Goal: Task Accomplishment & Management: Manage account settings

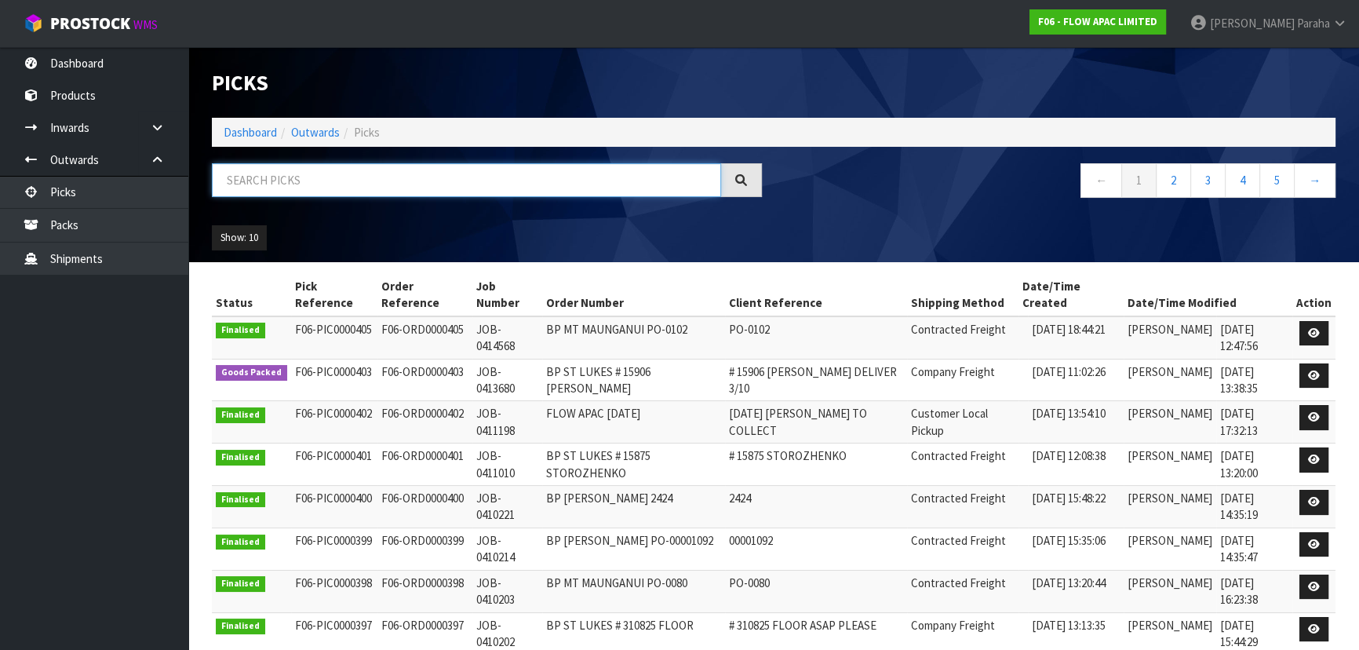
click at [439, 182] on input "text" at bounding box center [466, 180] width 509 height 34
click at [257, 133] on link "Dashboard" at bounding box center [250, 132] width 53 height 15
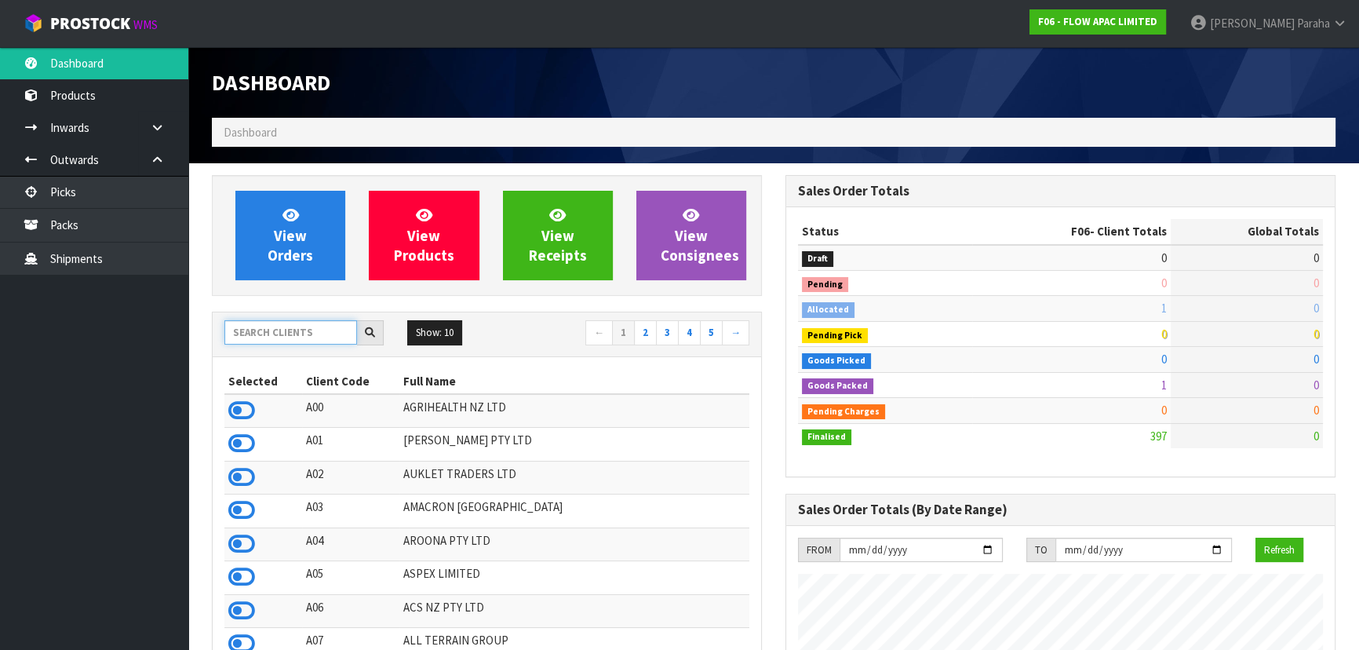
scroll to position [1186, 573]
click at [313, 333] on input "text" at bounding box center [290, 332] width 133 height 24
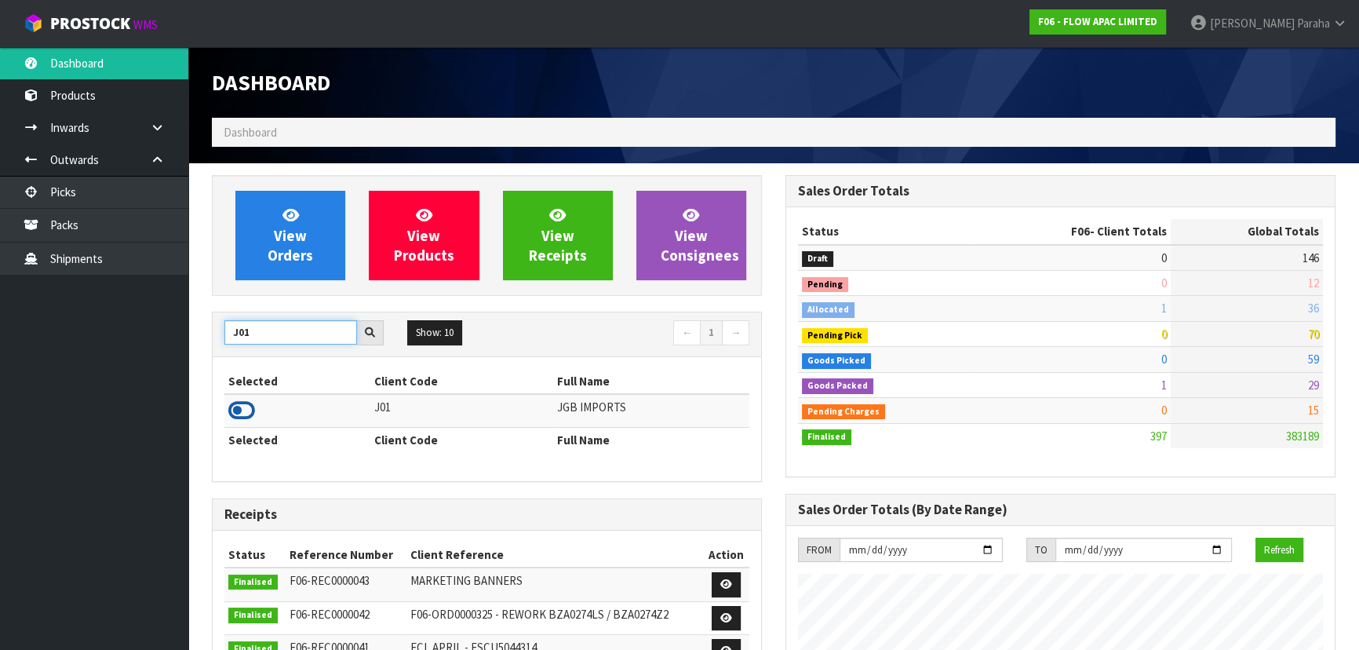
type input "J01"
drag, startPoint x: 250, startPoint y: 402, endPoint x: 251, endPoint y: 388, distance: 14.1
click at [250, 401] on icon at bounding box center [241, 411] width 27 height 24
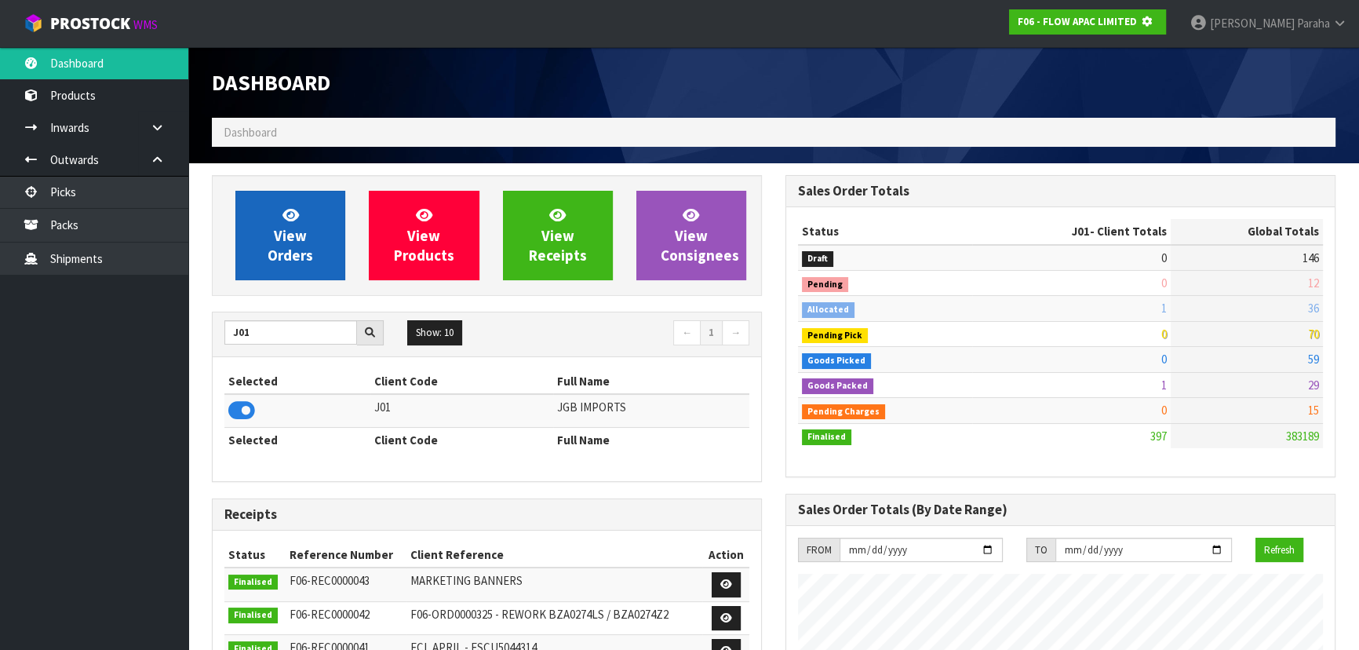
scroll to position [783670, 784074]
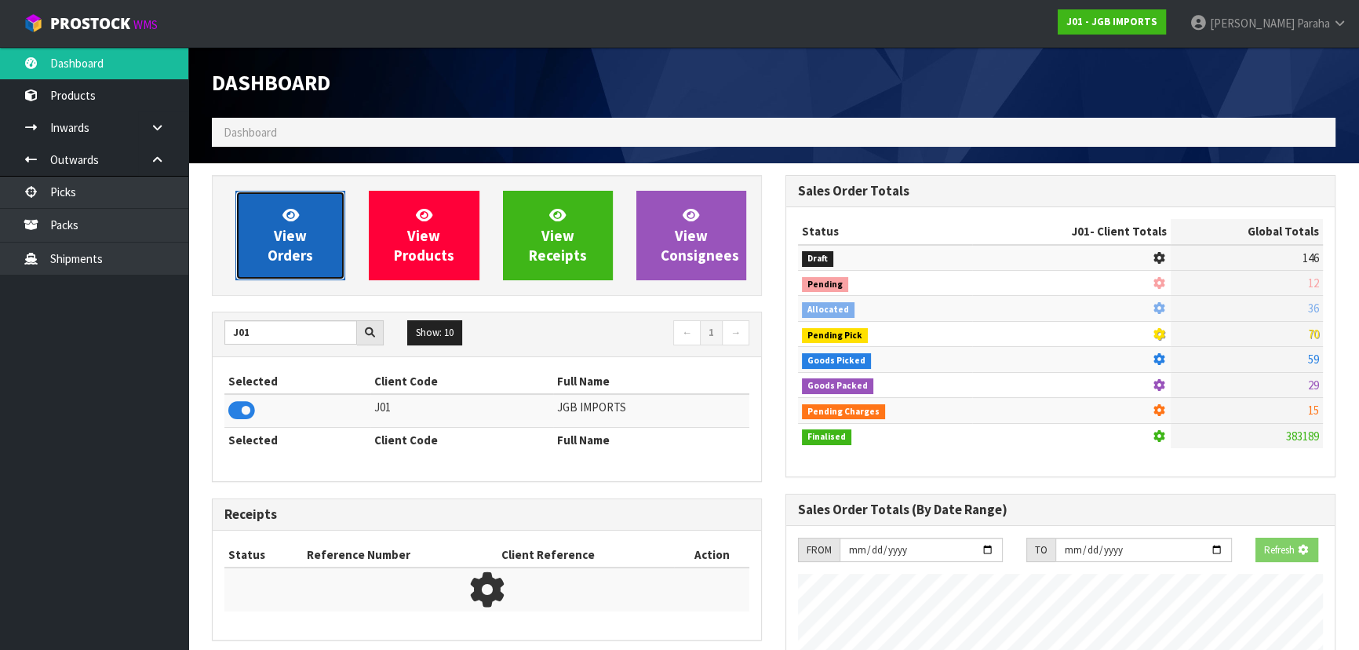
click at [275, 238] on span "View Orders" at bounding box center [291, 235] width 46 height 59
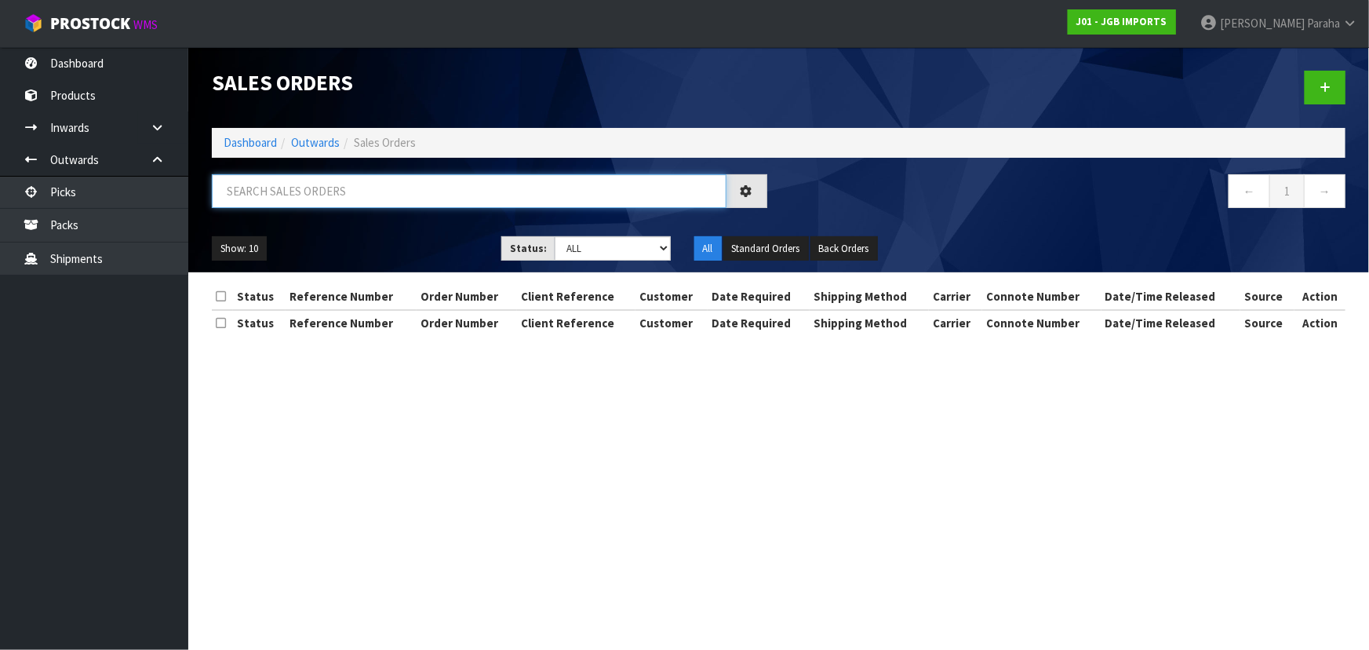
click at [286, 183] on input "text" at bounding box center [469, 191] width 515 height 34
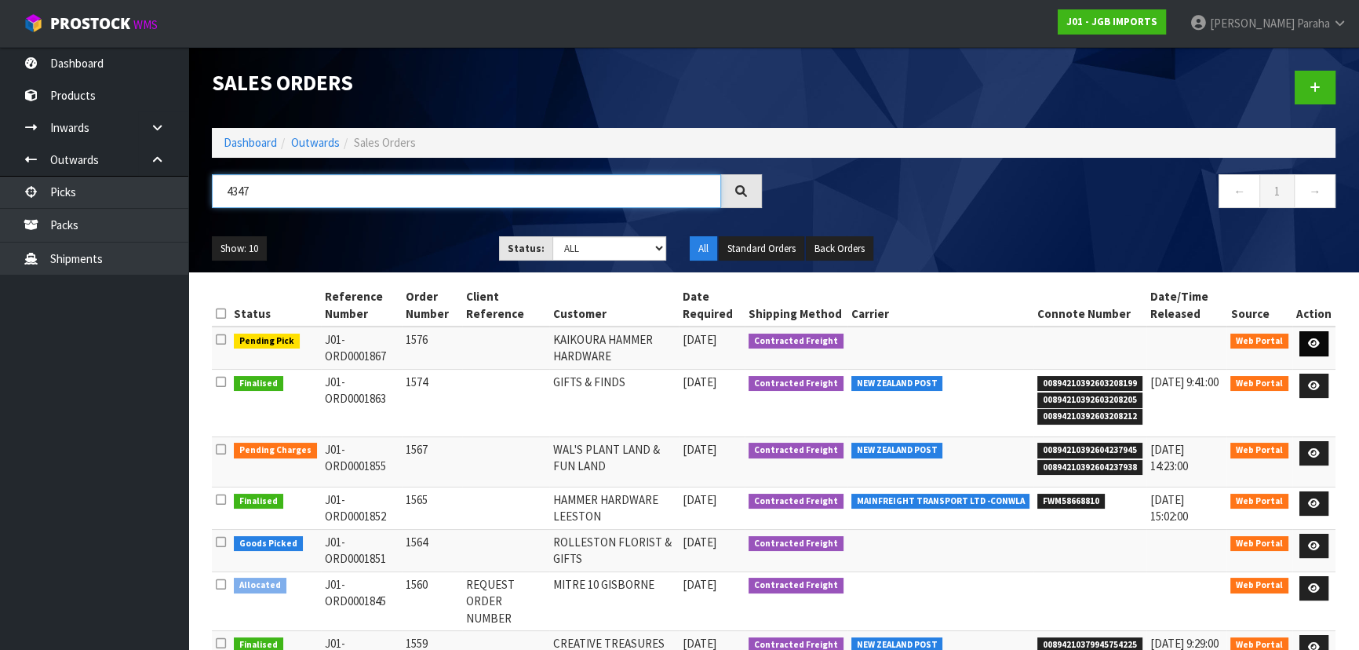
type input "4347"
click at [1317, 338] on icon at bounding box center [1314, 343] width 12 height 10
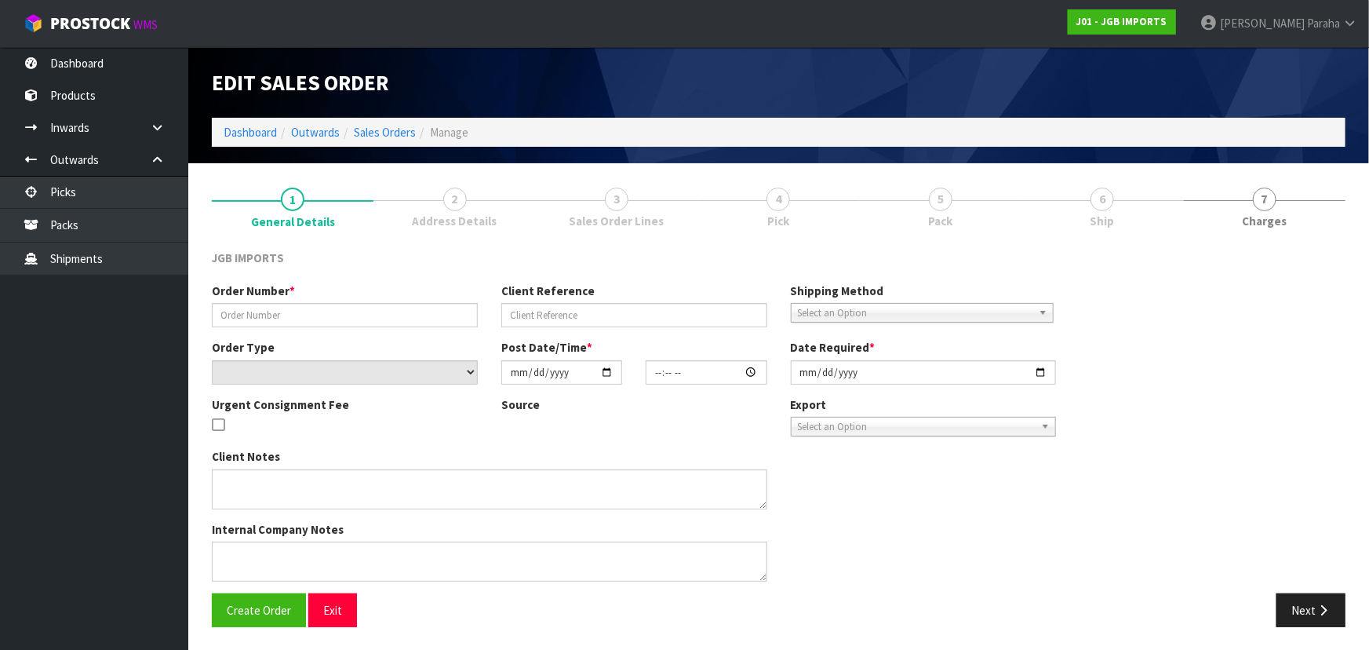
type input "1576"
select select "number:0"
type input "2025-09-16"
type input "08:36:00.000"
type input "2025-10-02"
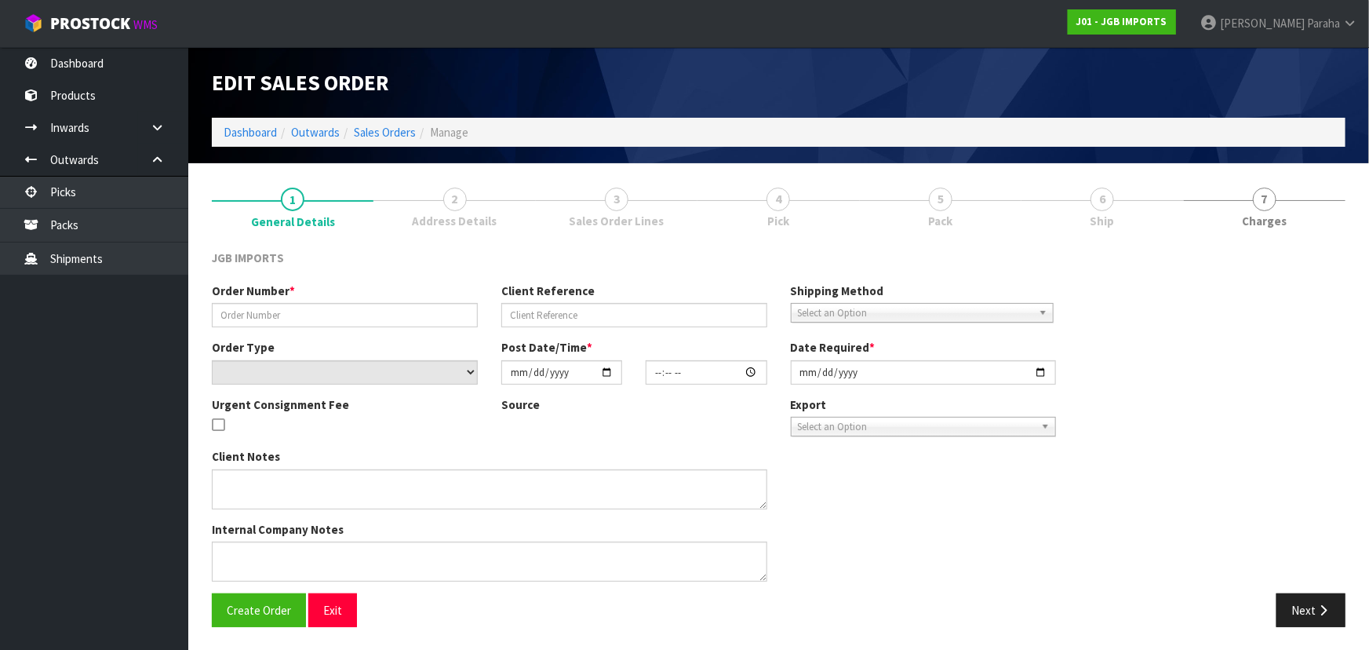
type textarea "FREIGHT FREE…FREIGHT WITH 100% DISCOUNT OCTOBER DELIVERY I’LL RE-INPUT THEIR AD…"
type textarea "QUOTE EMAILED - QUO0000236"
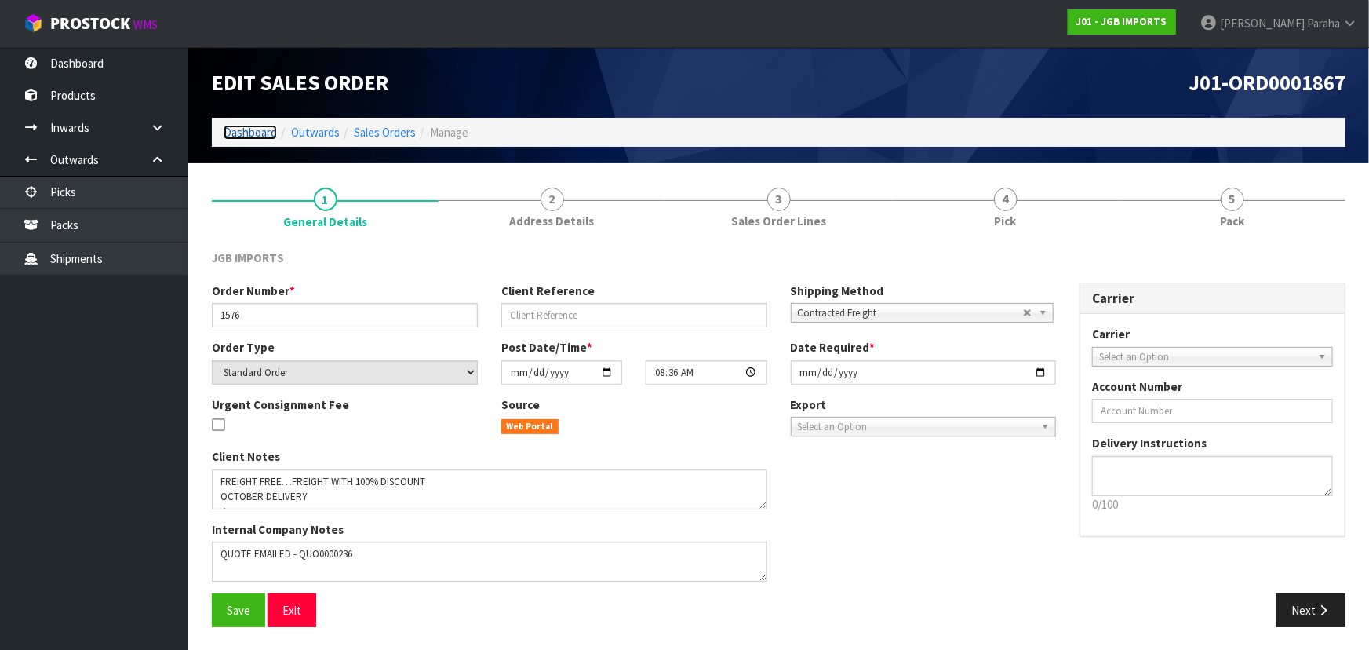
click at [269, 132] on link "Dashboard" at bounding box center [250, 132] width 53 height 15
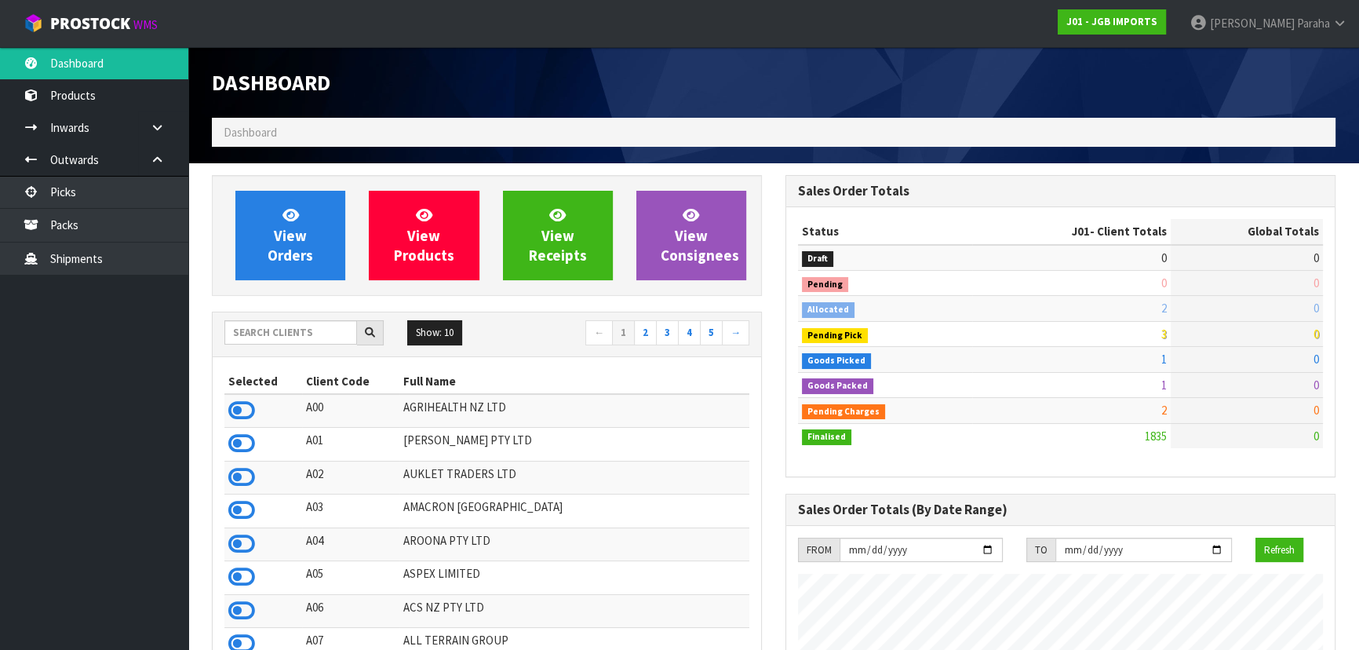
scroll to position [1161, 573]
click at [256, 337] on input "text" at bounding box center [290, 332] width 133 height 24
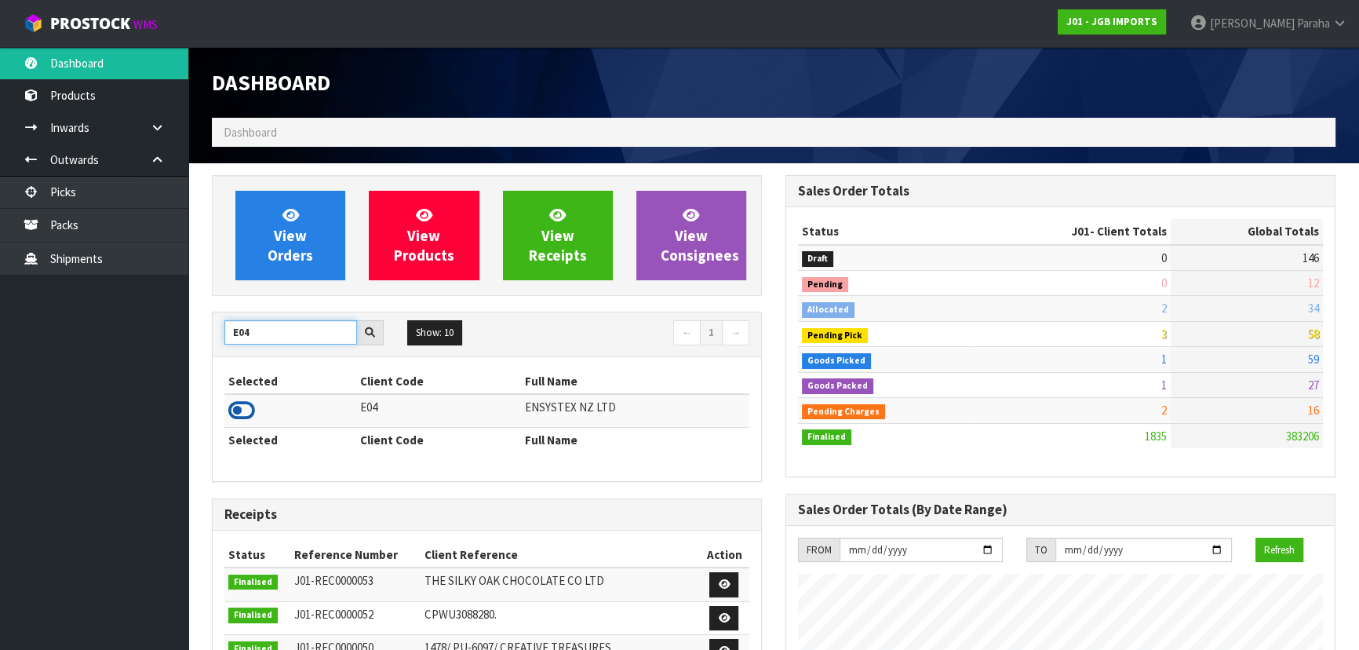
type input "E04"
click at [242, 407] on icon at bounding box center [241, 411] width 27 height 24
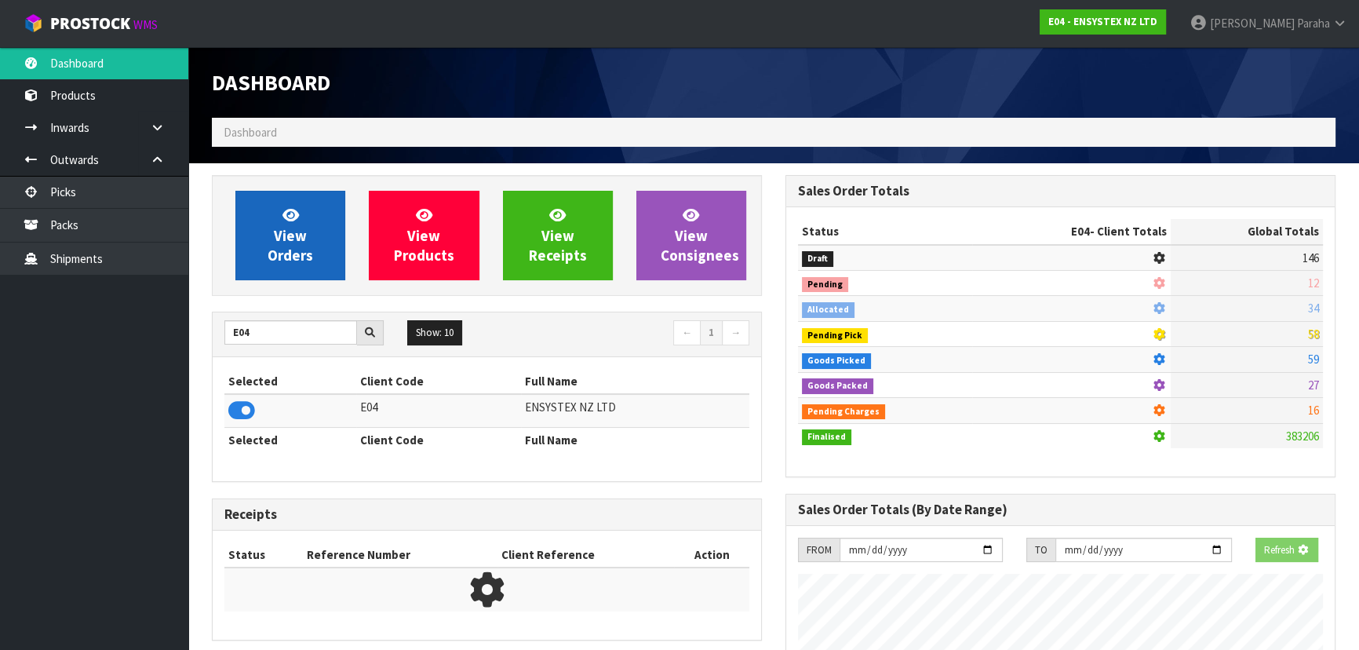
scroll to position [977, 573]
click at [275, 209] on link "View Orders" at bounding box center [290, 235] width 110 height 89
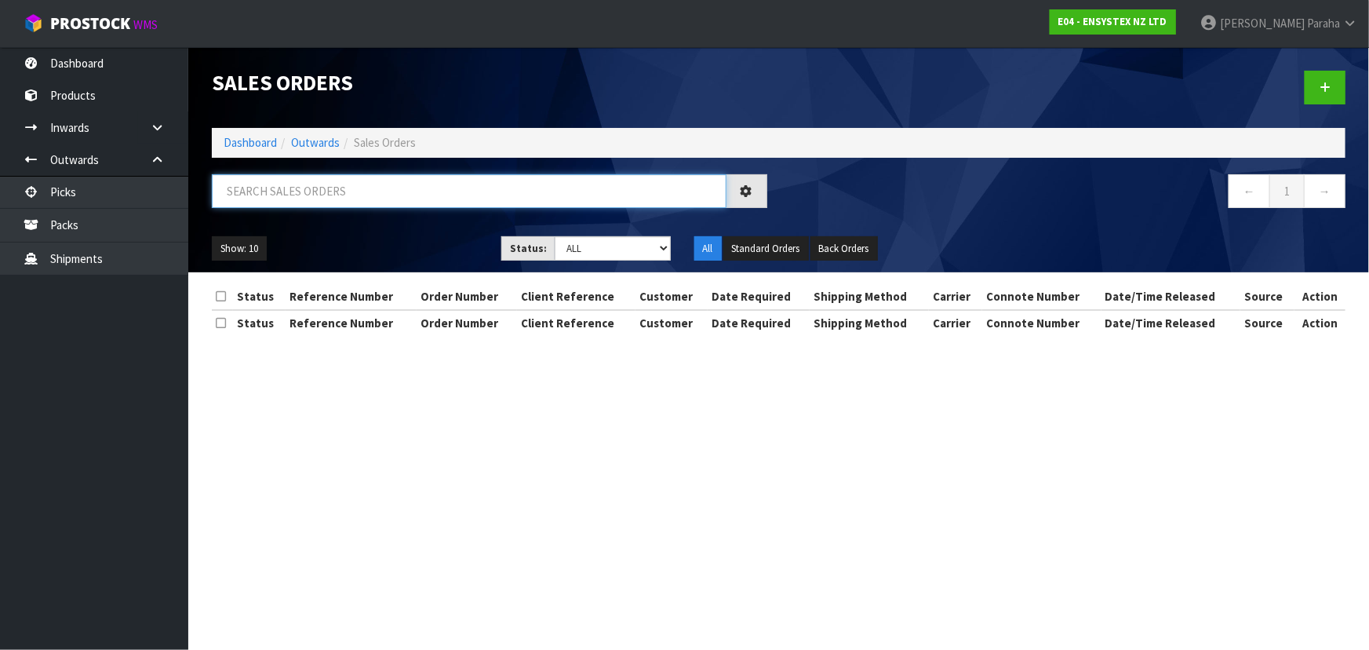
click at [284, 192] on input "text" at bounding box center [469, 191] width 515 height 34
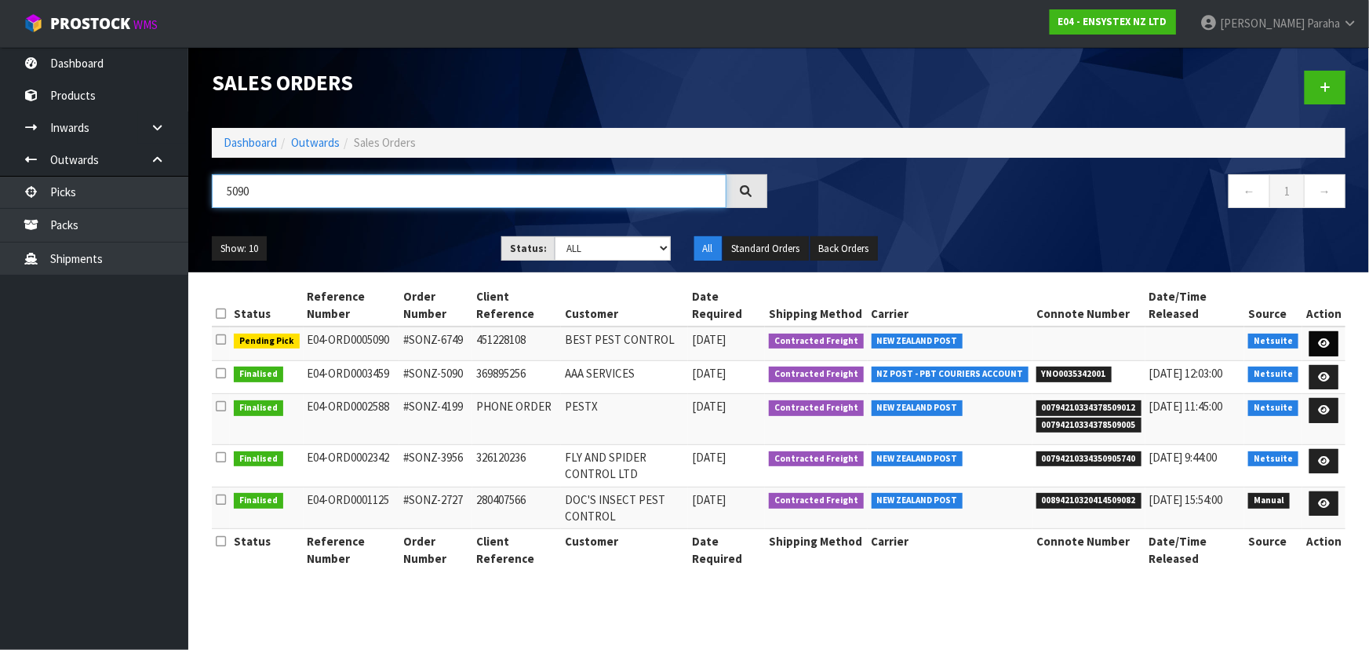
type input "5090"
click at [1335, 343] on link at bounding box center [1324, 343] width 29 height 25
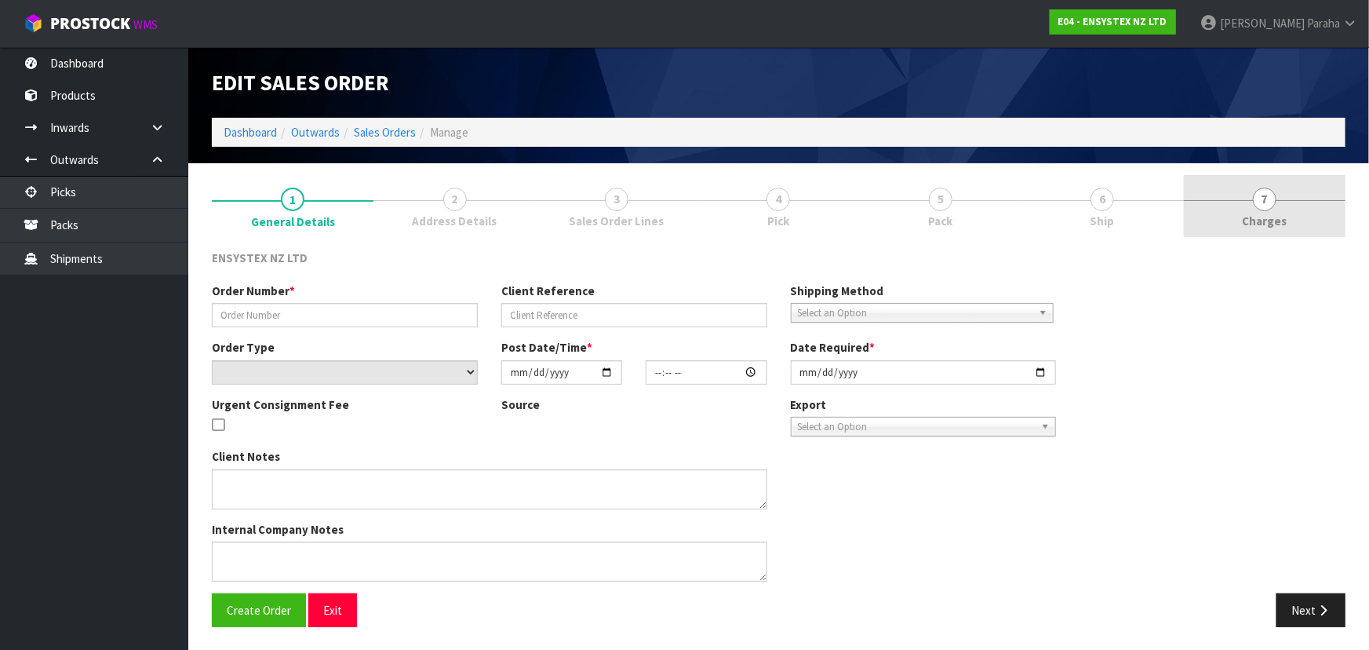
type input "#SONZ-6749"
type input "451228108"
select select "number:0"
type input "2025-09-26"
type input "13:45:16.000"
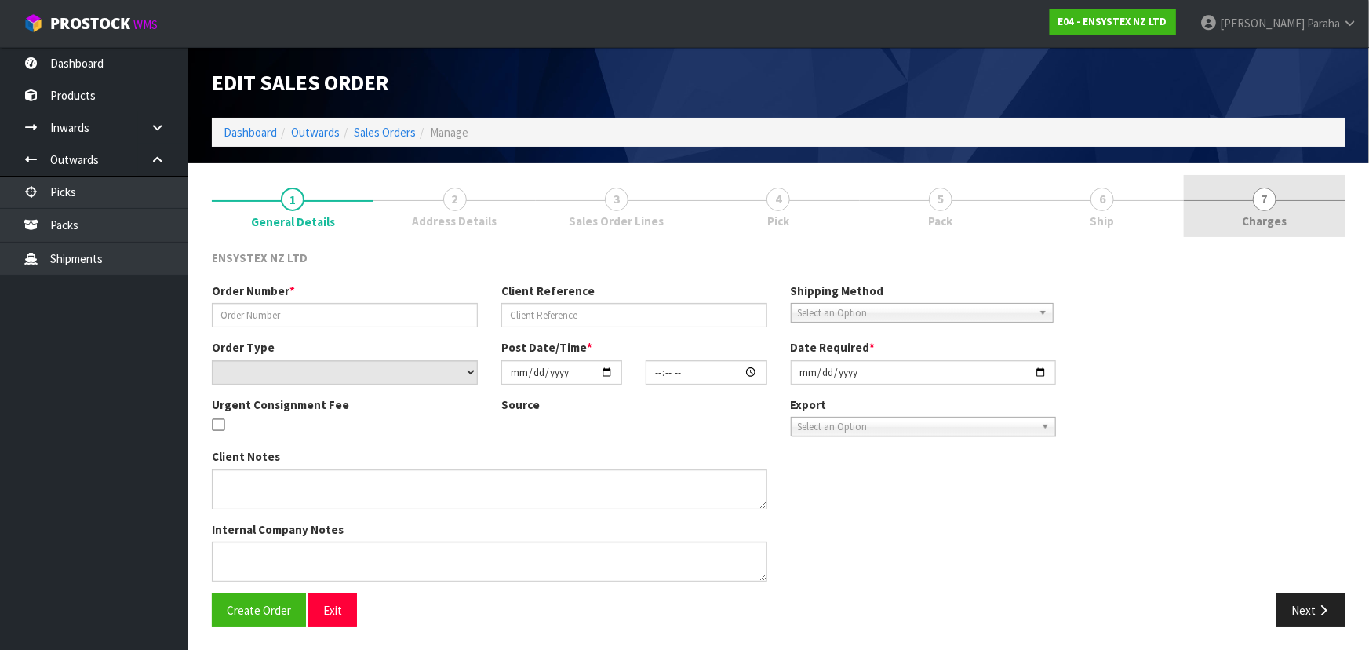
type input "2025-09-26"
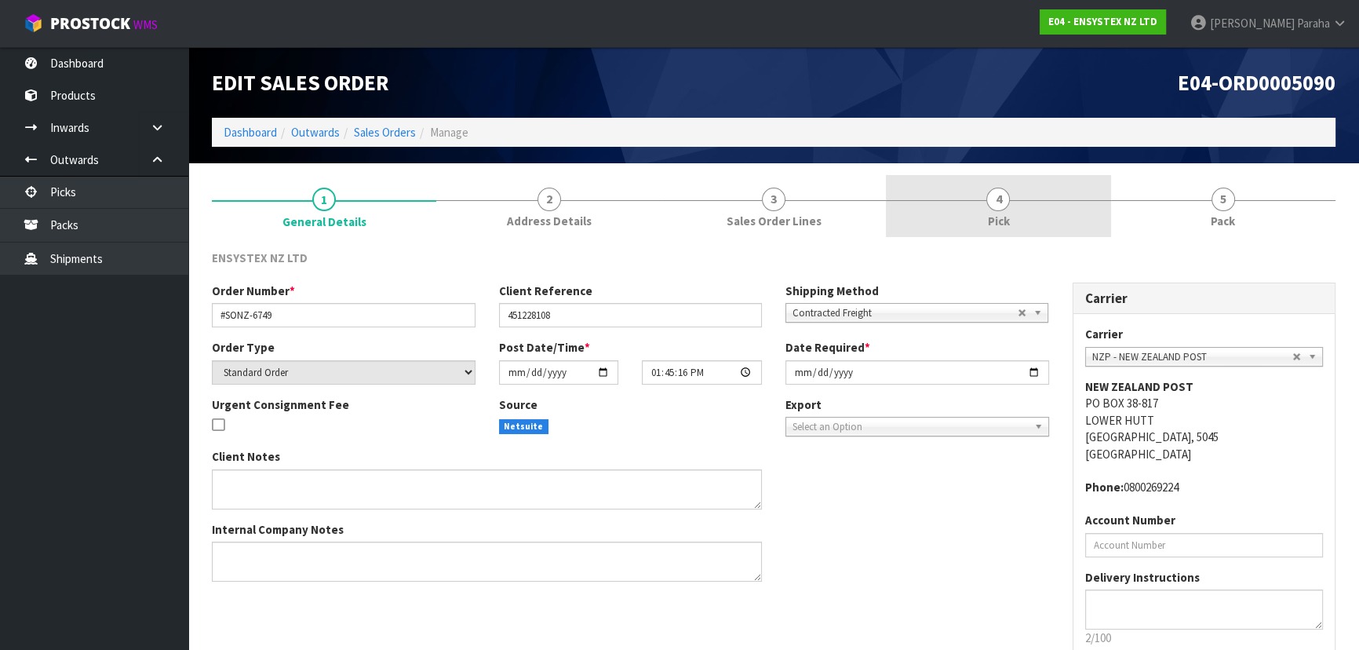
click at [1000, 204] on span "4" at bounding box center [998, 200] width 24 height 24
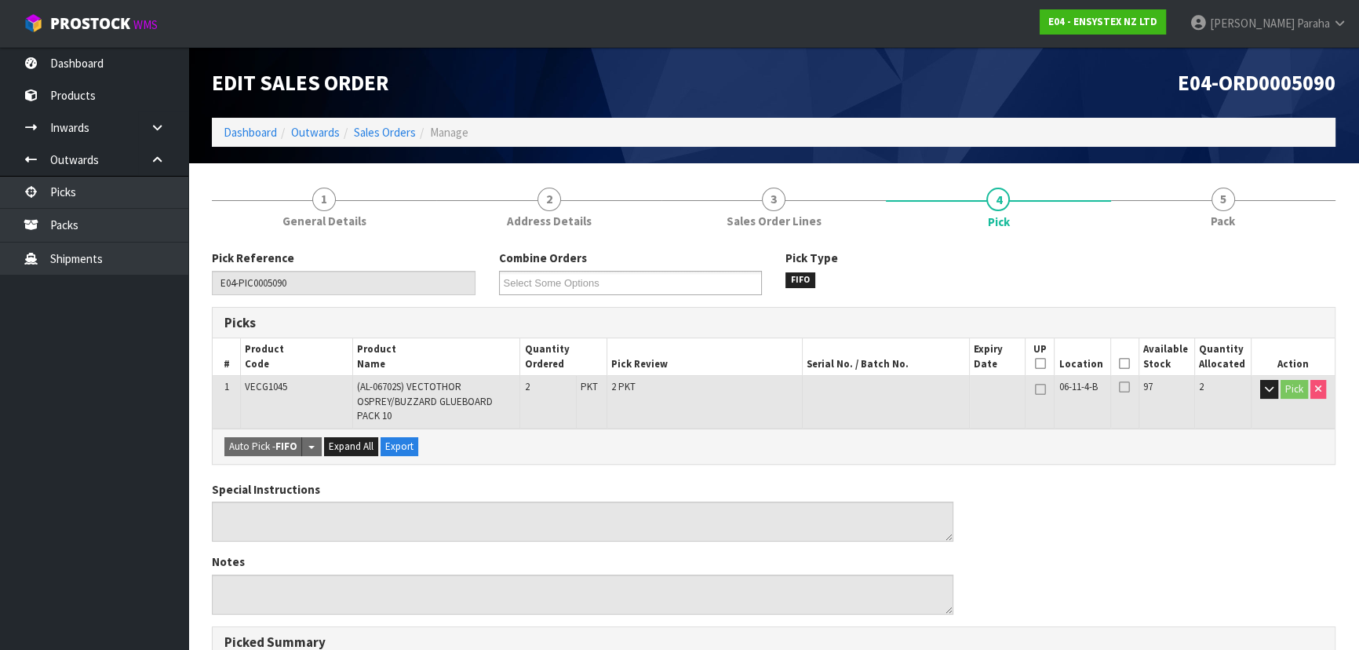
click at [1128, 363] on icon at bounding box center [1124, 363] width 11 height 1
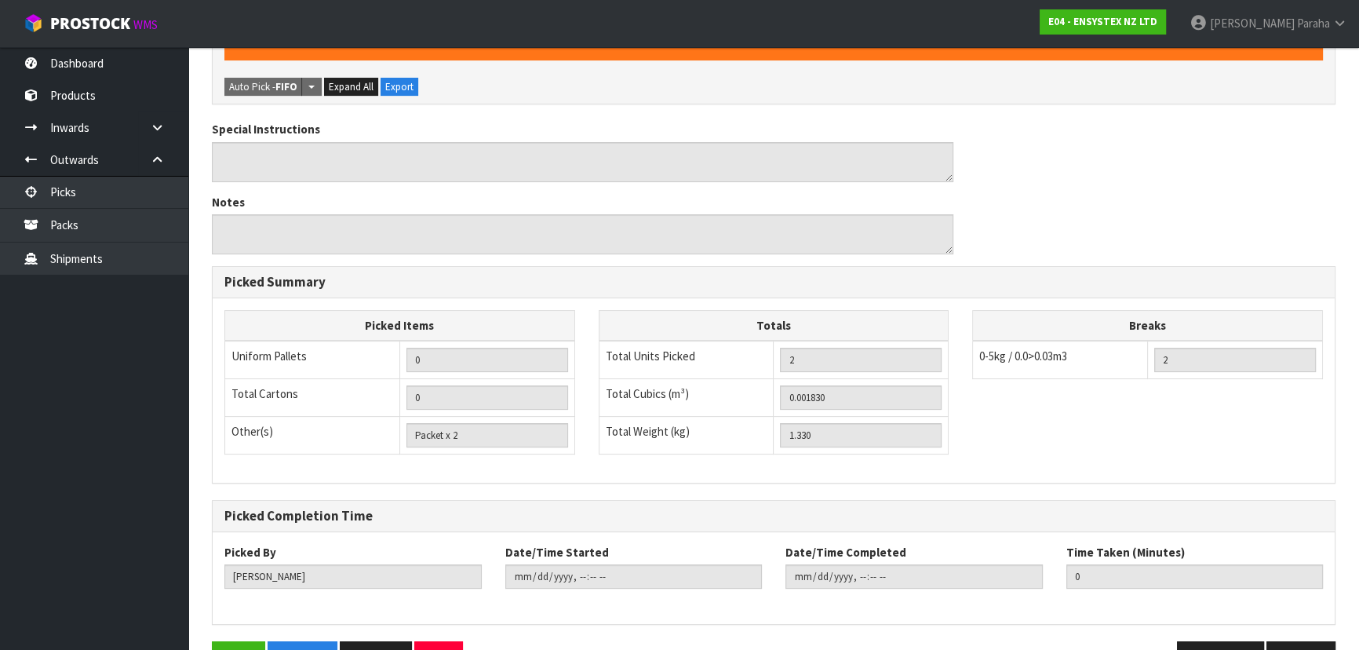
scroll to position [463, 0]
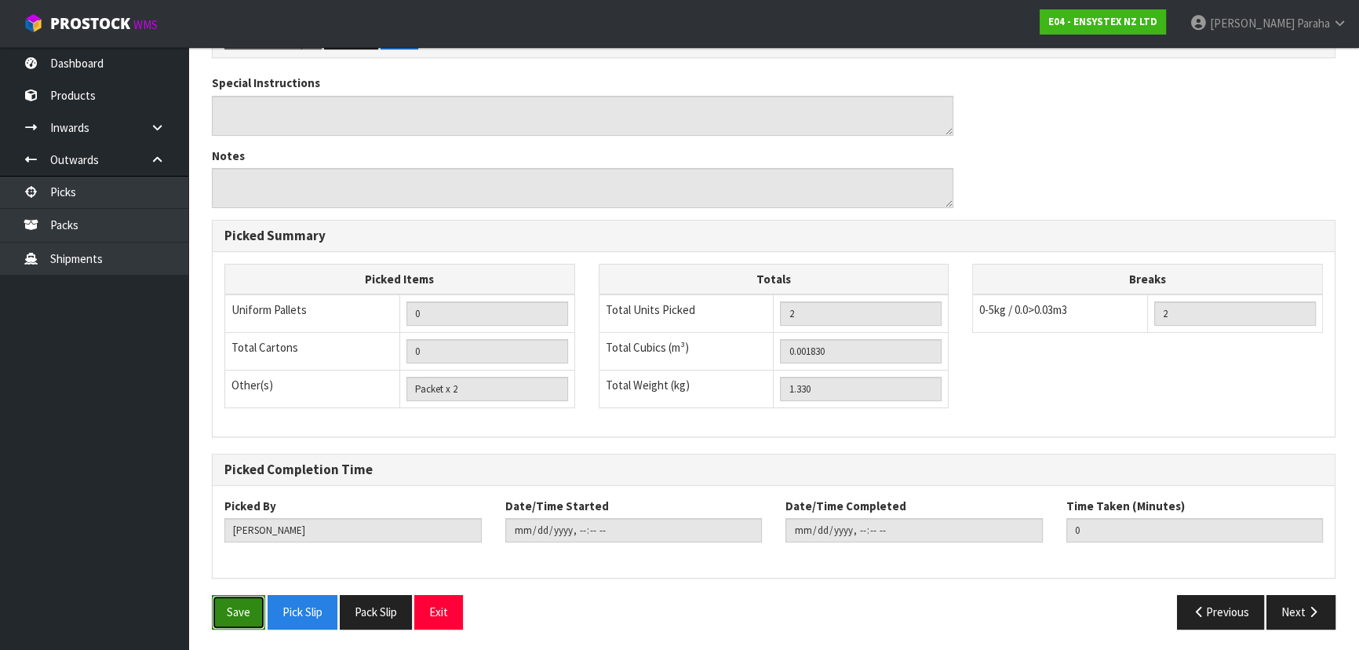
drag, startPoint x: 230, startPoint y: 613, endPoint x: 235, endPoint y: 606, distance: 8.9
click at [233, 608] on button "Save" at bounding box center [238, 612] width 53 height 34
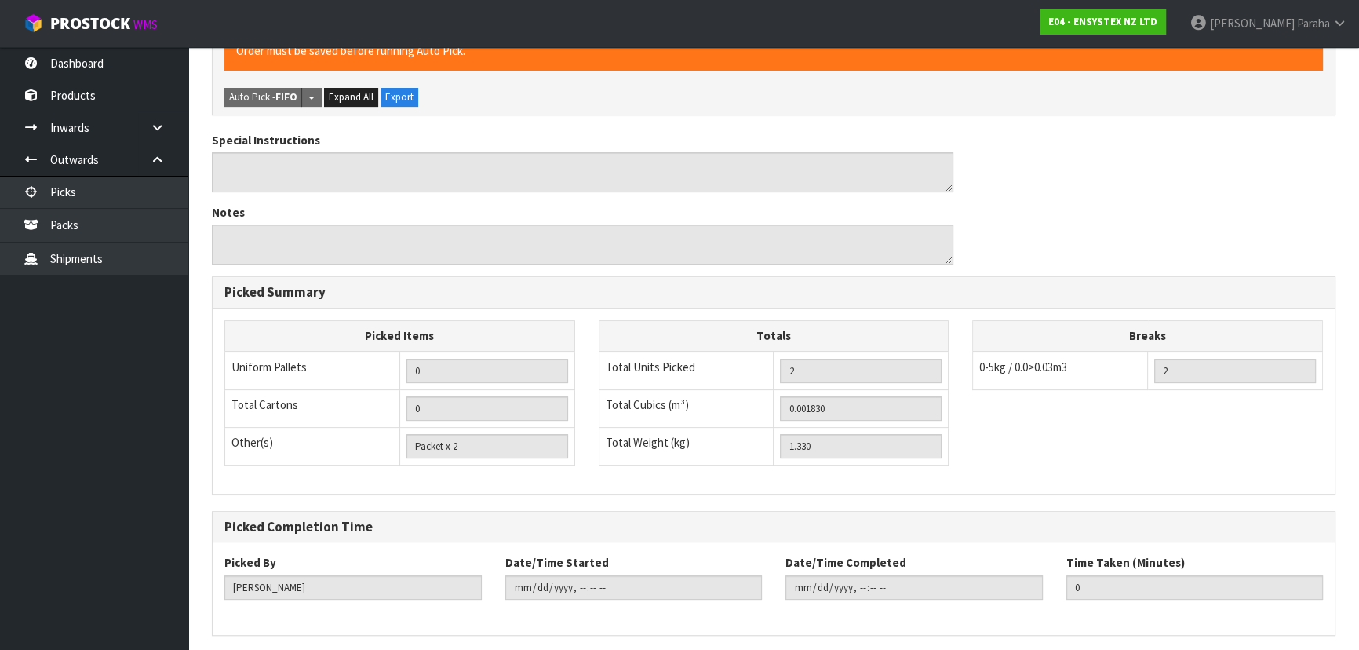
scroll to position [0, 0]
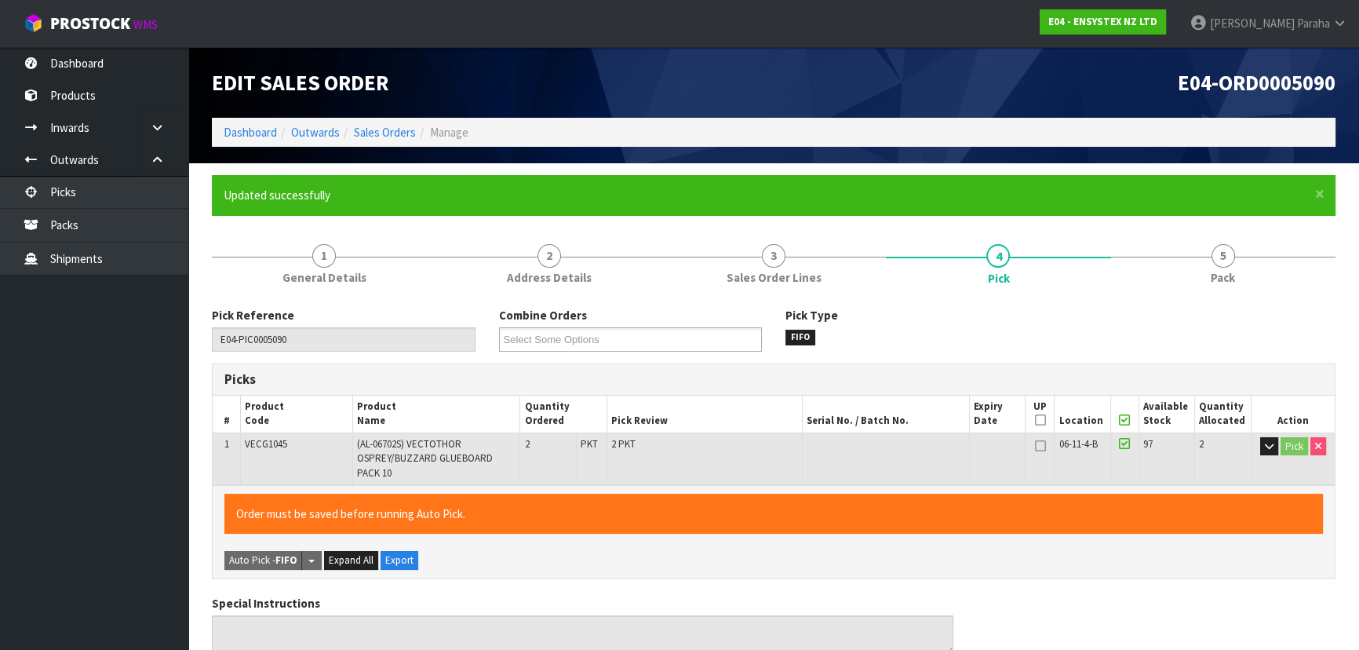
type input "Polly Paraha"
type input "2025-09-26T15:04:01"
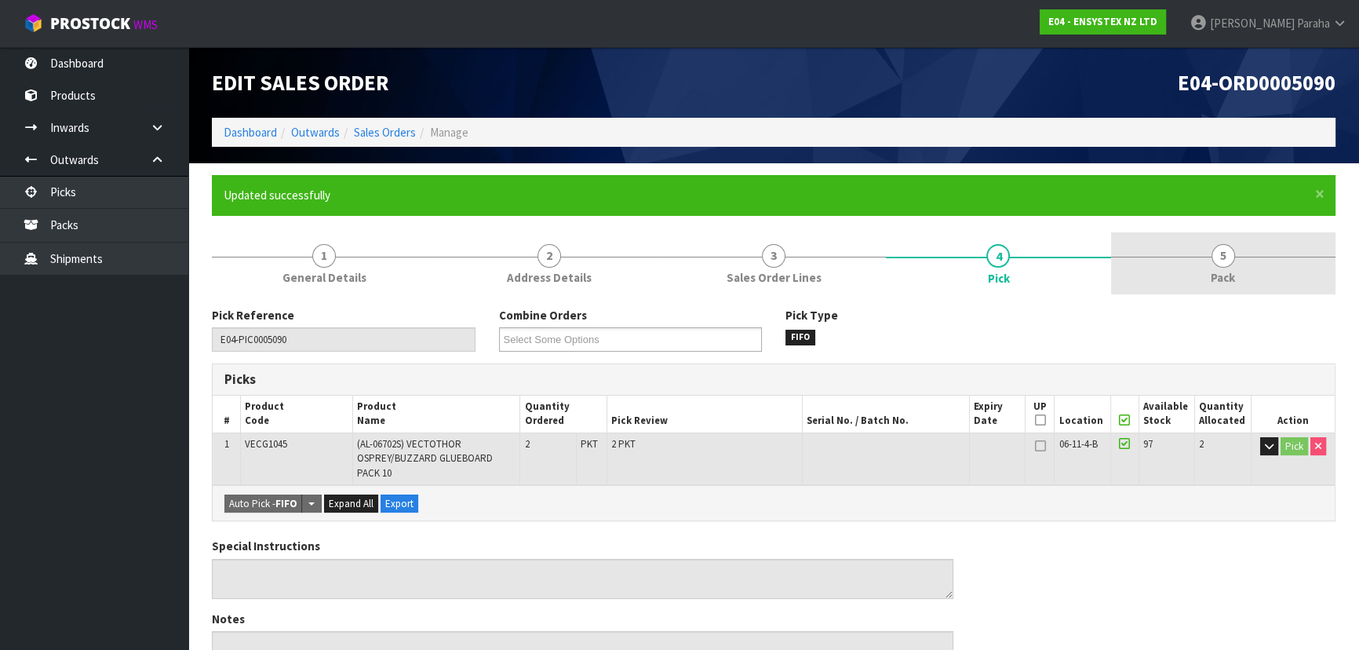
click at [1229, 261] on span "5" at bounding box center [1223, 256] width 24 height 24
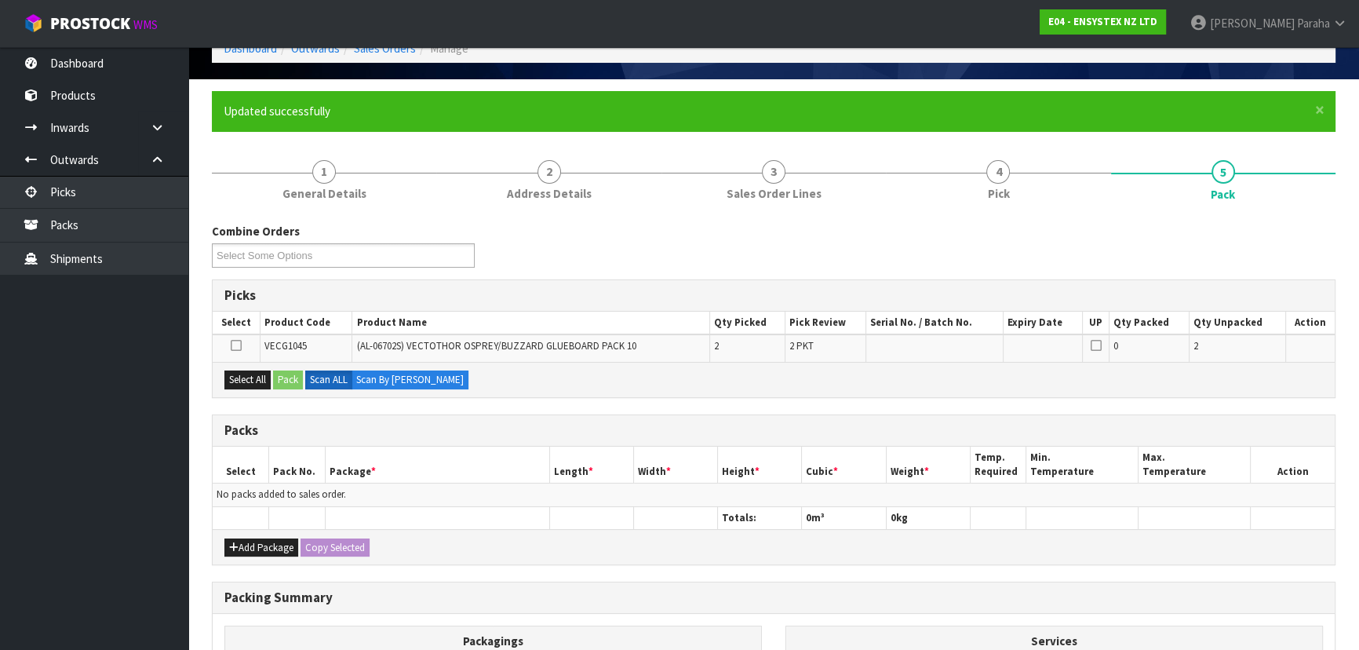
scroll to position [213, 0]
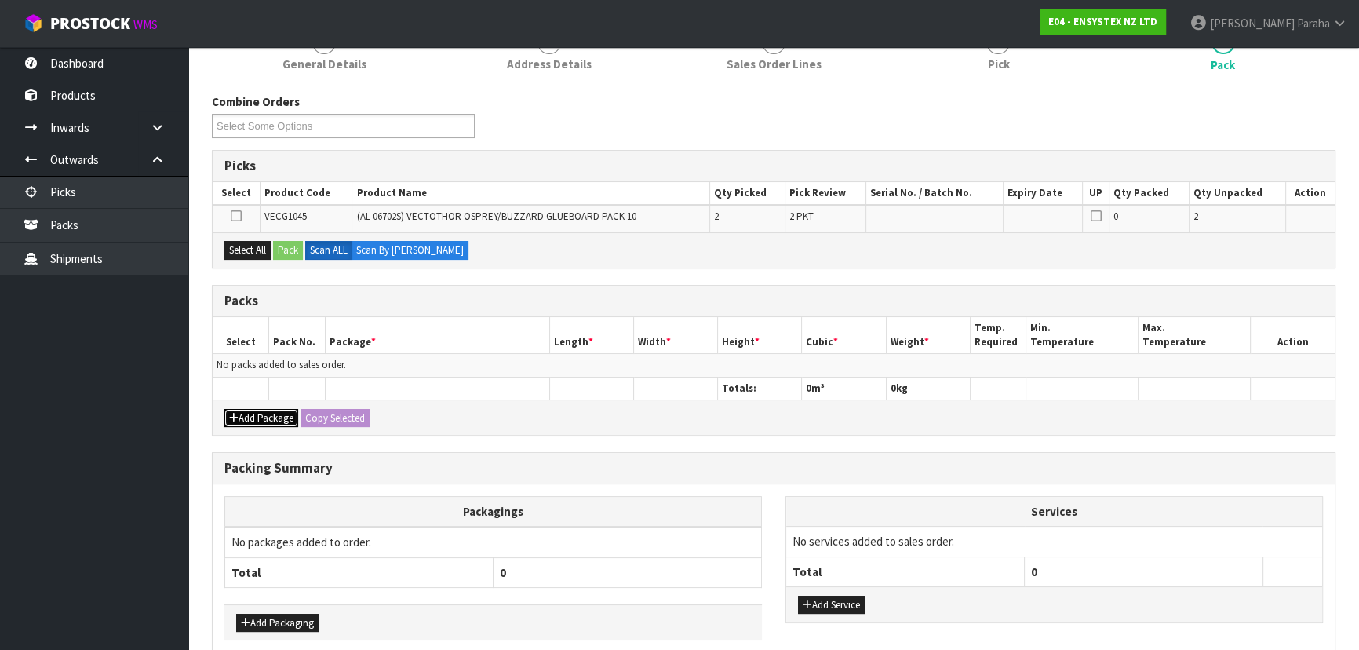
click at [244, 415] on button "Add Package" at bounding box center [261, 418] width 74 height 19
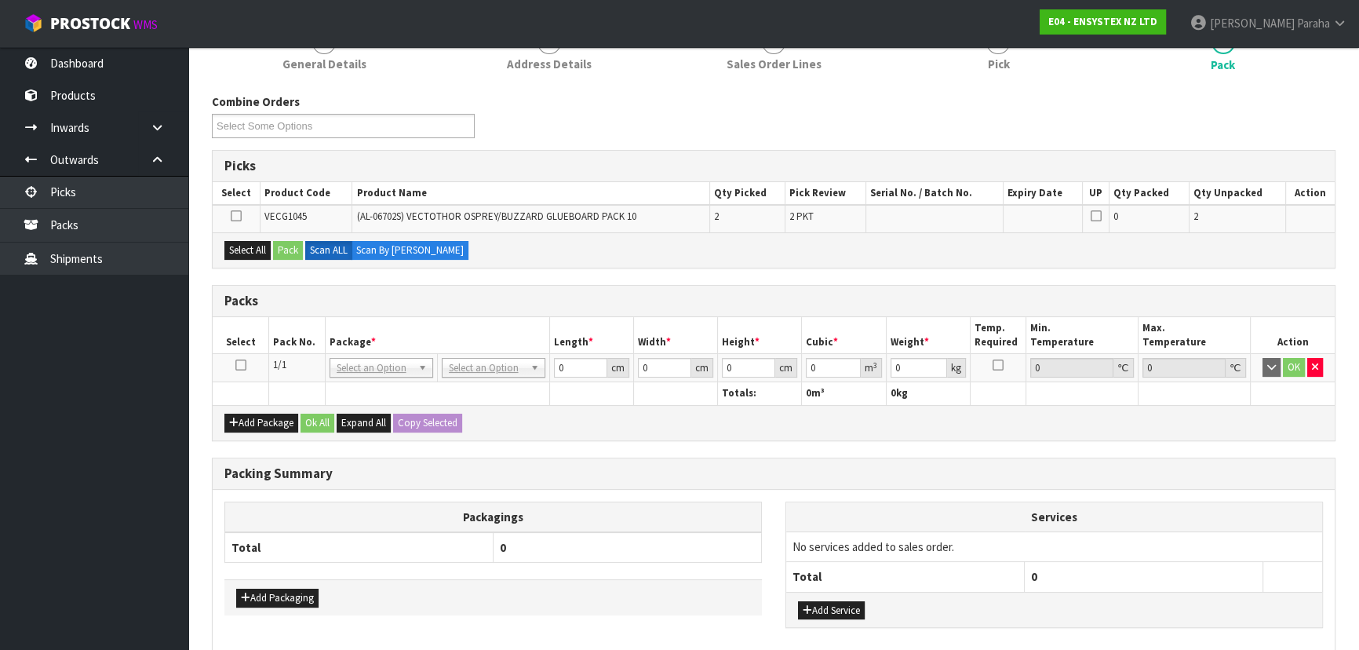
click at [243, 366] on icon at bounding box center [240, 365] width 11 height 1
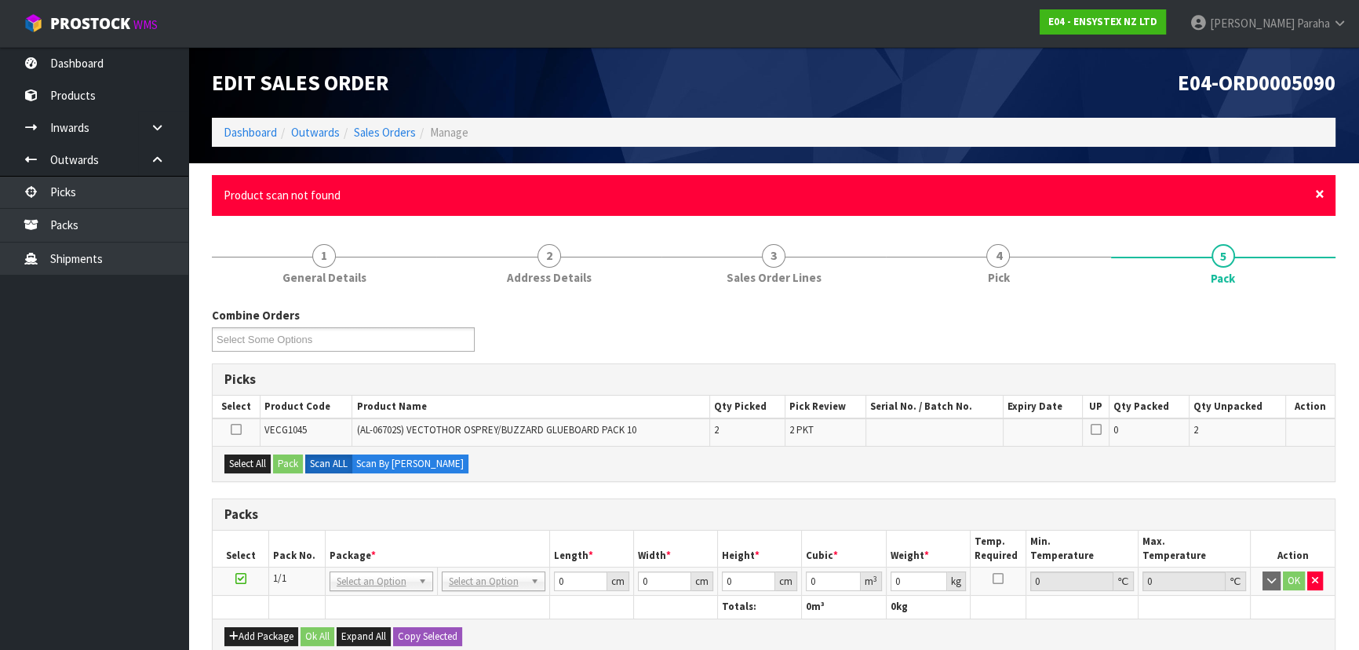
click at [1319, 195] on span "×" at bounding box center [1319, 194] width 9 height 22
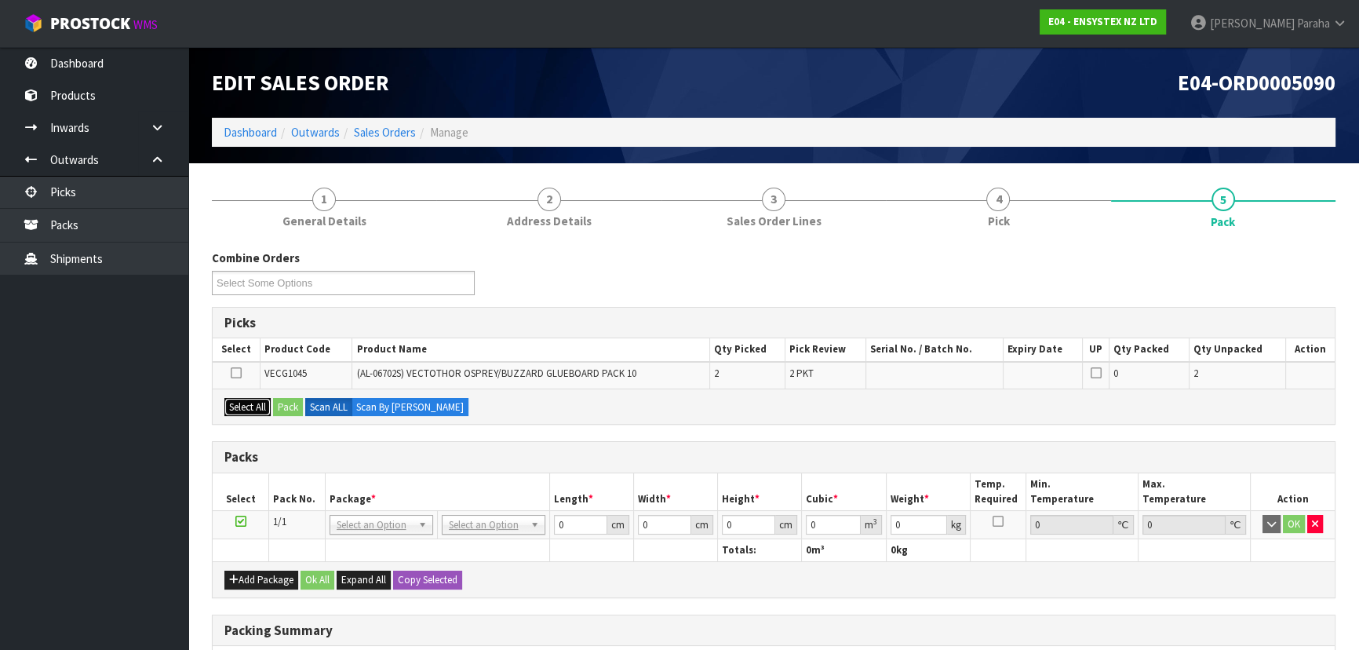
click at [239, 406] on button "Select All" at bounding box center [247, 407] width 46 height 19
click at [288, 406] on button "Pack" at bounding box center [288, 407] width 30 height 19
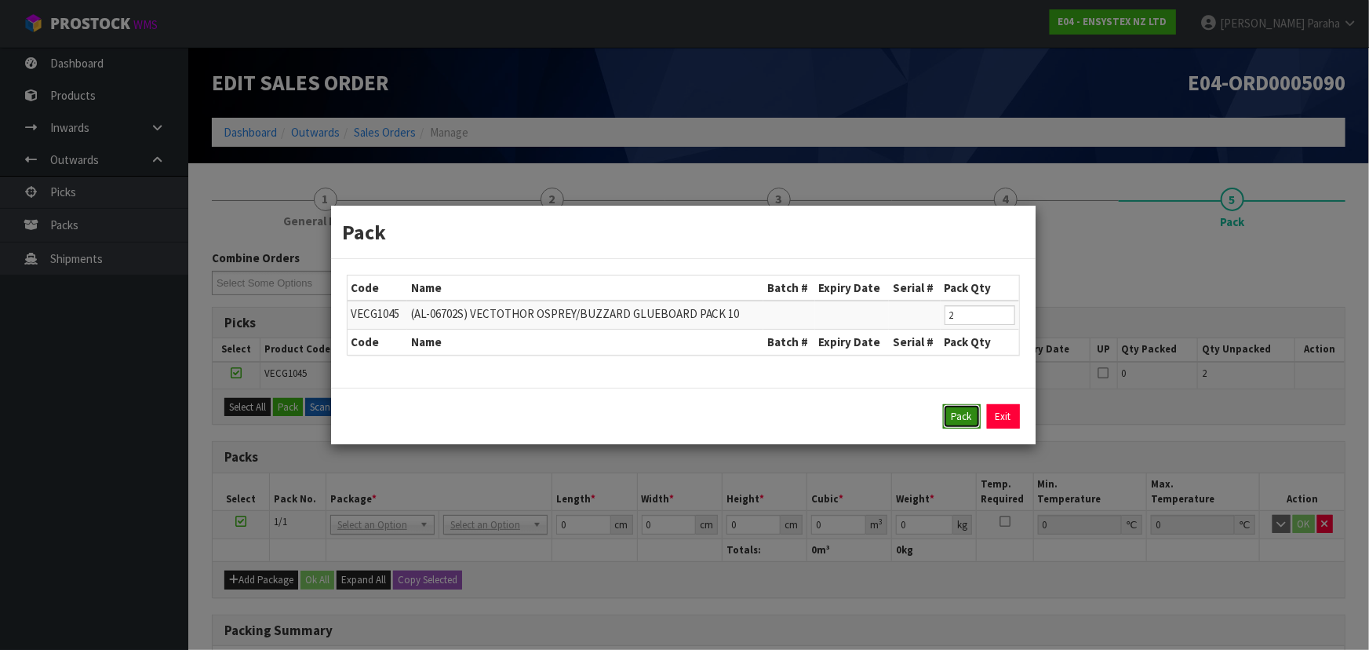
click at [965, 417] on button "Pack" at bounding box center [962, 416] width 38 height 25
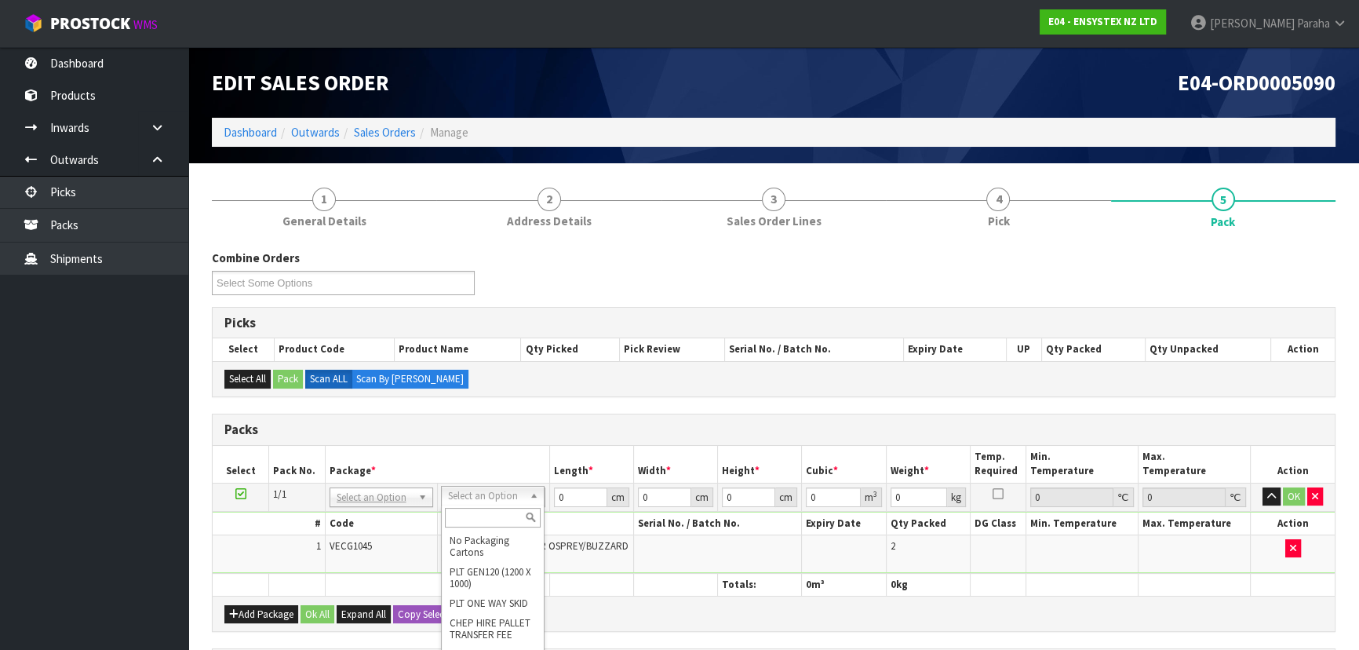
click at [483, 518] on input "text" at bounding box center [493, 518] width 96 height 20
type input "oc"
type input "1.33"
click at [568, 494] on input "0" at bounding box center [579, 497] width 53 height 20
type input "52"
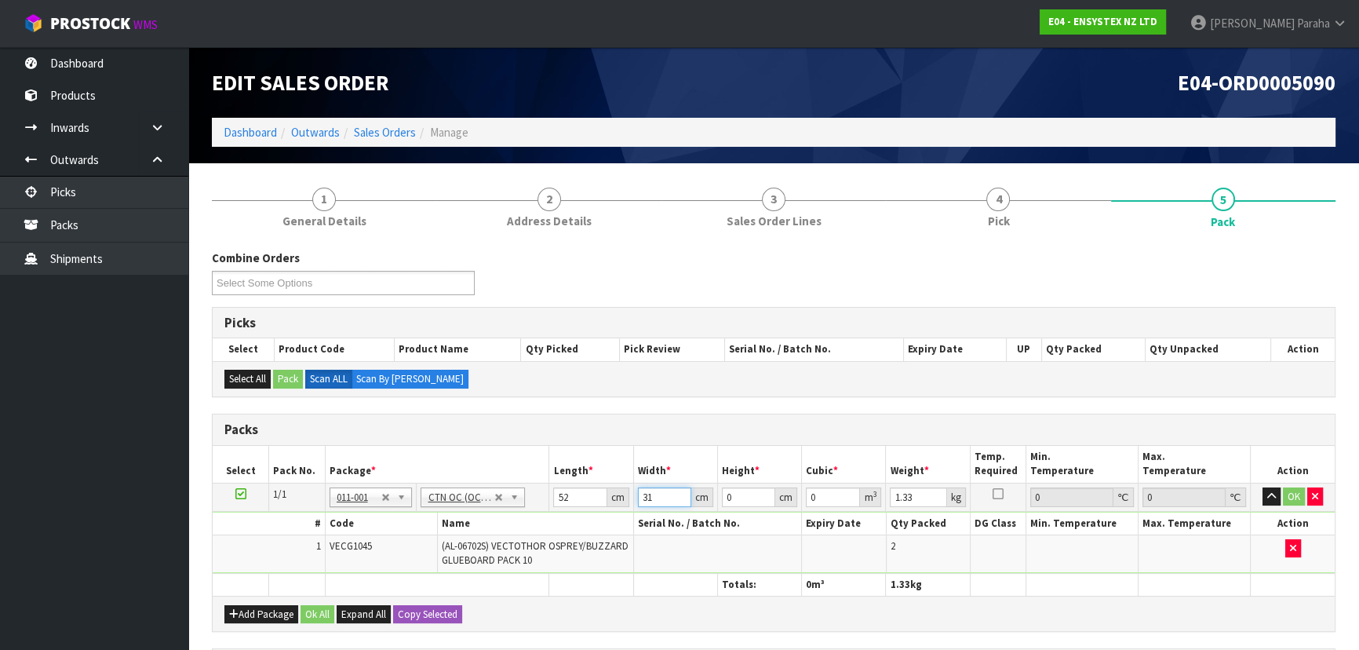
type input "31"
type input "4"
type input "0.006448"
type input "4"
type input "2"
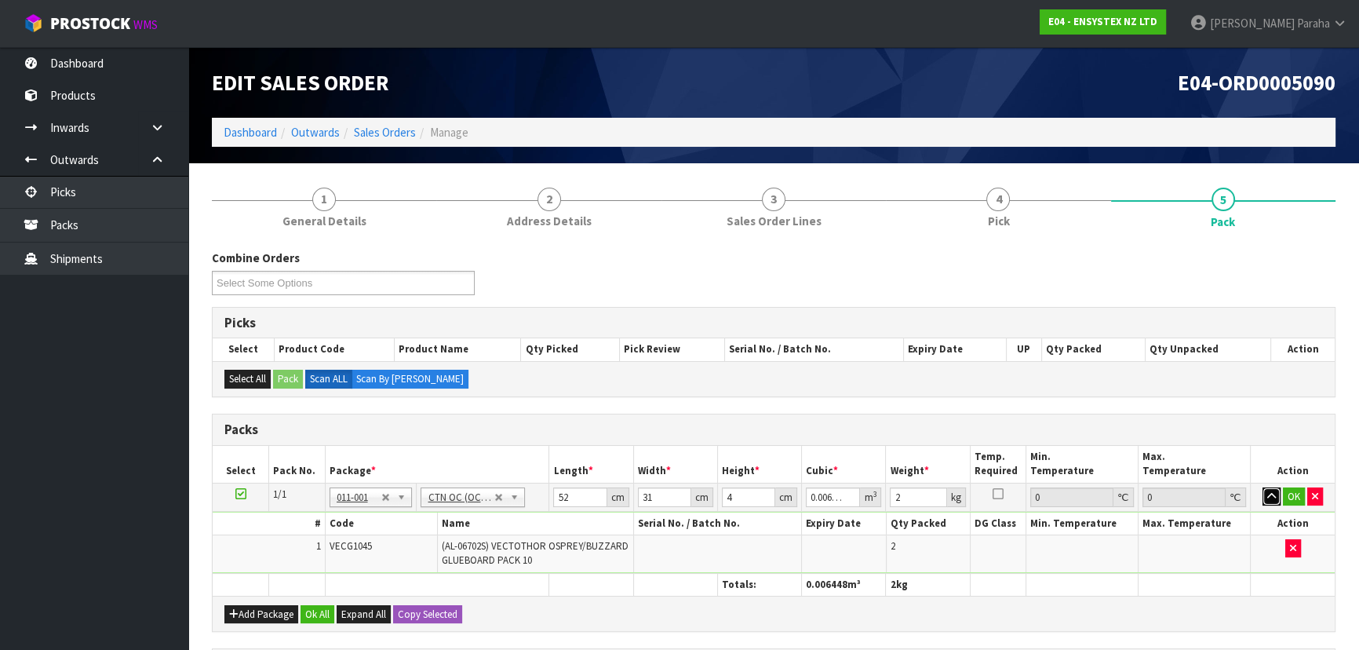
click at [1262, 487] on button "button" at bounding box center [1271, 496] width 18 height 19
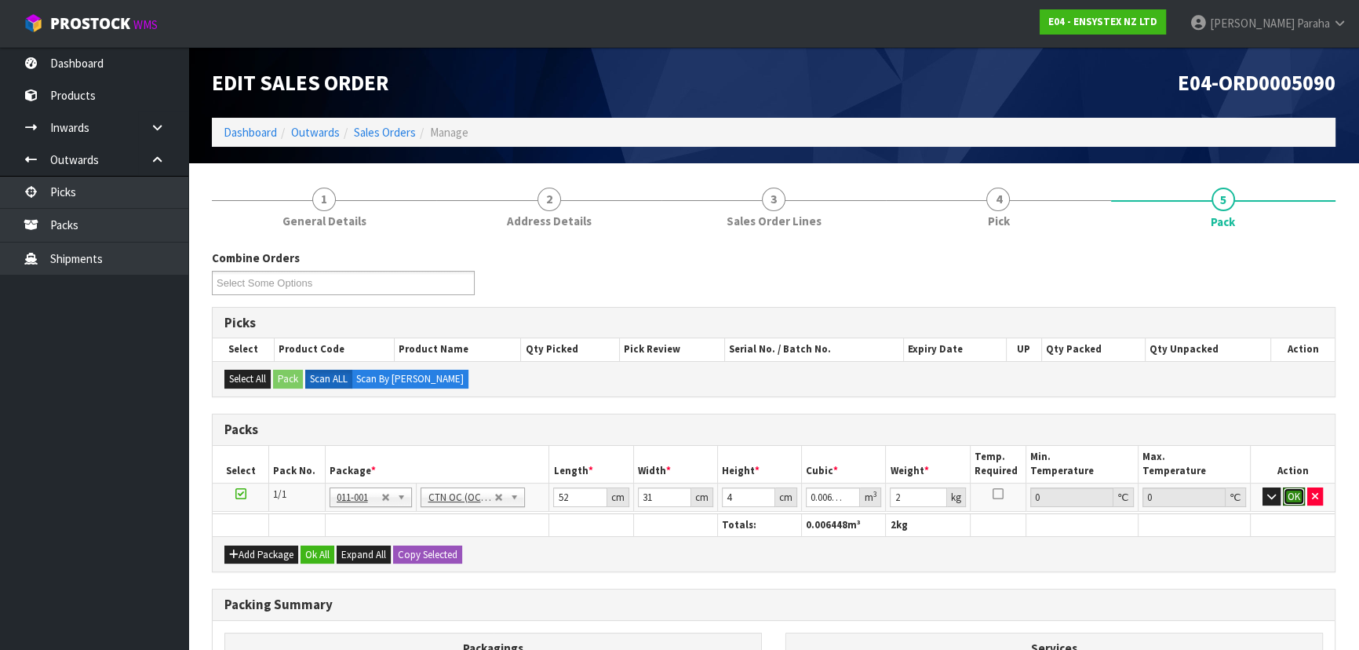
click button "OK" at bounding box center [1294, 496] width 22 height 19
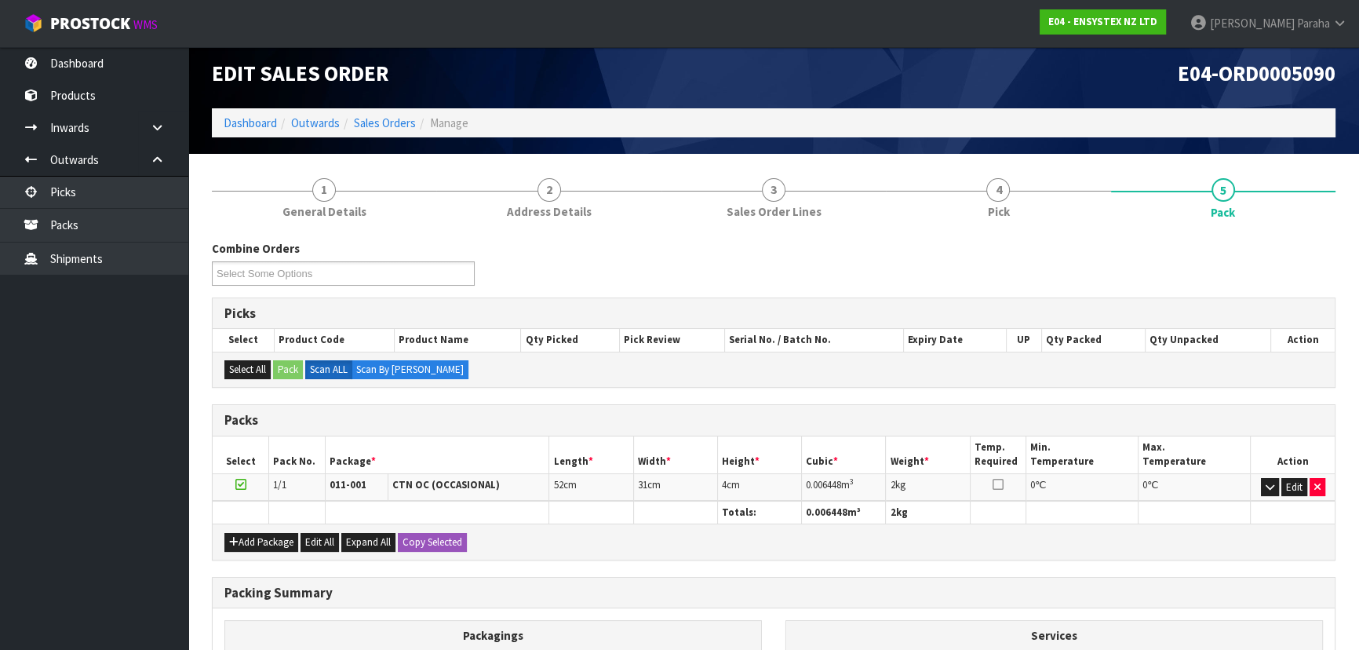
scroll to position [213, 0]
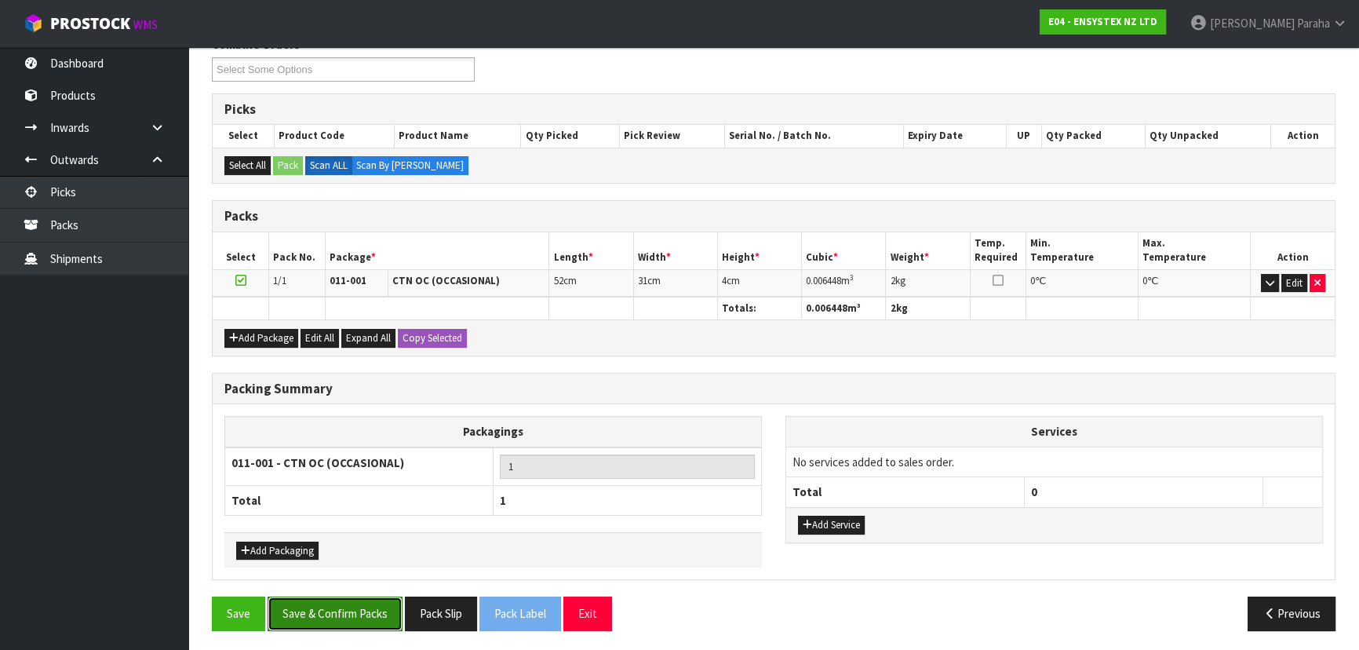
click at [340, 622] on button "Save & Confirm Packs" at bounding box center [335, 613] width 135 height 34
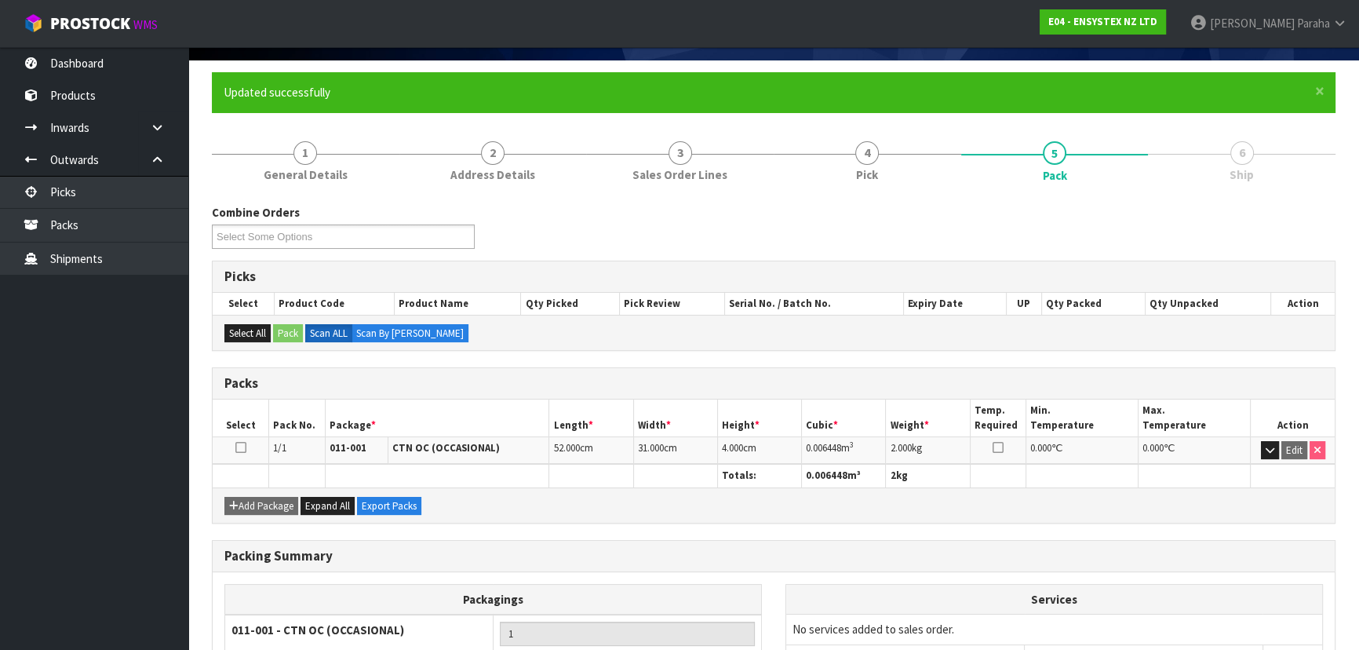
scroll to position [235, 0]
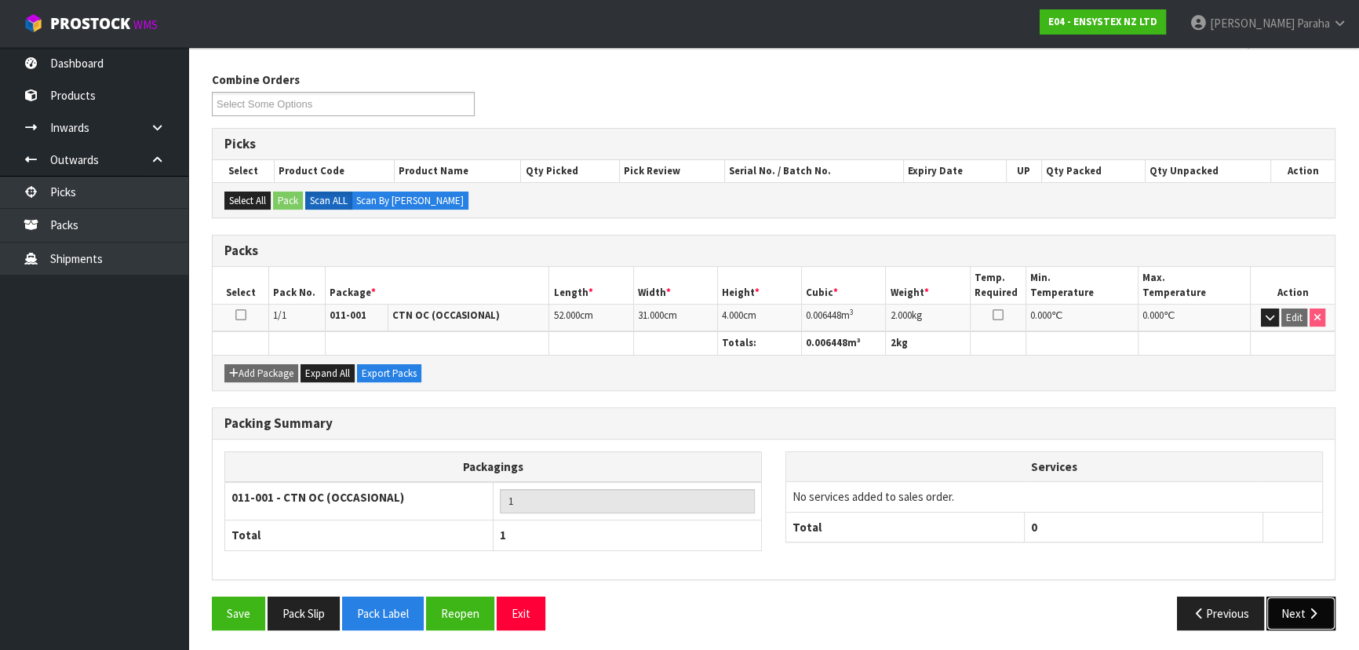
click at [1294, 614] on button "Next" at bounding box center [1300, 613] width 69 height 34
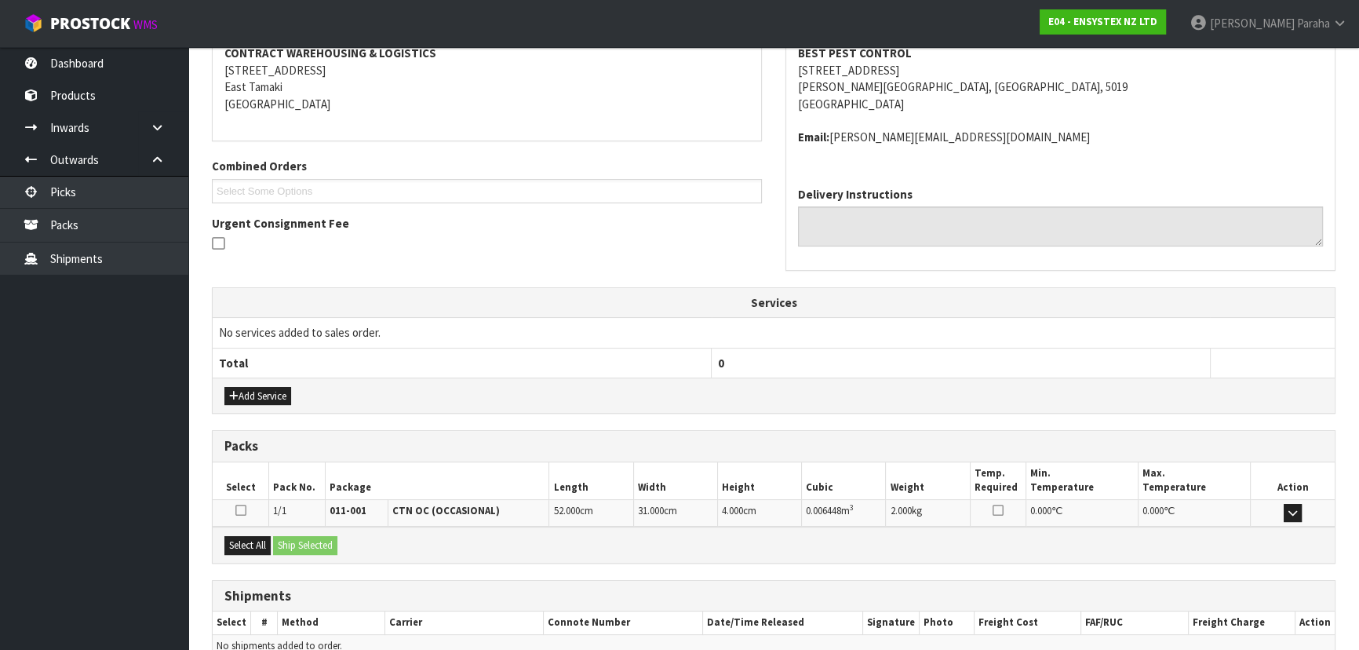
scroll to position [384, 0]
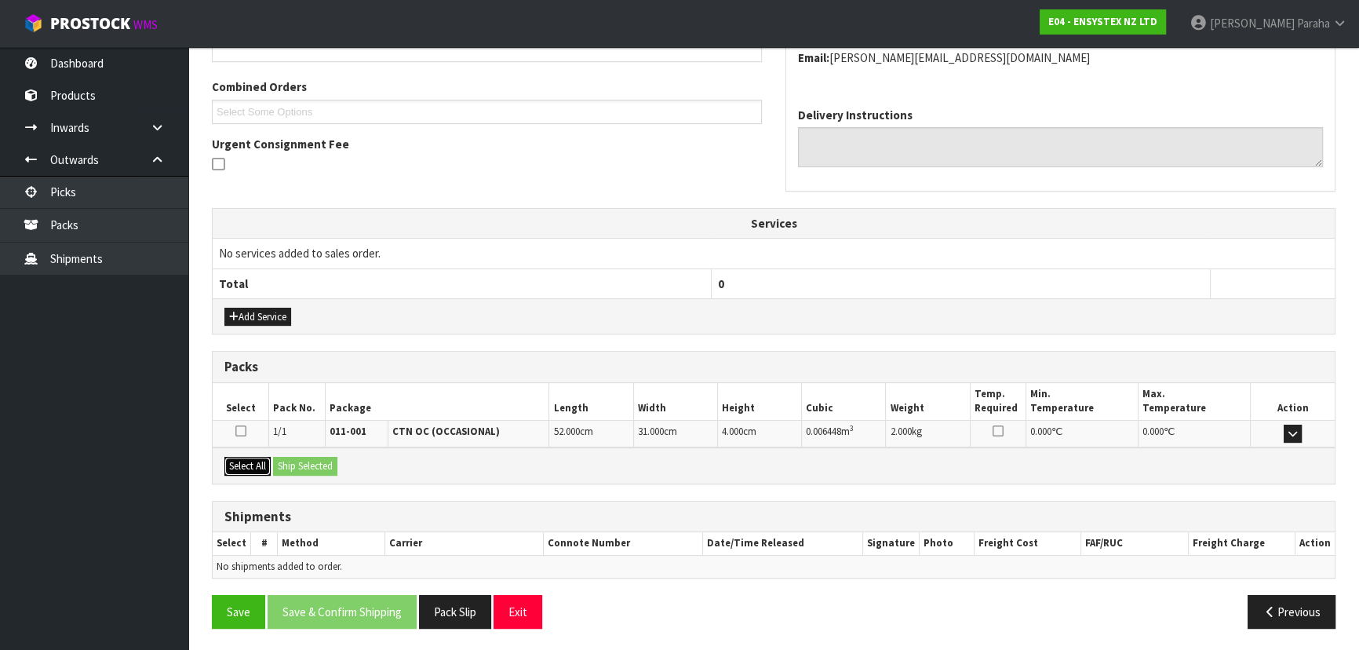
drag, startPoint x: 233, startPoint y: 466, endPoint x: 295, endPoint y: 466, distance: 62.0
click at [260, 466] on button "Select All" at bounding box center [247, 466] width 46 height 19
click at [301, 466] on button "Ship Selected" at bounding box center [305, 466] width 64 height 19
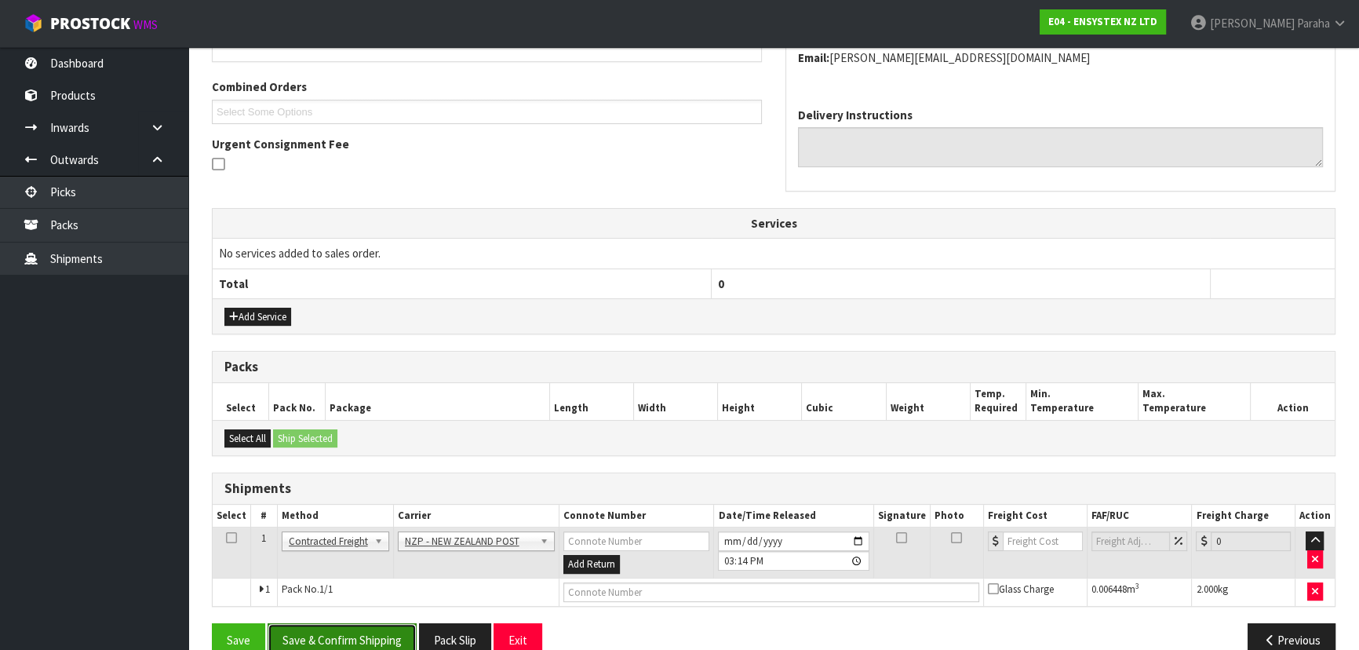
click at [402, 628] on button "Save & Confirm Shipping" at bounding box center [342, 640] width 149 height 34
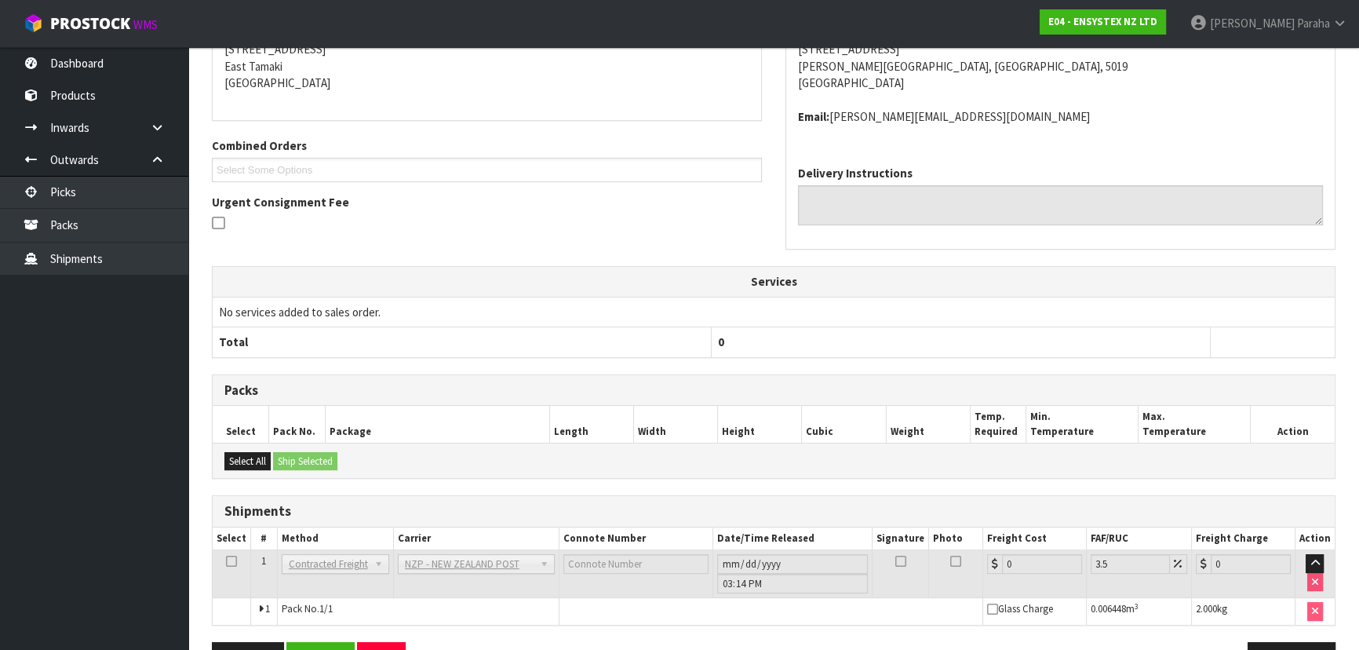
scroll to position [390, 0]
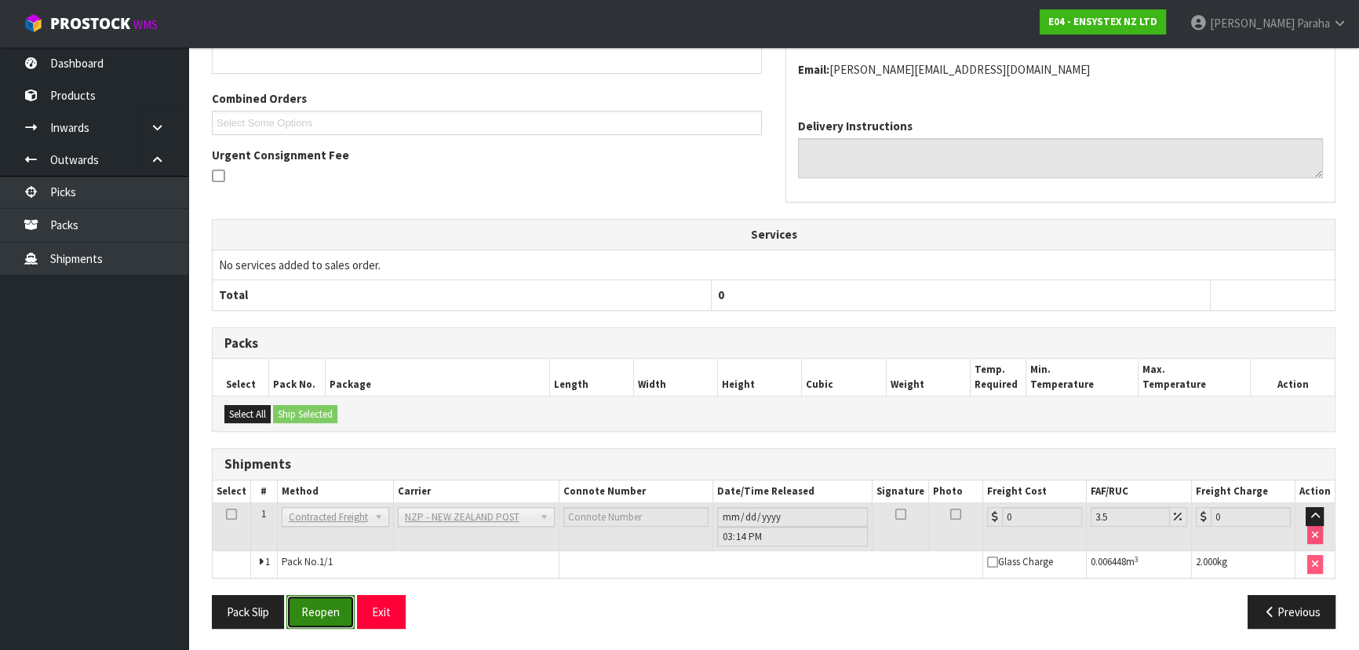
click at [346, 611] on button "Reopen" at bounding box center [320, 612] width 68 height 34
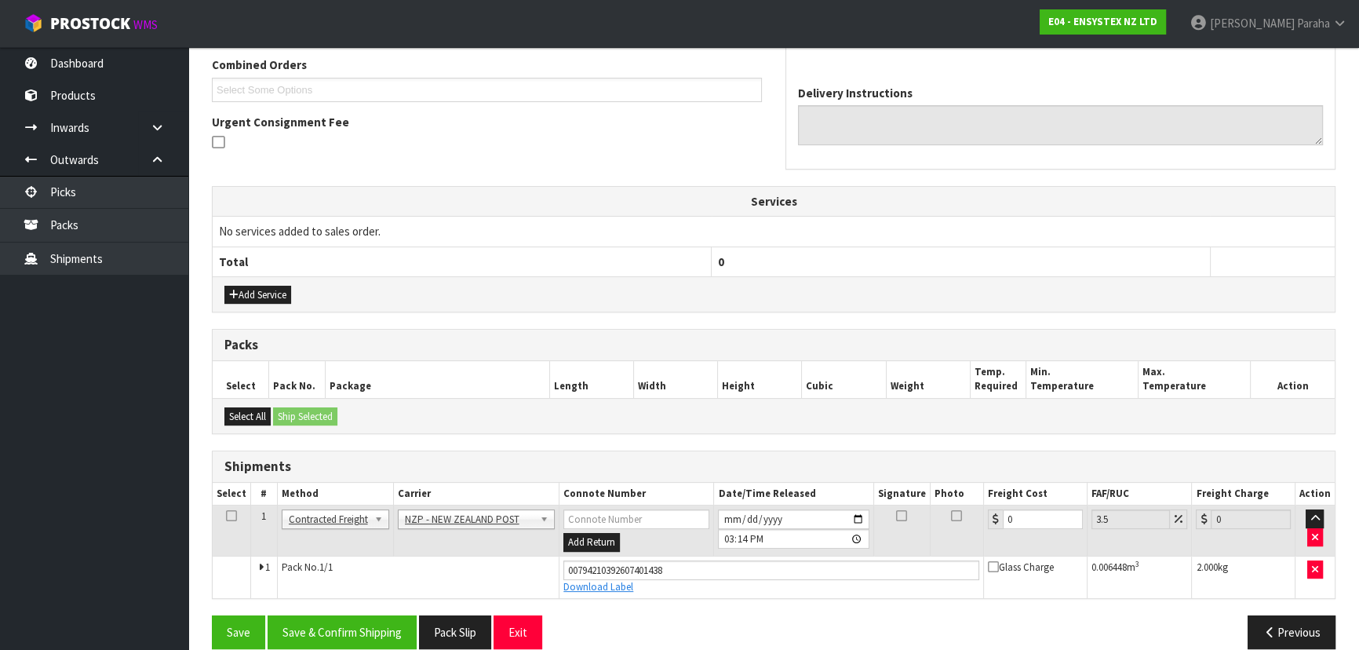
scroll to position [426, 0]
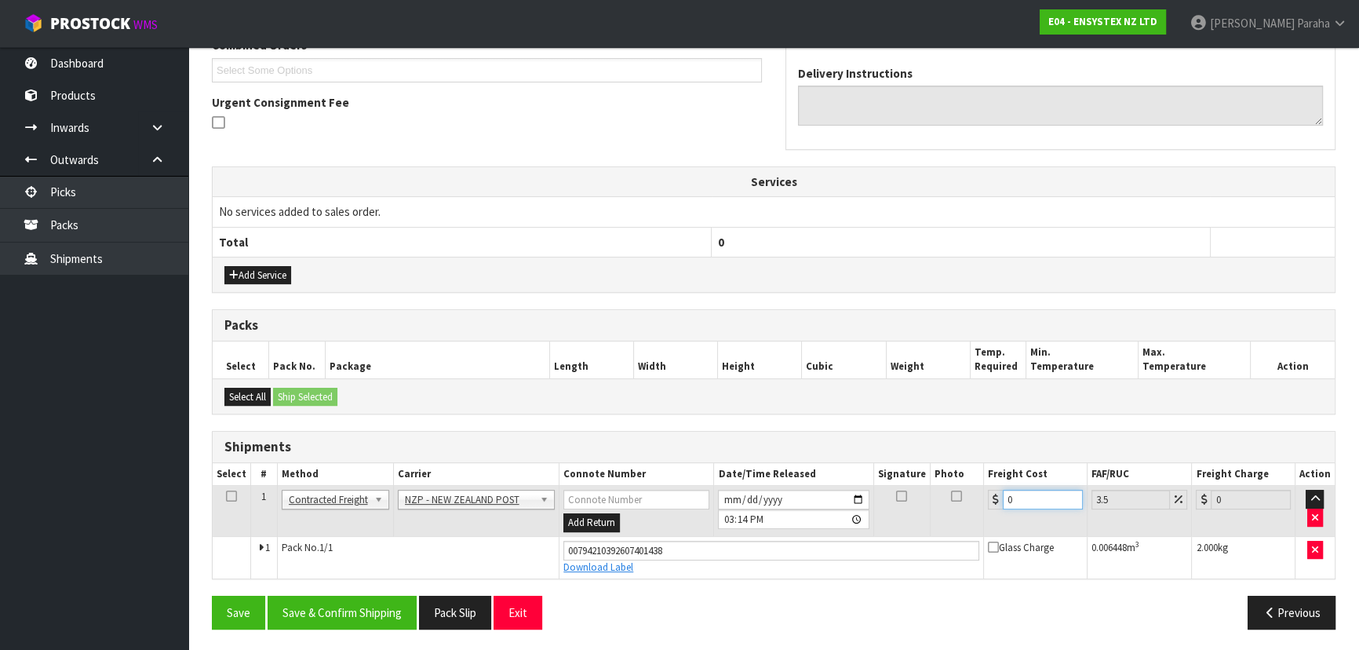
click at [1047, 504] on input "0" at bounding box center [1043, 500] width 80 height 20
type input "8"
type input "8.28"
type input "8.00"
click at [330, 618] on button "Save & Confirm Shipping" at bounding box center [342, 613] width 149 height 34
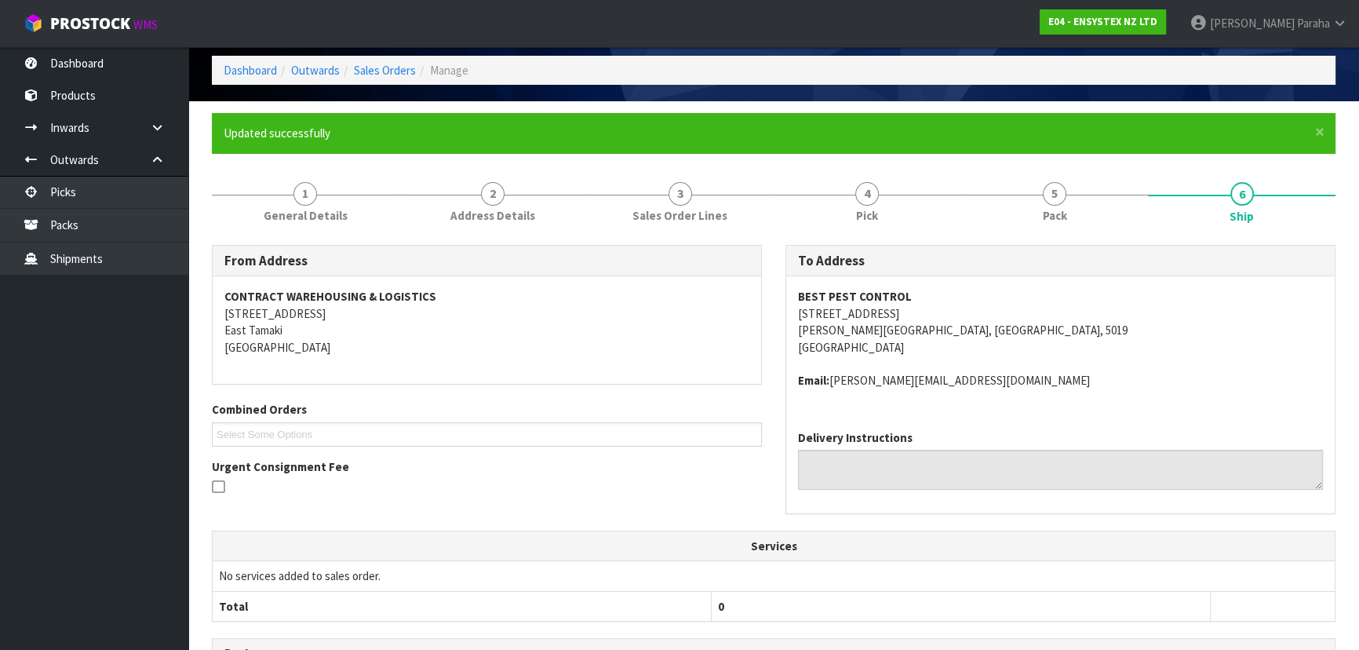
scroll to position [0, 0]
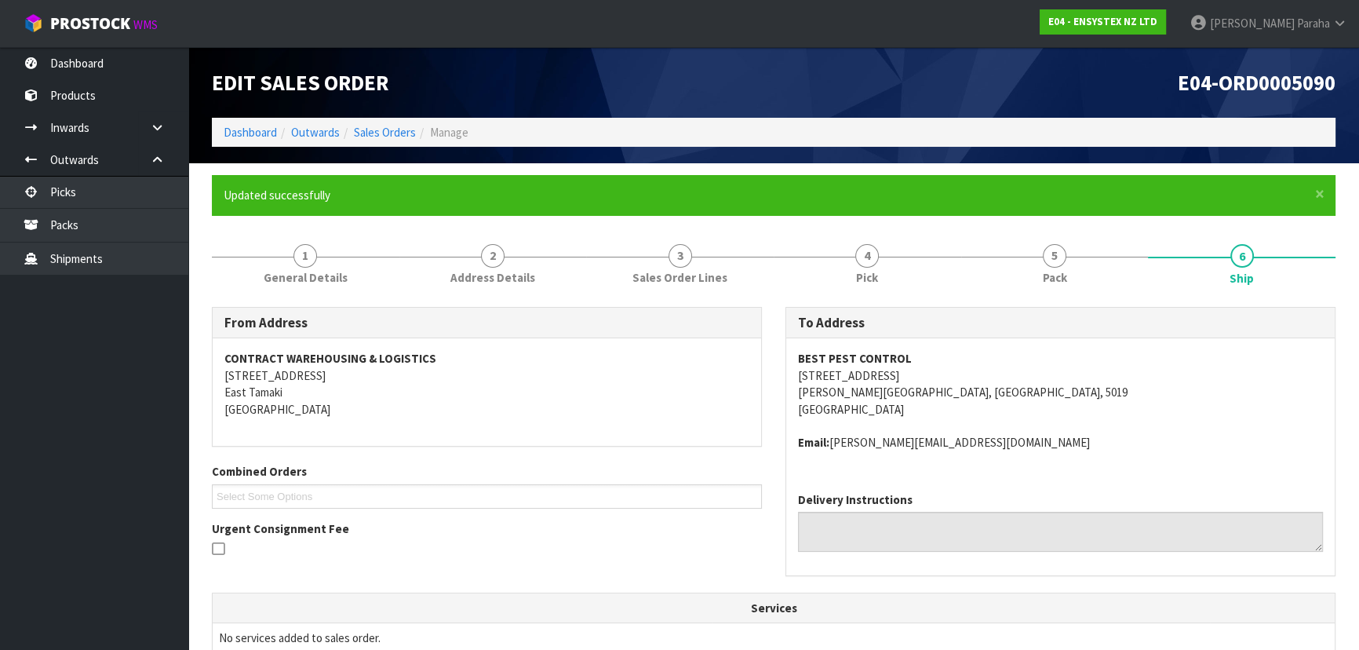
click at [250, 140] on li "Dashboard" at bounding box center [250, 132] width 53 height 16
click at [251, 134] on link "Dashboard" at bounding box center [250, 132] width 53 height 15
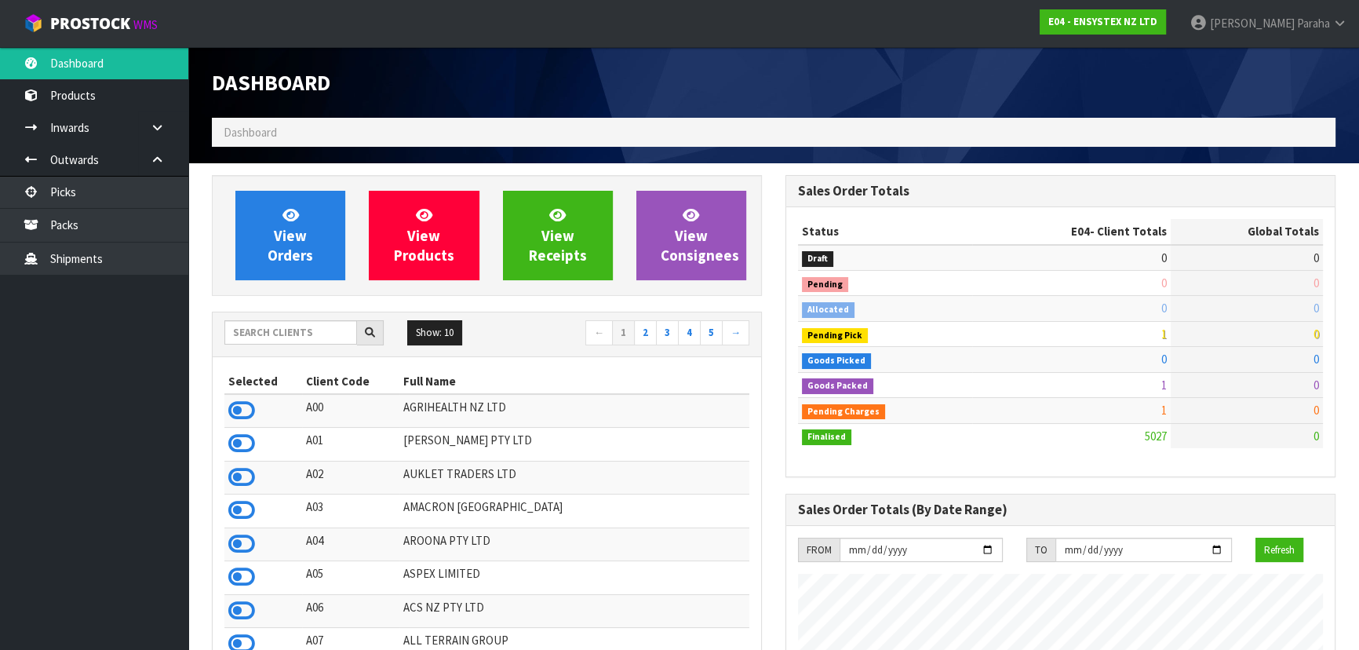
scroll to position [1220, 573]
click at [242, 337] on input "text" at bounding box center [290, 332] width 133 height 24
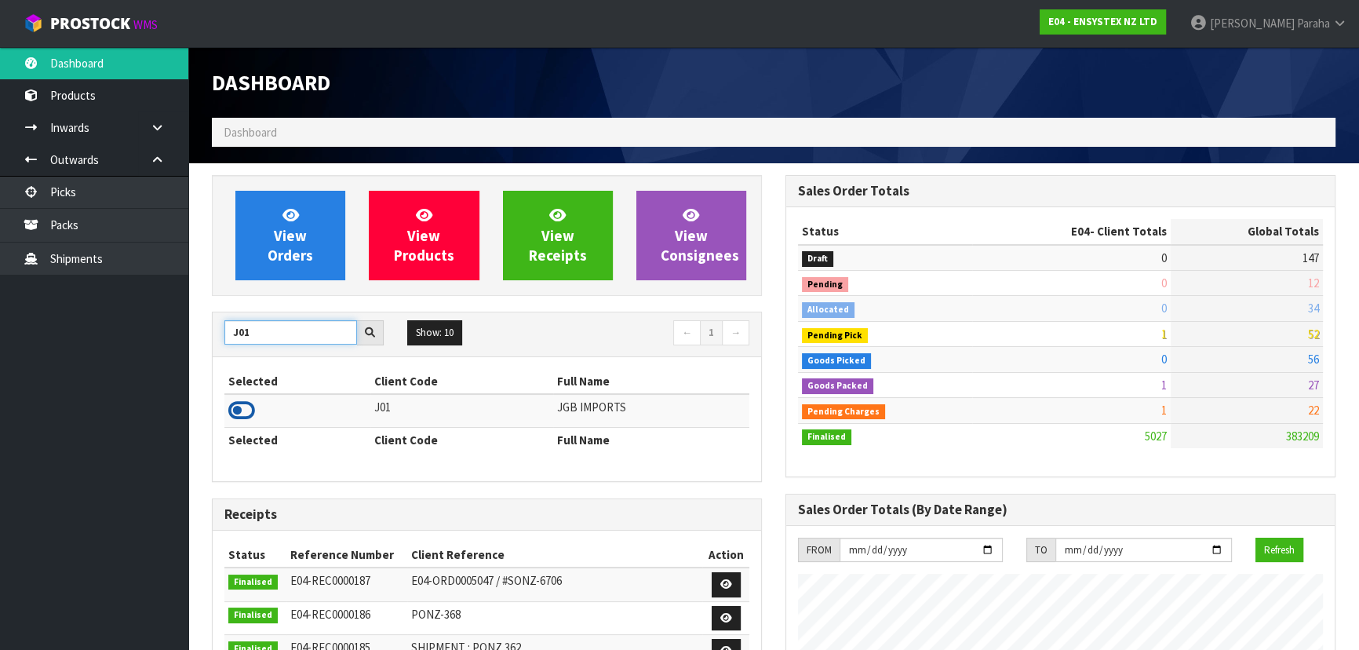
type input "J01"
click at [243, 416] on icon at bounding box center [241, 411] width 27 height 24
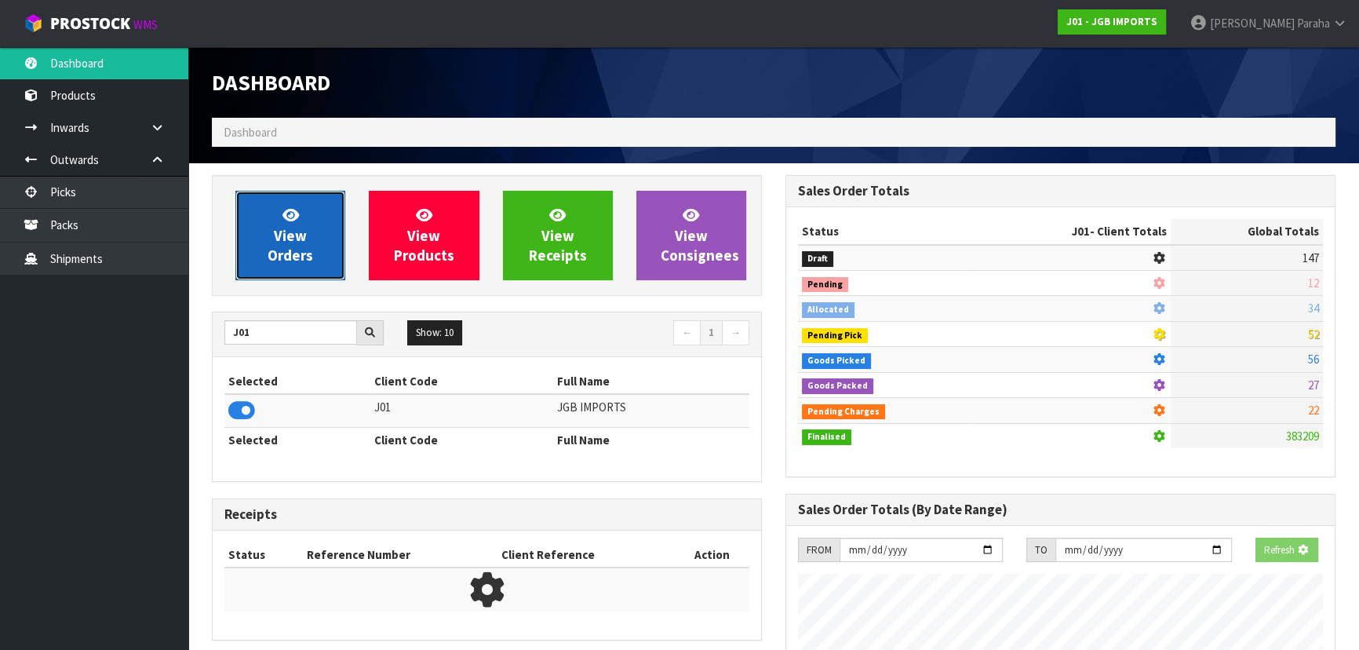
scroll to position [783670, 784074]
click at [295, 235] on span "View Orders" at bounding box center [291, 235] width 46 height 59
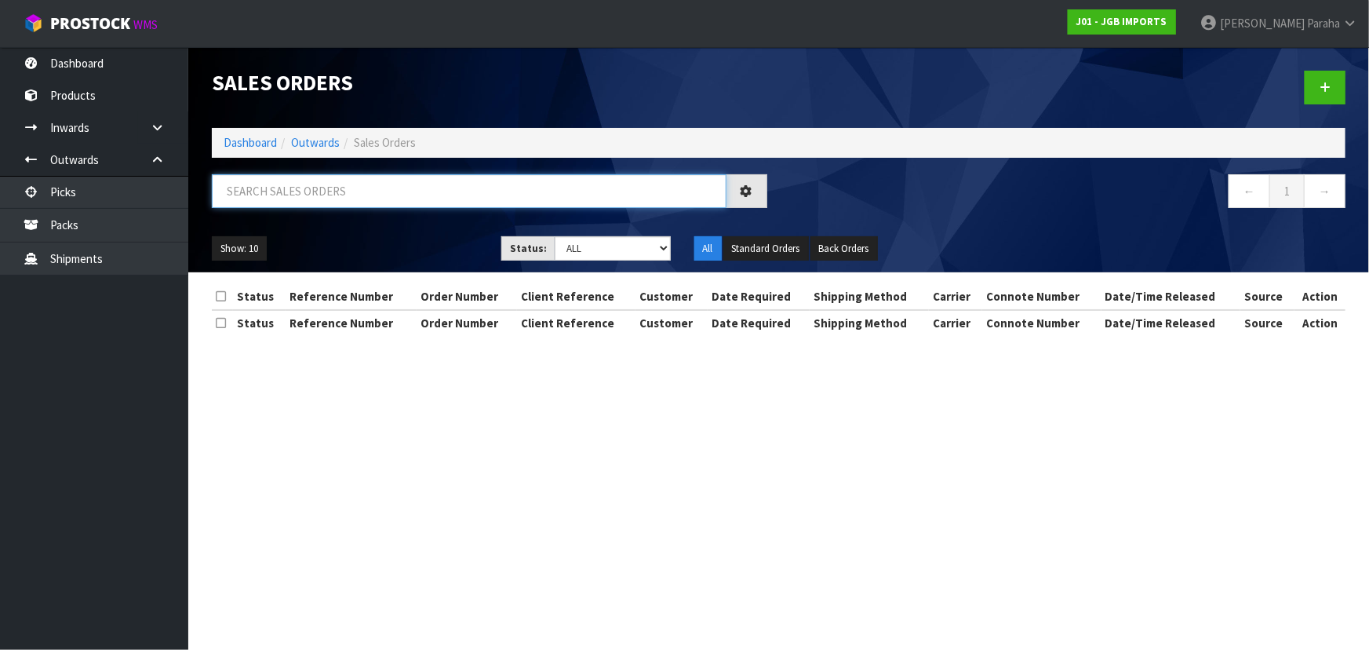
click at [335, 180] on input "text" at bounding box center [469, 191] width 515 height 34
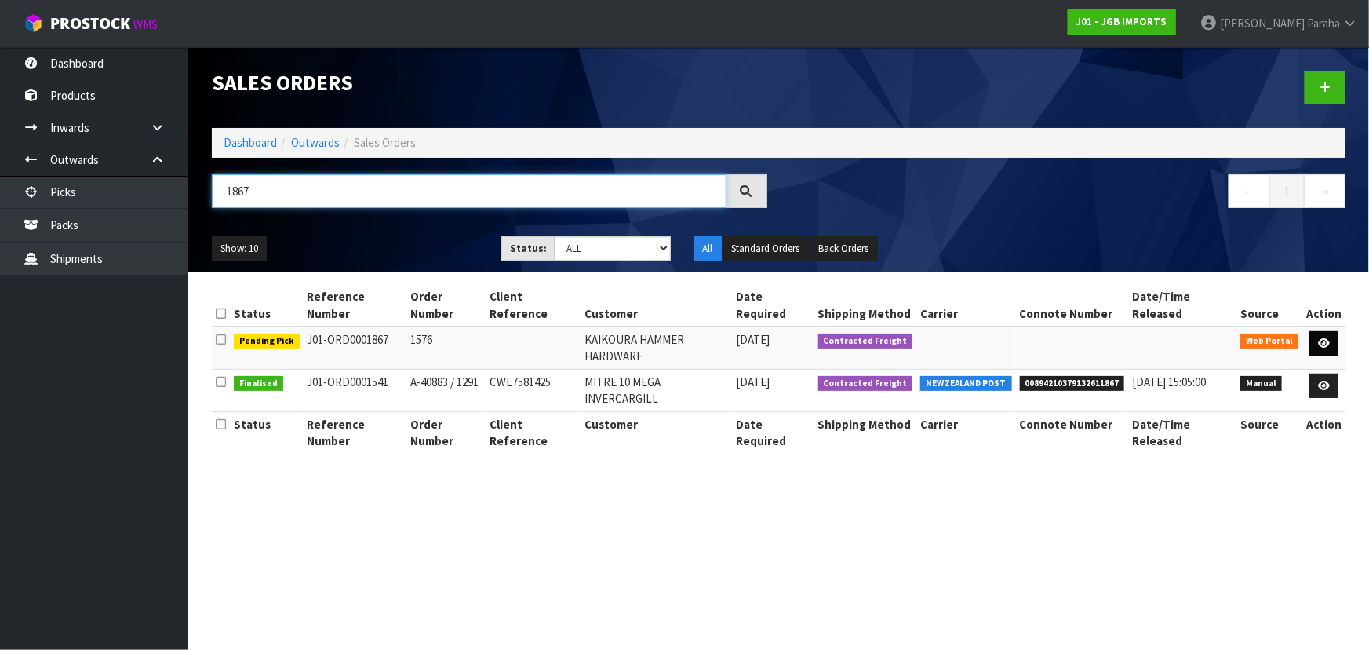
type input "1867"
click at [1332, 331] on link at bounding box center [1324, 343] width 29 height 25
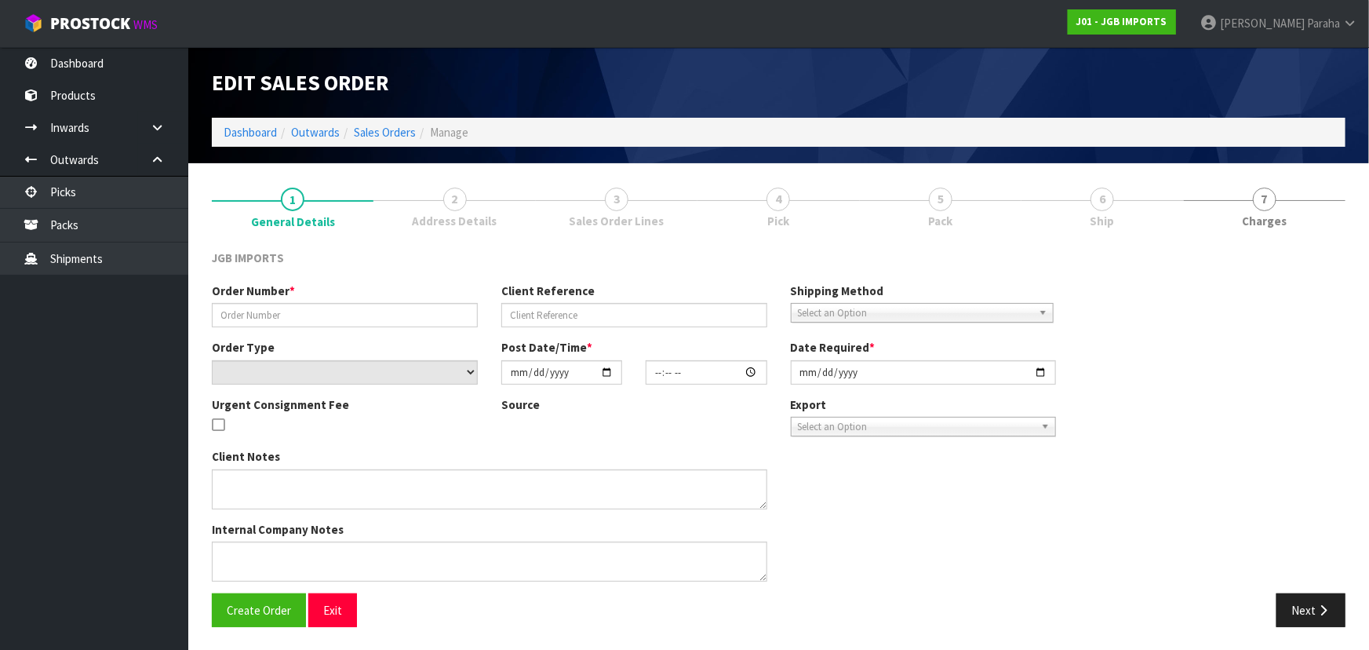
type input "1576"
select select "number:0"
type input "2025-09-16"
type input "08:36:00.000"
type input "2025-10-02"
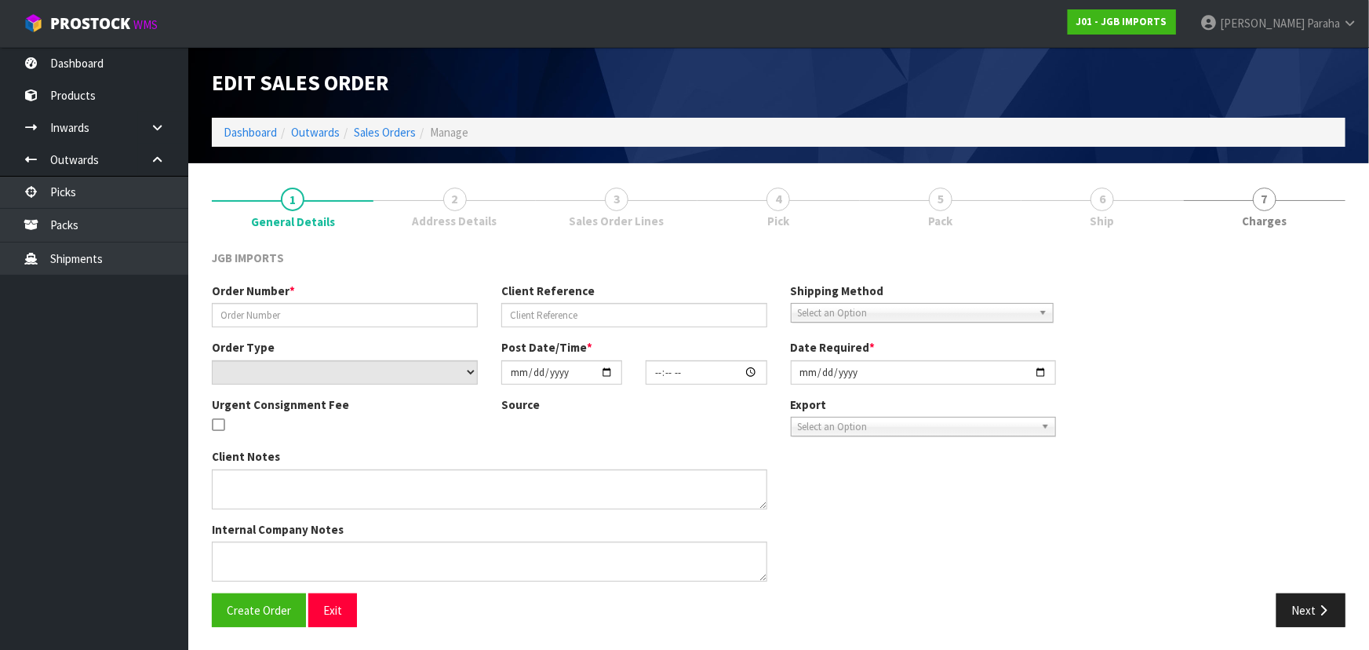
type textarea "FREIGHT FREE…FREIGHT WITH 100% DISCOUNT OCTOBER DELIVERY I’LL RE-INPUT THEIR AD…"
type textarea "QUOTE EMAILED - QUO0000236"
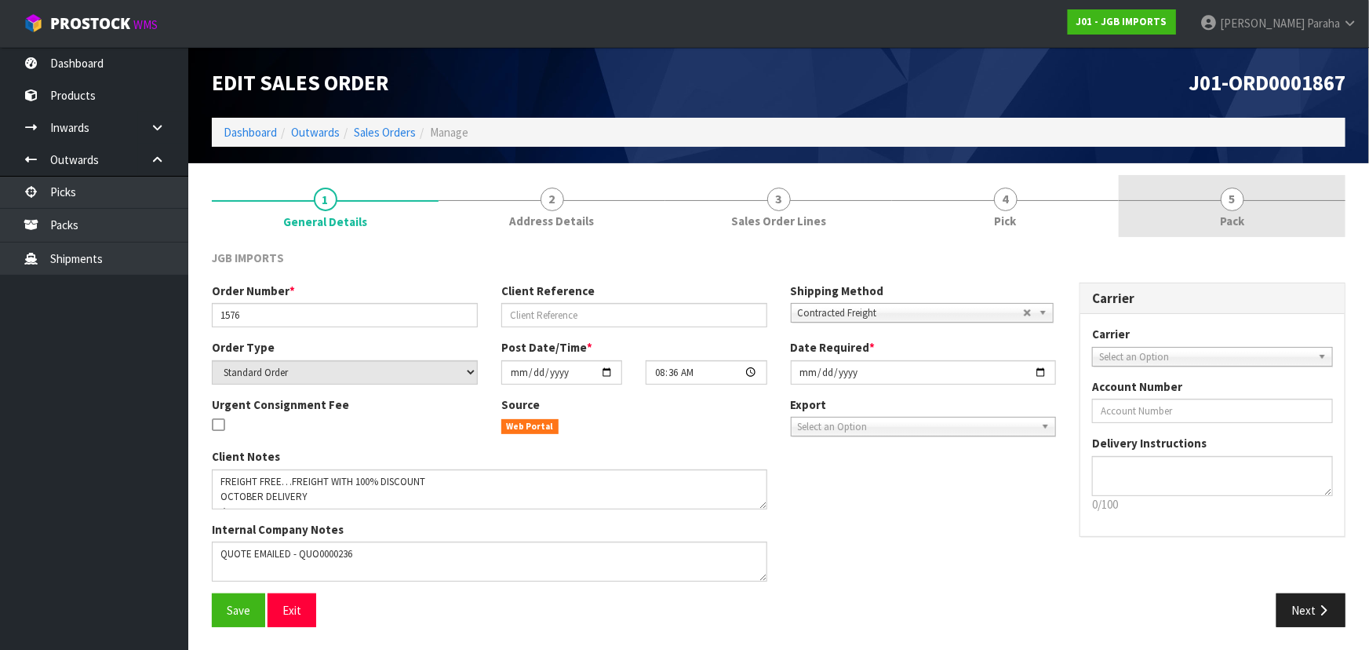
click at [1221, 202] on span "5" at bounding box center [1233, 200] width 24 height 24
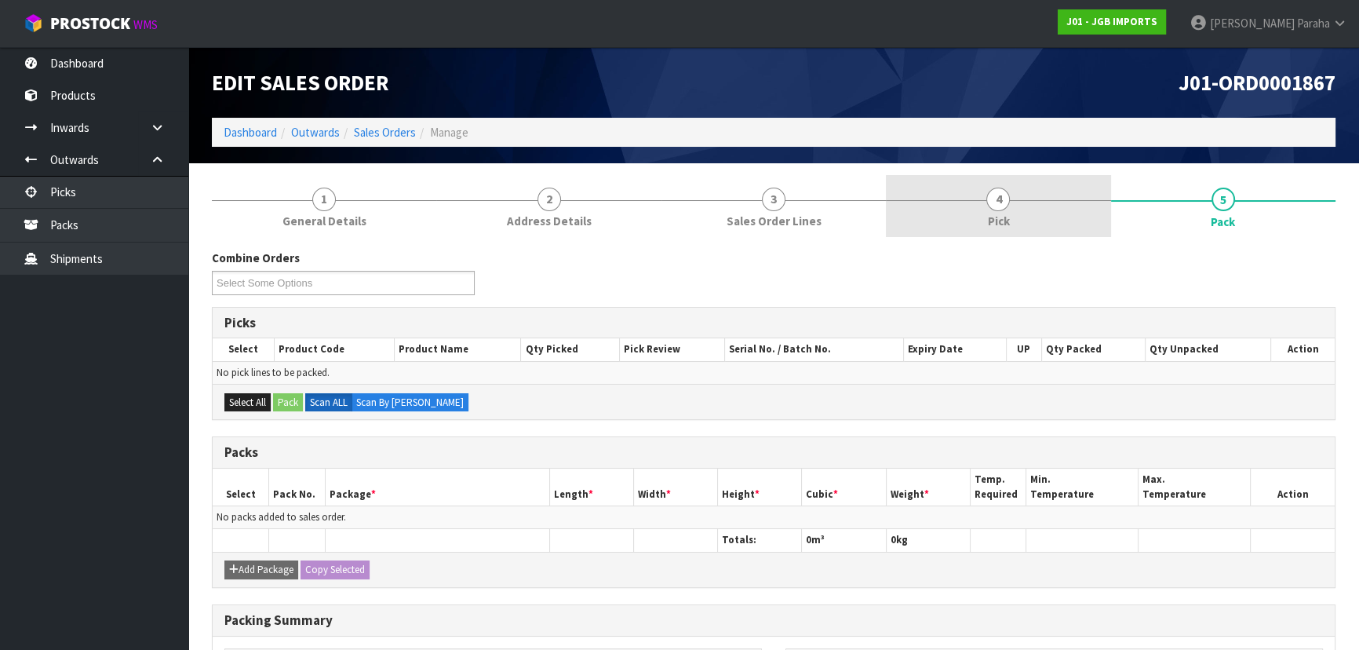
click at [1002, 204] on span "4" at bounding box center [998, 200] width 24 height 24
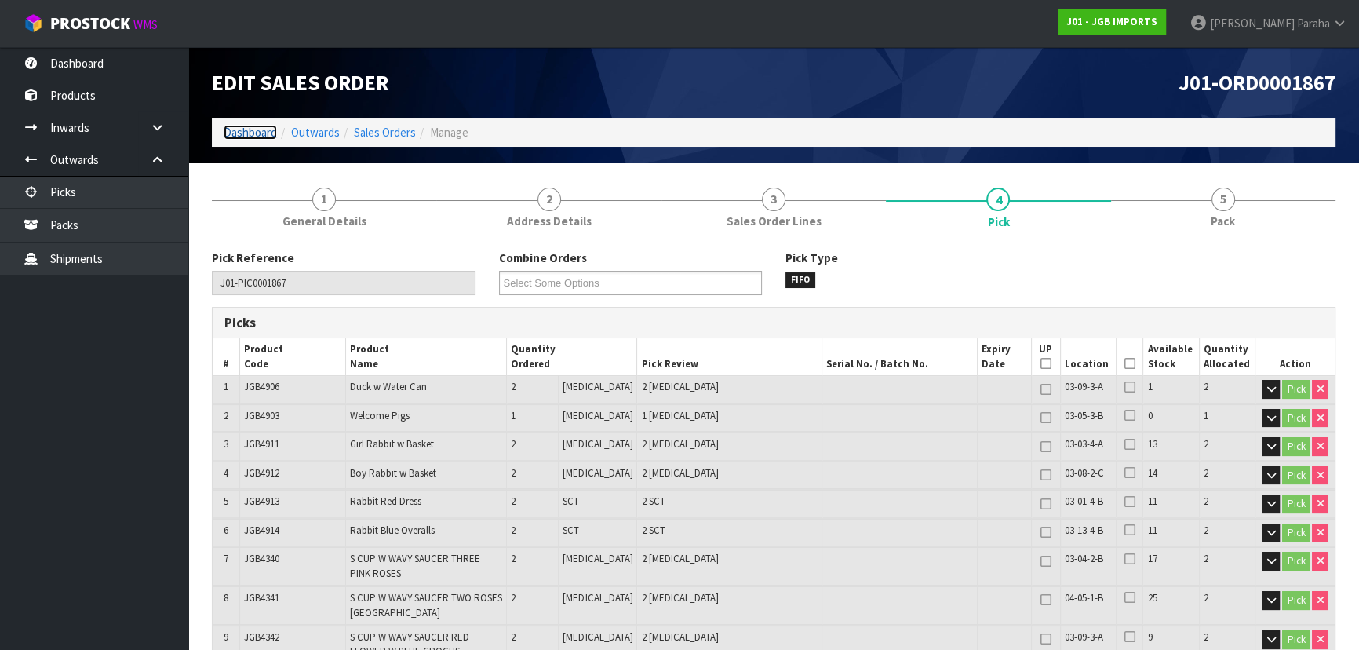
click at [258, 139] on link "Dashboard" at bounding box center [250, 132] width 53 height 15
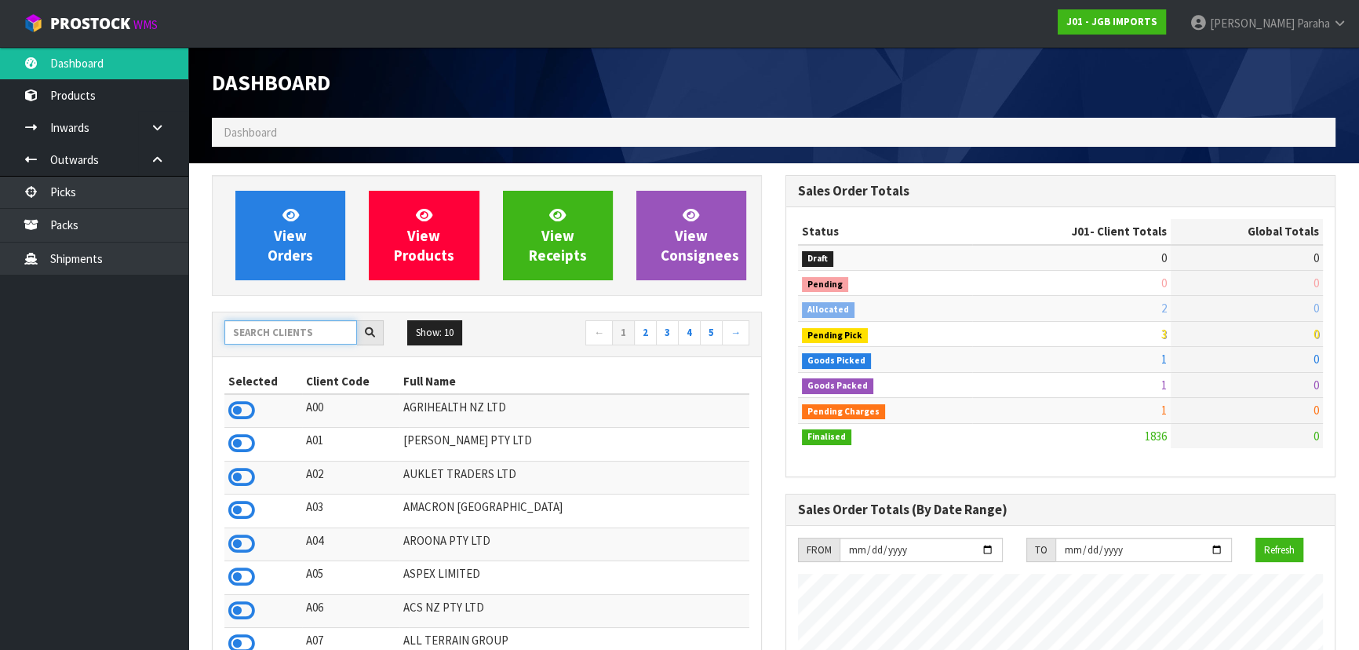
scroll to position [1161, 573]
click at [292, 325] on input "text" at bounding box center [290, 332] width 133 height 24
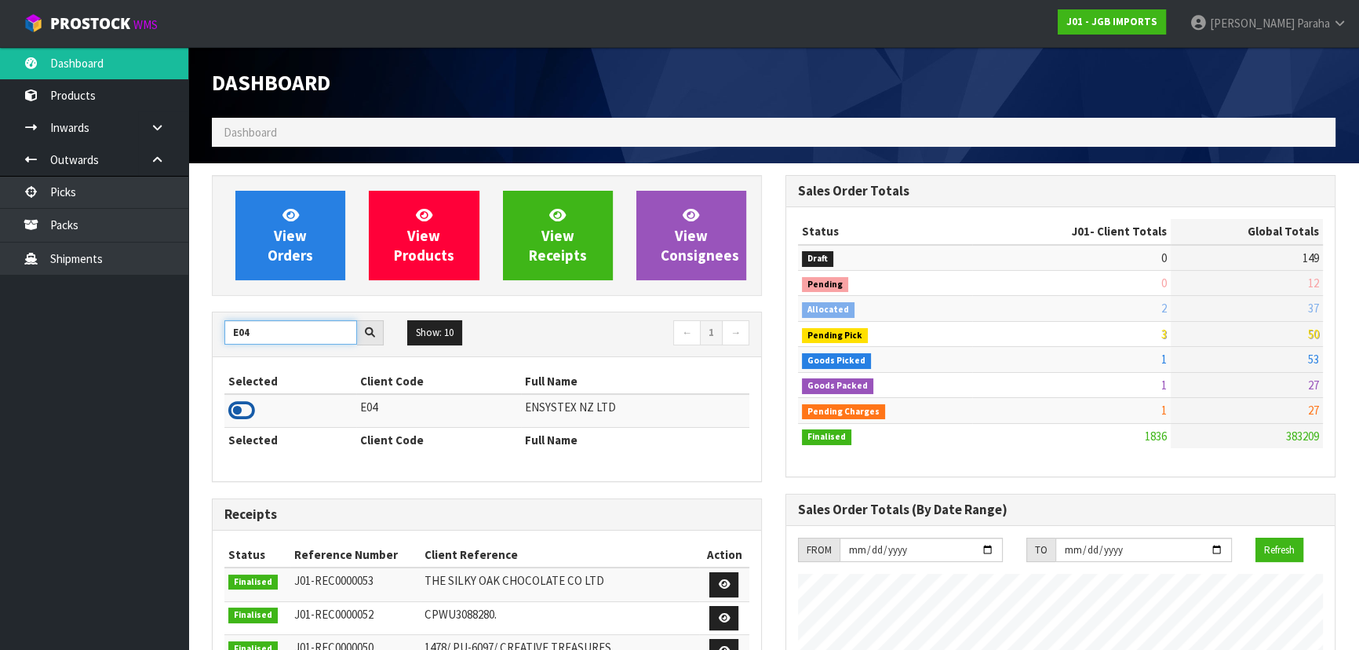
type input "E04"
click at [241, 411] on icon at bounding box center [241, 411] width 27 height 24
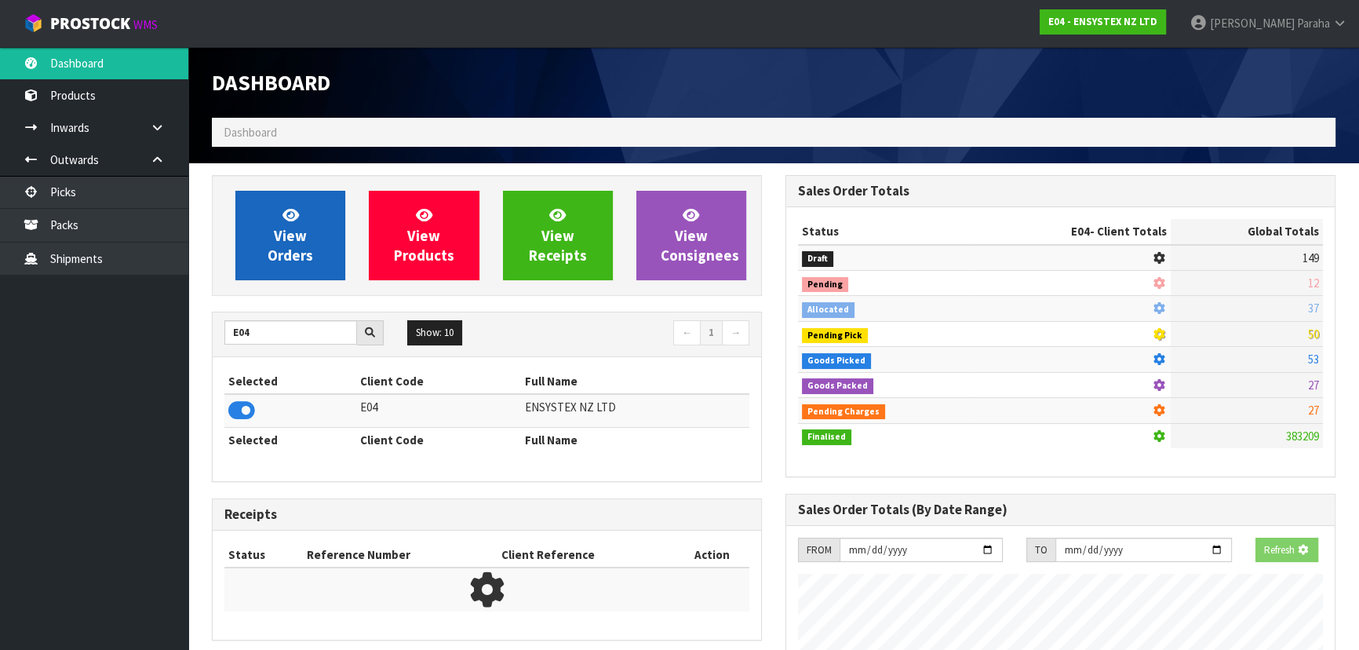
scroll to position [783670, 784074]
click at [288, 250] on span "View Orders" at bounding box center [291, 235] width 46 height 59
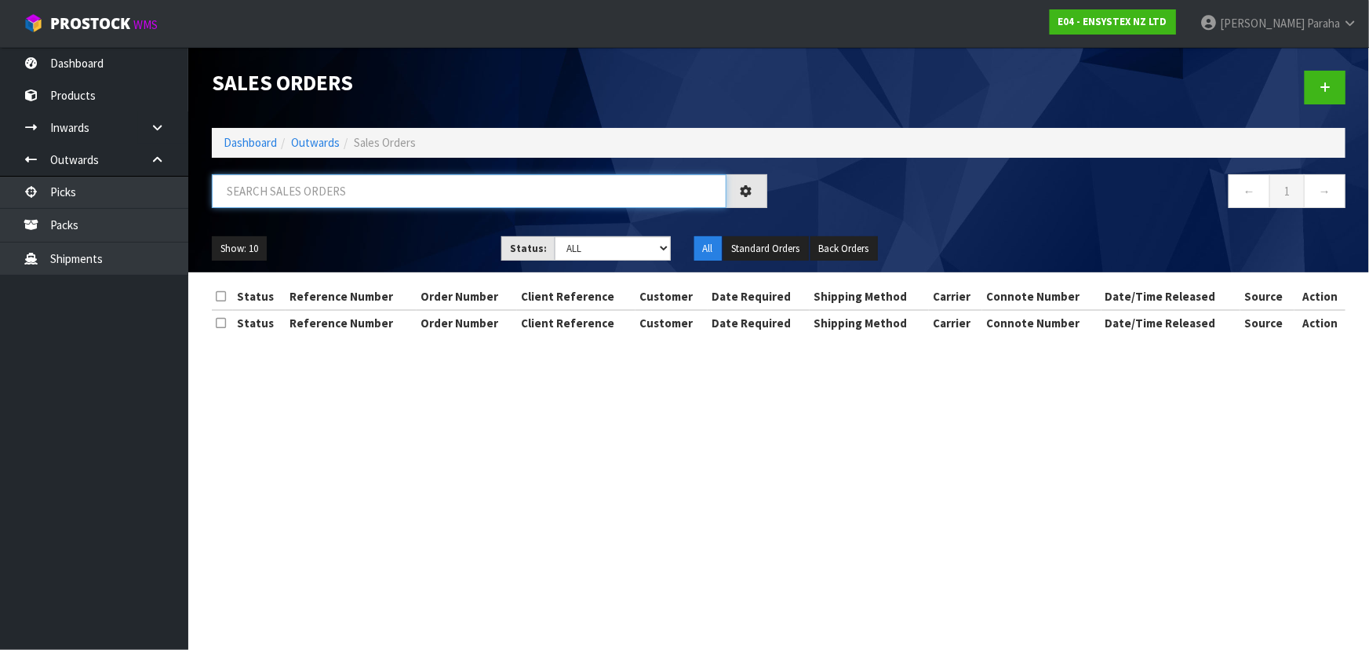
click at [283, 193] on input "text" at bounding box center [469, 191] width 515 height 34
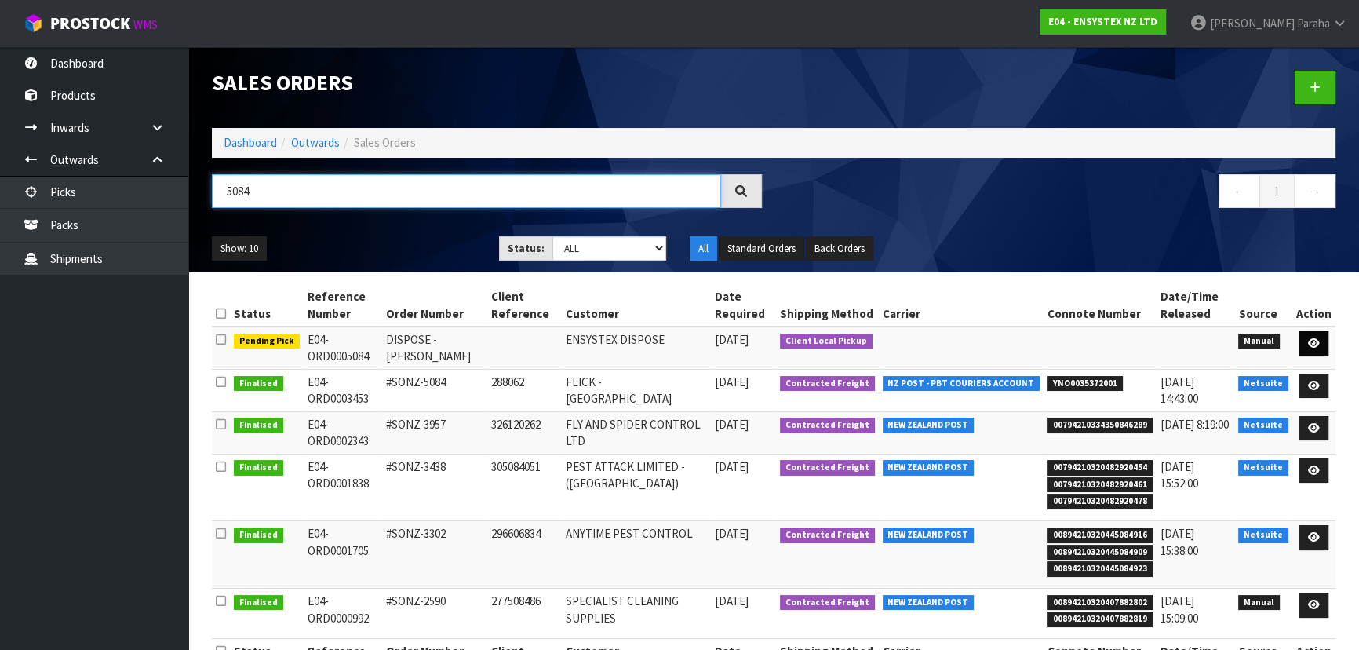
type input "5084"
click at [1312, 341] on icon at bounding box center [1314, 343] width 12 height 10
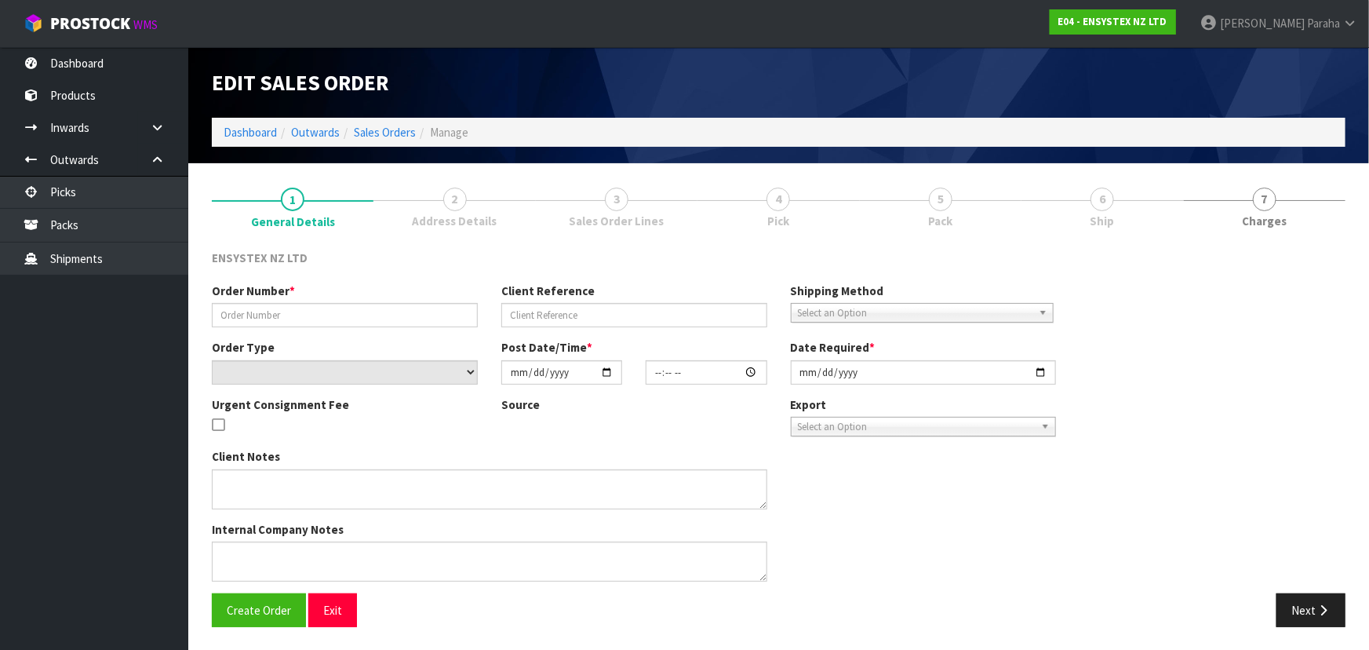
type input "DISPOSE -MATT"
select select "number:0"
type input "2025-09-26"
type input "10:00:00.000"
type input "2025-09-26"
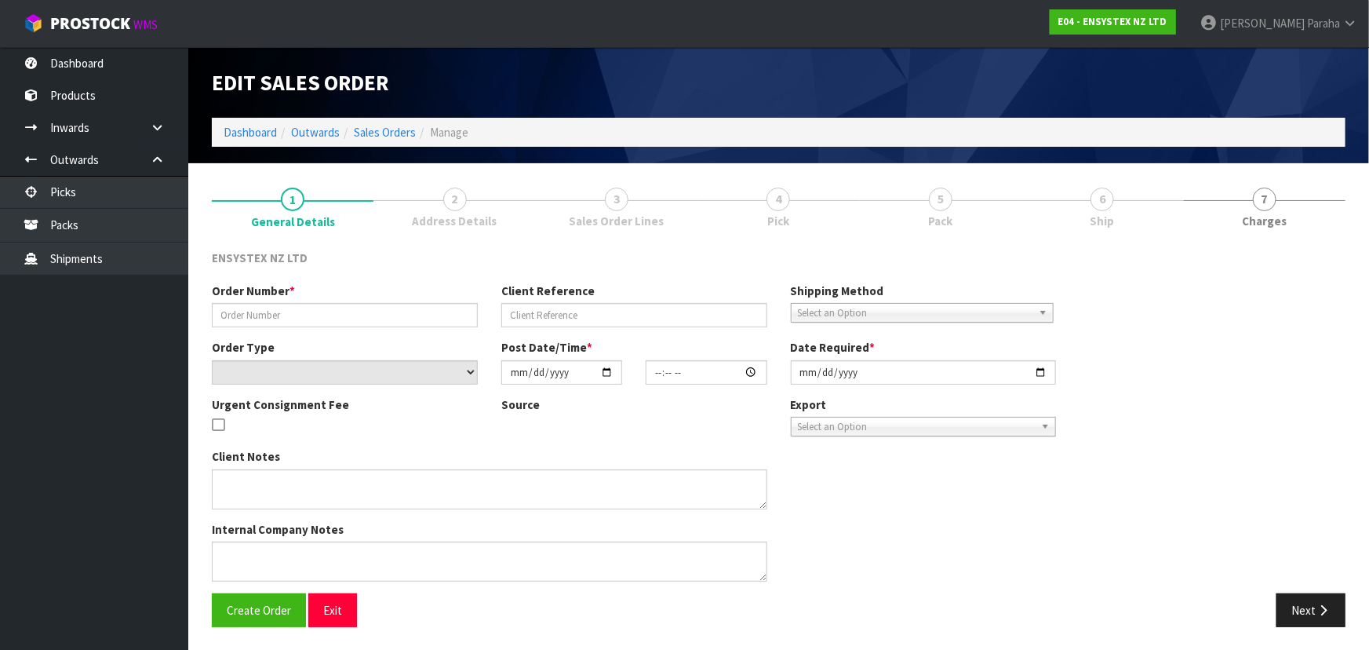
type textarea "YOU CAN DISPOSE OF THE FOLLOWING INTO THE TRASH."
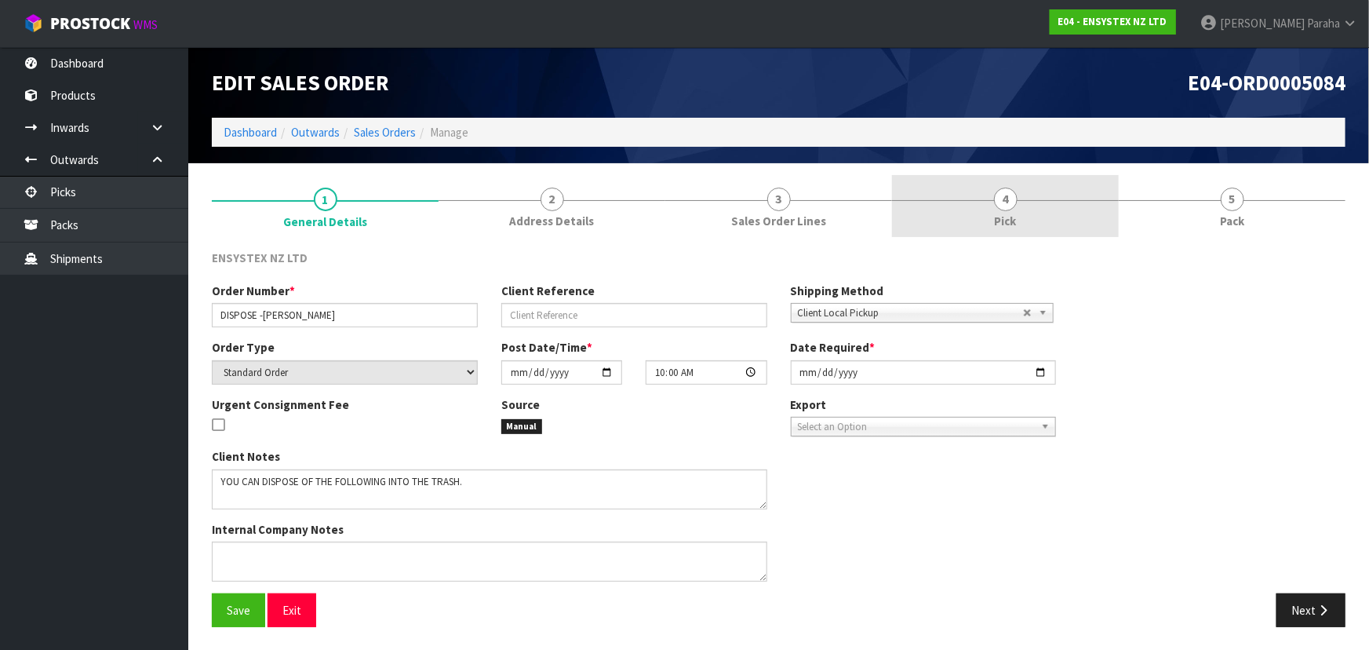
click at [1008, 205] on span "4" at bounding box center [1006, 200] width 24 height 24
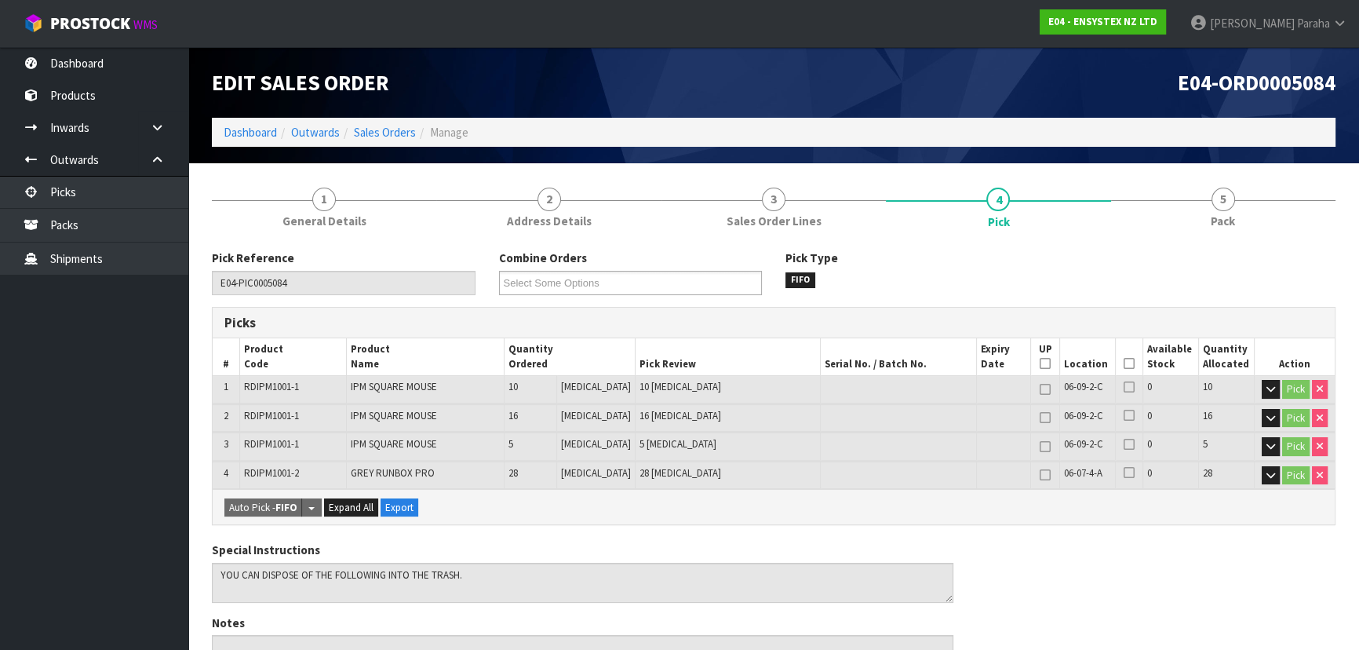
click at [1117, 365] on th "Picked" at bounding box center [1129, 356] width 27 height 37
click at [1126, 364] on icon at bounding box center [1129, 363] width 11 height 1
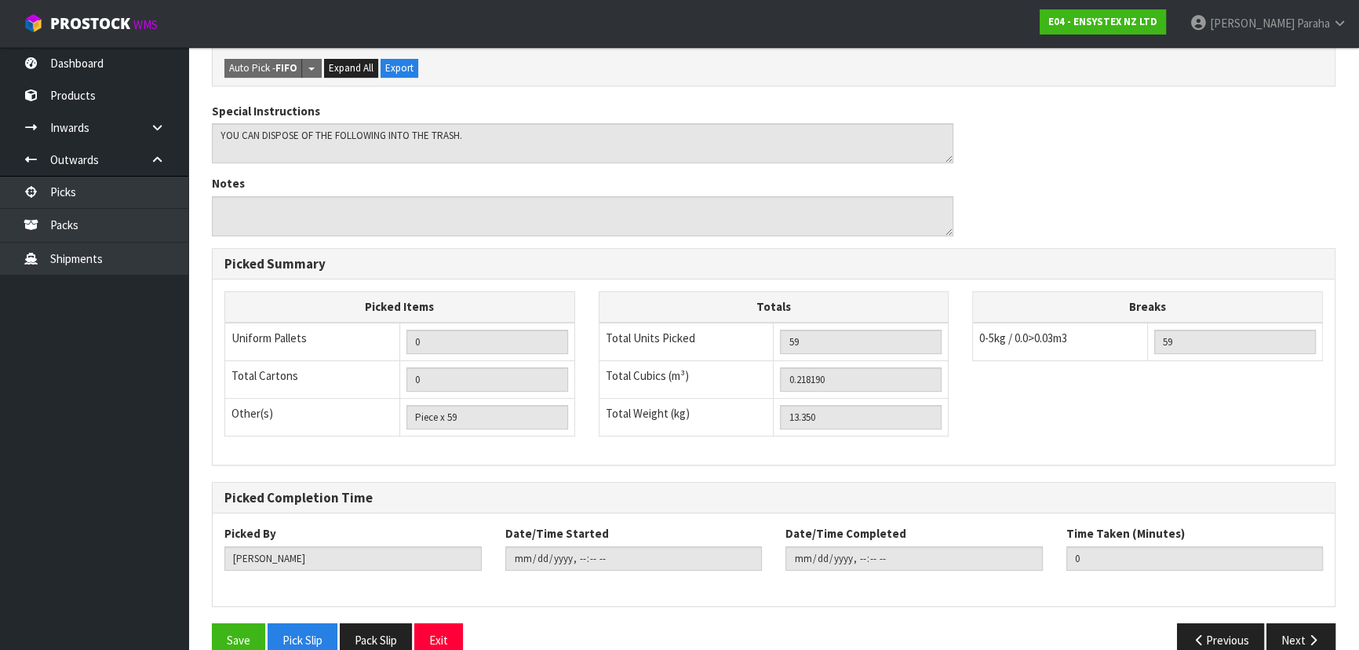
scroll to position [523, 0]
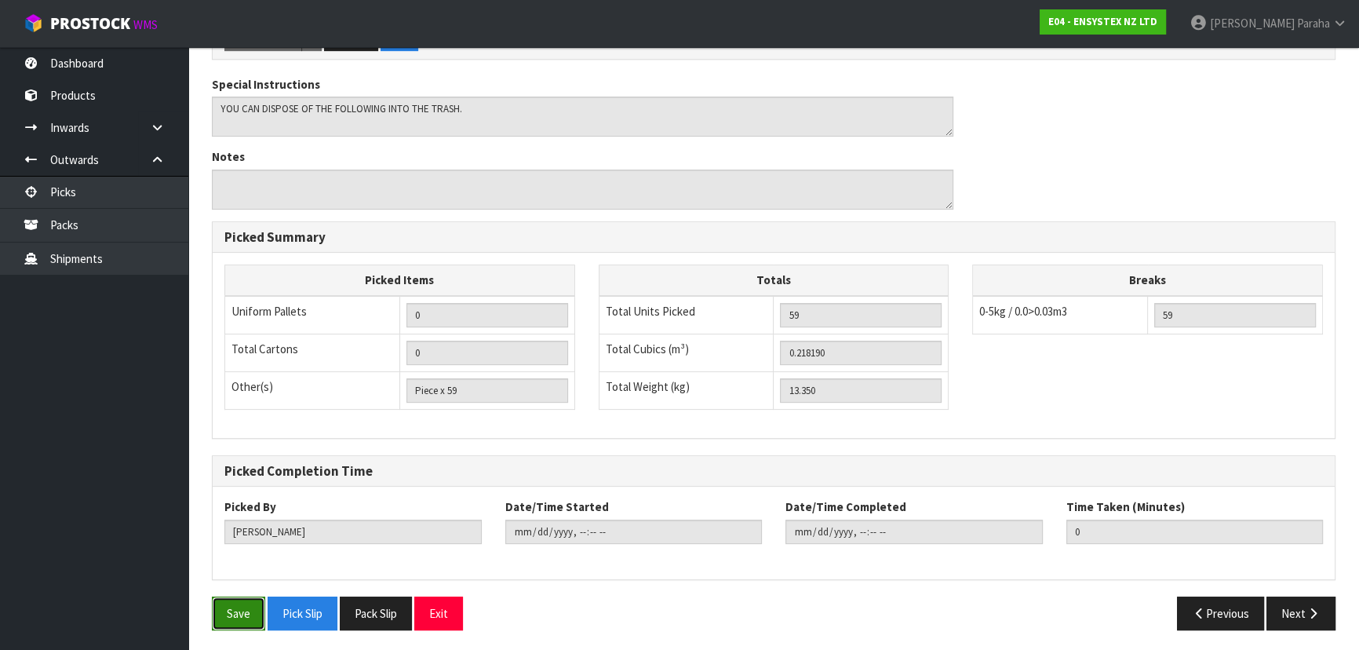
click at [225, 602] on button "Save" at bounding box center [238, 613] width 53 height 34
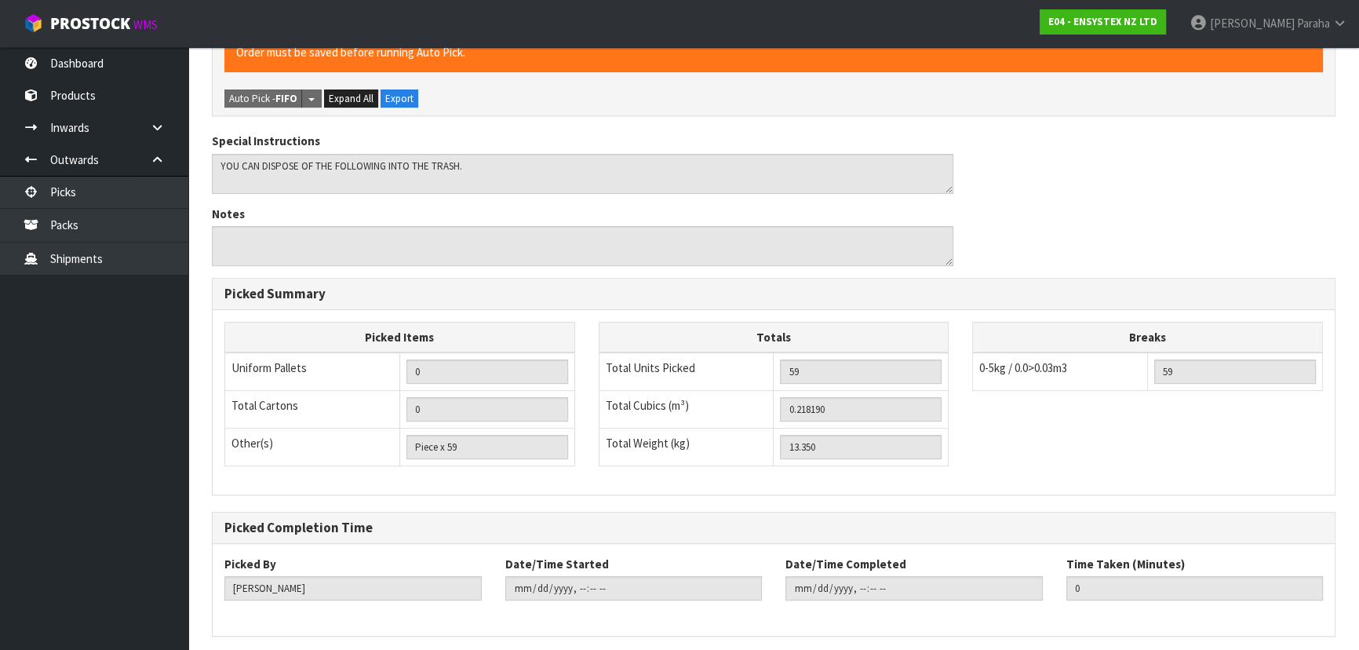
scroll to position [0, 0]
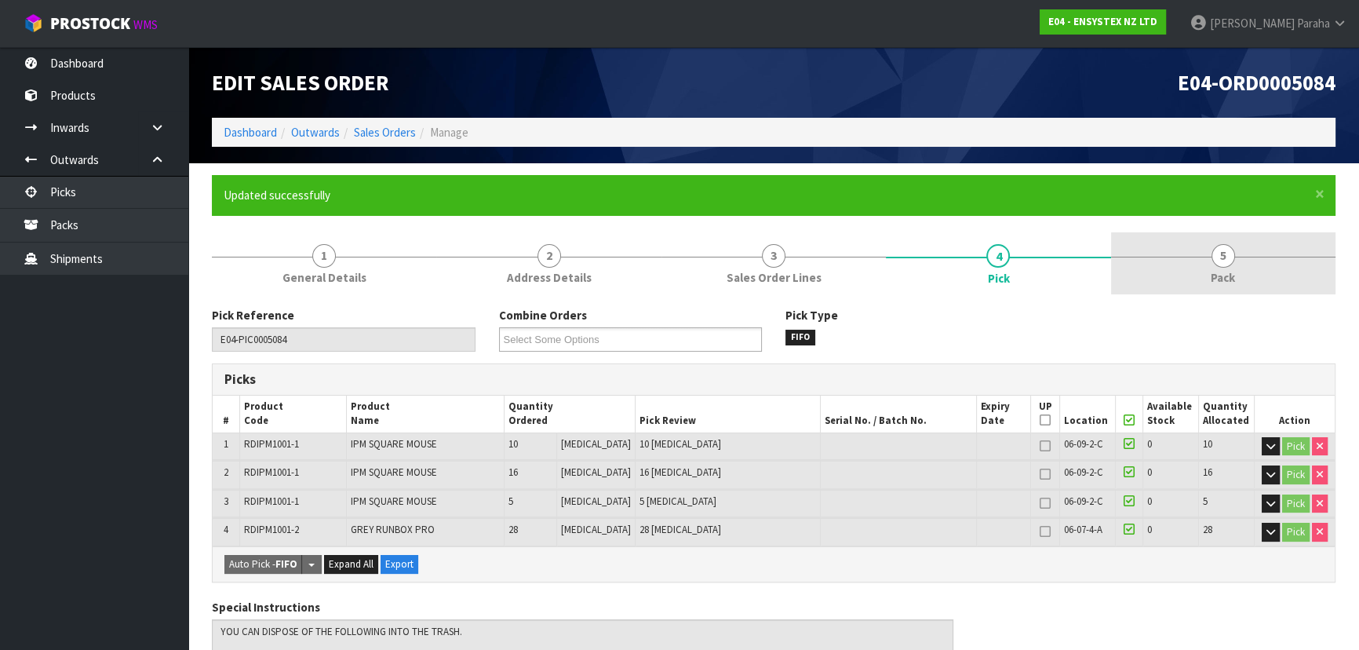
click at [1219, 263] on span "5" at bounding box center [1223, 256] width 24 height 24
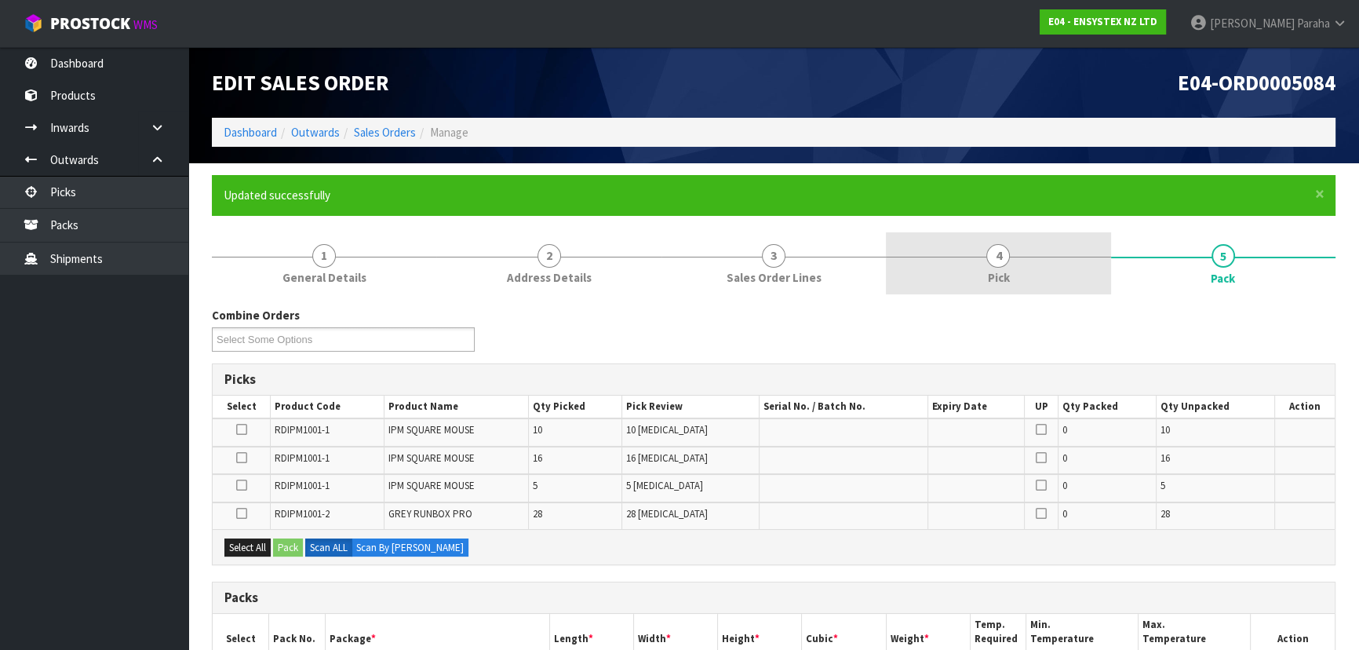
click at [995, 255] on span "4" at bounding box center [998, 256] width 24 height 24
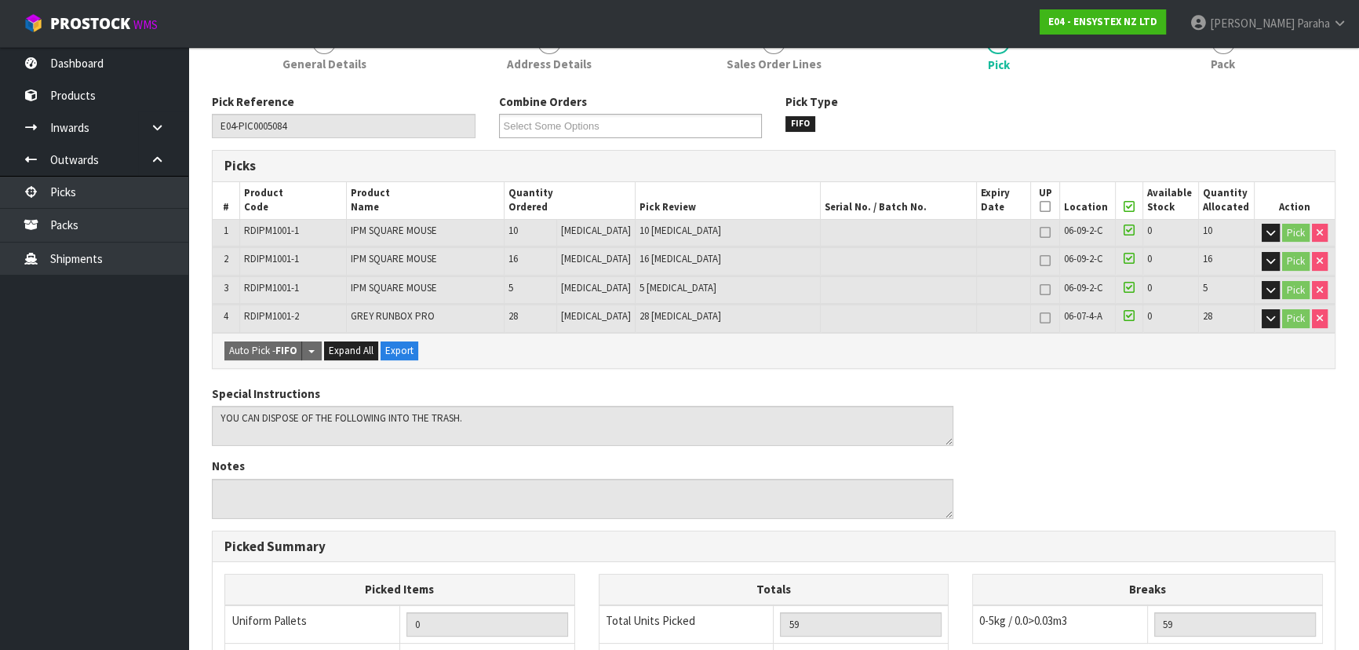
scroll to position [428, 0]
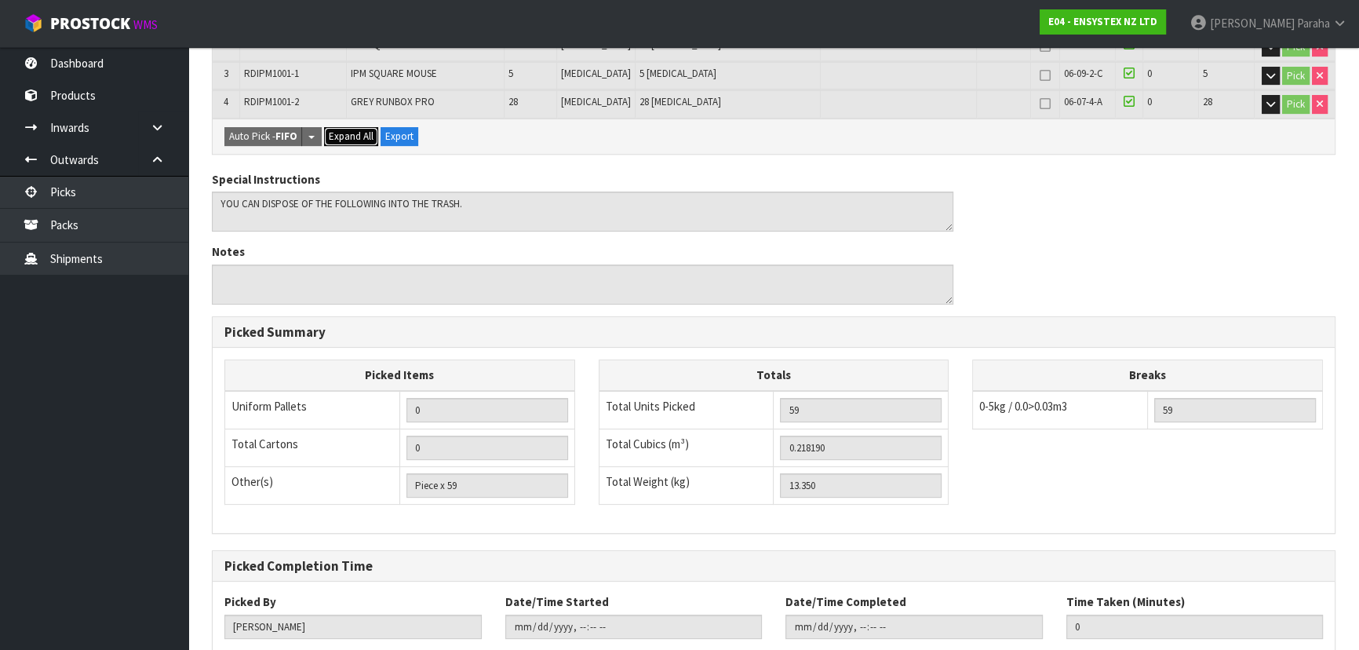
click at [353, 129] on span "Expand All" at bounding box center [351, 135] width 45 height 13
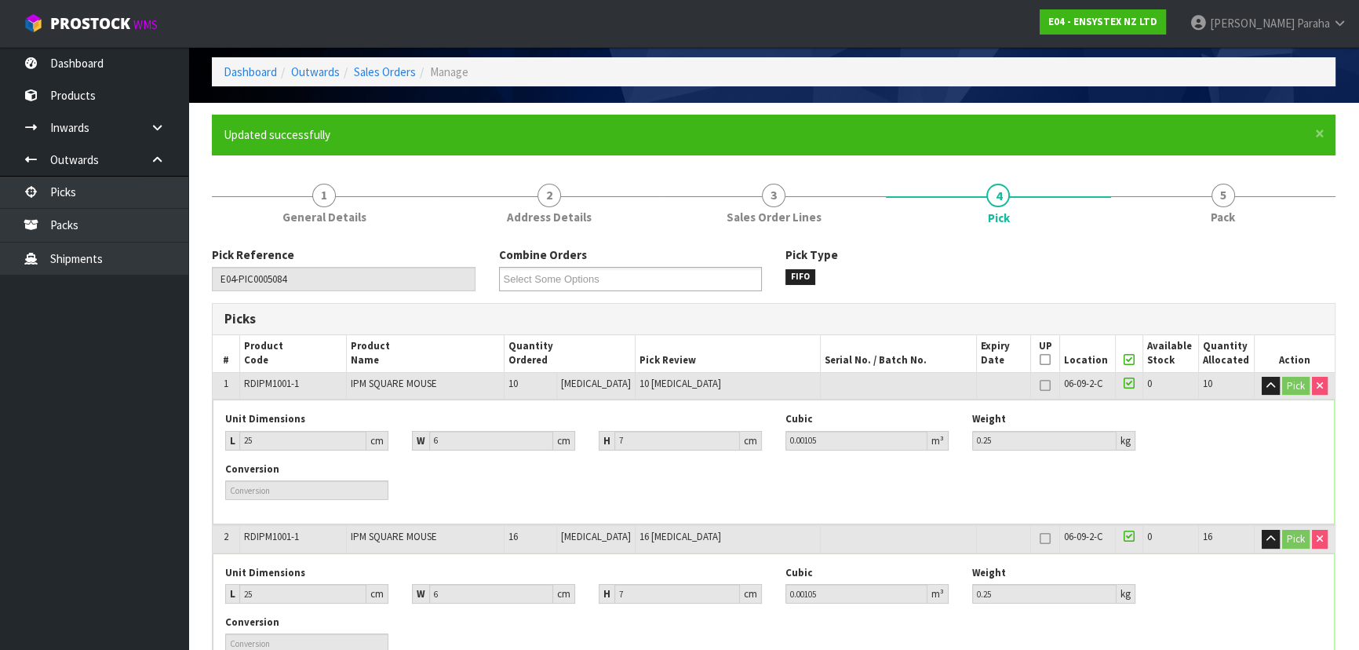
scroll to position [0, 0]
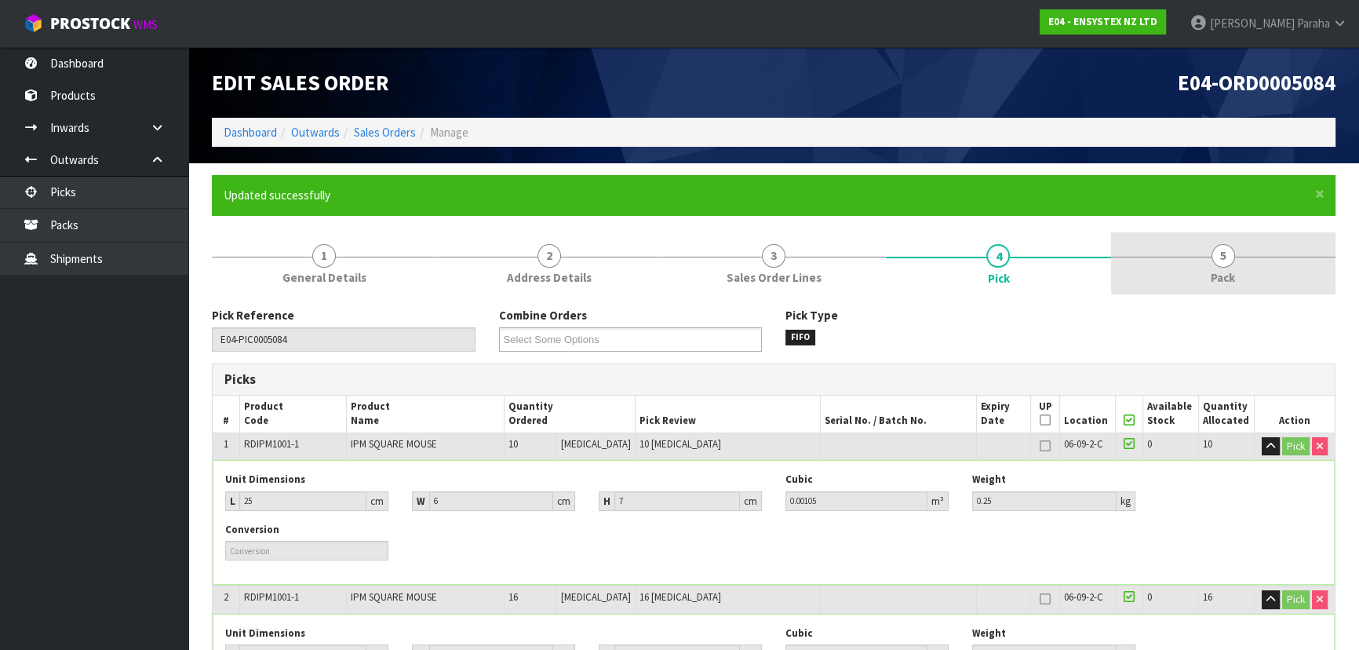
click at [1223, 249] on span "5" at bounding box center [1223, 256] width 24 height 24
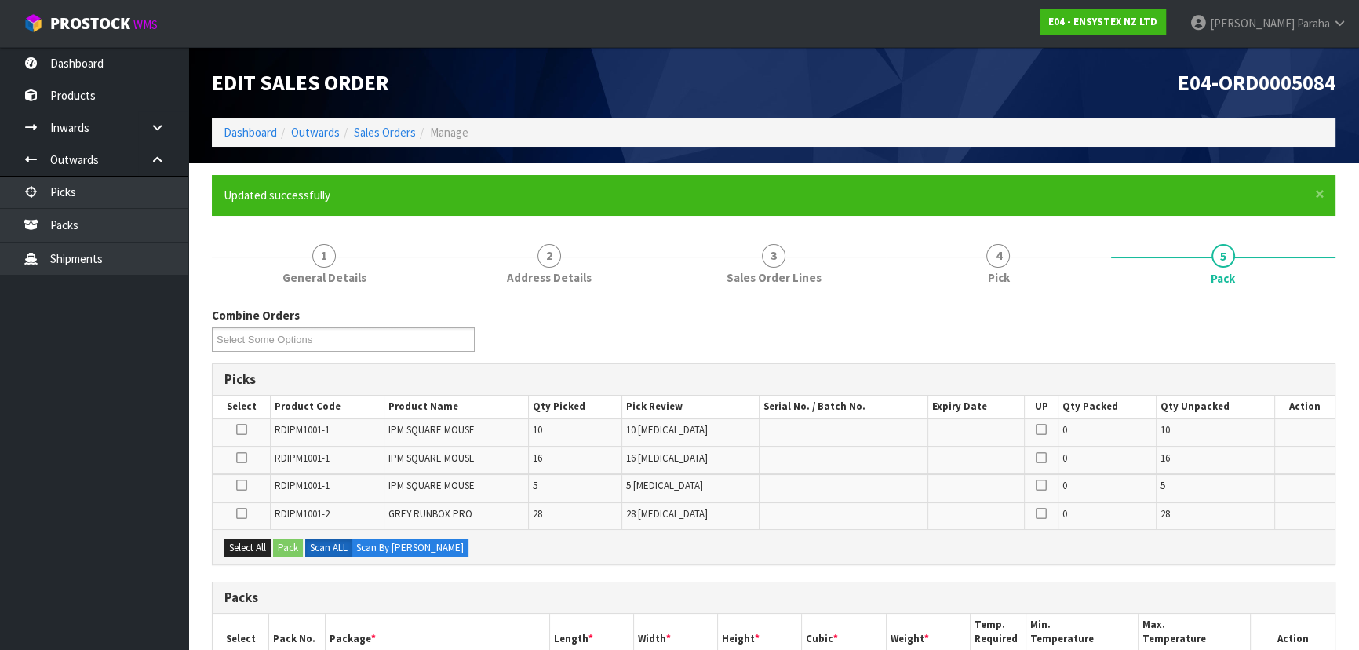
scroll to position [71, 0]
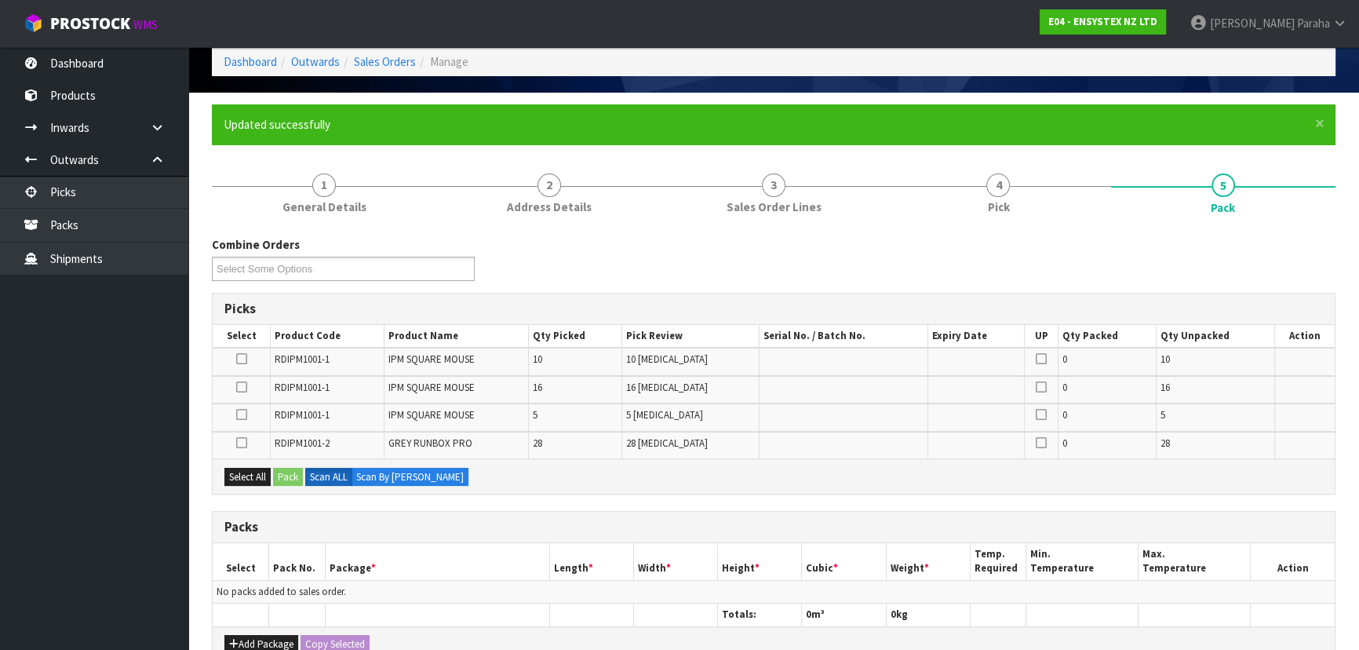
click at [245, 443] on icon at bounding box center [241, 443] width 11 height 1
click at [0, 0] on input "checkbox" at bounding box center [0, 0] width 0 height 0
click at [280, 472] on button "Pack" at bounding box center [288, 477] width 30 height 19
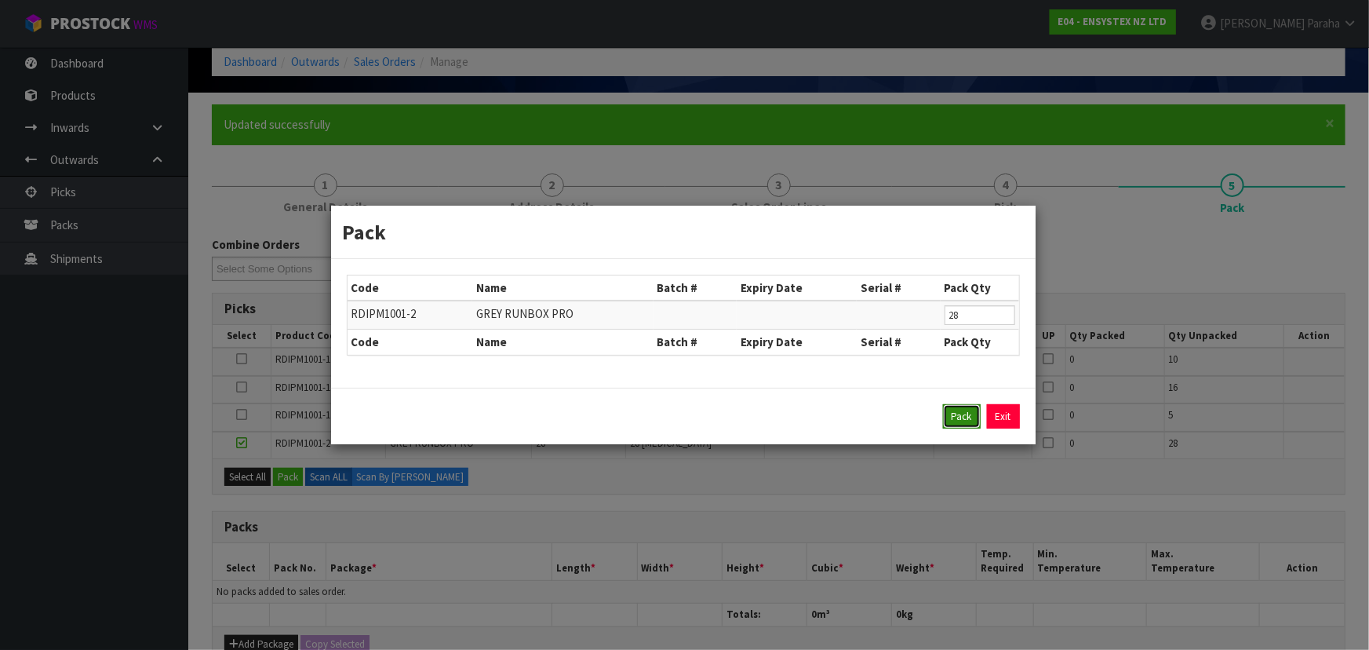
click at [956, 416] on button "Pack" at bounding box center [962, 416] width 38 height 25
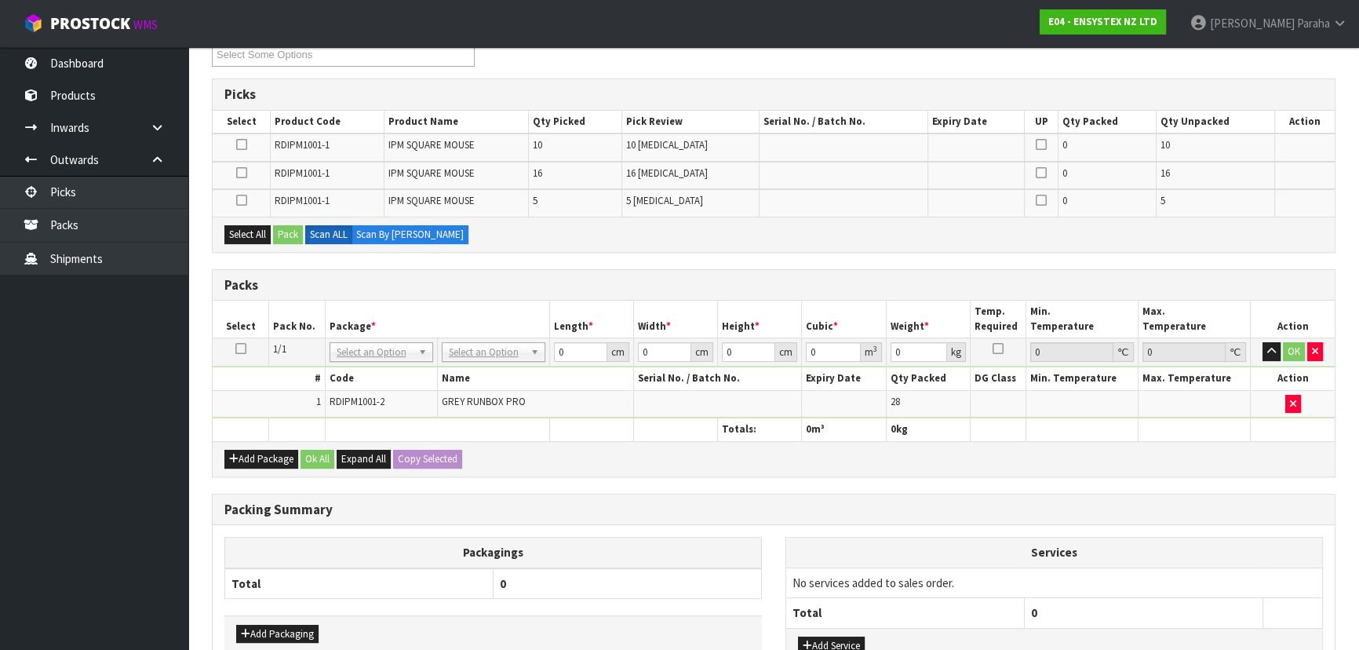
scroll to position [356, 0]
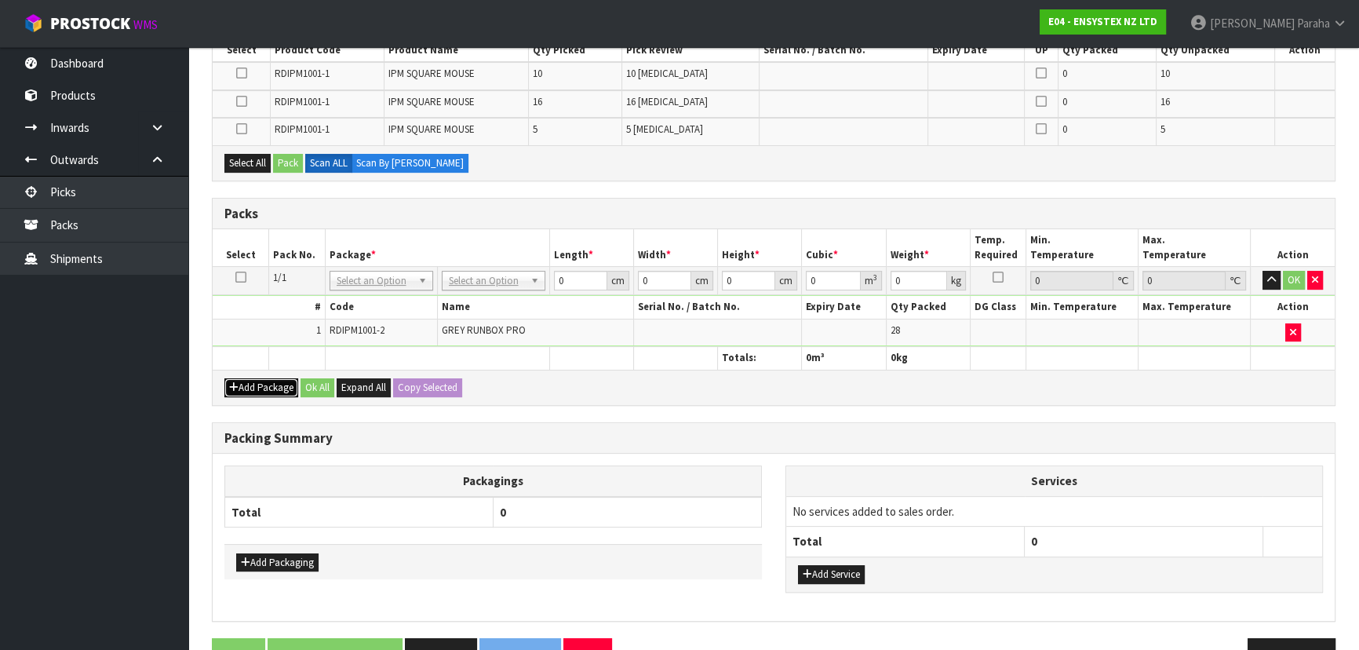
click at [275, 389] on button "Add Package" at bounding box center [261, 387] width 74 height 19
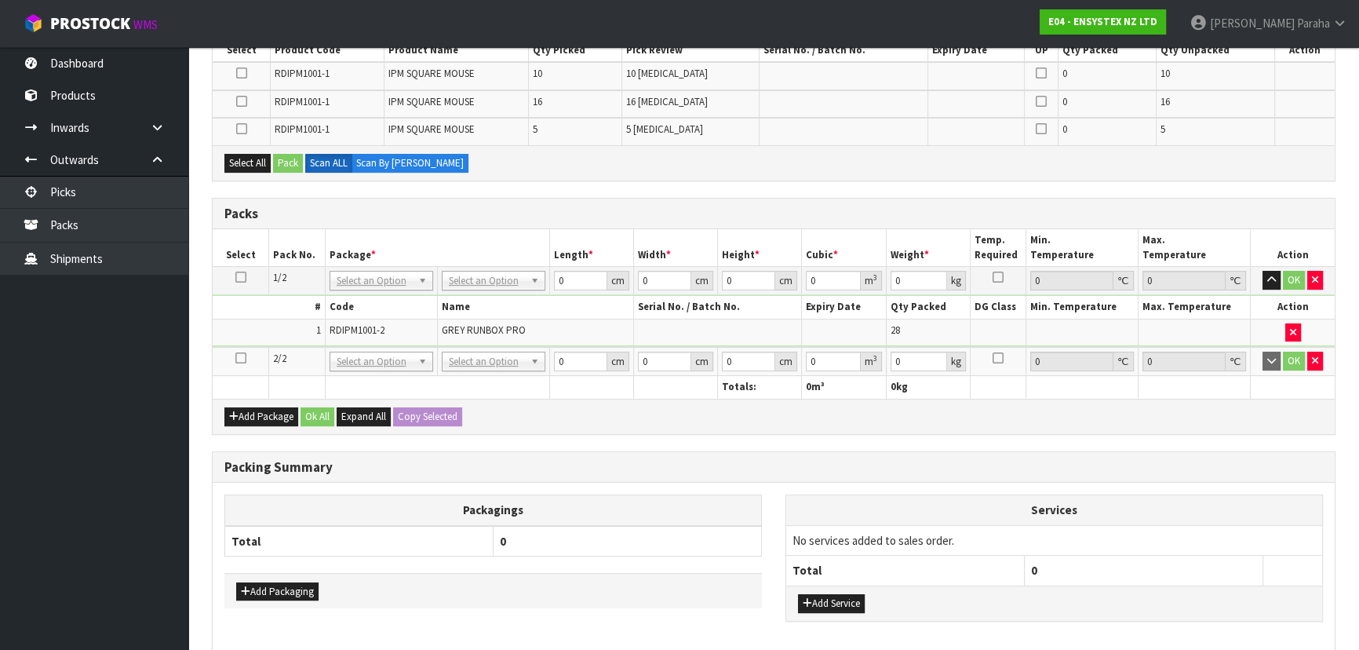
click at [242, 358] on icon at bounding box center [240, 358] width 11 height 1
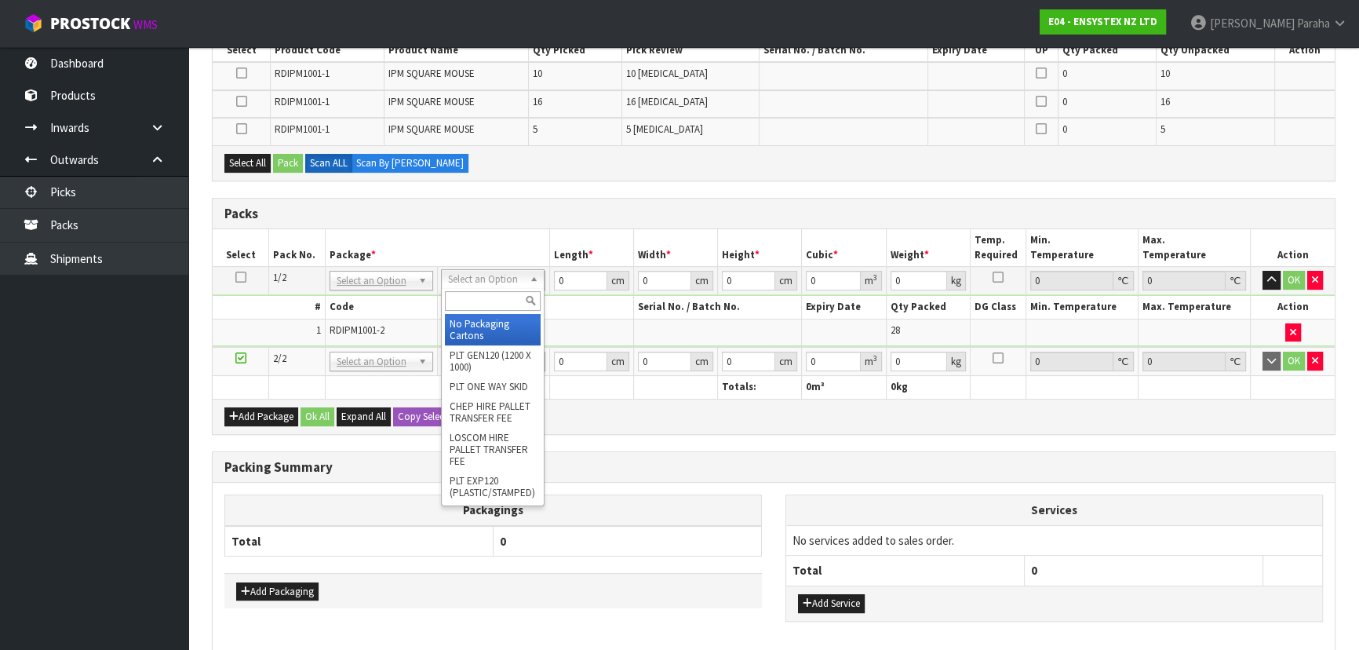
click at [471, 300] on input "text" at bounding box center [493, 301] width 96 height 20
type input "oc"
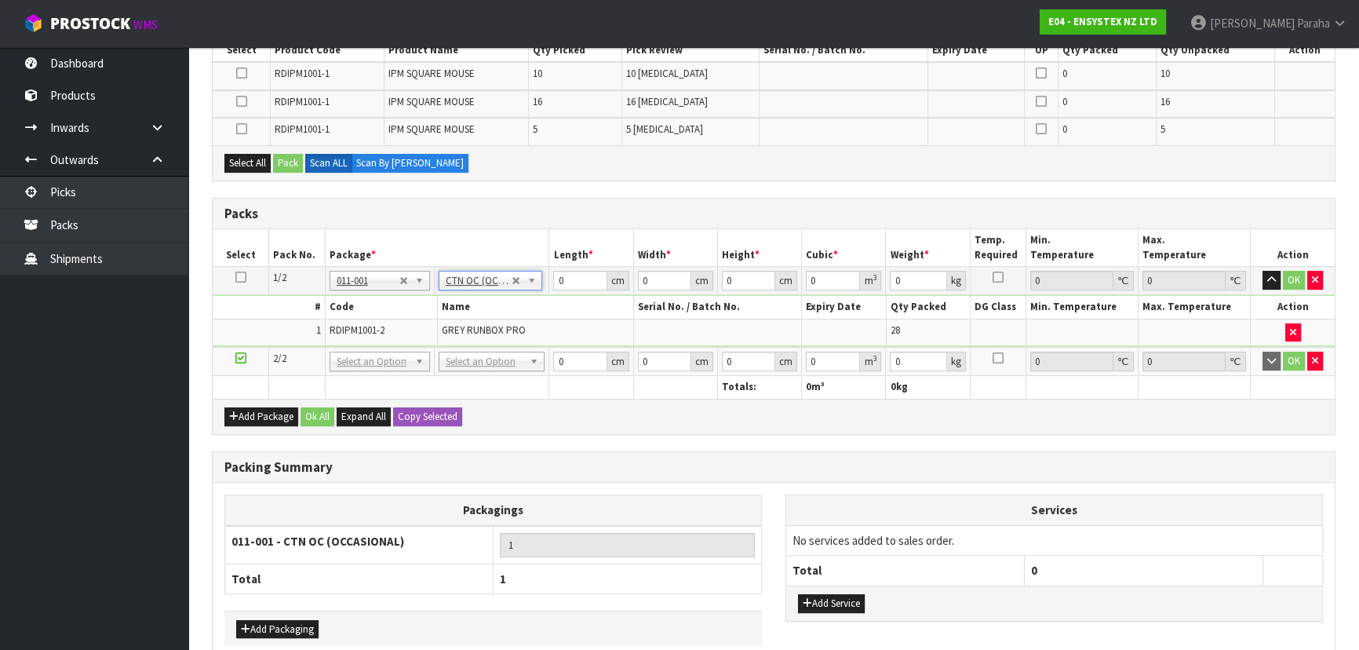
type input "5.6"
click at [565, 275] on input "0" at bounding box center [579, 281] width 53 height 20
type input "57"
type input "42"
type input "2"
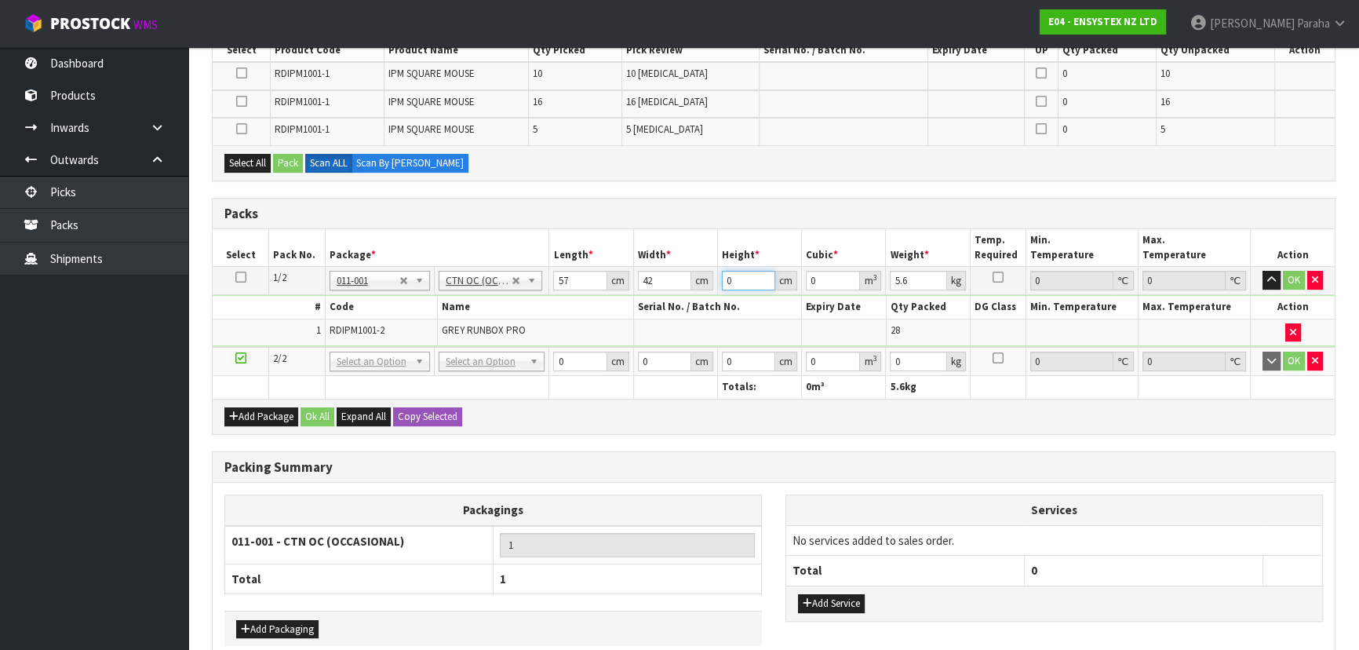
type input "0.004788"
type input "27"
type input "0.064638"
type input "27"
type input "6"
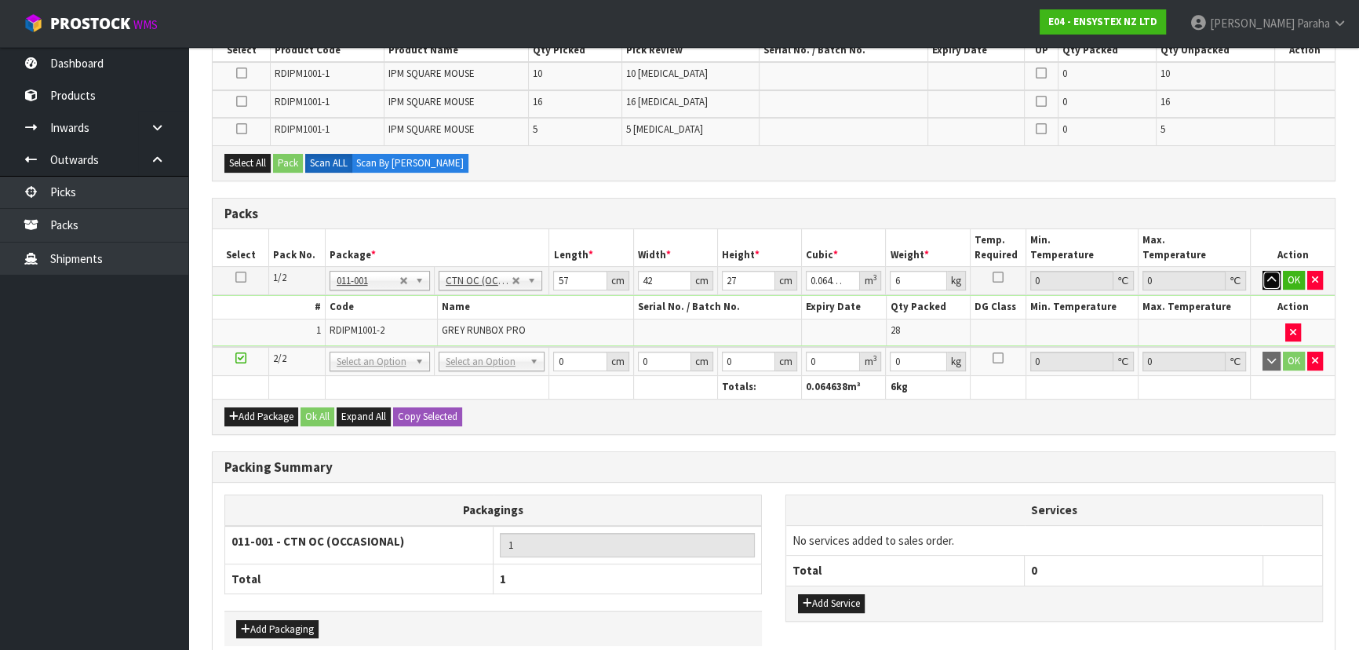
click at [1262, 271] on button "button" at bounding box center [1271, 280] width 18 height 19
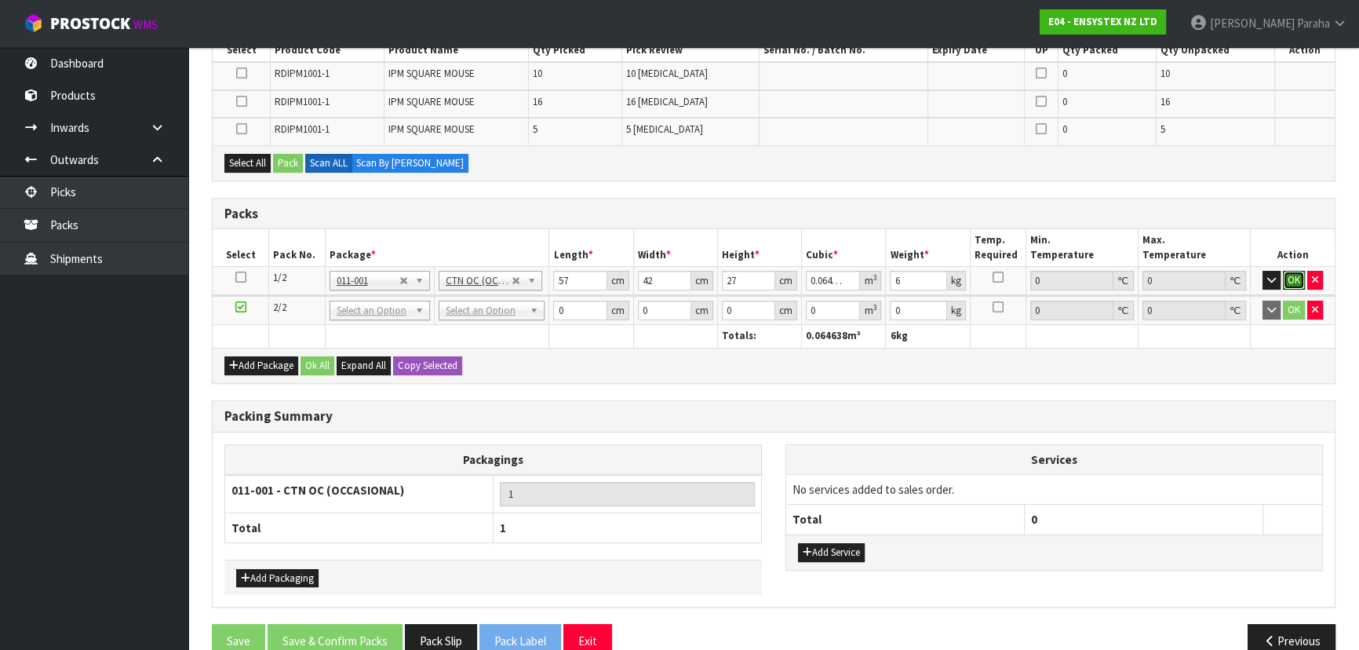
click button "OK" at bounding box center [1294, 280] width 22 height 19
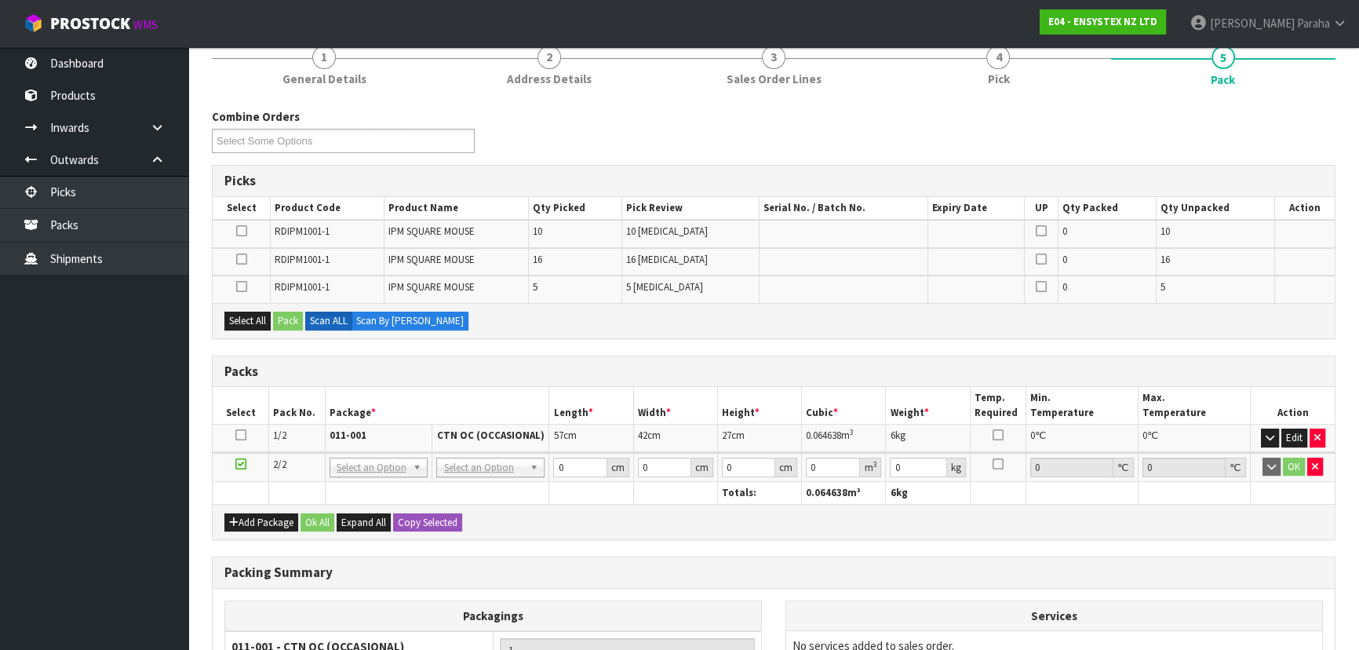
scroll to position [213, 0]
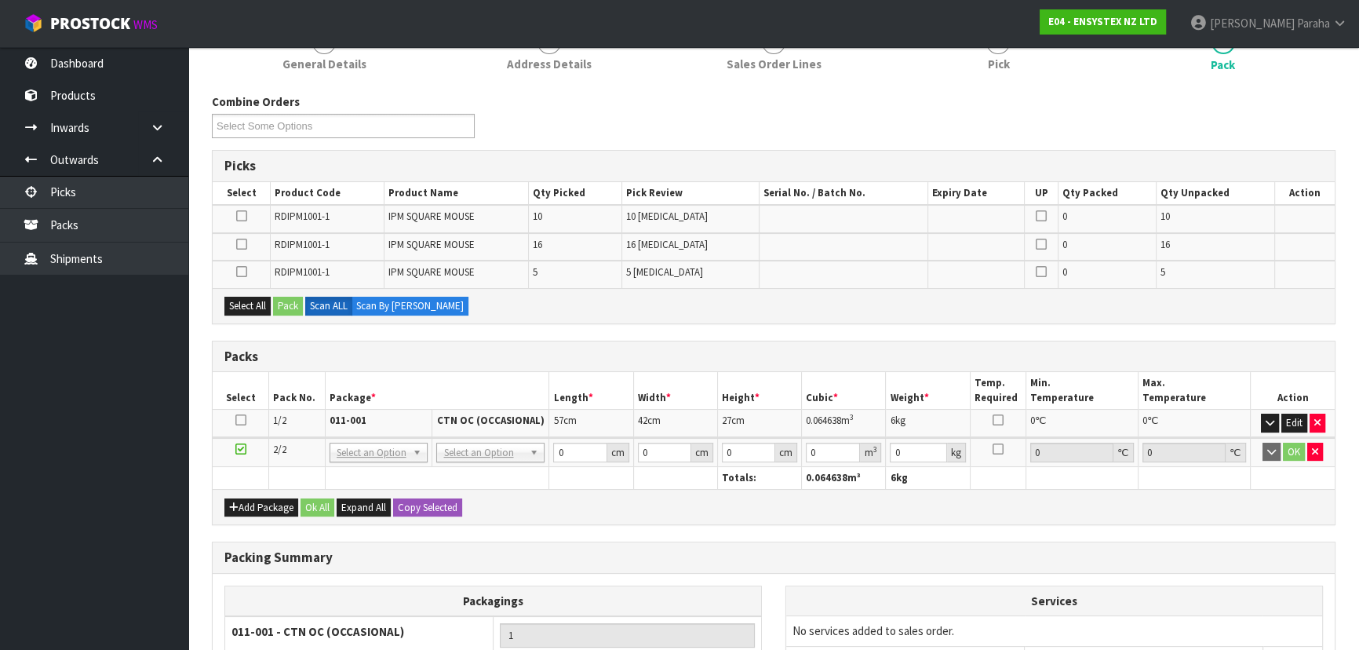
click at [239, 245] on icon at bounding box center [241, 244] width 11 height 1
click at [0, 0] on input "checkbox" at bounding box center [0, 0] width 0 height 0
click at [241, 271] on icon at bounding box center [241, 271] width 11 height 1
click at [0, 0] on input "checkbox" at bounding box center [0, 0] width 0 height 0
click at [282, 299] on button "Pack" at bounding box center [288, 306] width 30 height 19
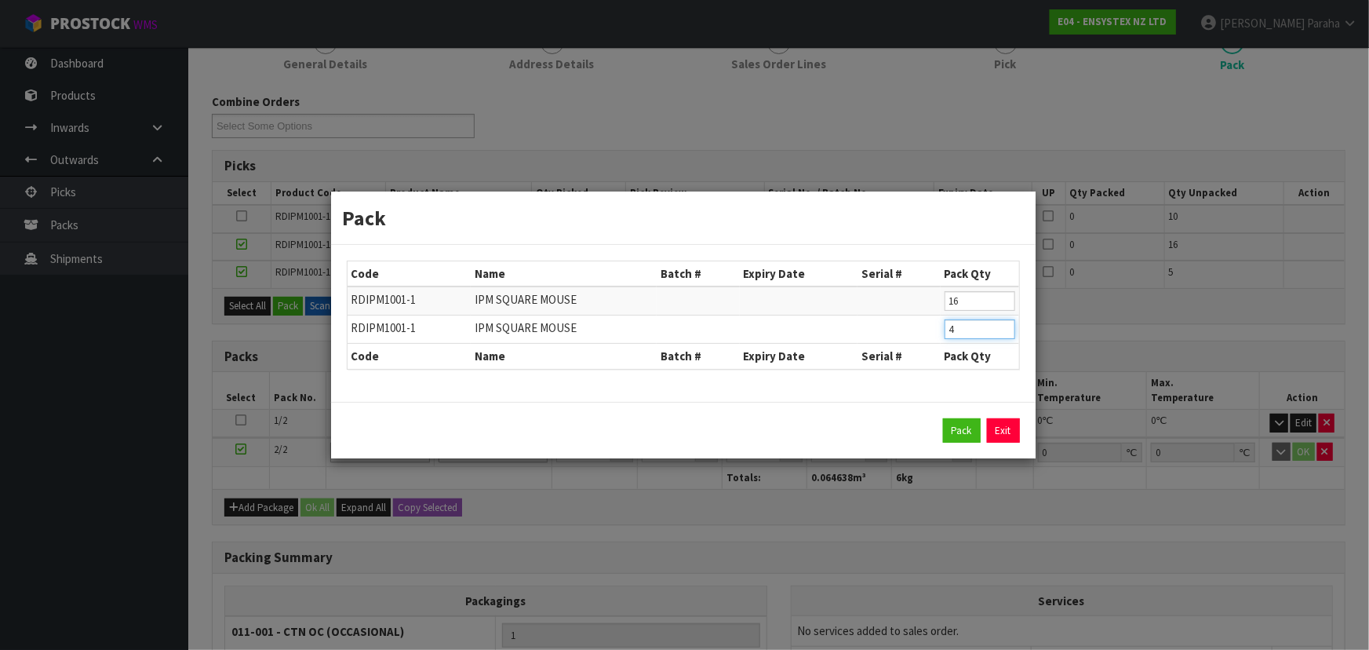
click at [1006, 333] on input "4" at bounding box center [980, 329] width 71 height 20
click at [1006, 333] on input "3" at bounding box center [980, 329] width 71 height 20
click at [1006, 333] on input "2" at bounding box center [980, 329] width 71 height 20
type input "1"
click at [1006, 333] on input "1" at bounding box center [980, 329] width 71 height 20
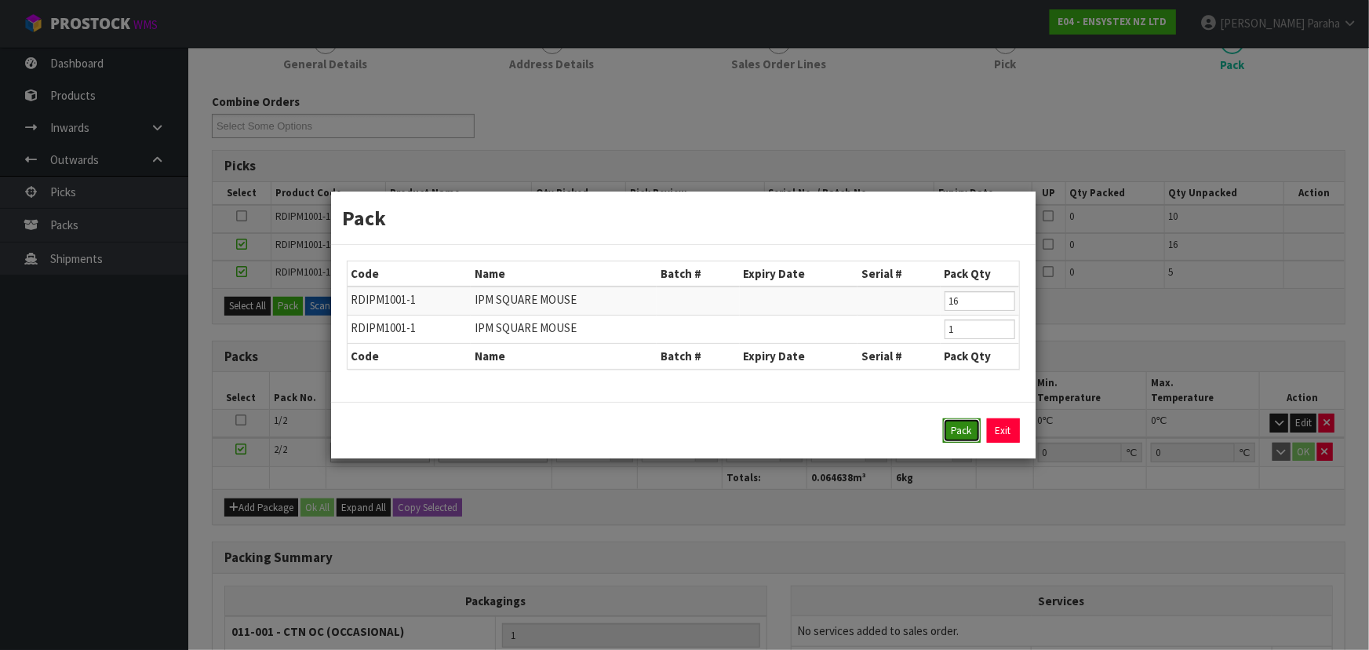
click at [971, 432] on button "Pack" at bounding box center [962, 430] width 38 height 25
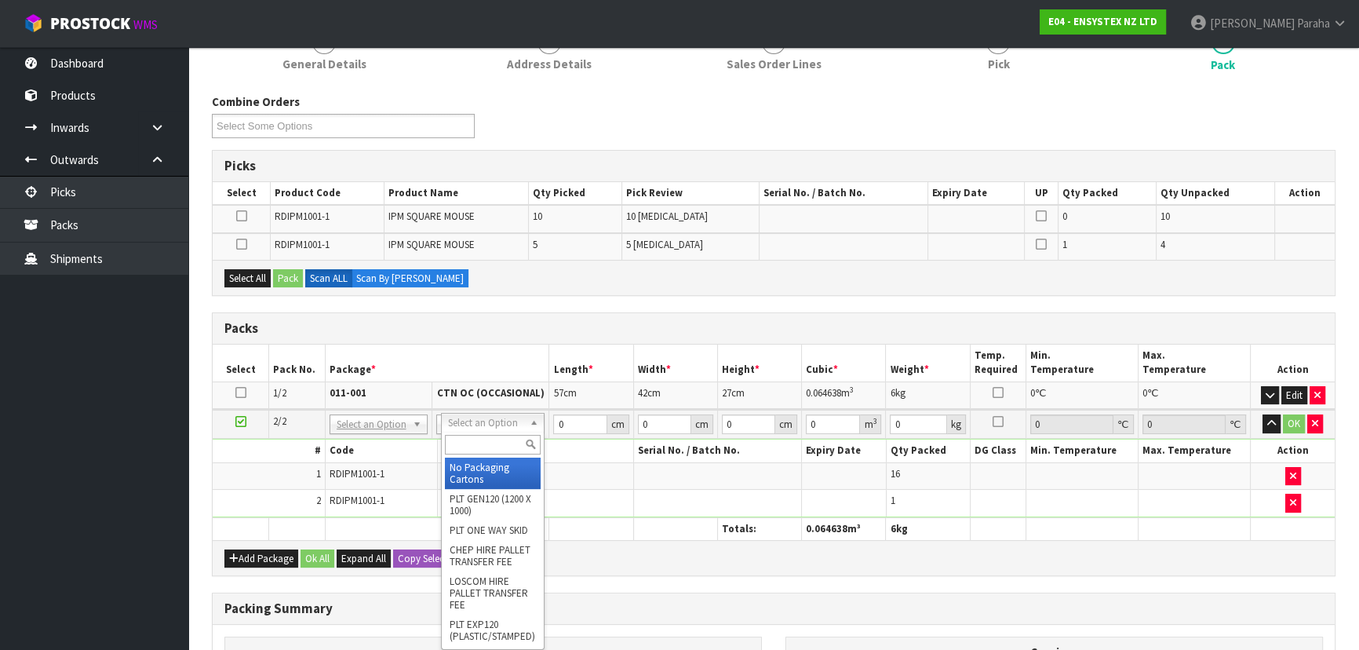
click at [518, 443] on input "text" at bounding box center [493, 445] width 97 height 20
type input "oc"
type input "2"
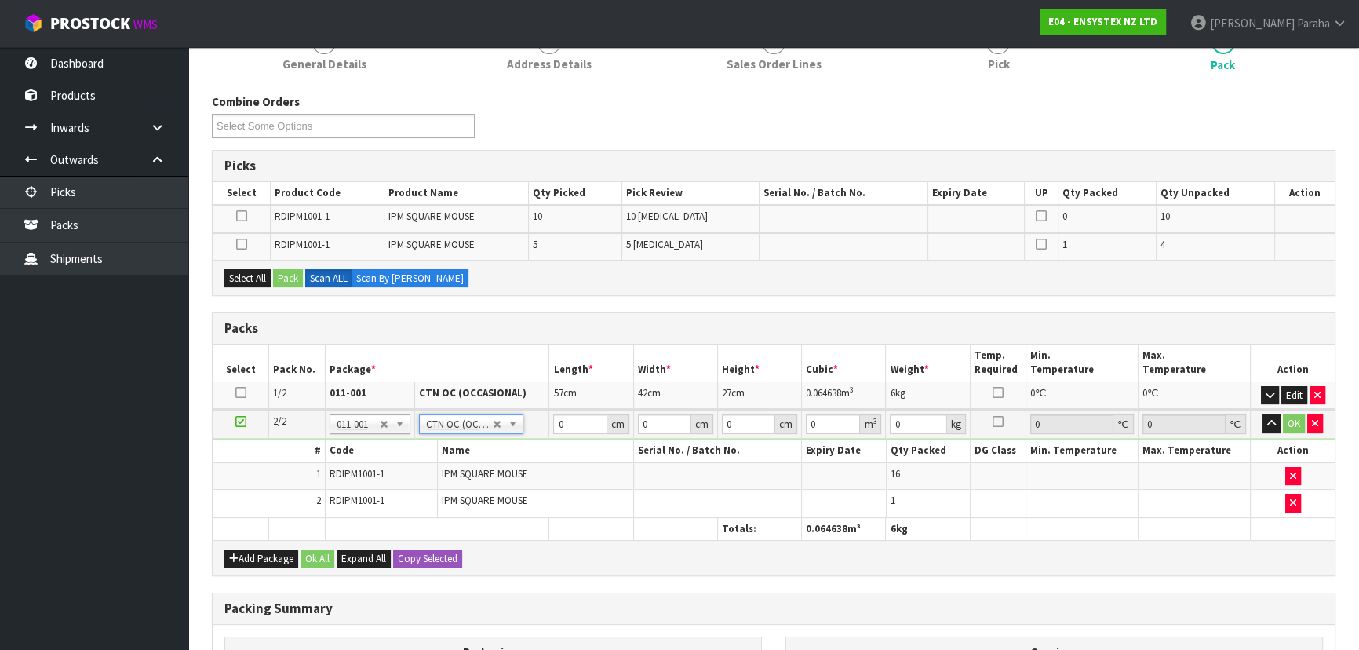
type input "4.25"
click at [567, 420] on input "0" at bounding box center [579, 424] width 53 height 20
click at [278, 560] on button "Add Package" at bounding box center [261, 558] width 74 height 19
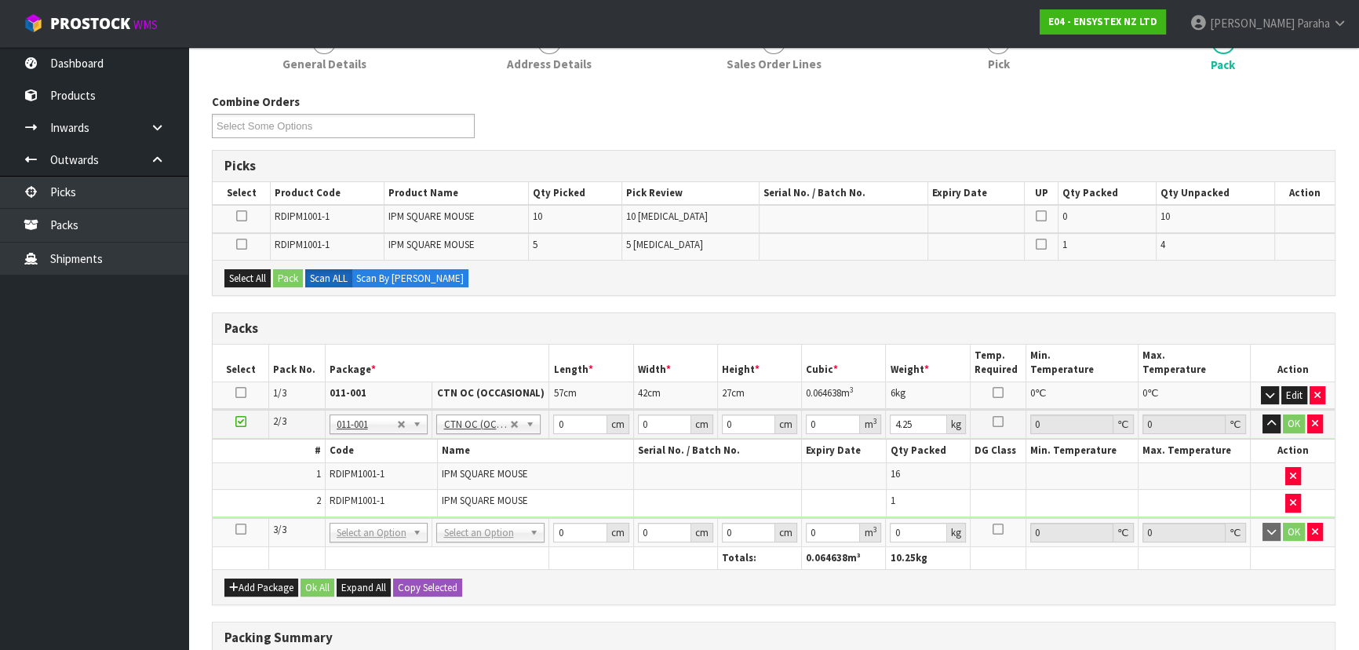
click at [243, 529] on icon at bounding box center [240, 529] width 11 height 1
drag, startPoint x: 257, startPoint y: 278, endPoint x: 311, endPoint y: 279, distance: 53.4
click at [265, 278] on button "Select All" at bounding box center [247, 278] width 46 height 19
click at [291, 279] on button "Pack" at bounding box center [288, 278] width 30 height 19
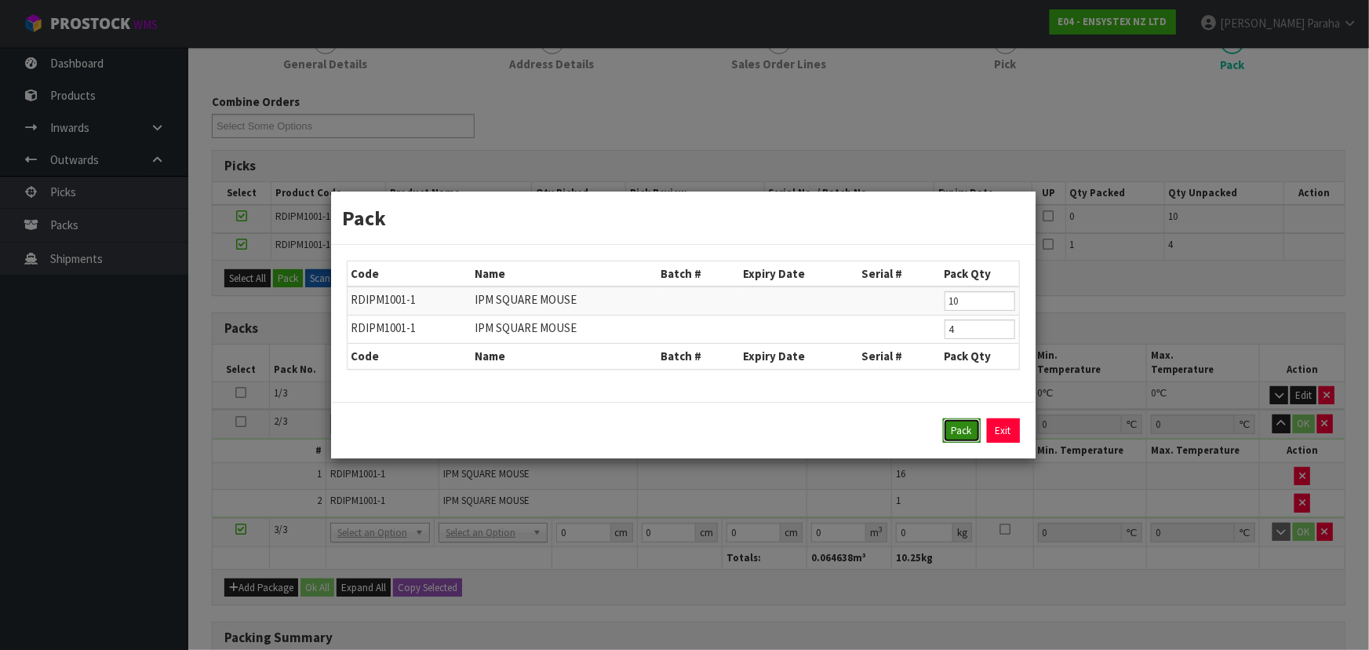
click at [960, 432] on button "Pack" at bounding box center [962, 430] width 38 height 25
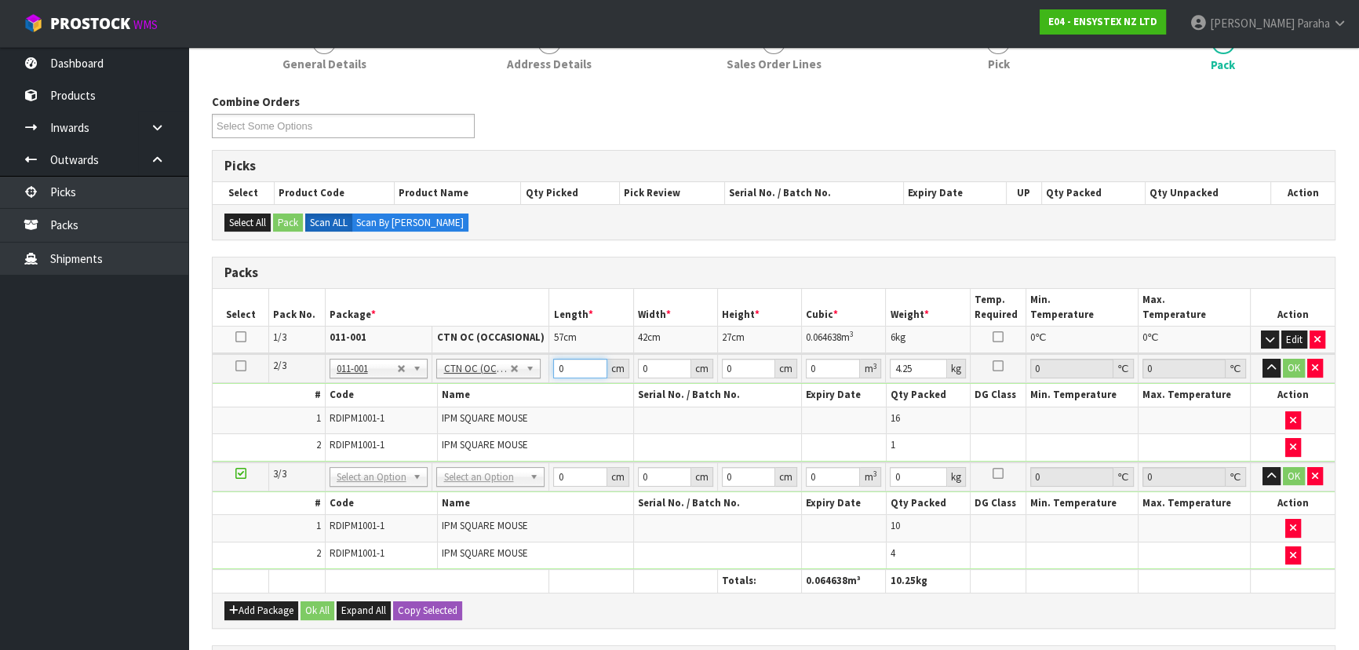
click at [569, 370] on input "0" at bounding box center [579, 369] width 53 height 20
type input "35"
type input "27"
type input "3"
type input "0.002835"
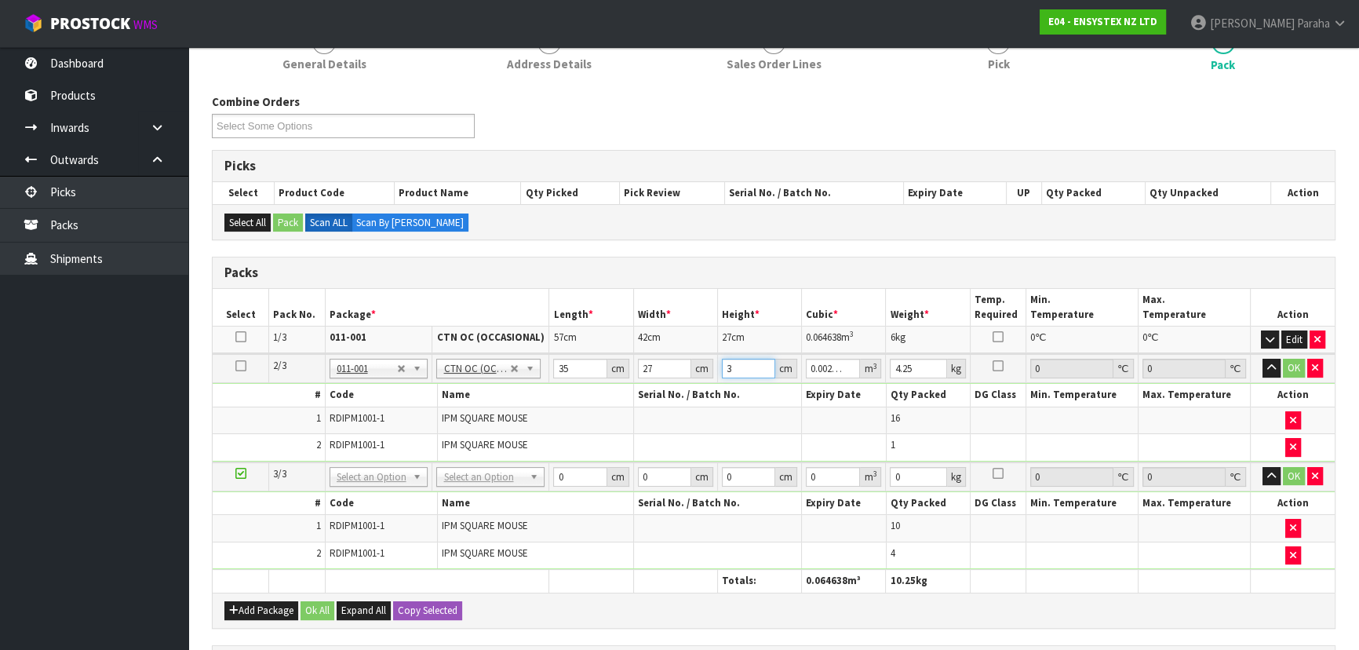
type input "32"
type input "0.03024"
type input "32"
type input "4"
click at [1262, 359] on button "button" at bounding box center [1271, 368] width 18 height 19
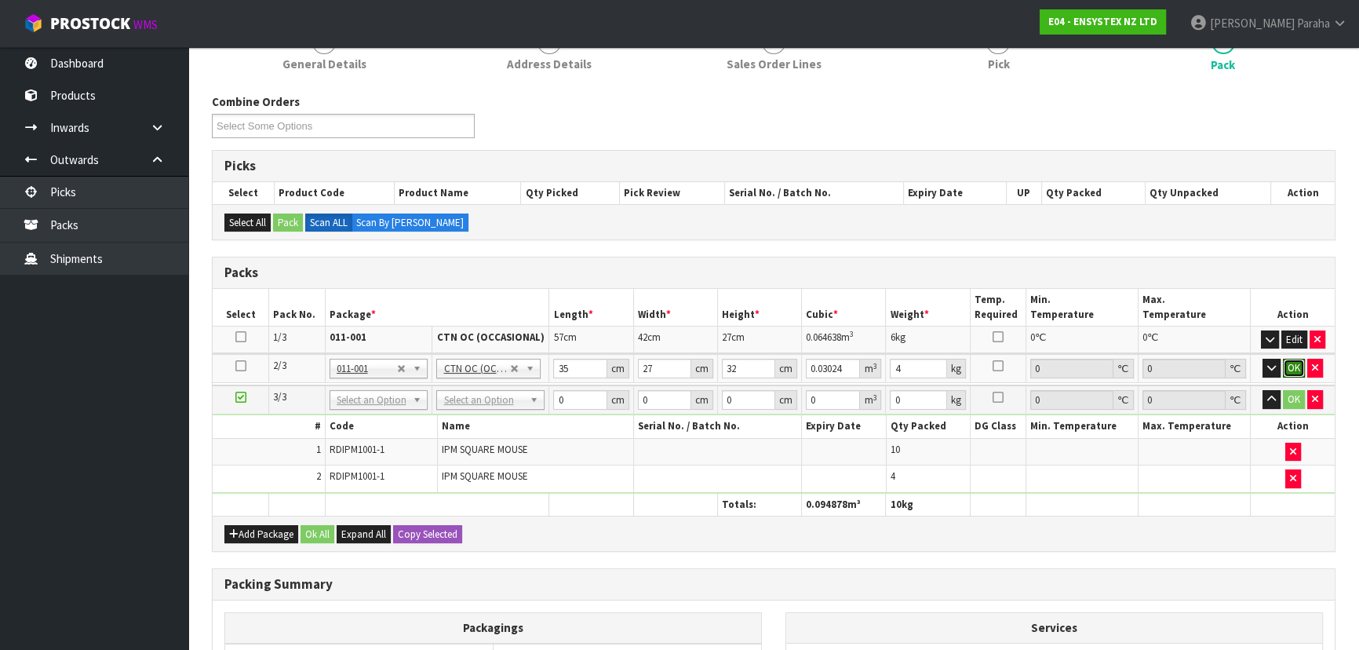
click button "OK" at bounding box center [1294, 368] width 22 height 19
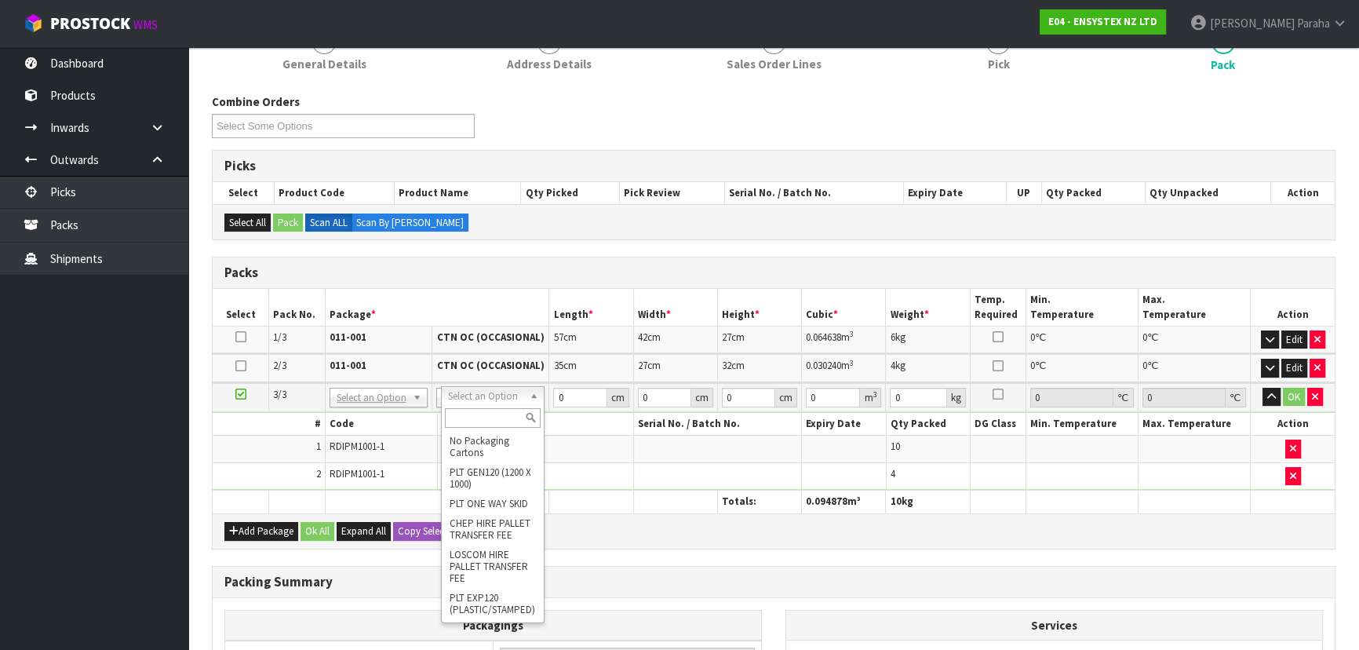
click at [498, 414] on input "text" at bounding box center [493, 418] width 97 height 20
type input "oc"
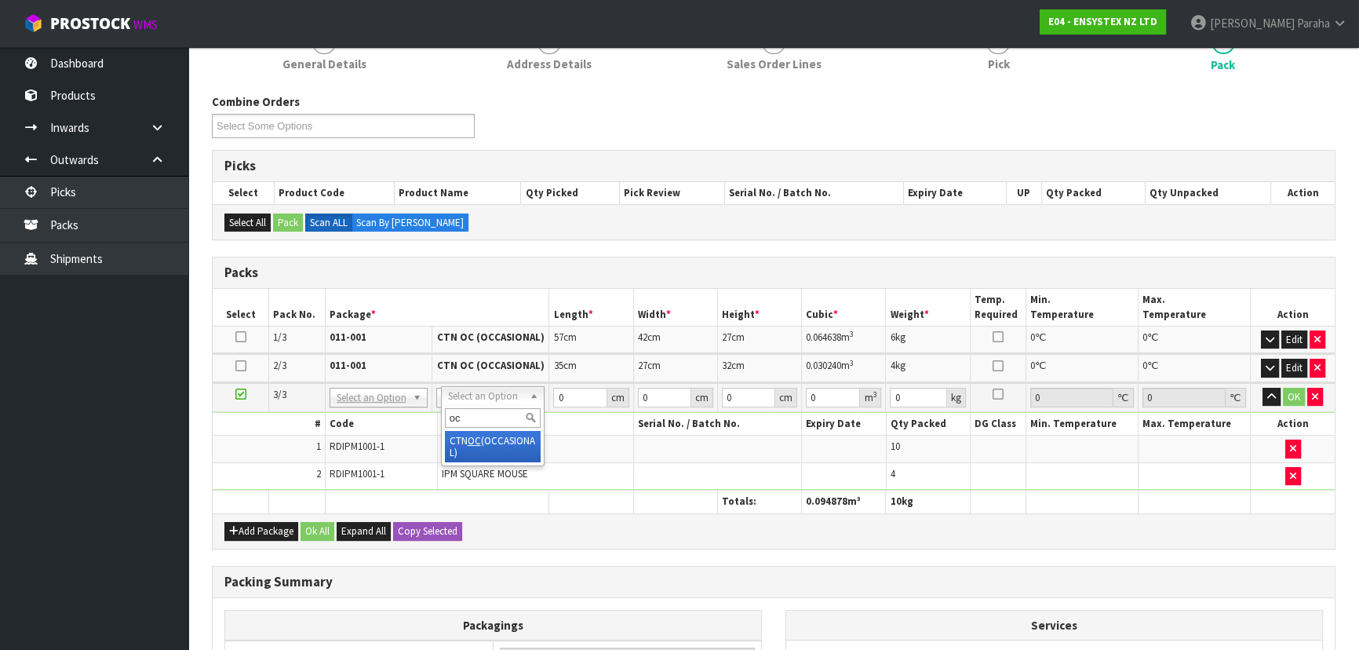
type input "3"
type input "3.5"
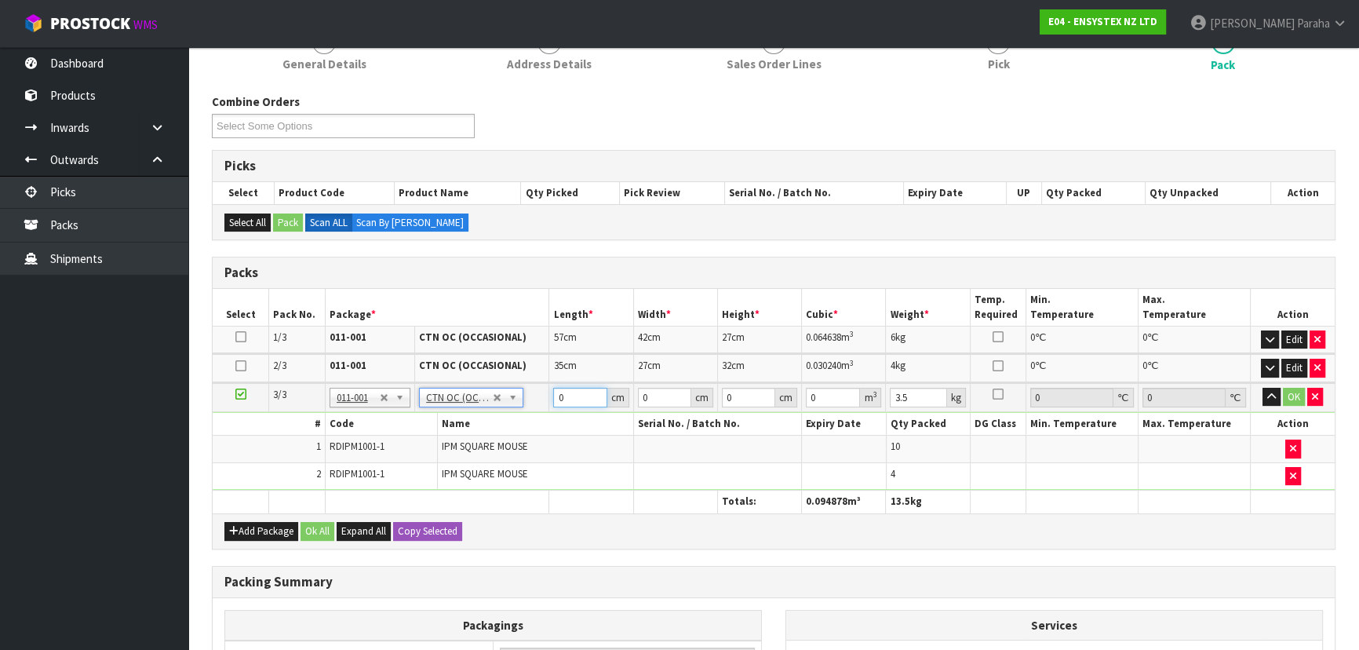
click at [568, 397] on input "0" at bounding box center [579, 398] width 53 height 20
type input "35"
type input "27"
type input "3"
type input "0.002835"
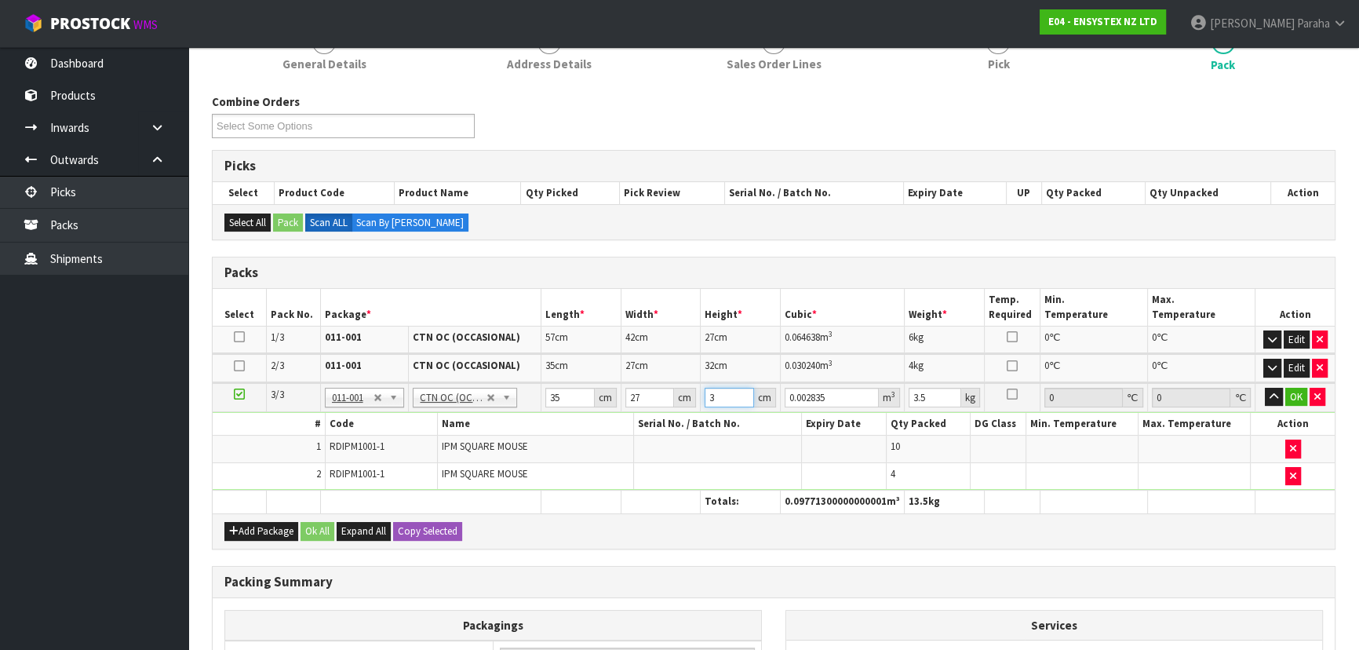
type input "32"
type input "0.03024"
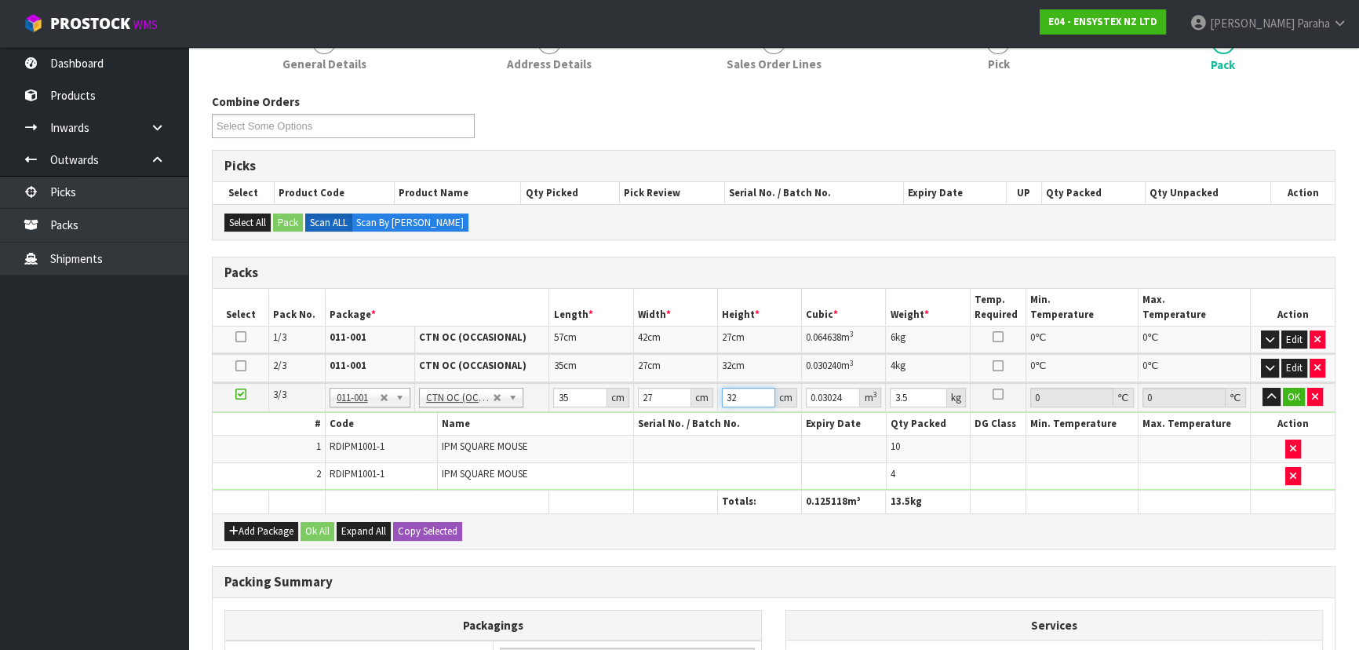
type input "32"
type input "4"
click at [1262, 388] on button "button" at bounding box center [1271, 397] width 18 height 19
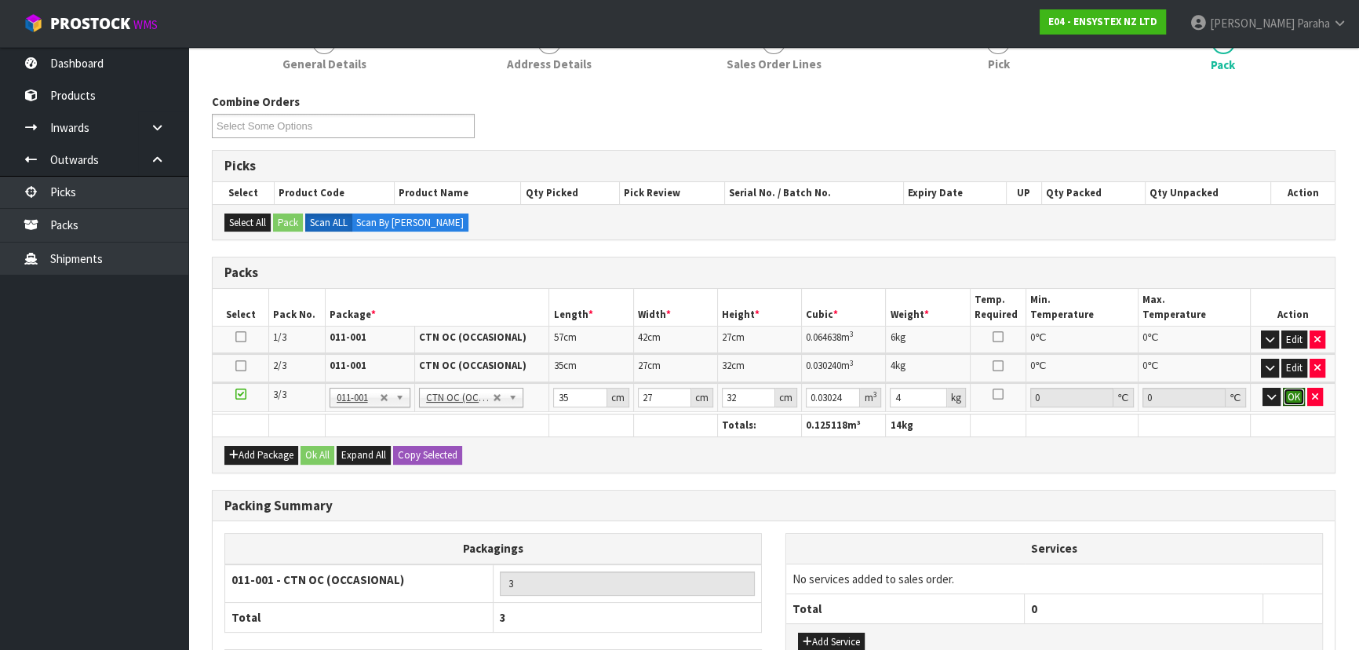
click button "OK" at bounding box center [1294, 397] width 22 height 19
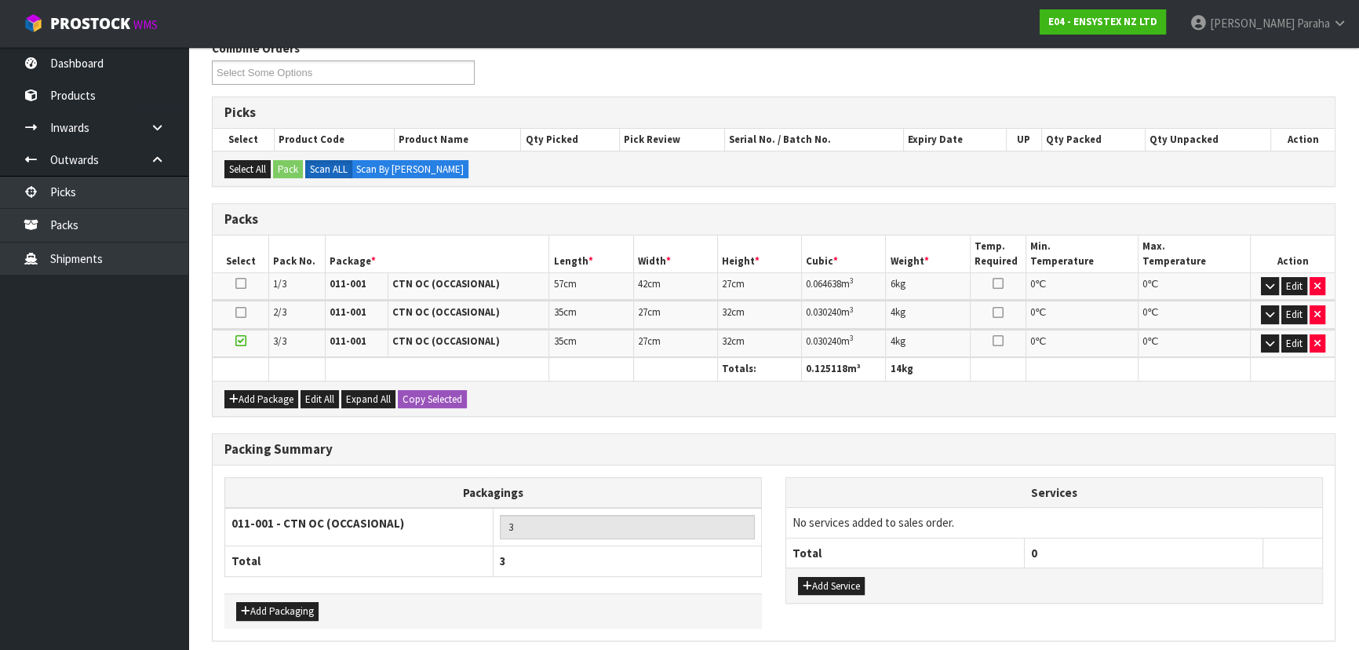
scroll to position [327, 0]
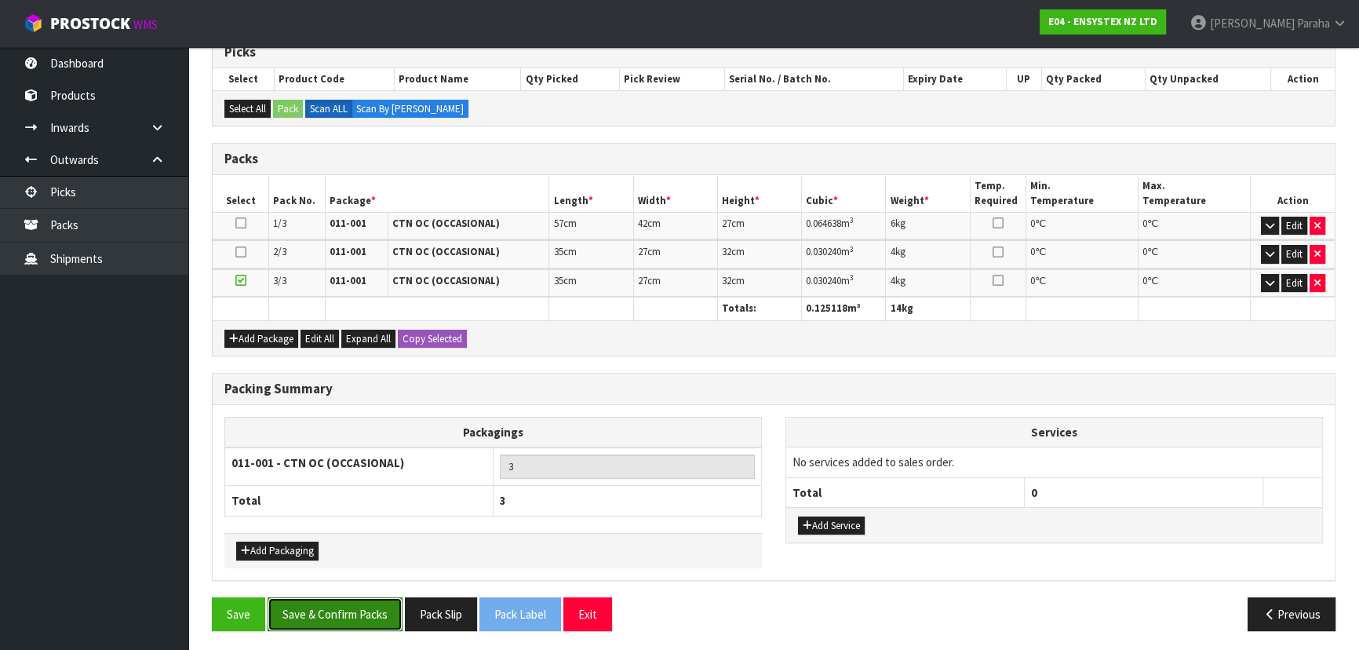
click at [365, 610] on button "Save & Confirm Packs" at bounding box center [335, 614] width 135 height 34
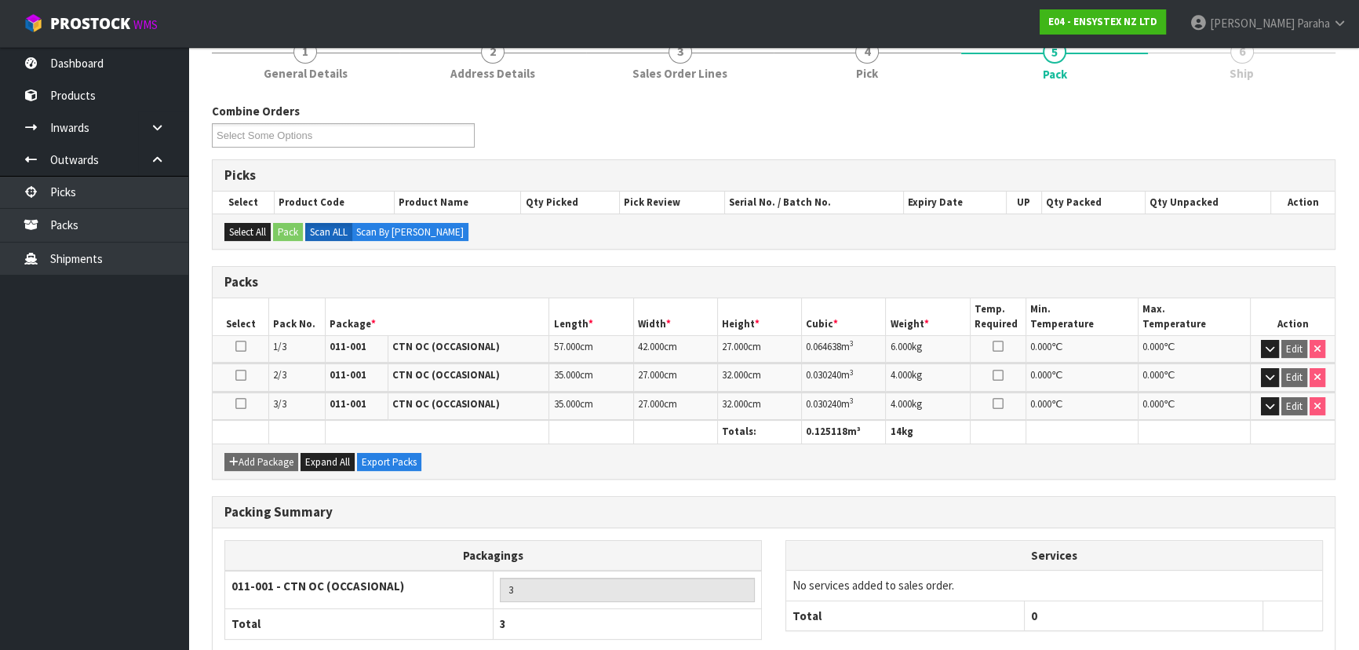
scroll to position [8, 0]
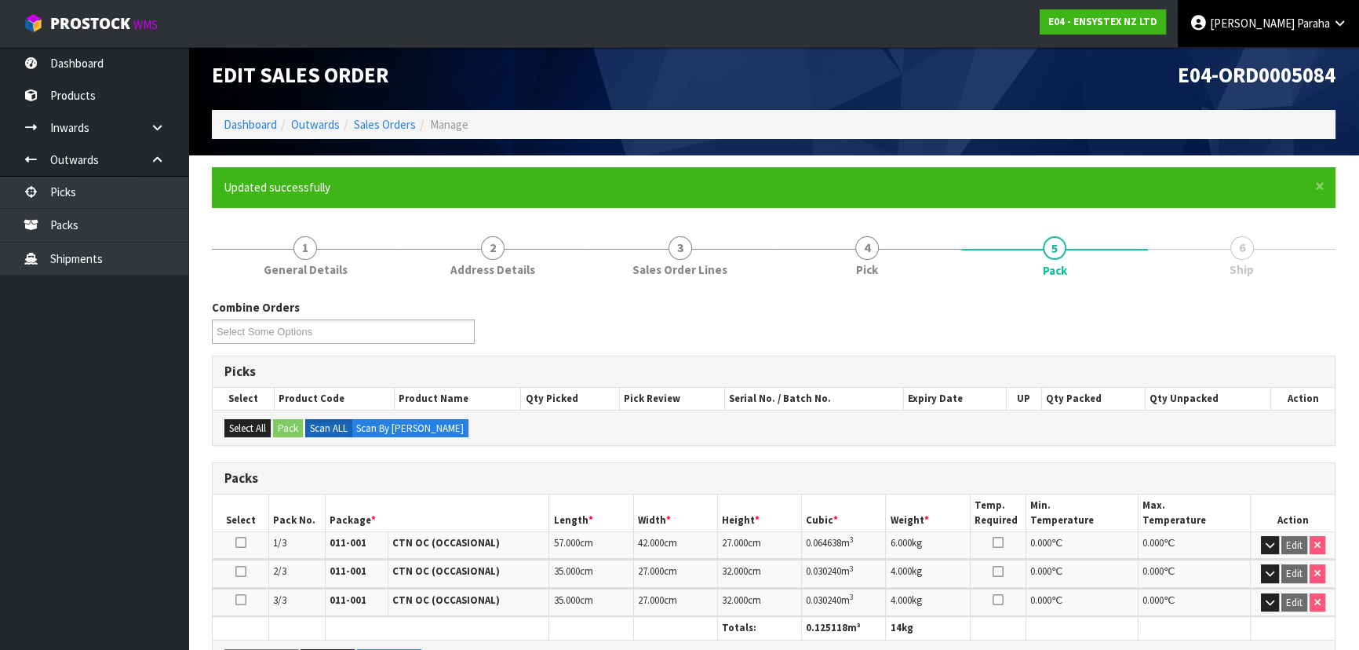
click at [1287, 25] on span "Polly" at bounding box center [1252, 23] width 85 height 15
click at [1294, 62] on link "Logout" at bounding box center [1296, 62] width 124 height 21
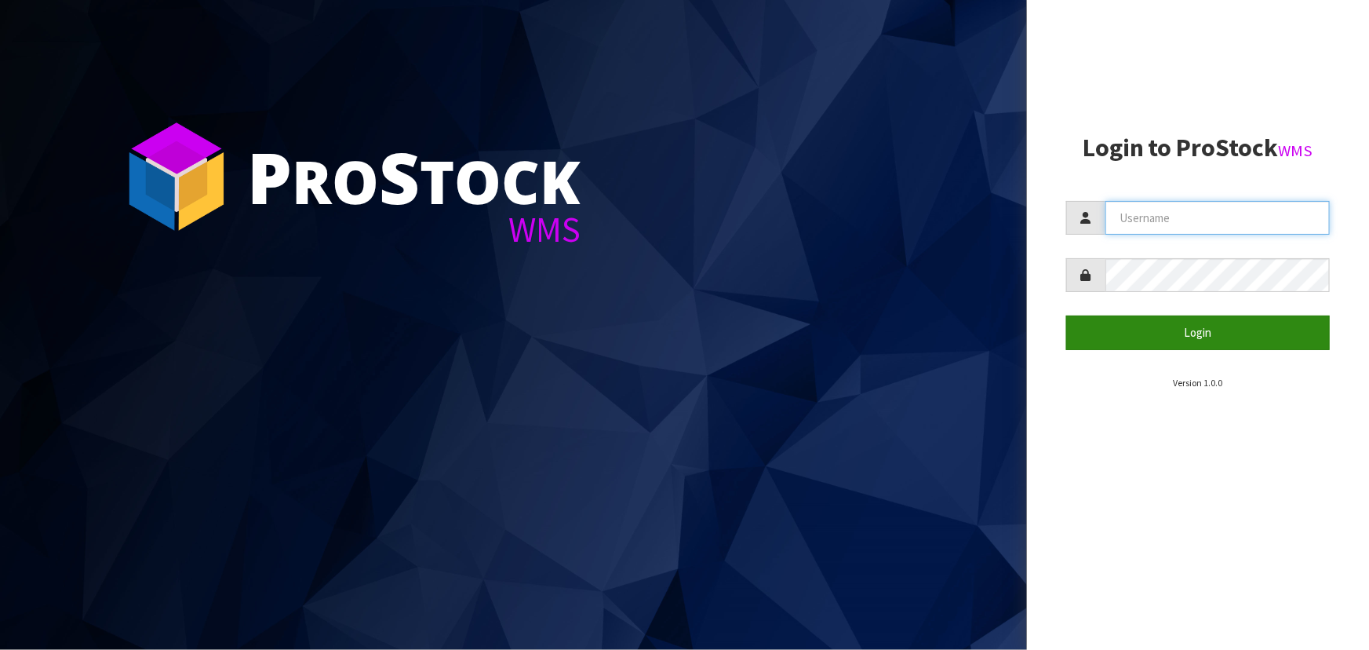
type input "[PERSON_NAME]"
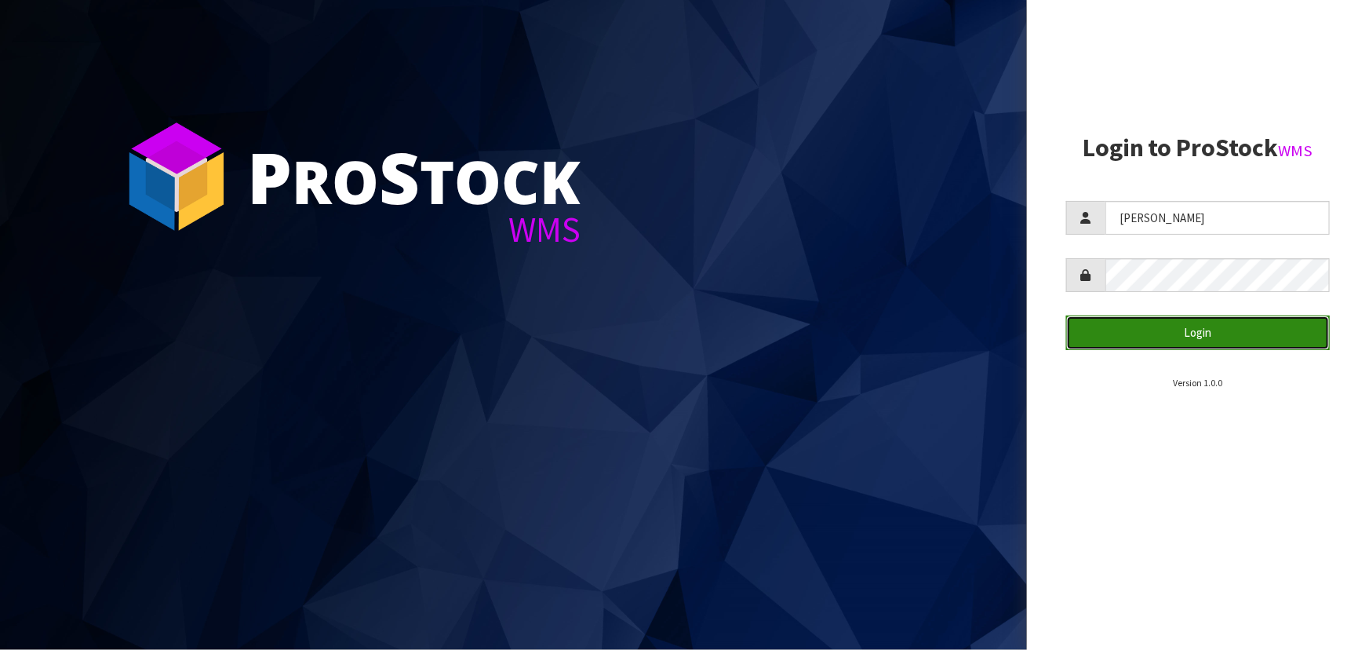
click at [1183, 344] on button "Login" at bounding box center [1198, 332] width 264 height 34
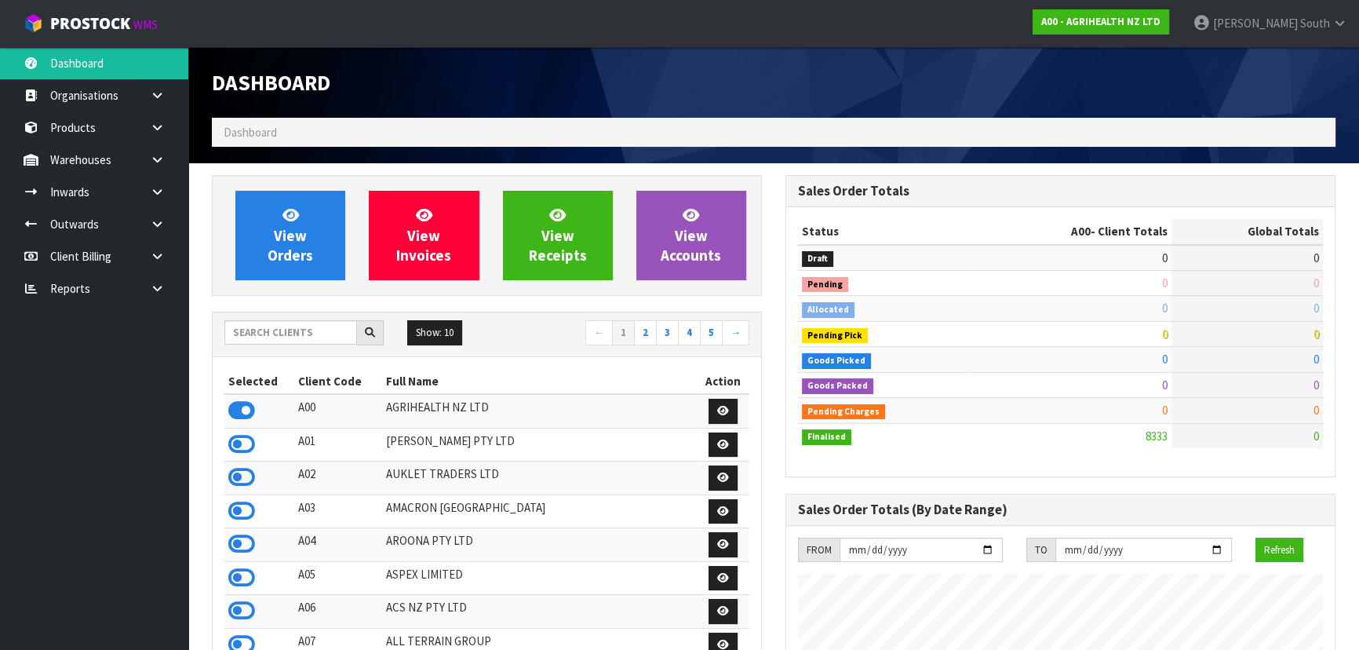
scroll to position [1186, 573]
click at [267, 344] on div "Show: 10 5 10 25 50 ← 1 2 3 4 5 →" at bounding box center [487, 333] width 548 height 27
drag, startPoint x: 271, startPoint y: 337, endPoint x: 278, endPoint y: 326, distance: 13.3
click at [273, 335] on input "text" at bounding box center [290, 332] width 133 height 24
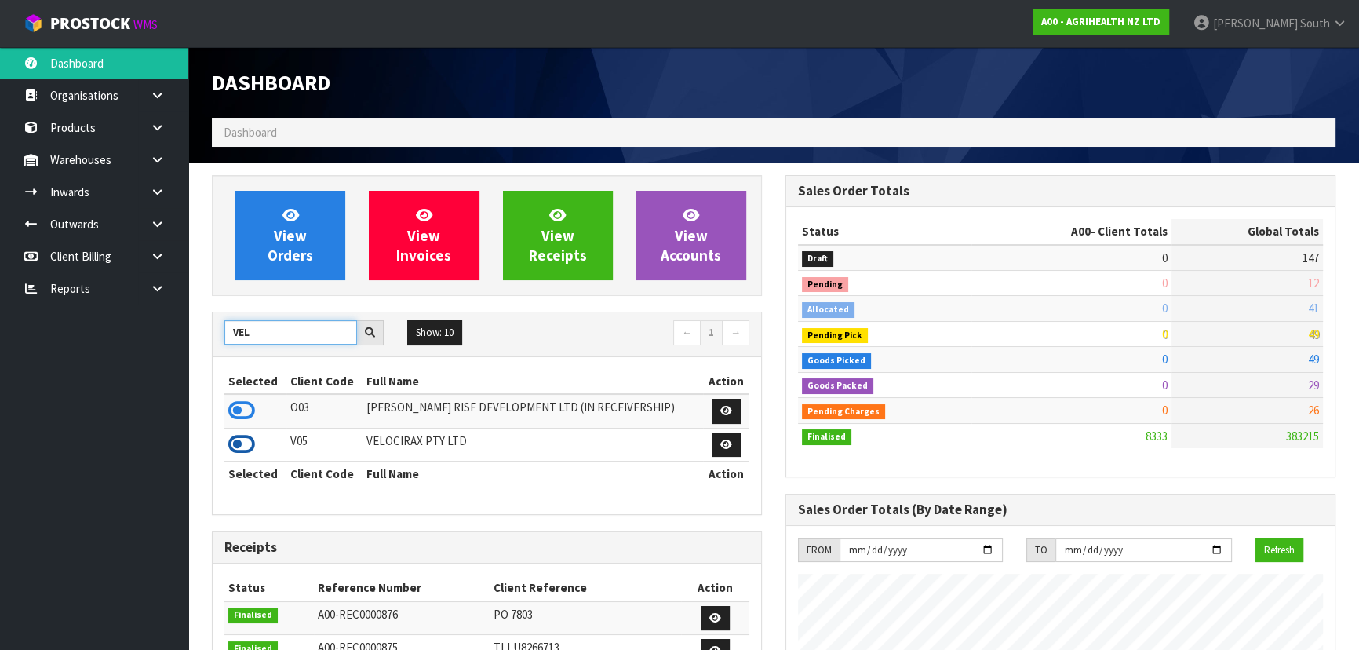
type input "VEL"
click at [246, 438] on icon at bounding box center [241, 444] width 27 height 24
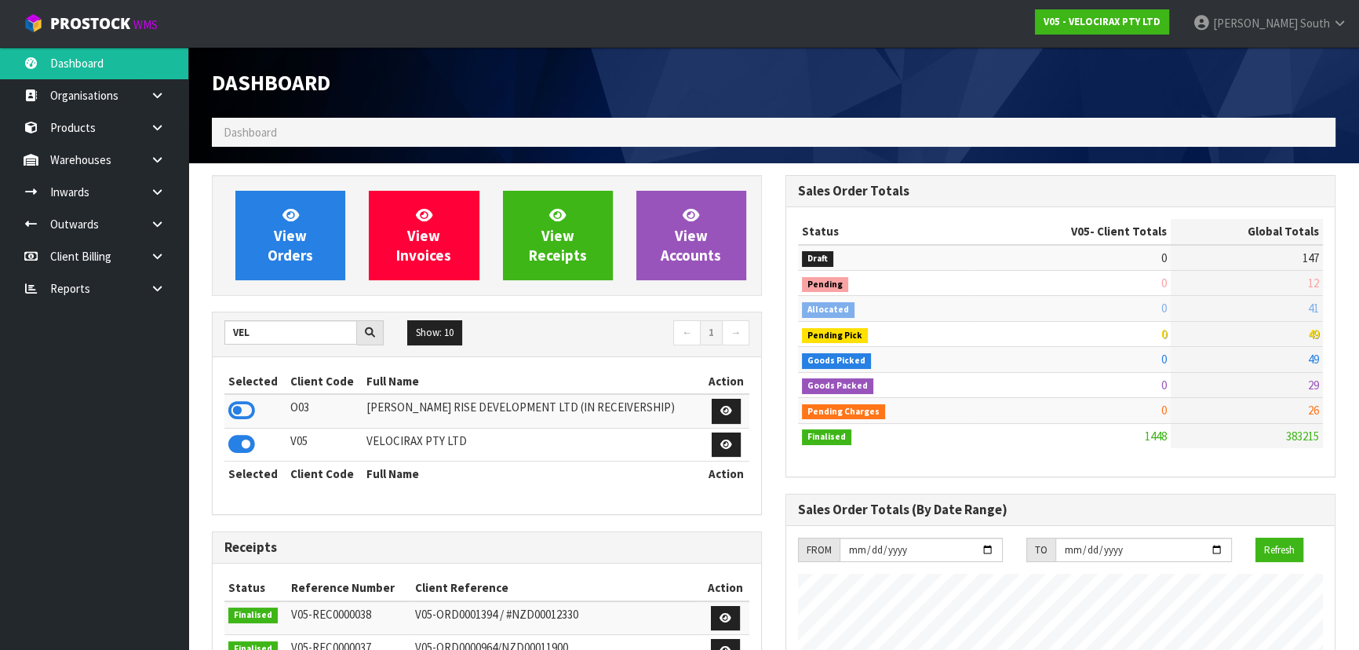
scroll to position [1220, 573]
click at [148, 199] on link at bounding box center [163, 192] width 50 height 32
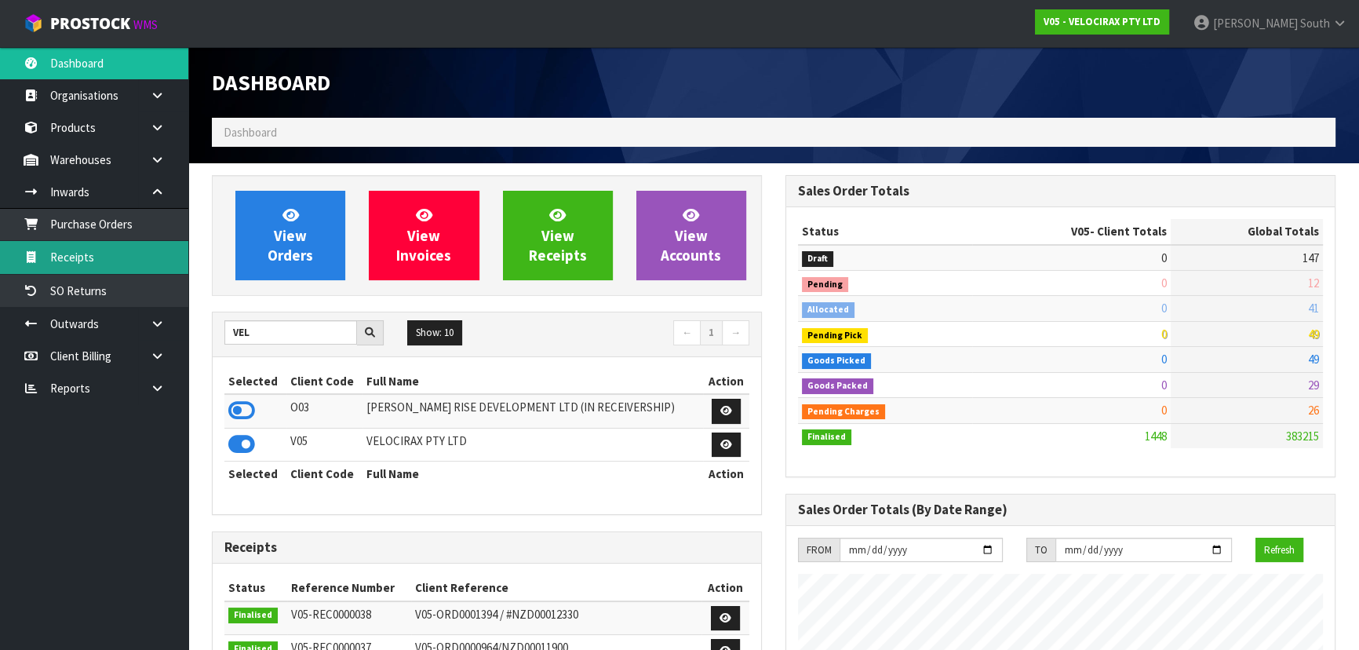
click at [109, 257] on link "Receipts" at bounding box center [94, 257] width 188 height 32
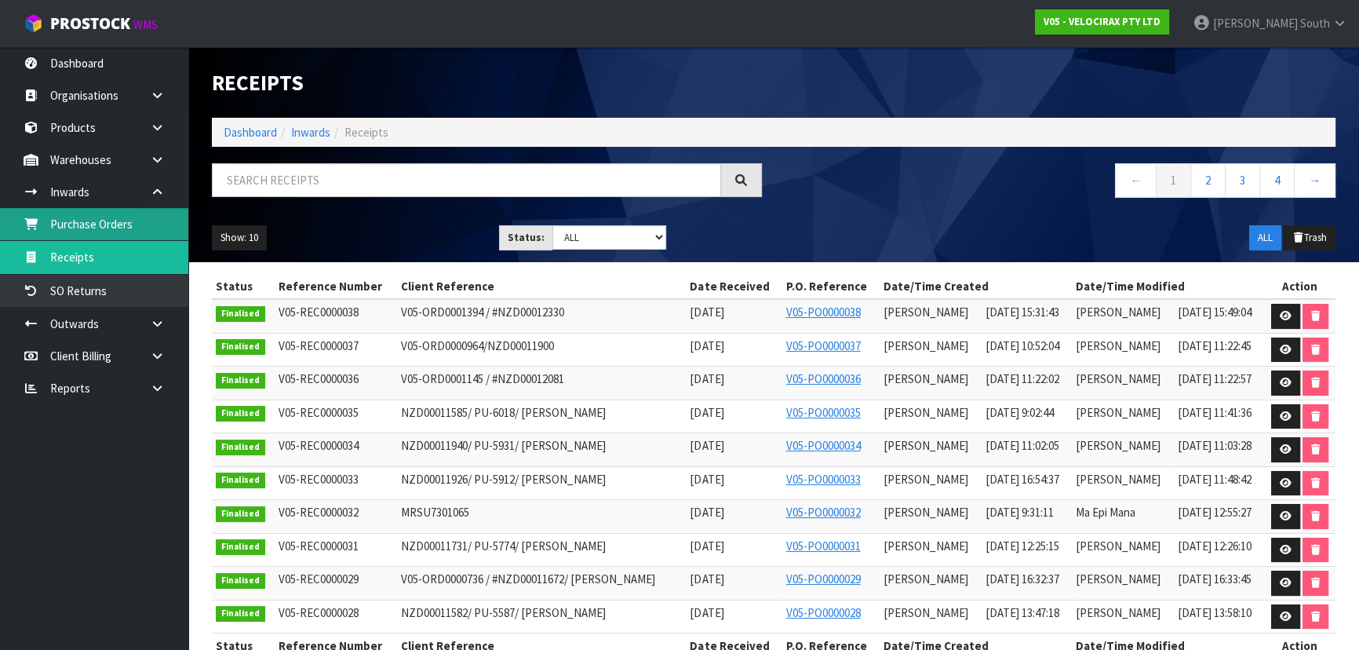
click at [133, 229] on link "Purchase Orders" at bounding box center [94, 224] width 188 height 32
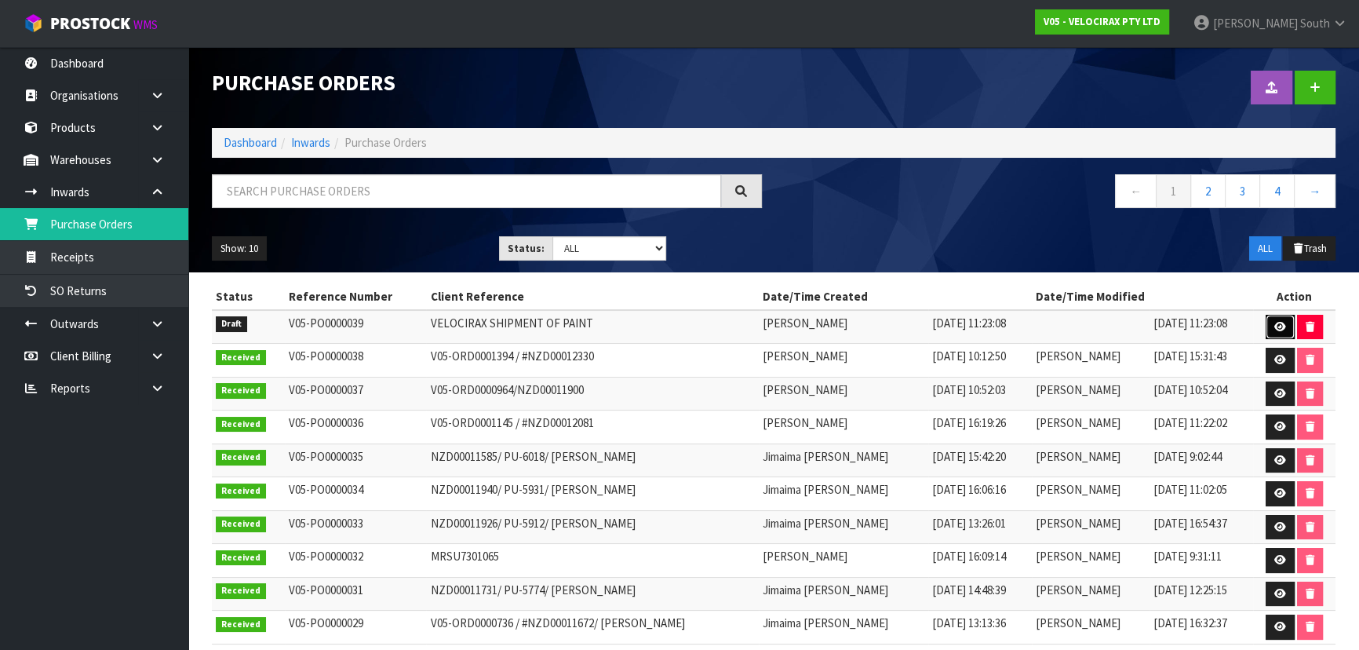
click at [1266, 322] on link at bounding box center [1280, 327] width 29 height 25
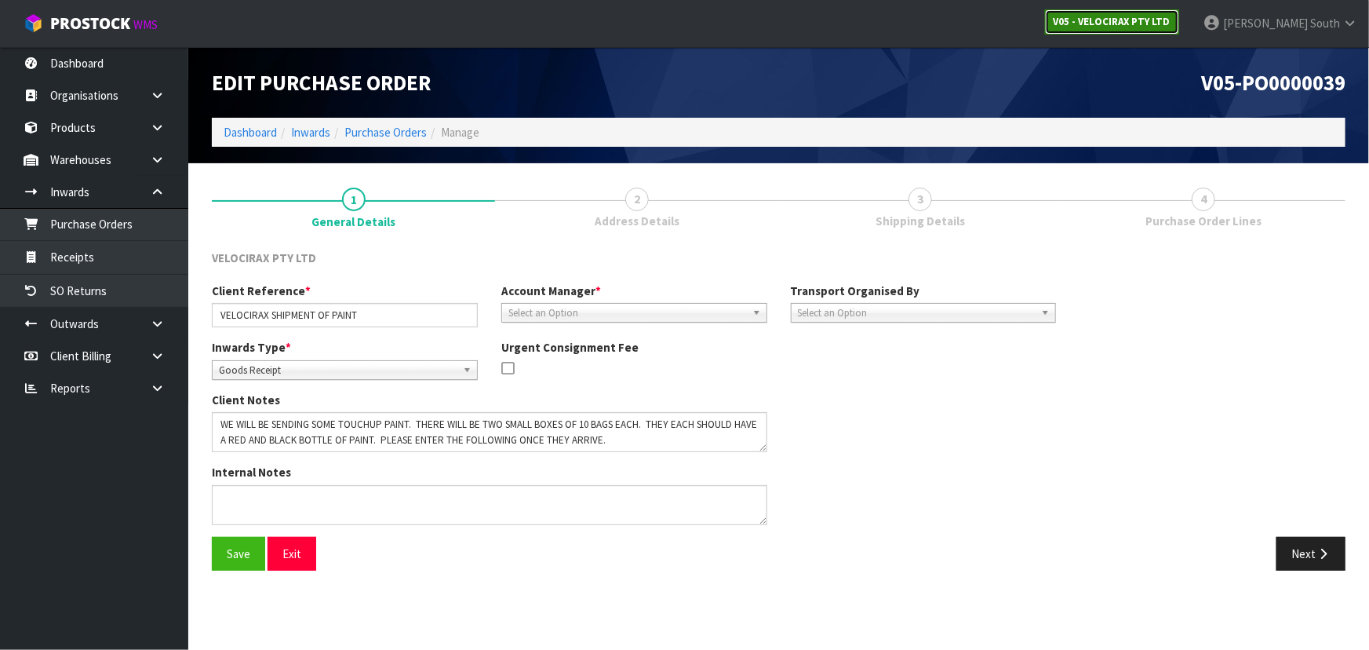
click at [1127, 23] on strong "V05 - VELOCIRAX PTY LTD" at bounding box center [1112, 21] width 117 height 13
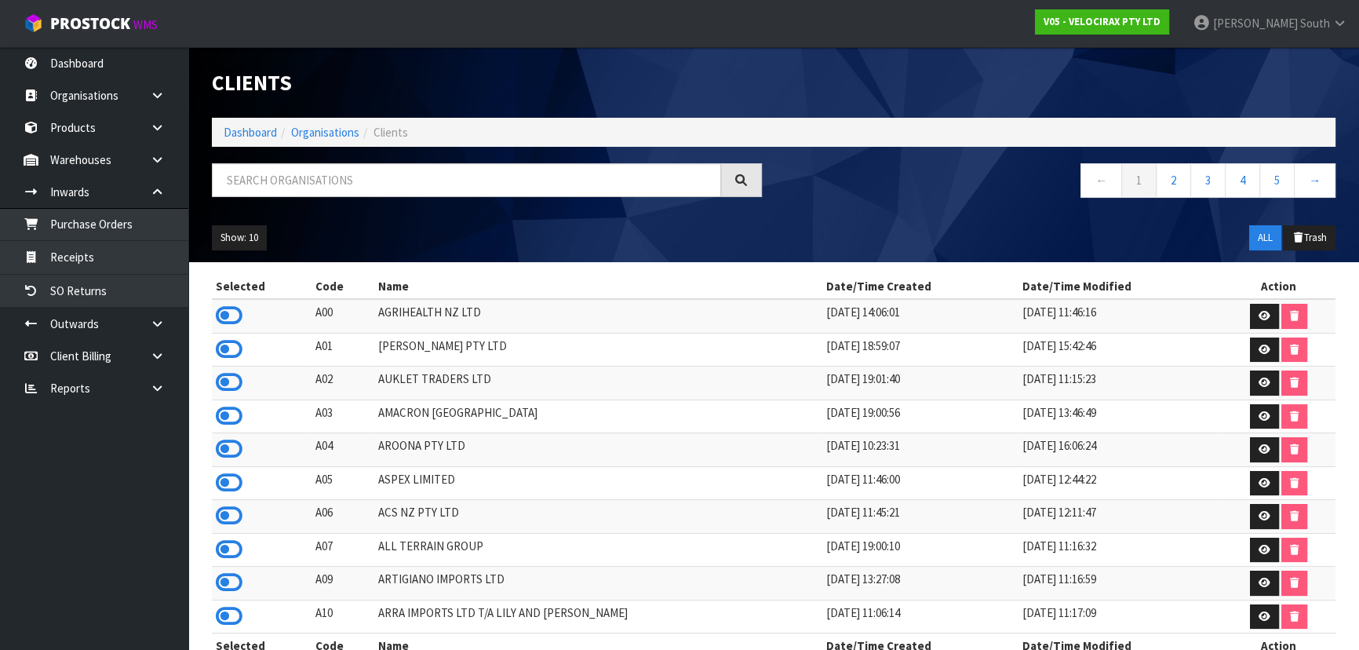
click at [301, 196] on div at bounding box center [487, 186] width 574 height 46
click at [305, 188] on input "text" at bounding box center [466, 180] width 509 height 34
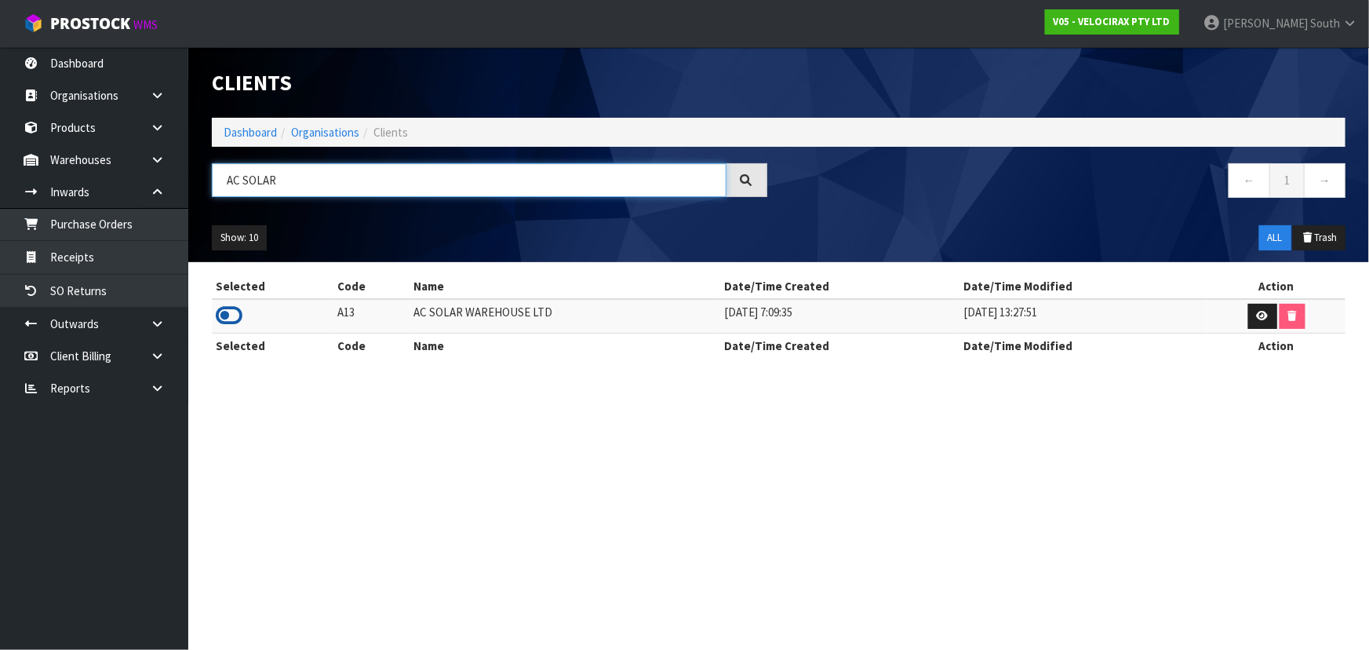
type input "AC SOLAR"
click at [240, 319] on icon at bounding box center [229, 316] width 27 height 24
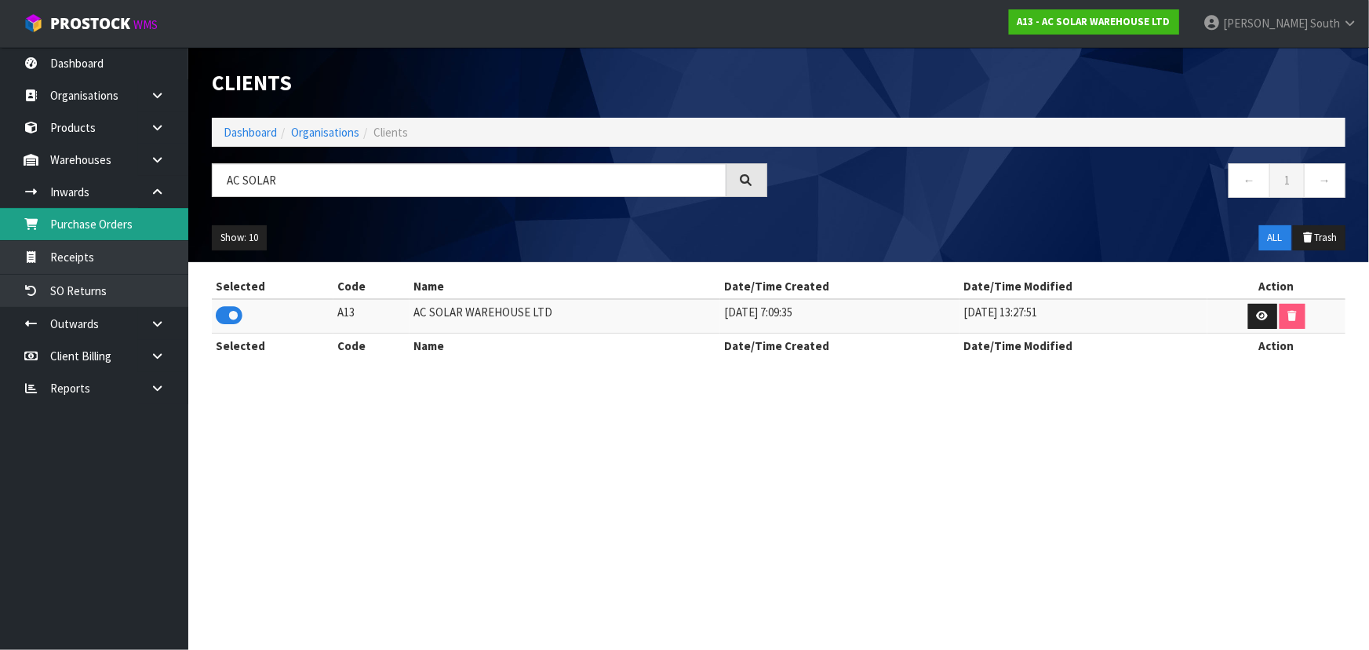
click at [148, 236] on link "Purchase Orders" at bounding box center [94, 224] width 188 height 32
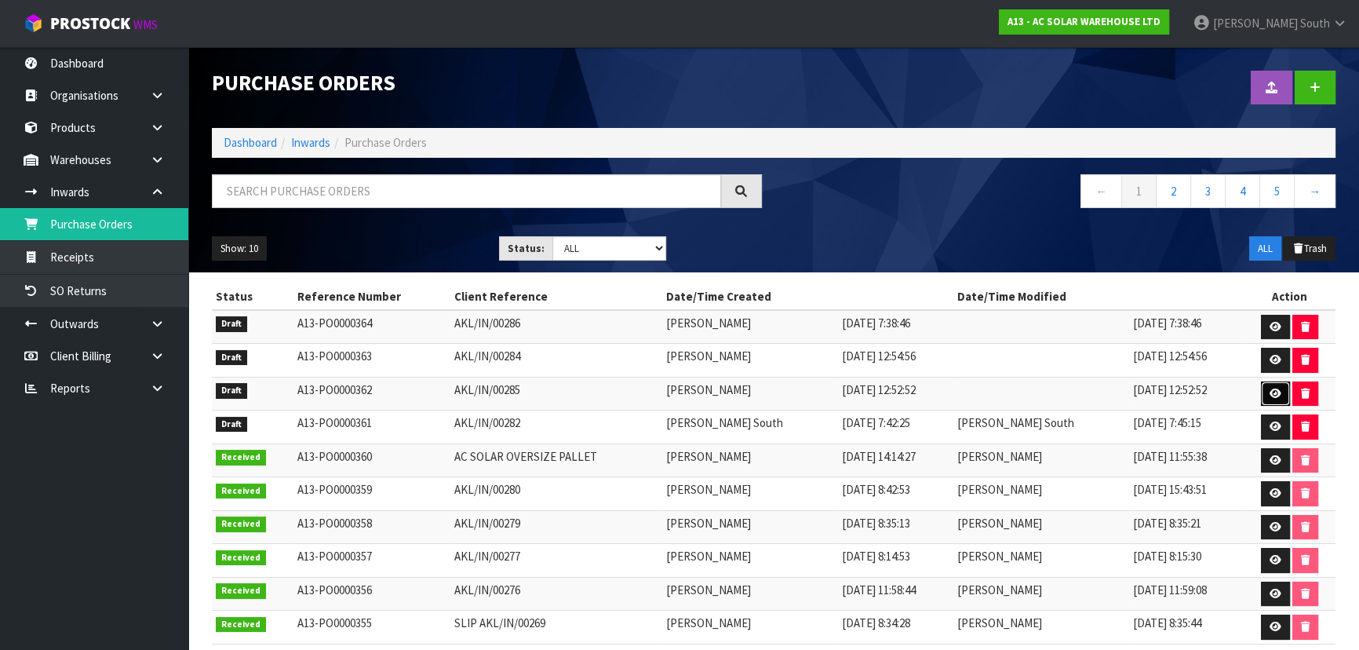
click at [1270, 393] on icon at bounding box center [1276, 393] width 12 height 10
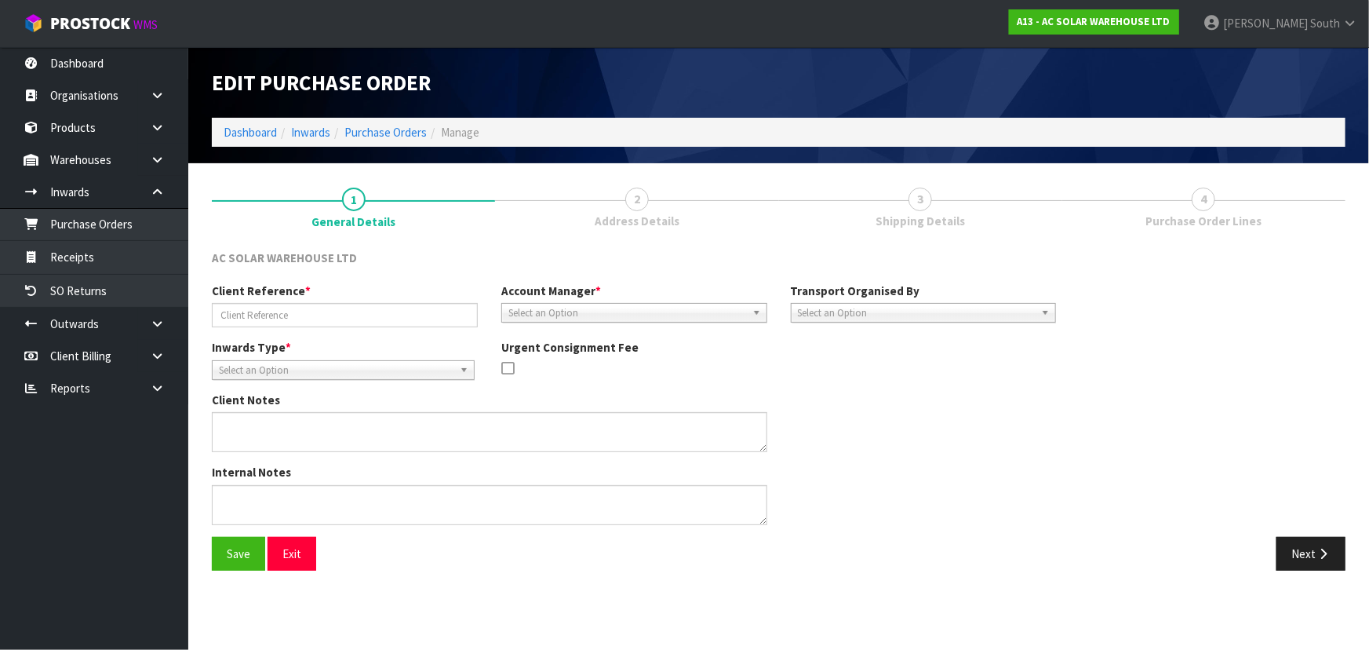
type input "AKL/IN/00285"
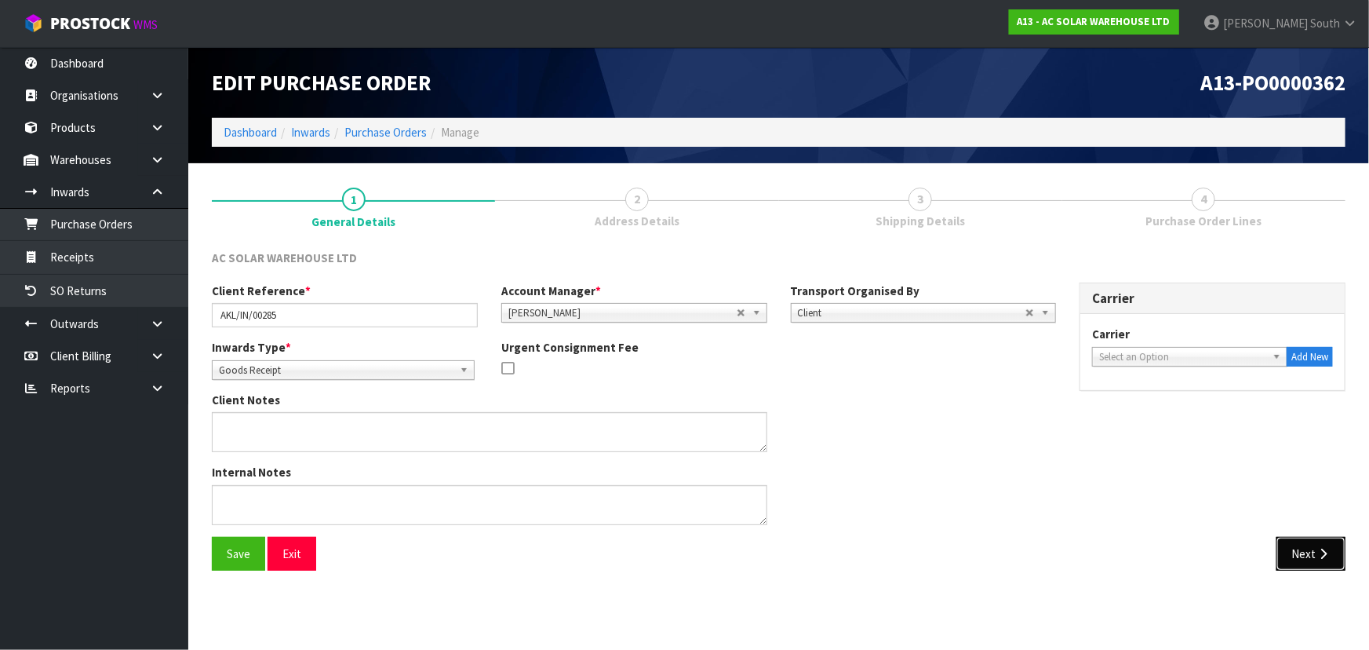
click at [1302, 552] on button "Next" at bounding box center [1311, 554] width 69 height 34
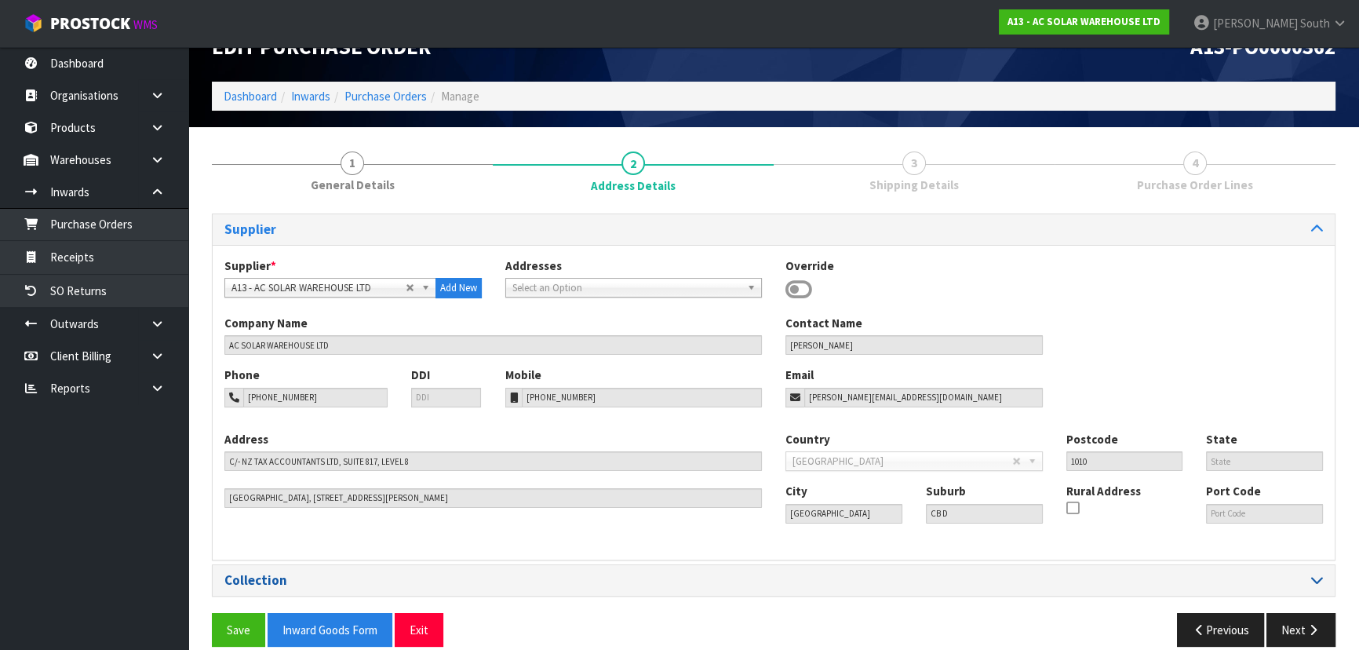
scroll to position [56, 0]
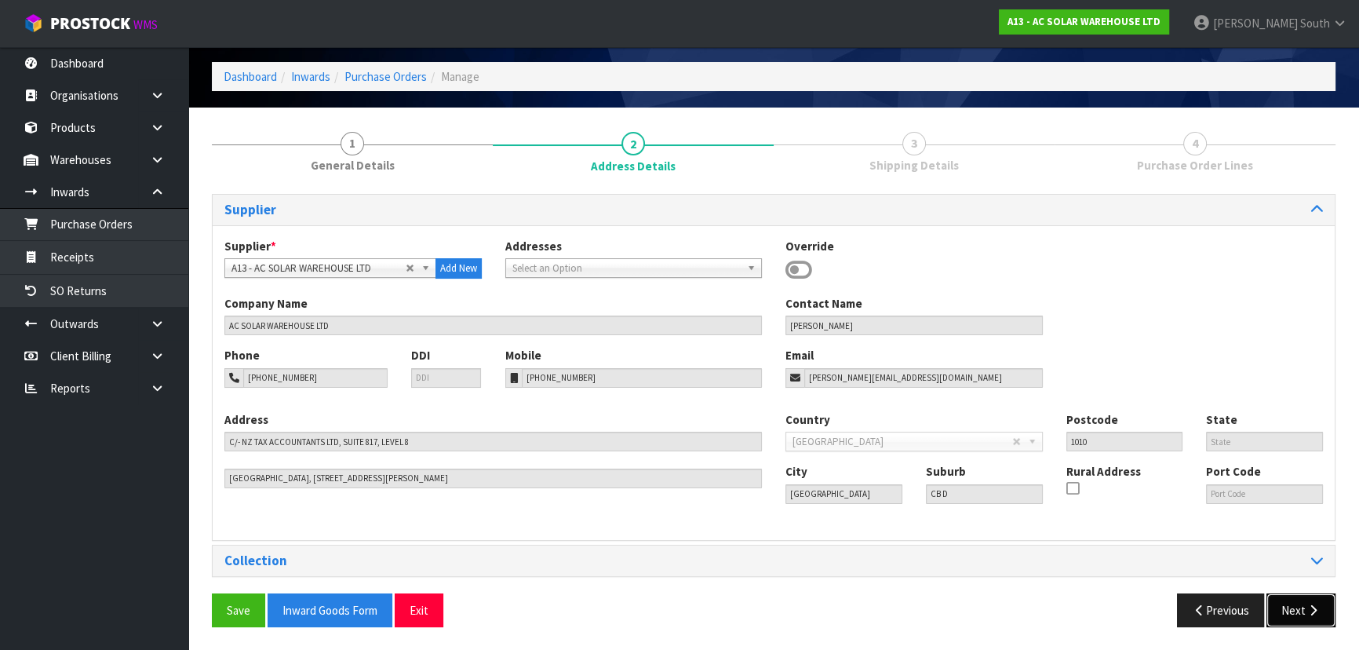
click at [1310, 602] on button "Next" at bounding box center [1300, 610] width 69 height 34
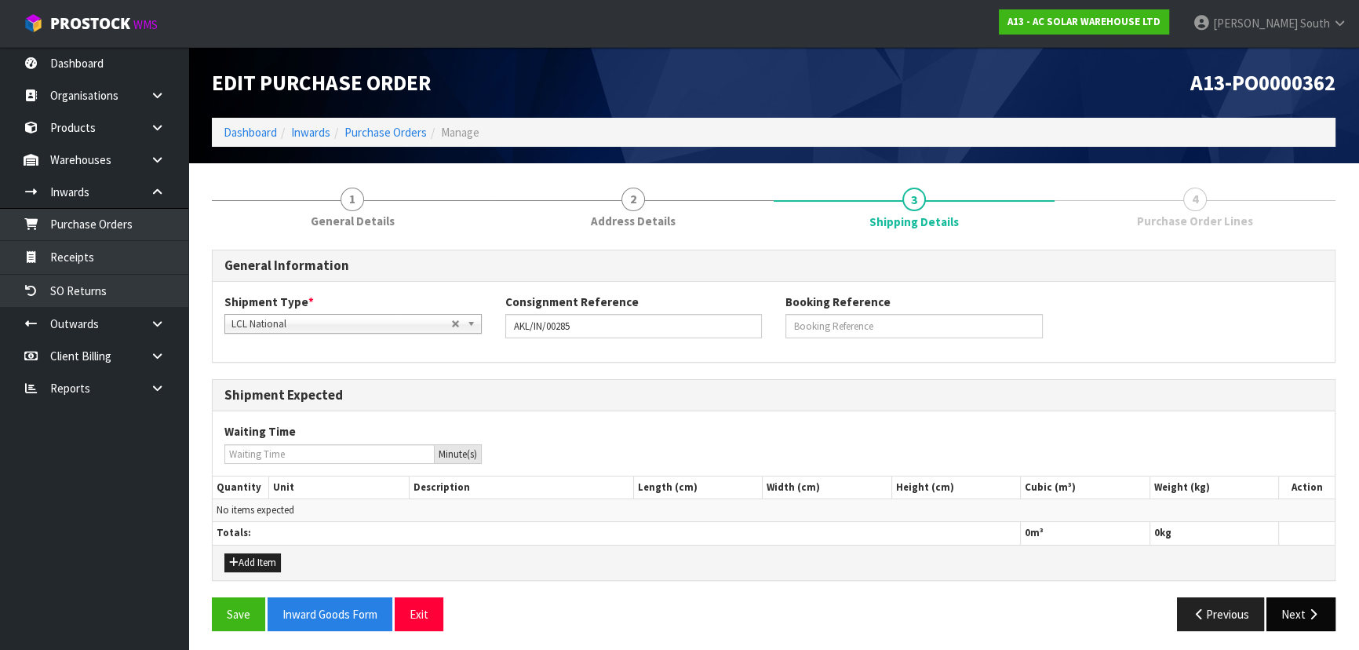
scroll to position [3, 0]
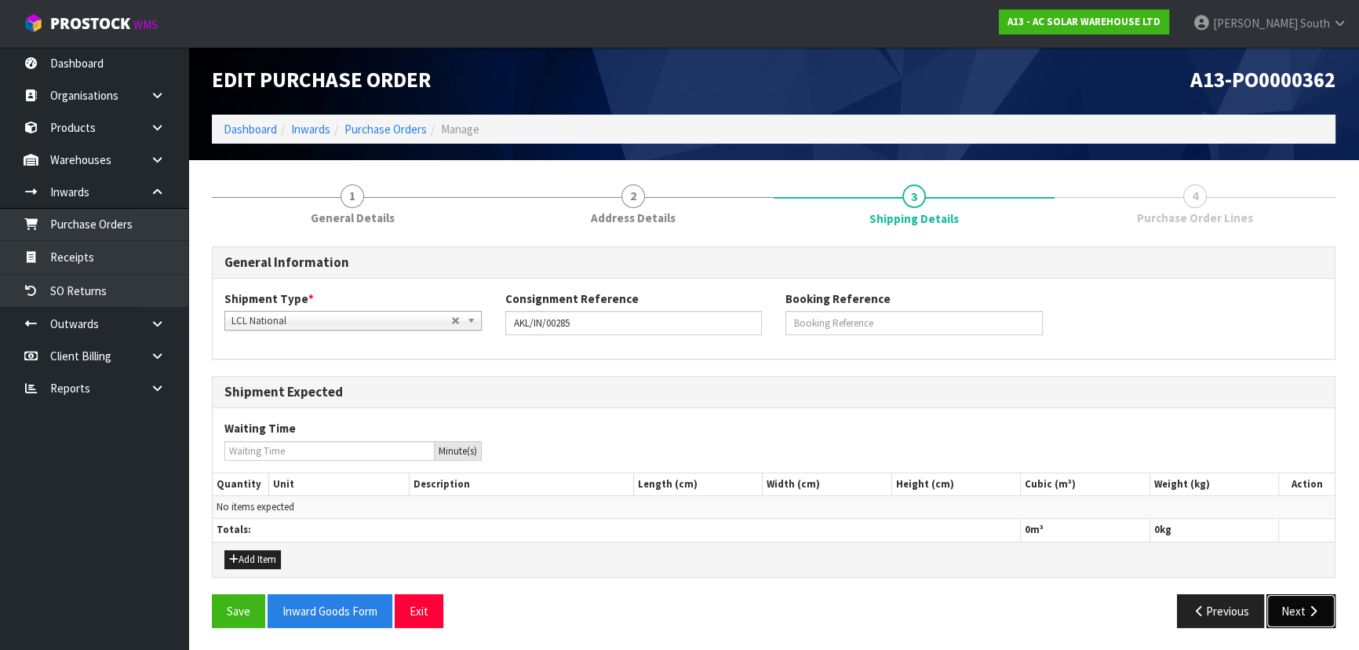
click at [1303, 599] on button "Next" at bounding box center [1300, 611] width 69 height 34
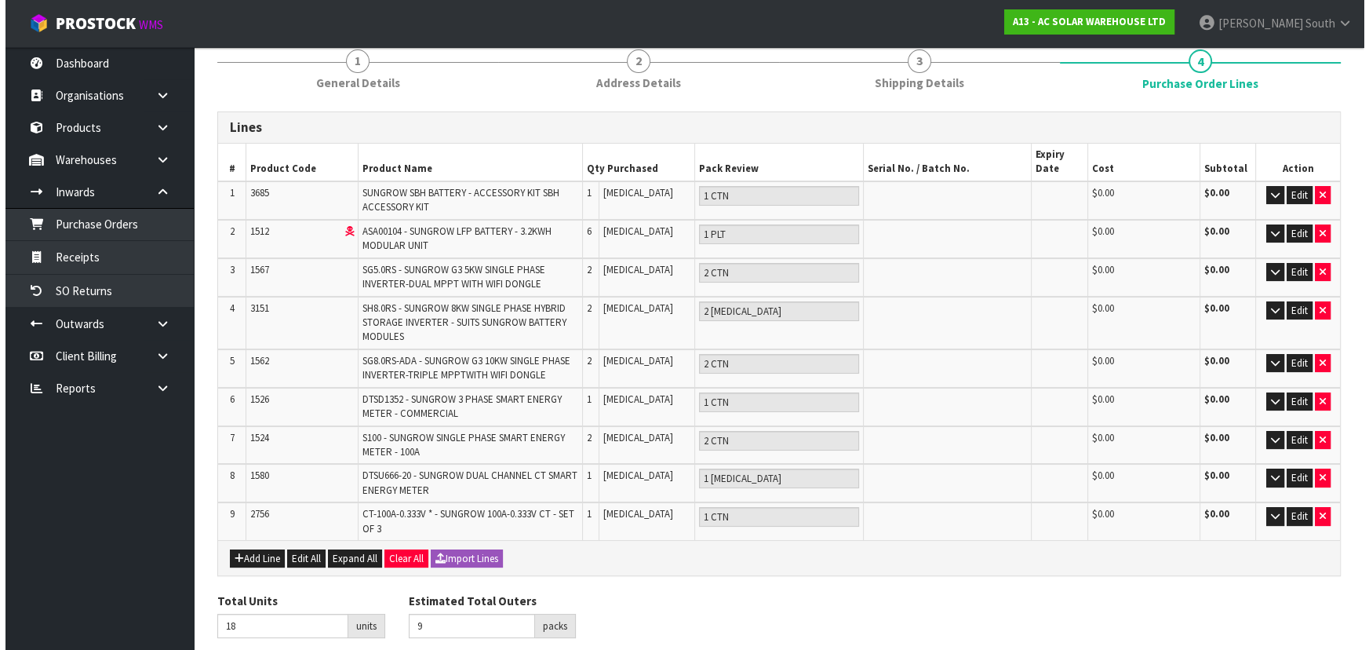
scroll to position [0, 0]
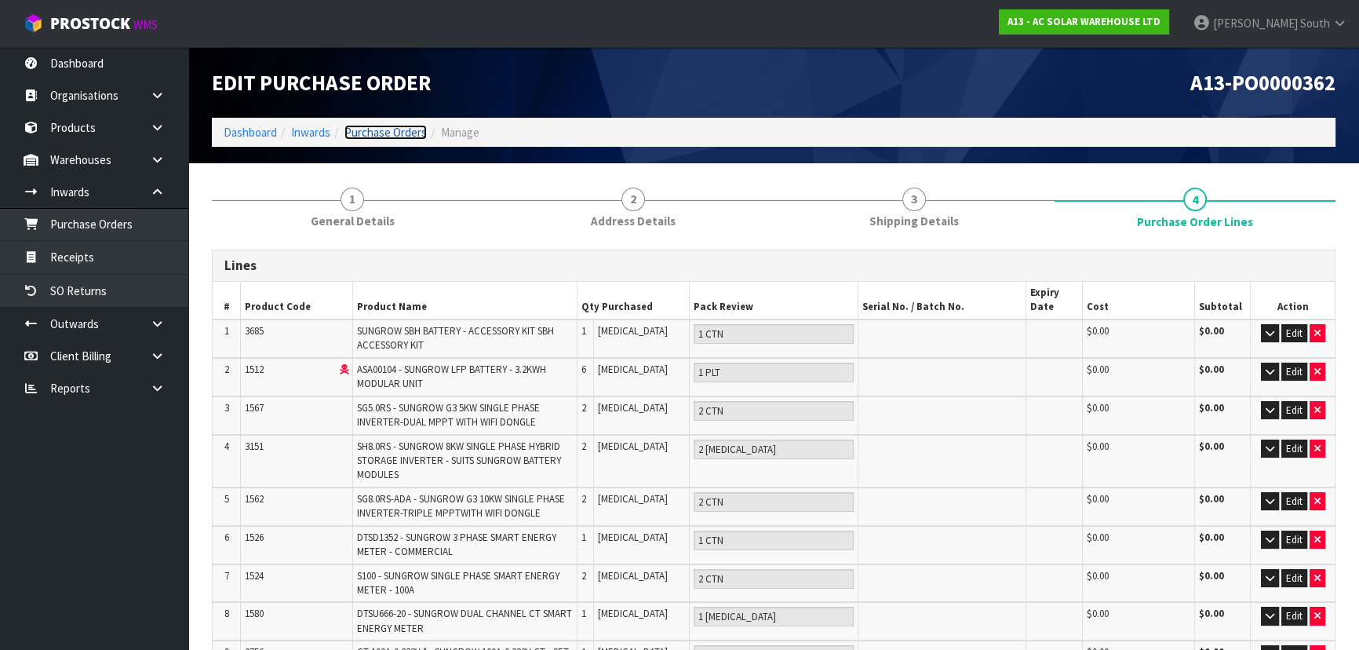
click at [382, 130] on link "Purchase Orders" at bounding box center [385, 132] width 82 height 15
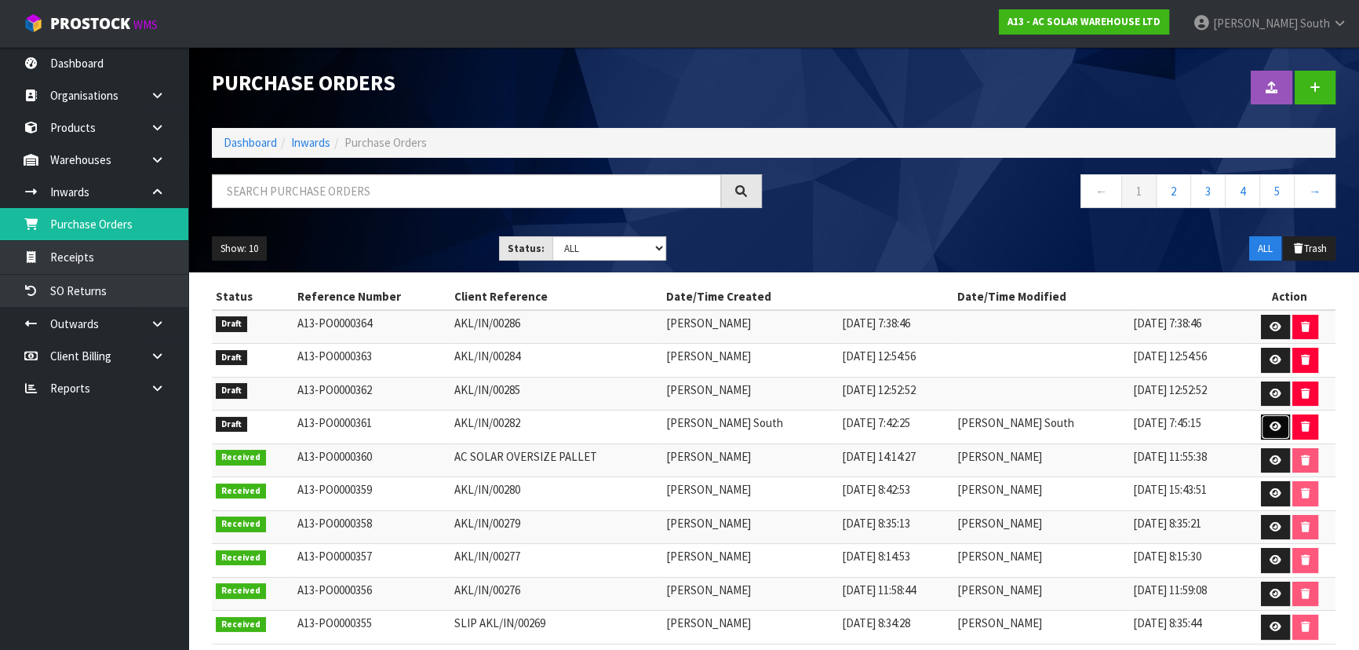
click at [1270, 425] on icon at bounding box center [1276, 426] width 12 height 10
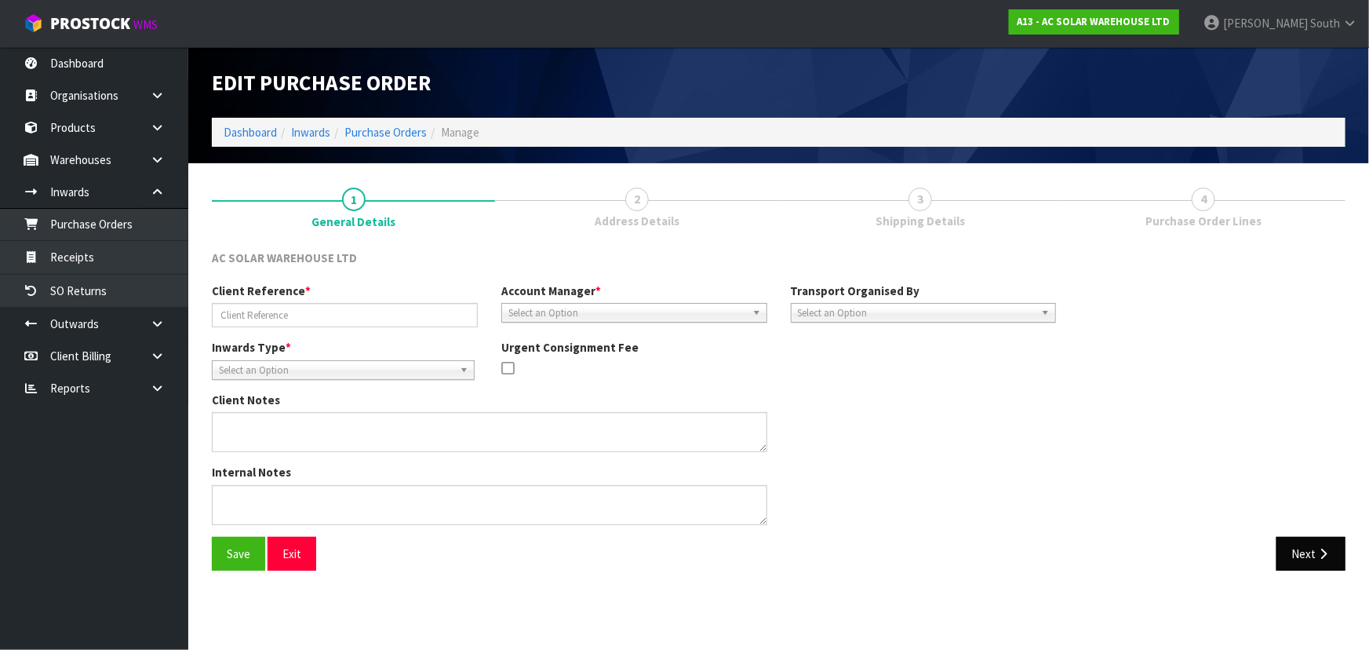
type input "AKL/IN/00282"
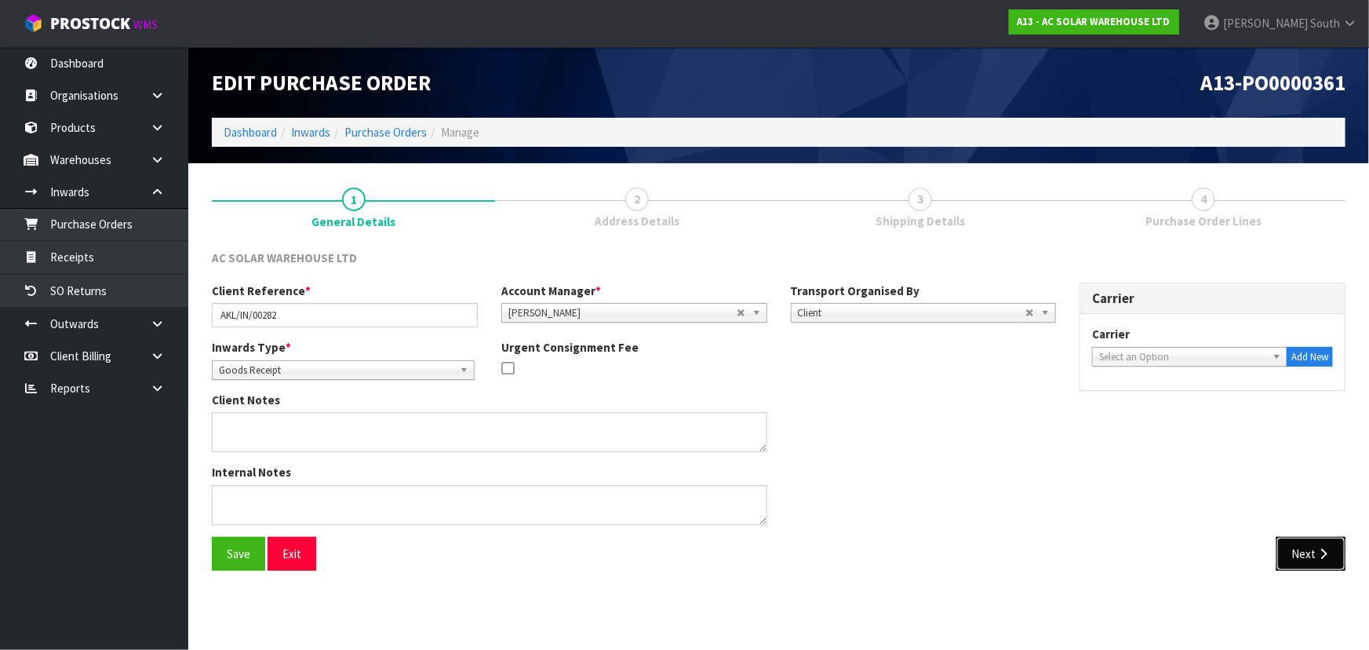
click at [1310, 556] on button "Next" at bounding box center [1311, 554] width 69 height 34
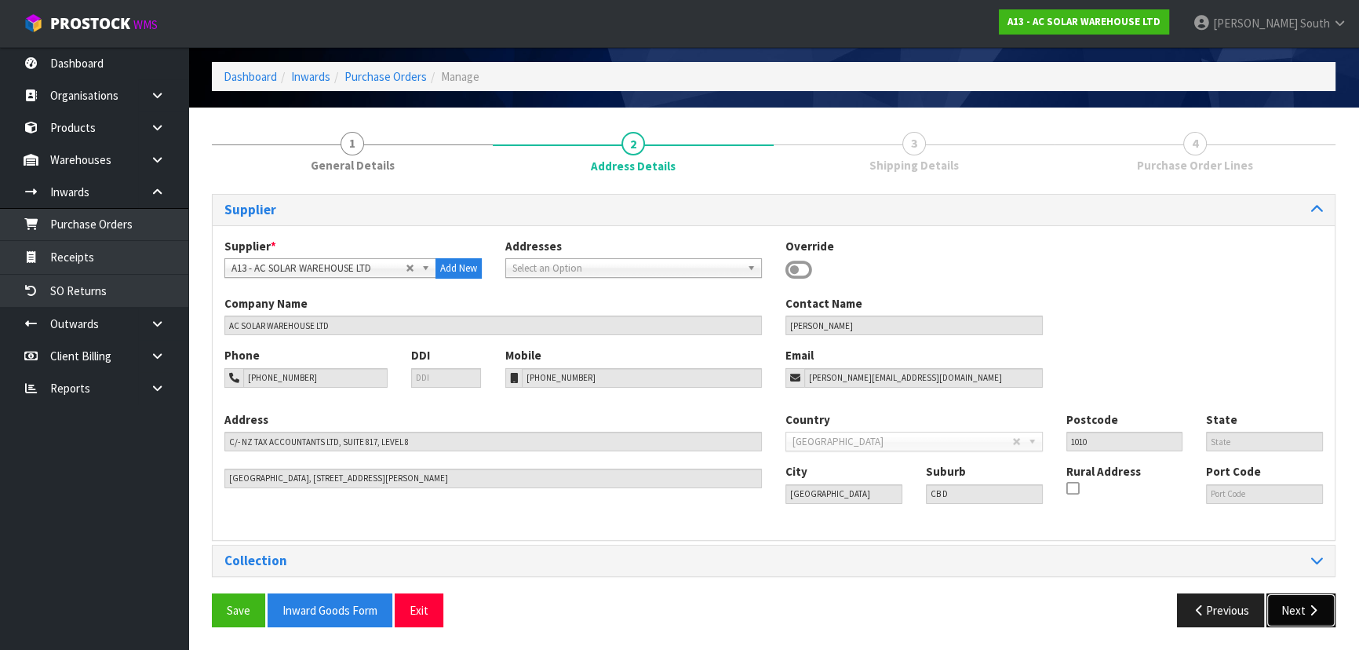
click at [1309, 596] on button "Next" at bounding box center [1300, 610] width 69 height 34
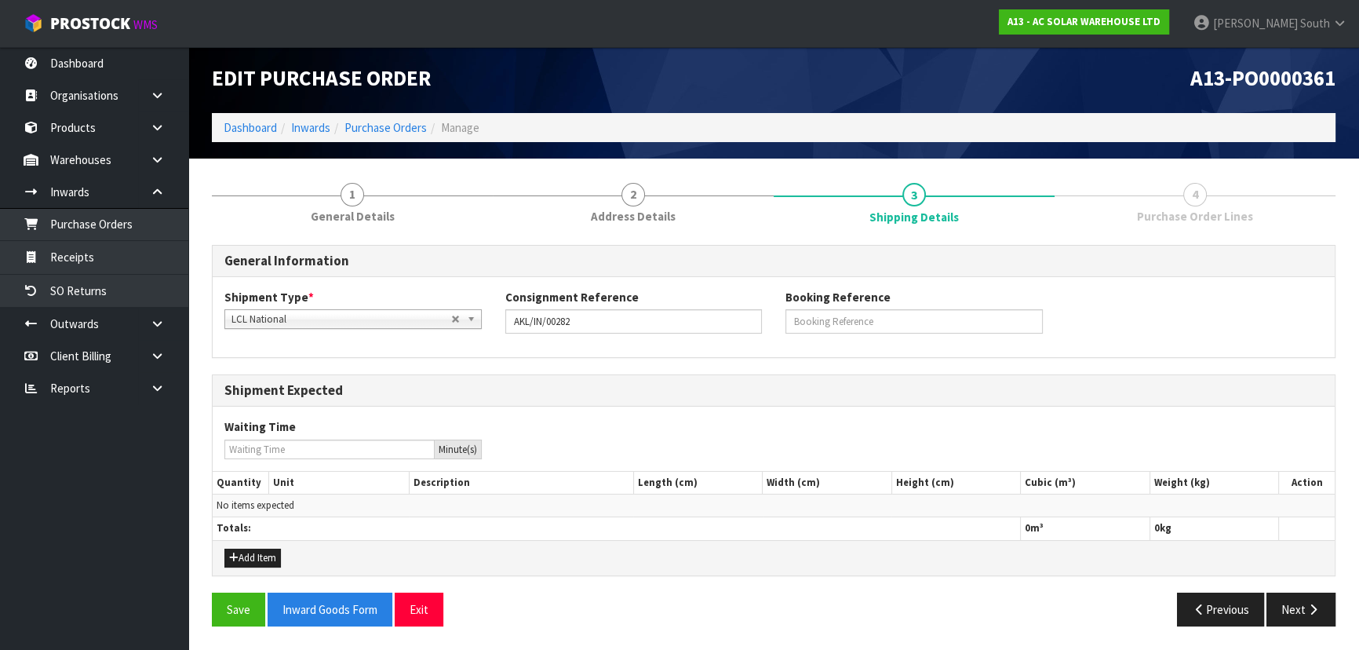
scroll to position [3, 0]
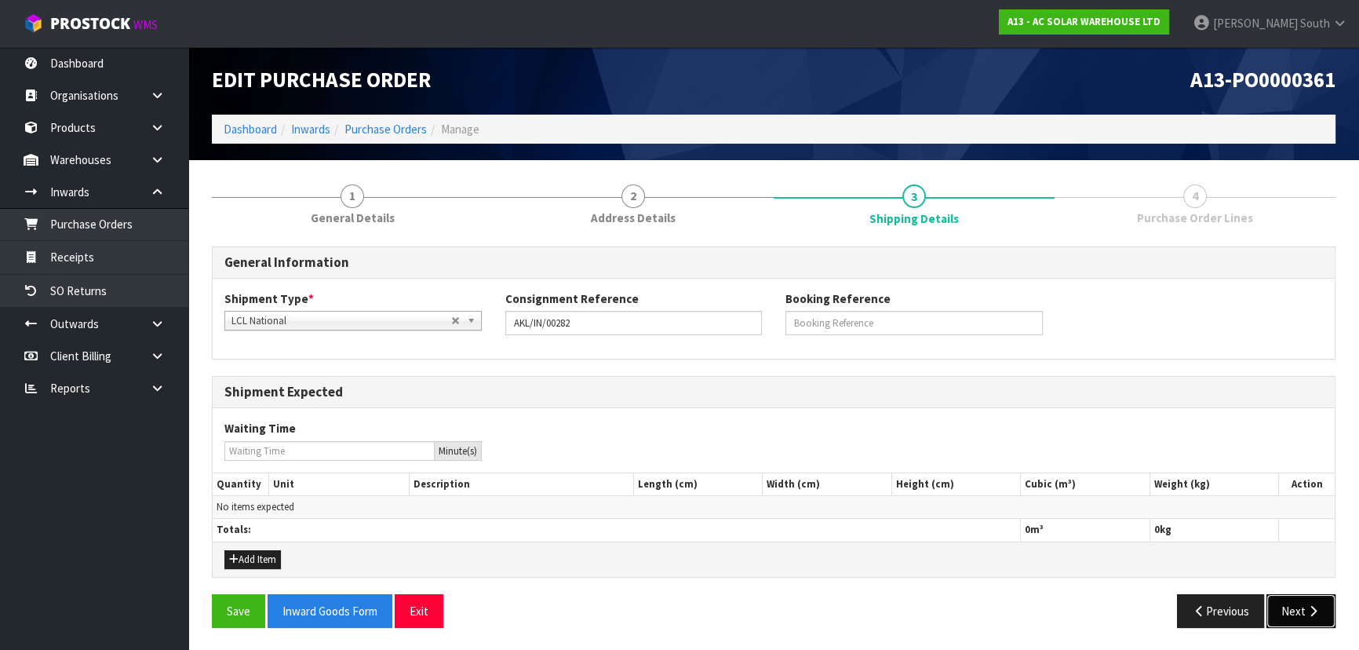
click at [1307, 605] on icon "button" at bounding box center [1313, 611] width 15 height 12
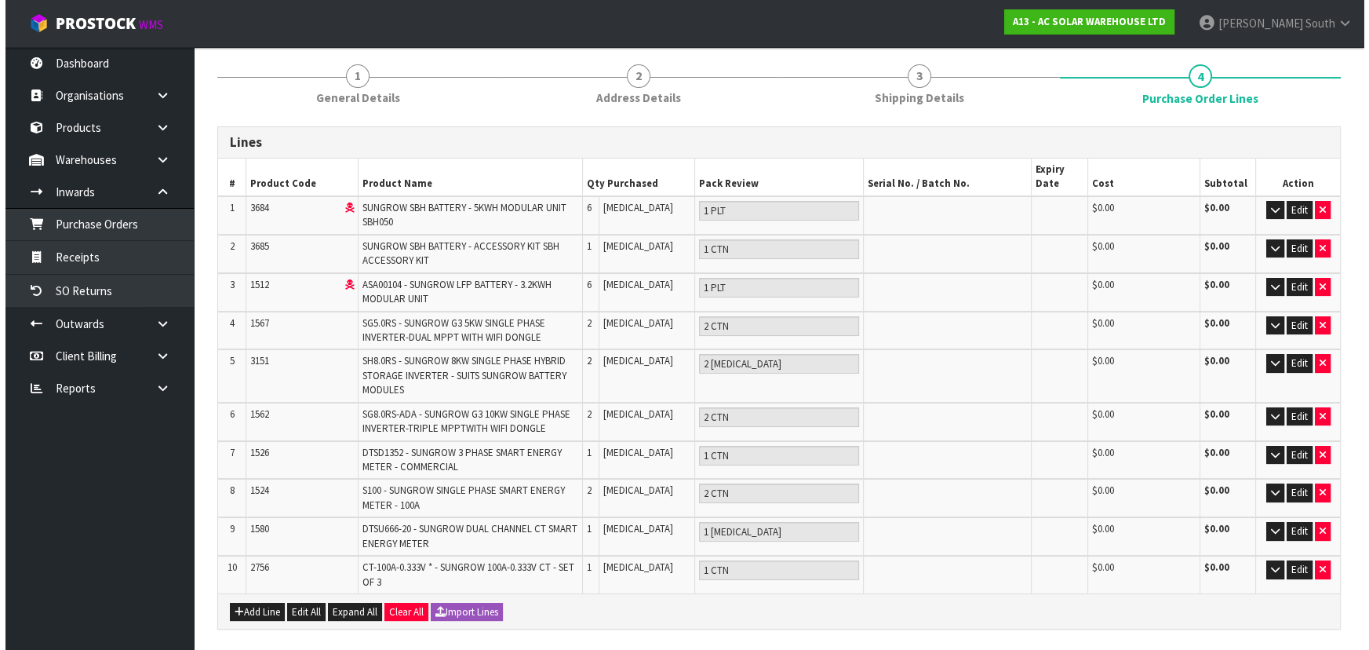
scroll to position [0, 0]
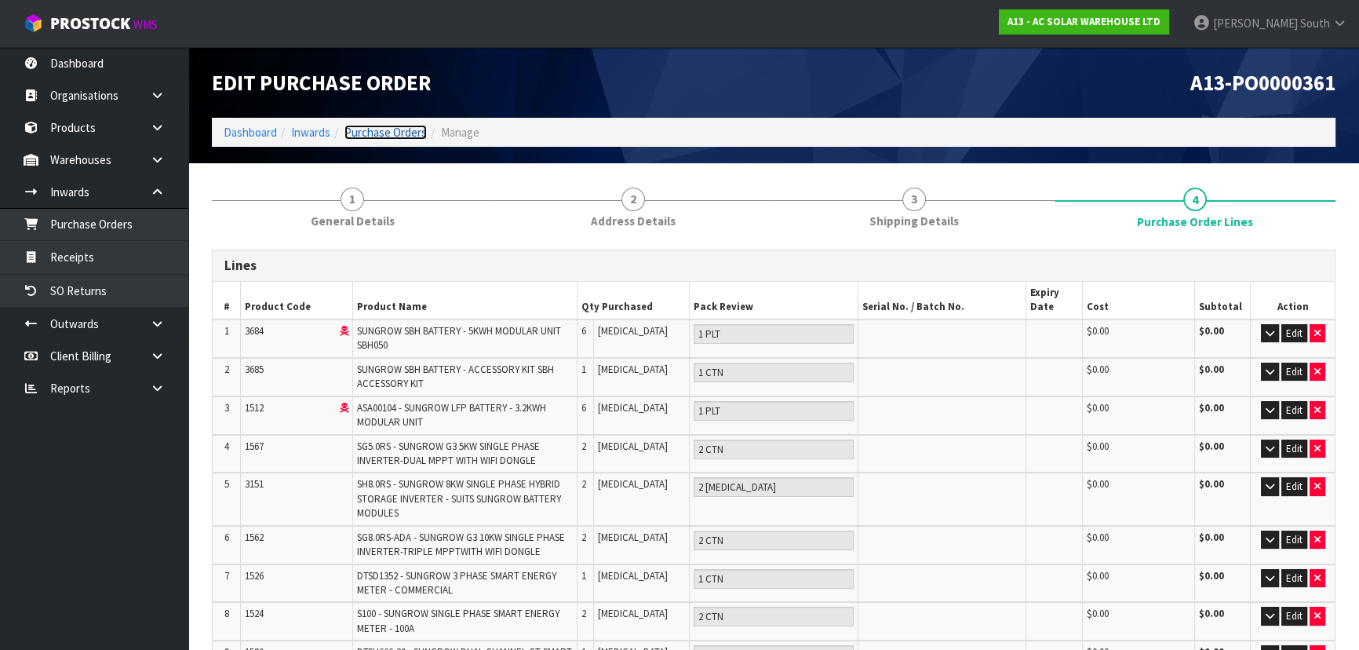
click at [359, 125] on link "Purchase Orders" at bounding box center [385, 132] width 82 height 15
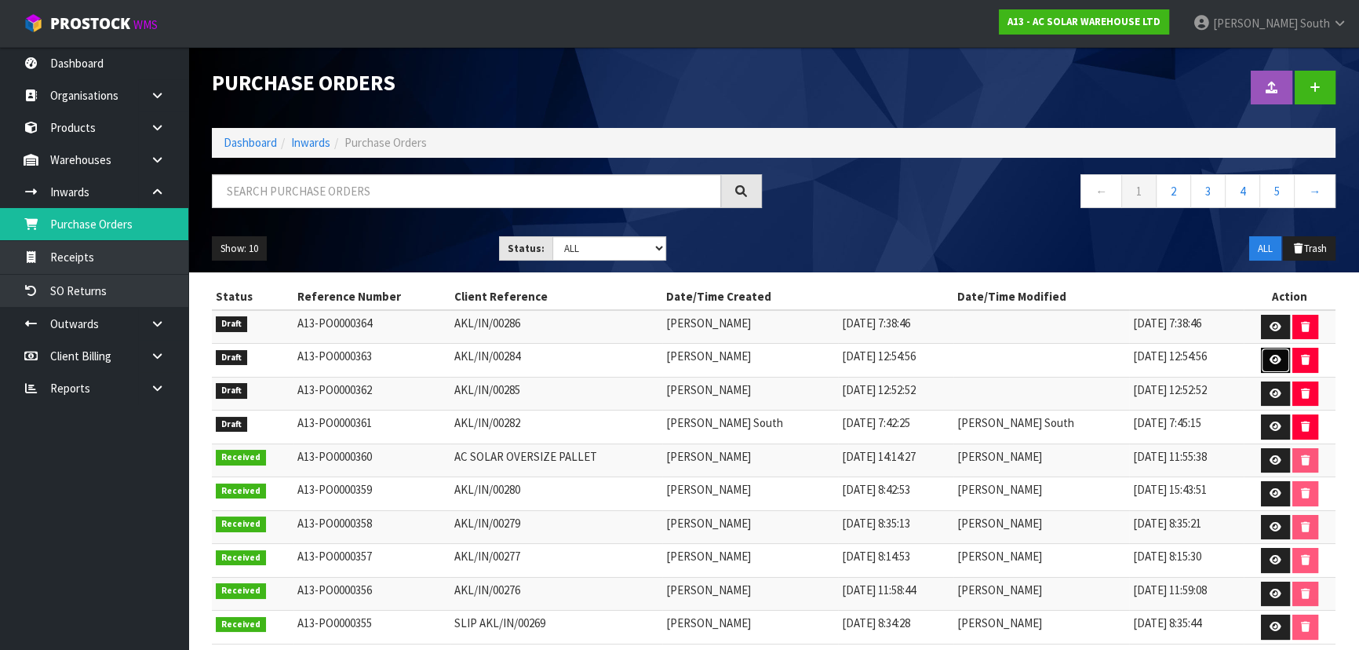
click at [1263, 359] on link at bounding box center [1275, 360] width 29 height 25
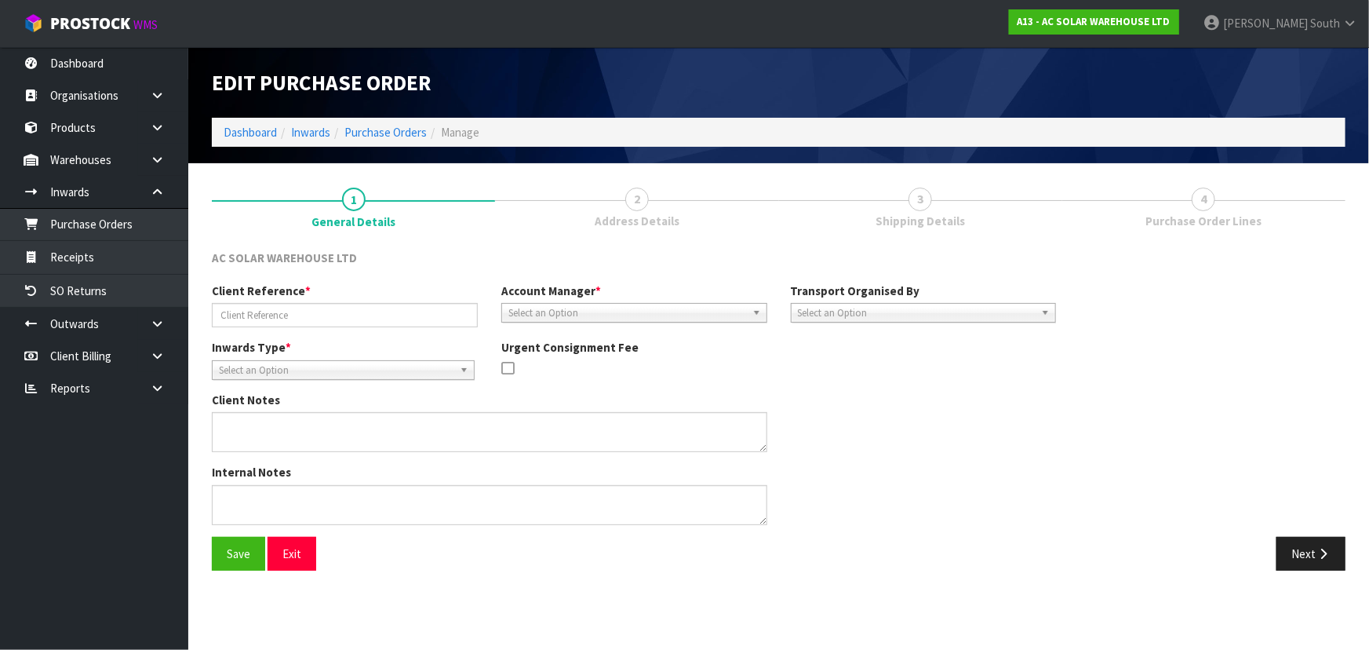
type input "AKL/IN/00284"
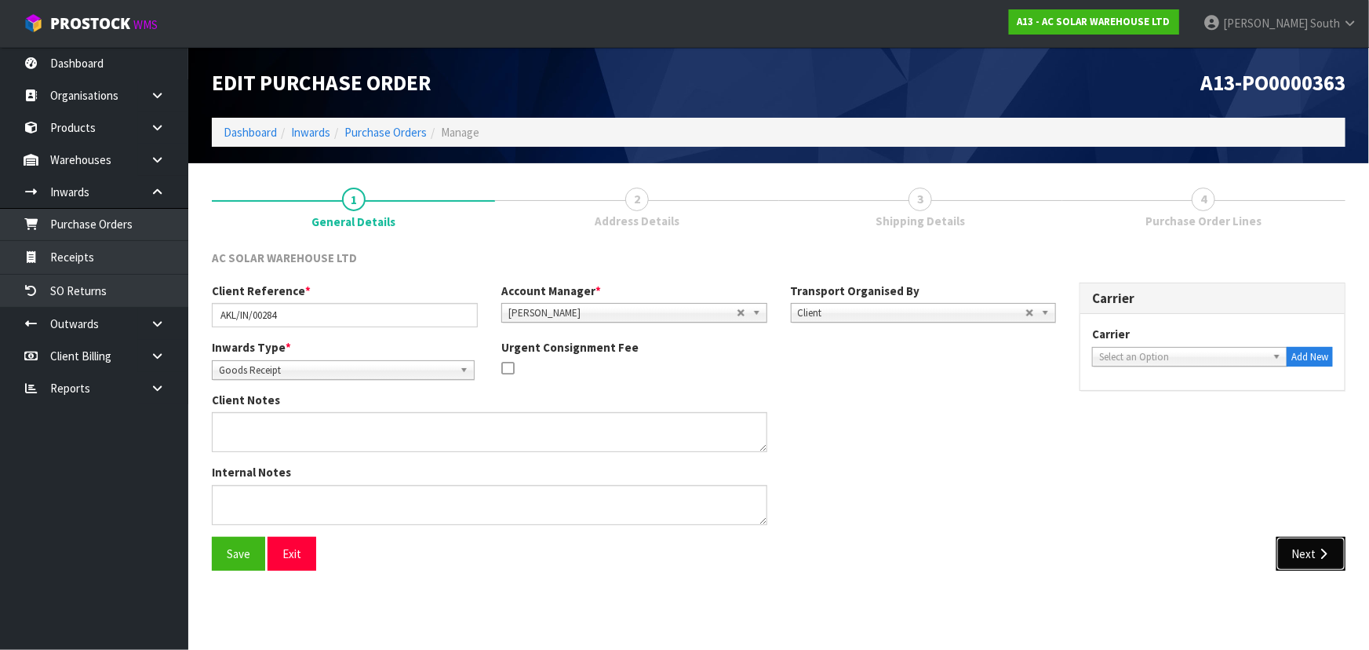
click at [1295, 552] on button "Next" at bounding box center [1311, 554] width 69 height 34
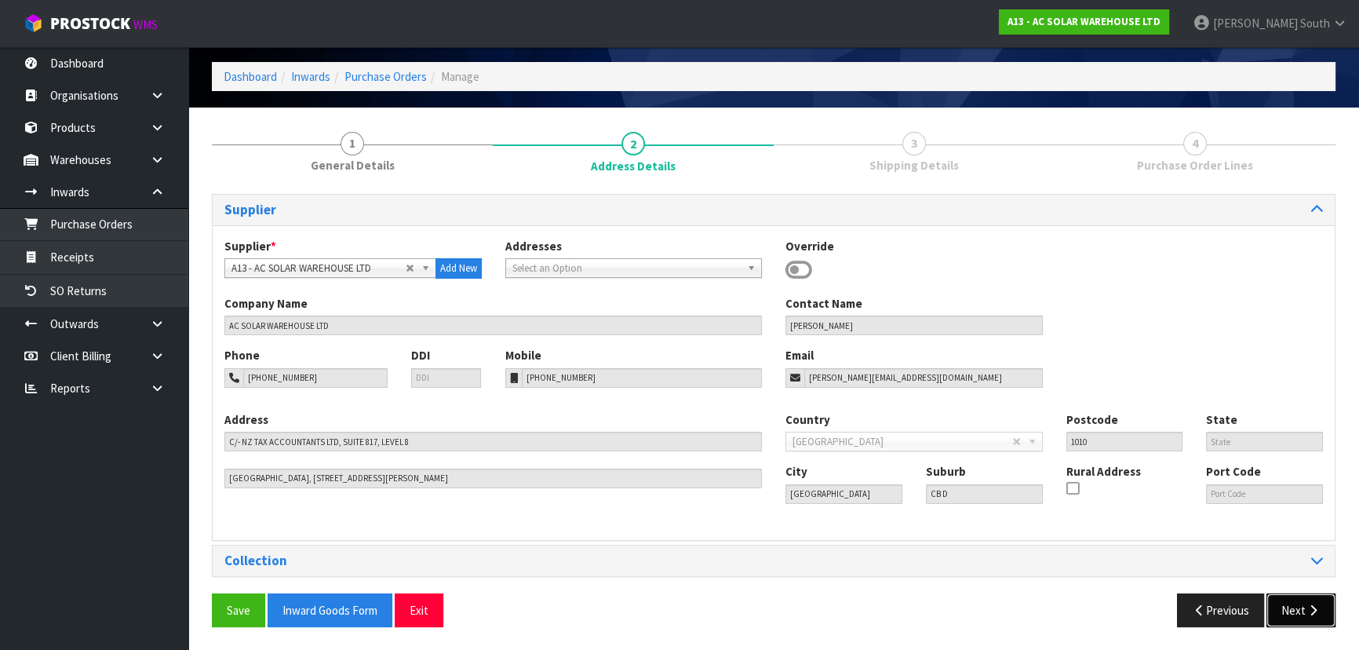
click at [1308, 593] on button "Next" at bounding box center [1300, 610] width 69 height 34
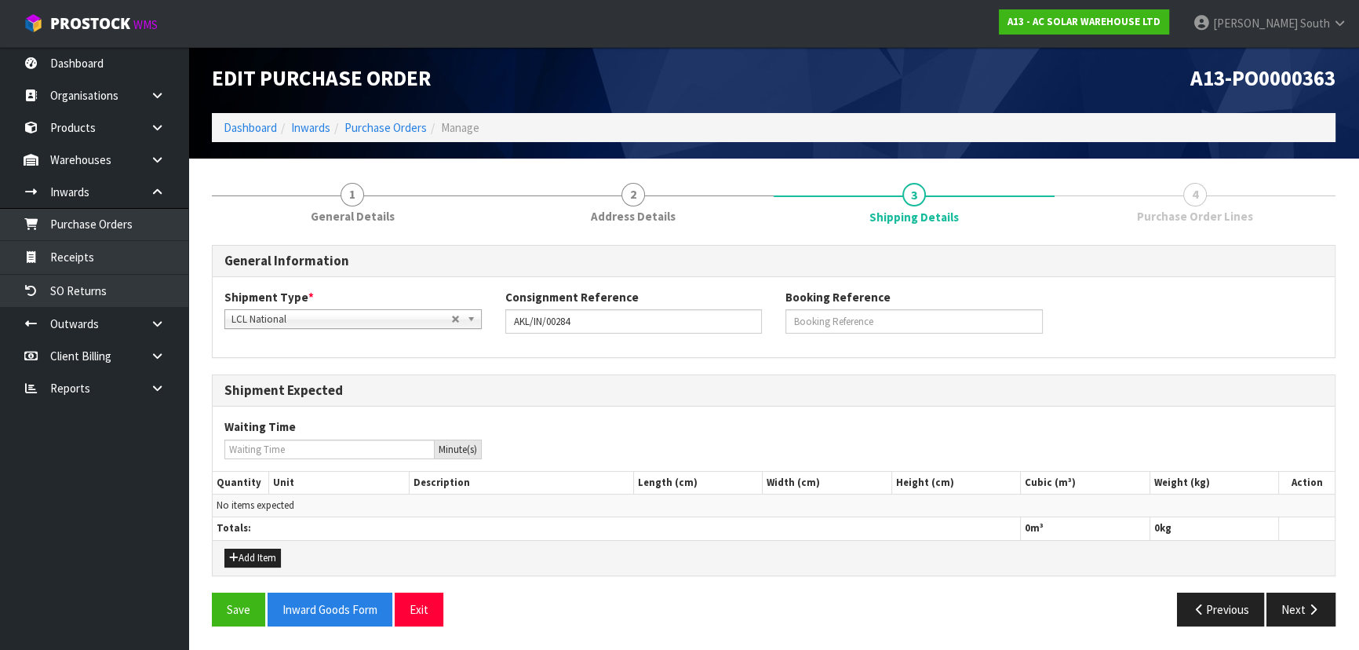
scroll to position [3, 0]
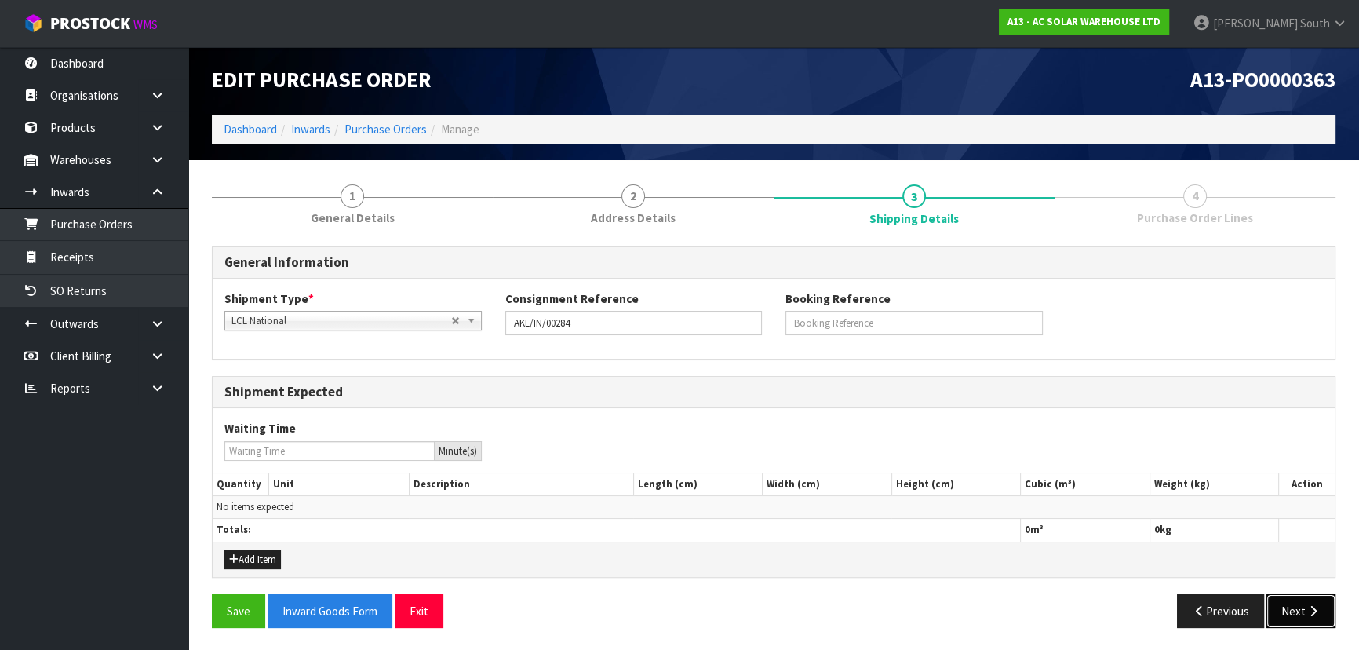
click at [1304, 604] on button "Next" at bounding box center [1300, 611] width 69 height 34
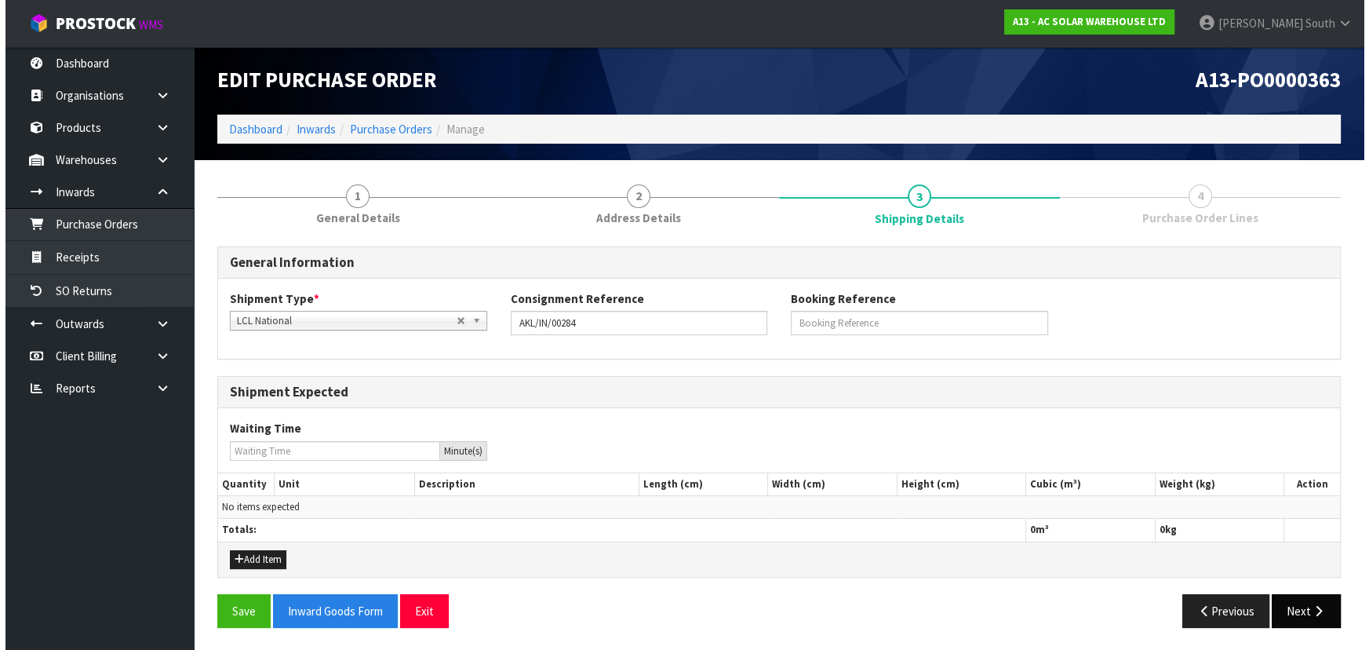
scroll to position [0, 0]
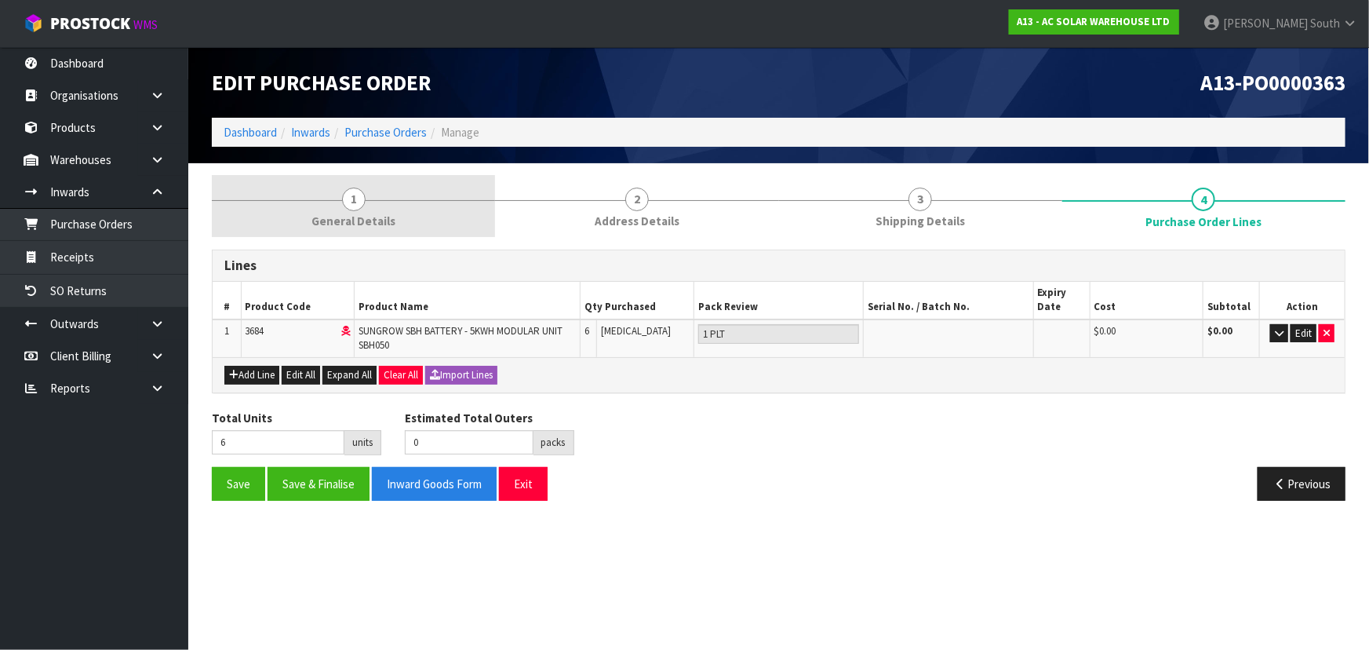
click at [344, 189] on span "1" at bounding box center [354, 200] width 24 height 24
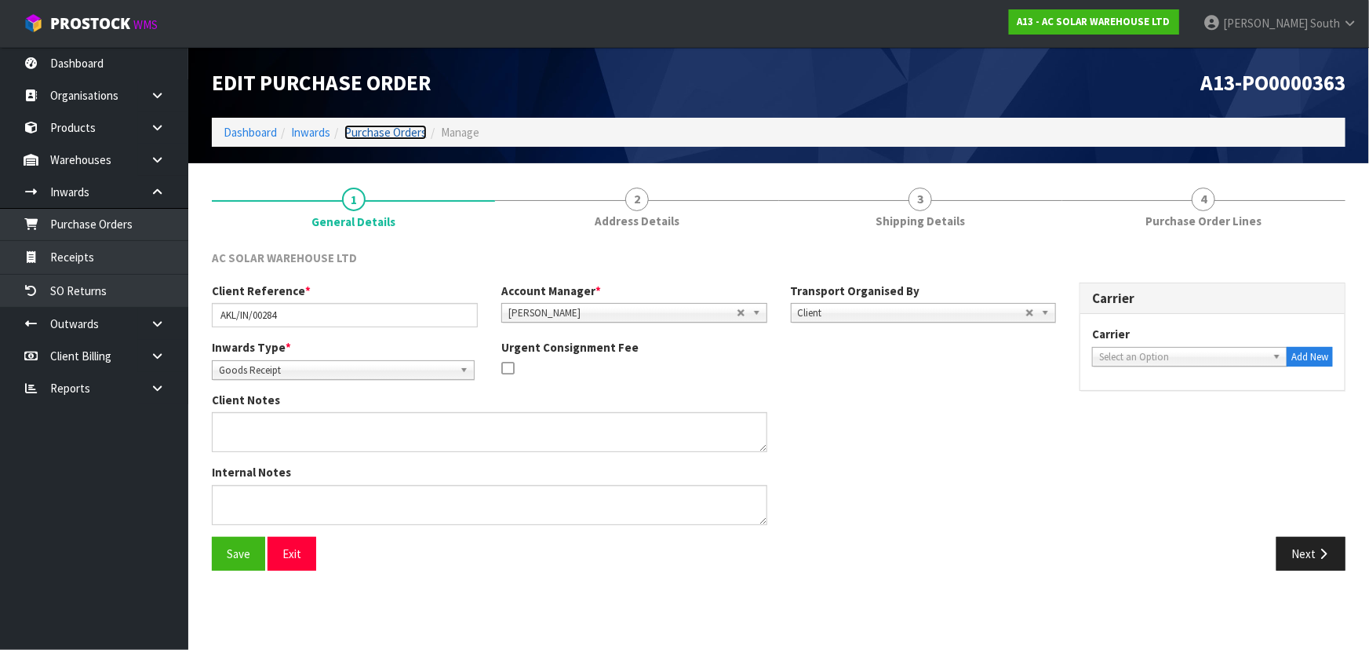
click at [360, 133] on link "Purchase Orders" at bounding box center [385, 132] width 82 height 15
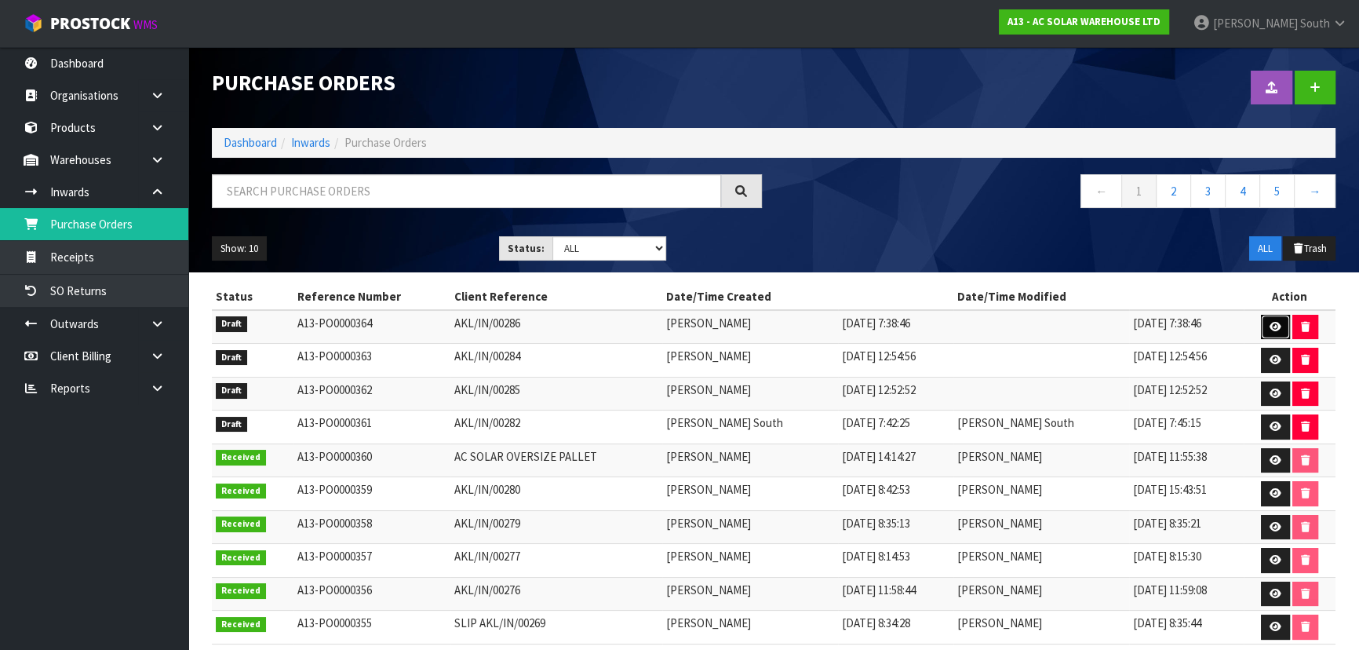
click at [1269, 315] on link at bounding box center [1275, 327] width 29 height 25
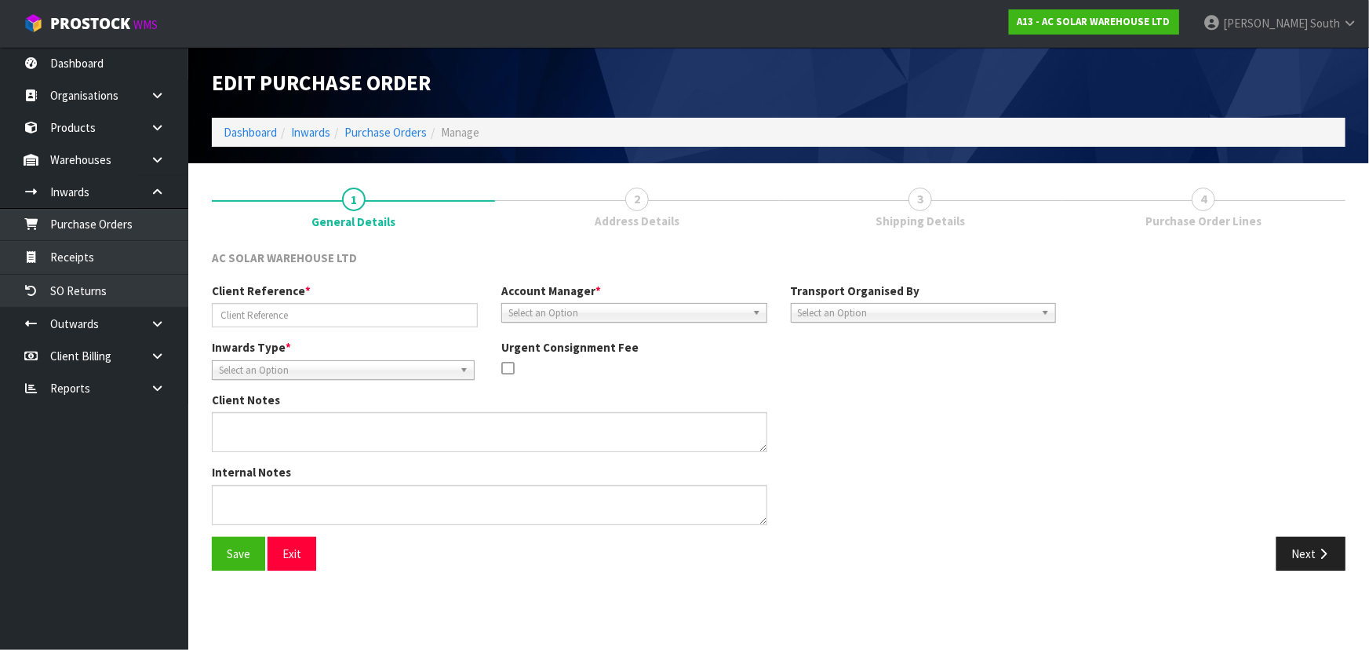
type input "AKL/IN/00286"
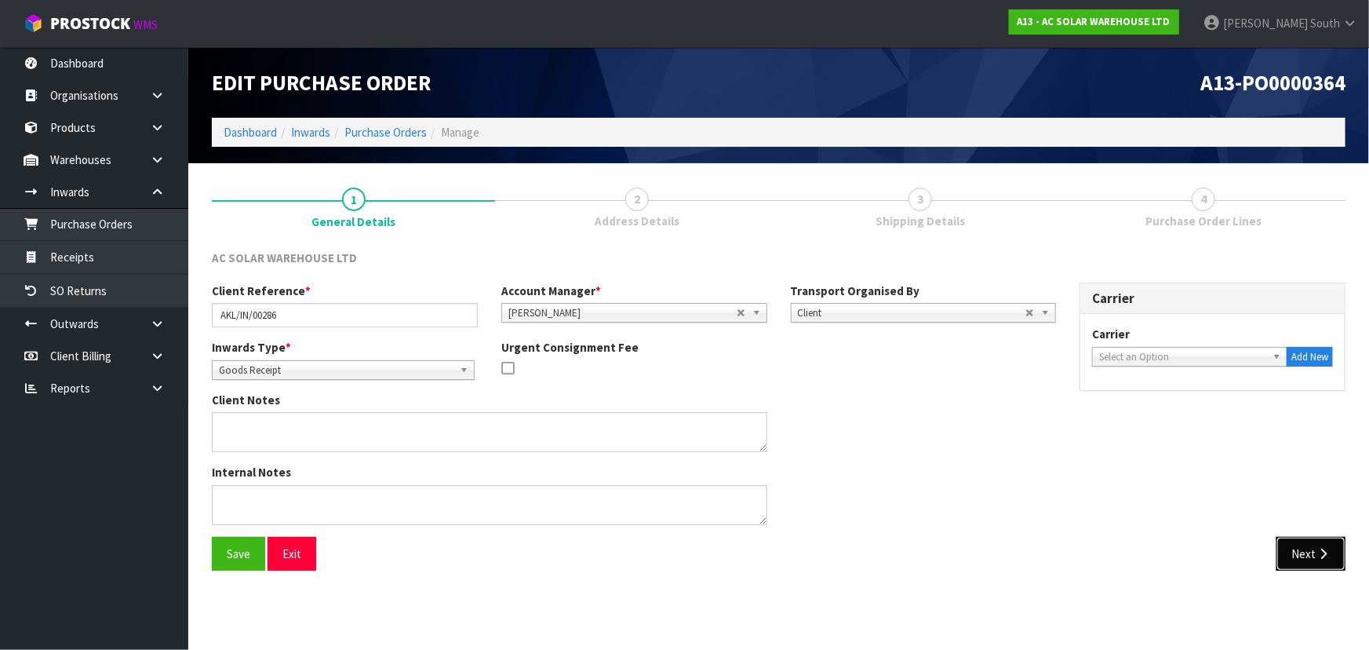
click at [1302, 552] on button "Next" at bounding box center [1311, 554] width 69 height 34
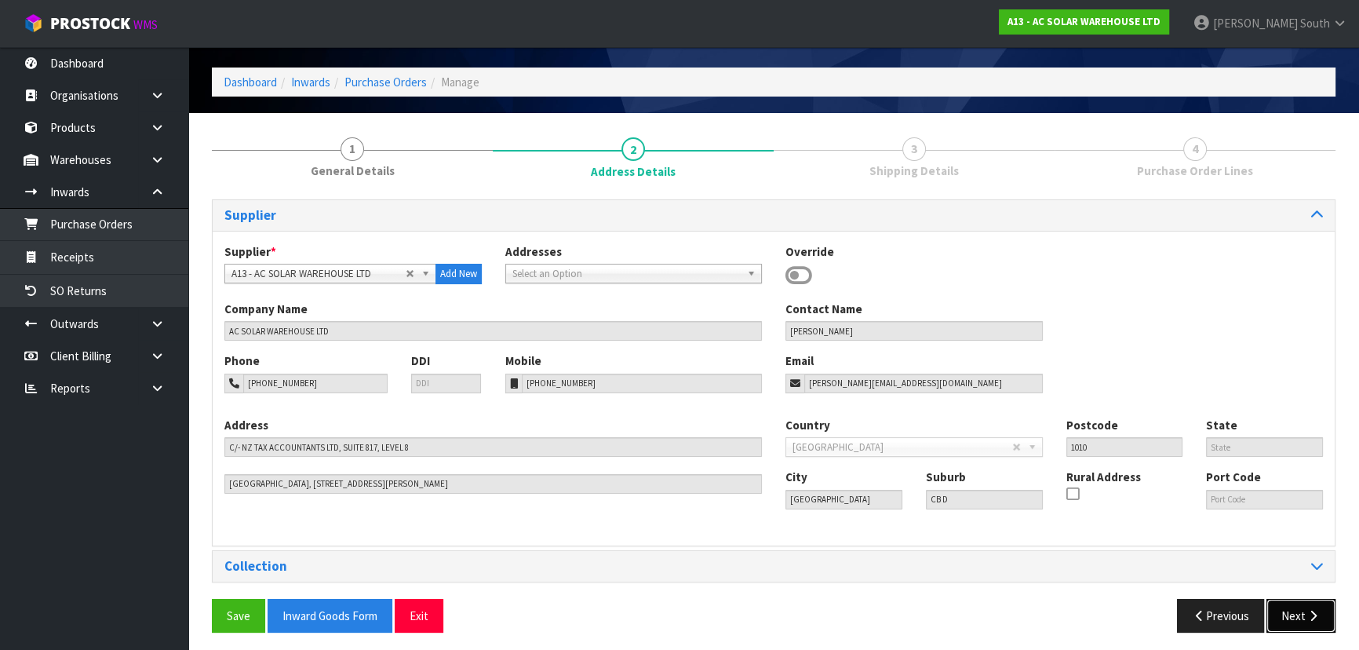
click at [1307, 621] on button "Next" at bounding box center [1300, 616] width 69 height 34
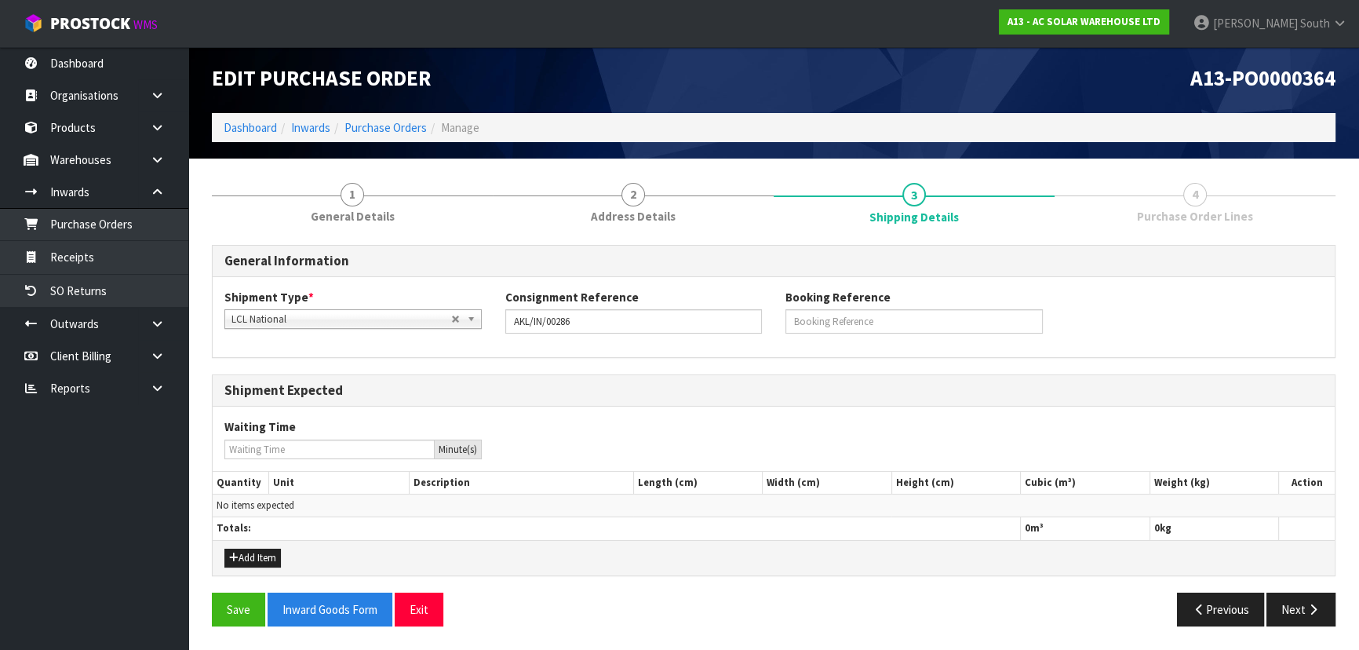
scroll to position [3, 0]
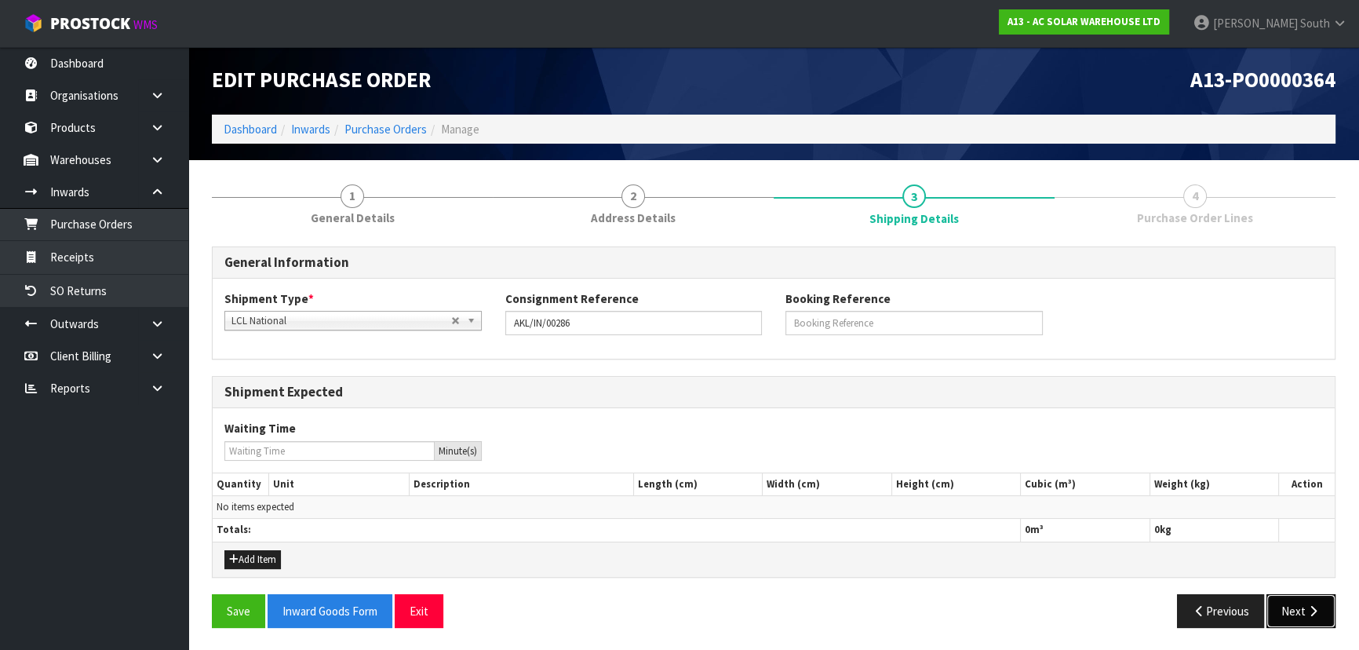
click at [1287, 601] on button "Next" at bounding box center [1300, 611] width 69 height 34
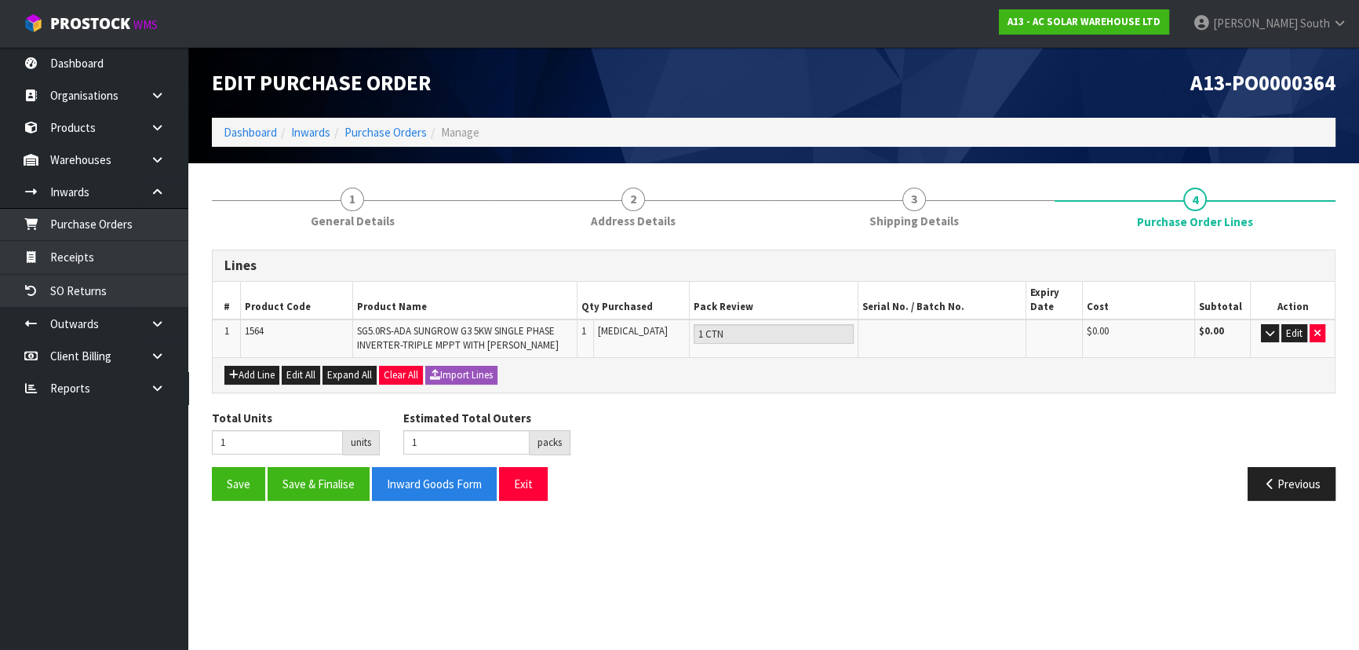
scroll to position [0, 0]
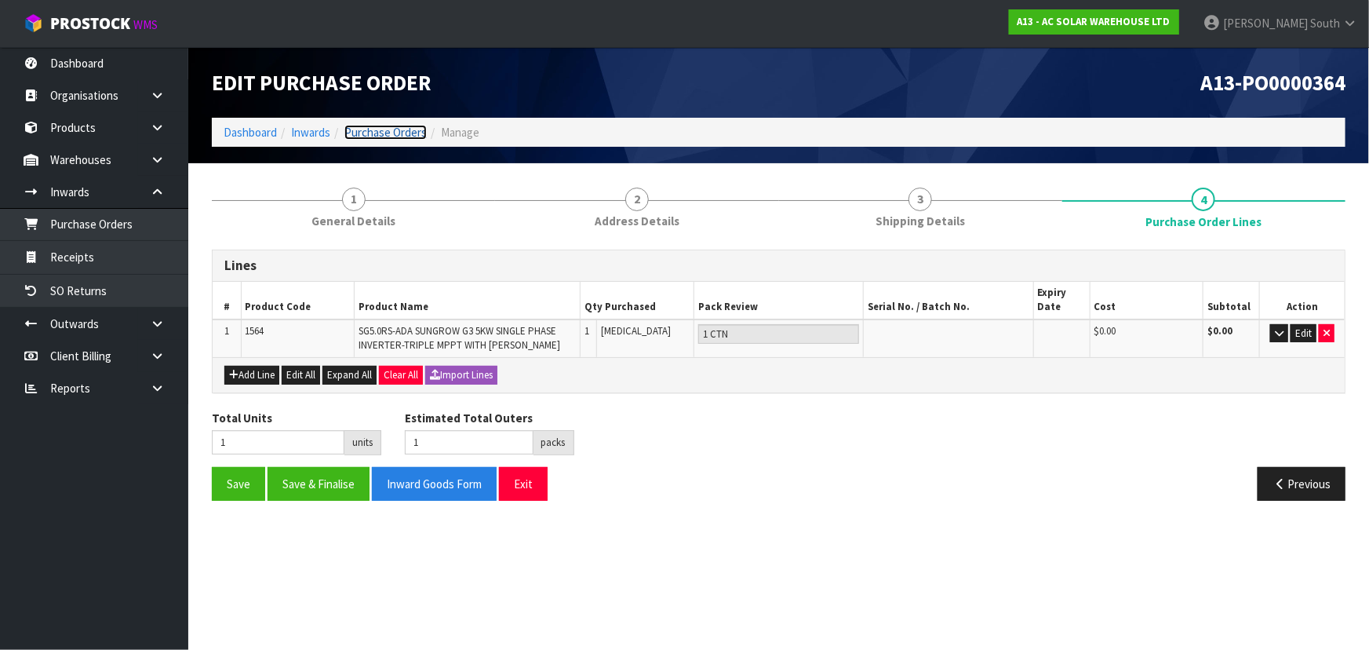
click at [361, 129] on link "Purchase Orders" at bounding box center [385, 132] width 82 height 15
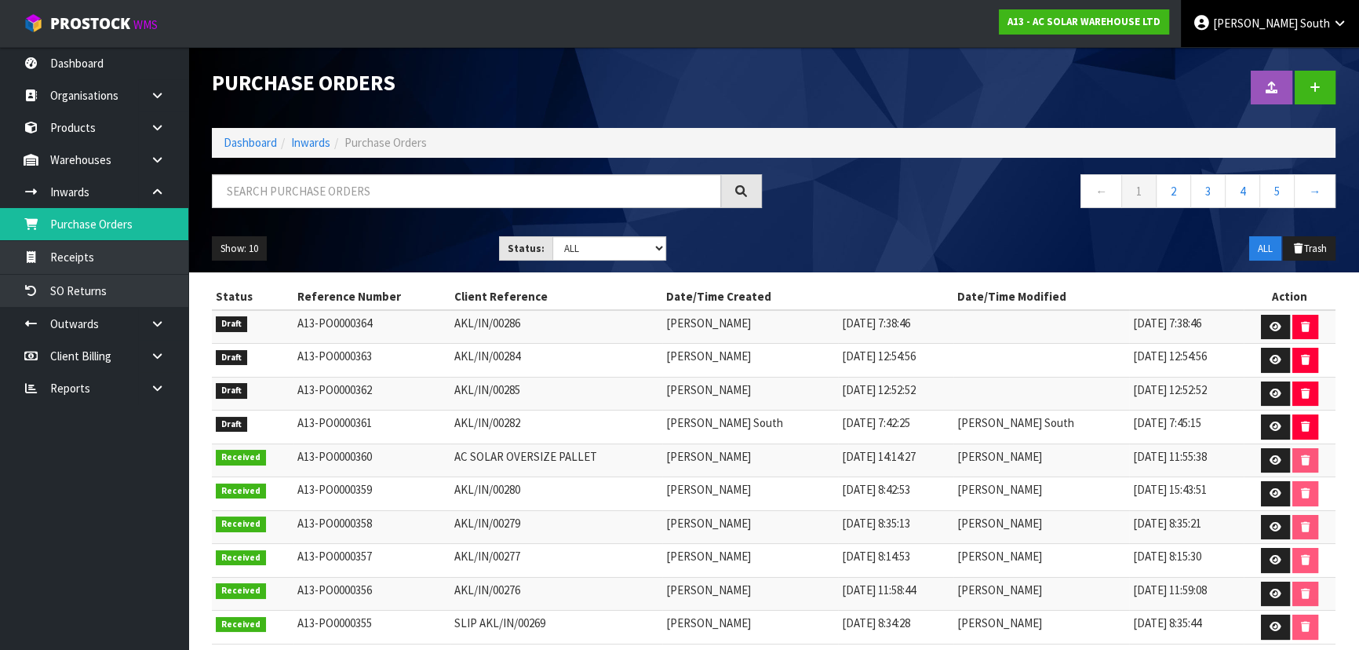
click at [1282, 31] on link "Zachary South" at bounding box center [1270, 23] width 178 height 47
click at [1281, 64] on link "Logout" at bounding box center [1296, 62] width 124 height 21
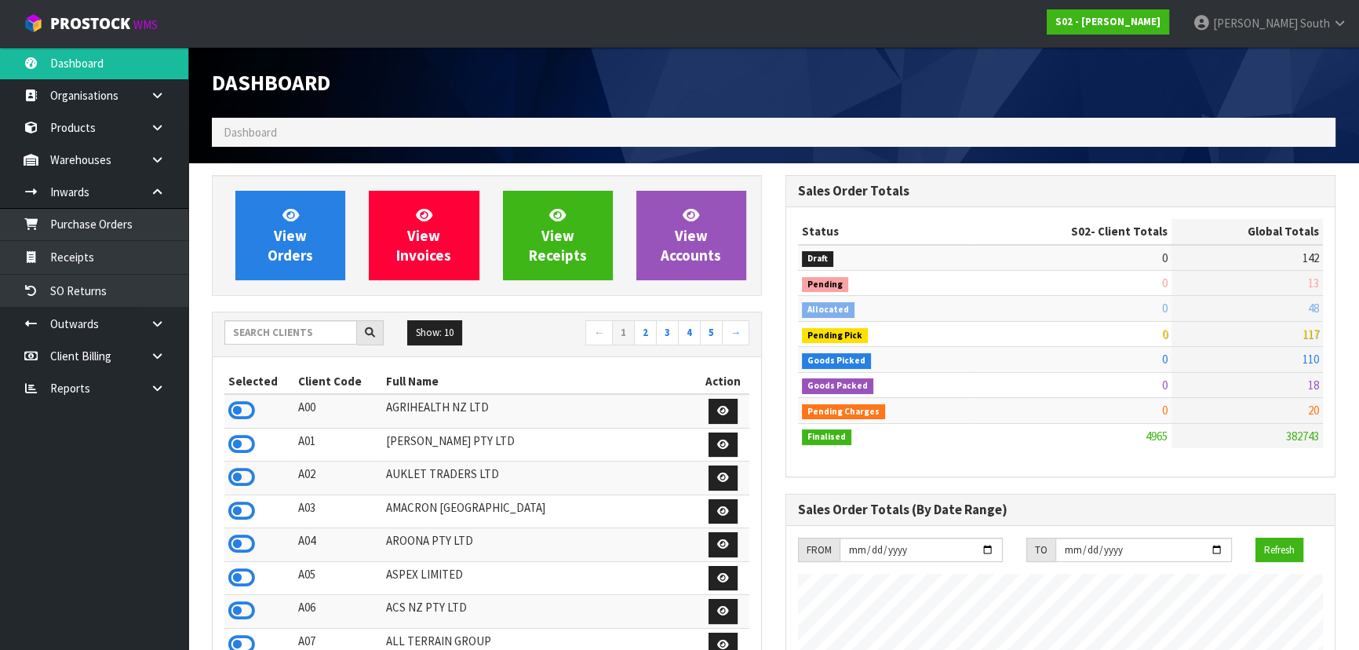
scroll to position [1109, 573]
click at [1279, 28] on span "[PERSON_NAME]" at bounding box center [1255, 23] width 85 height 15
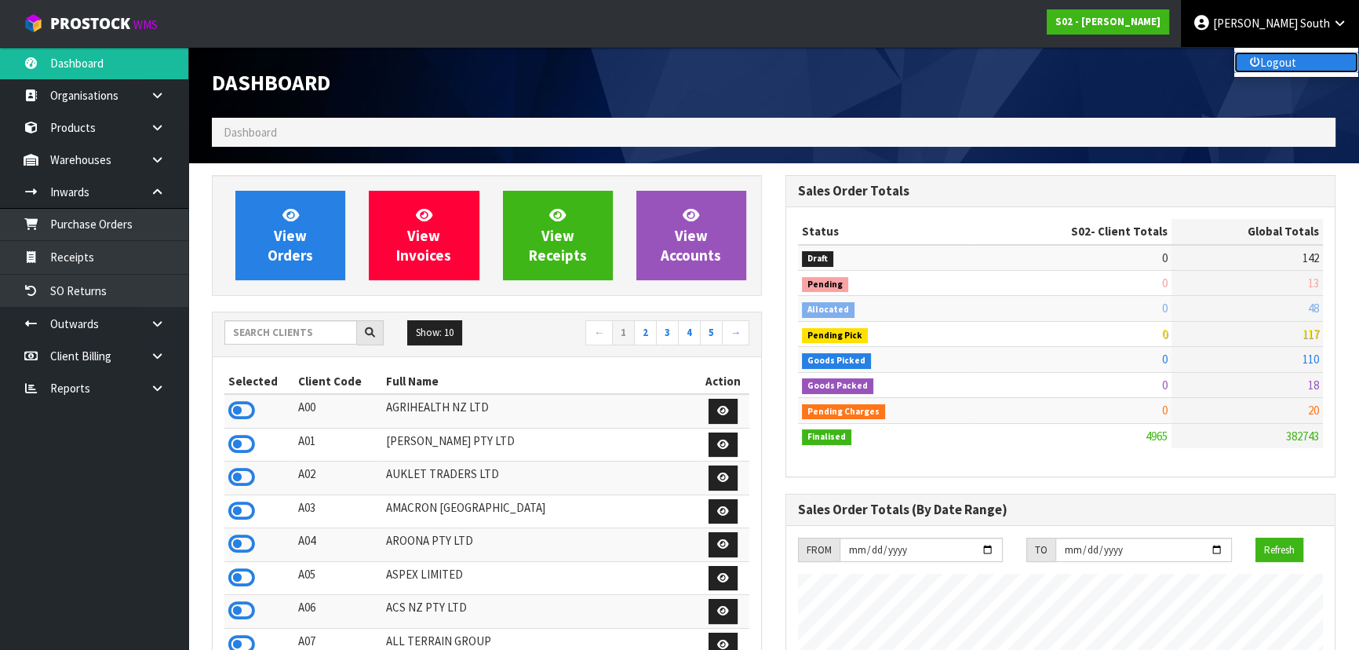
click at [1281, 62] on link "Logout" at bounding box center [1296, 62] width 124 height 21
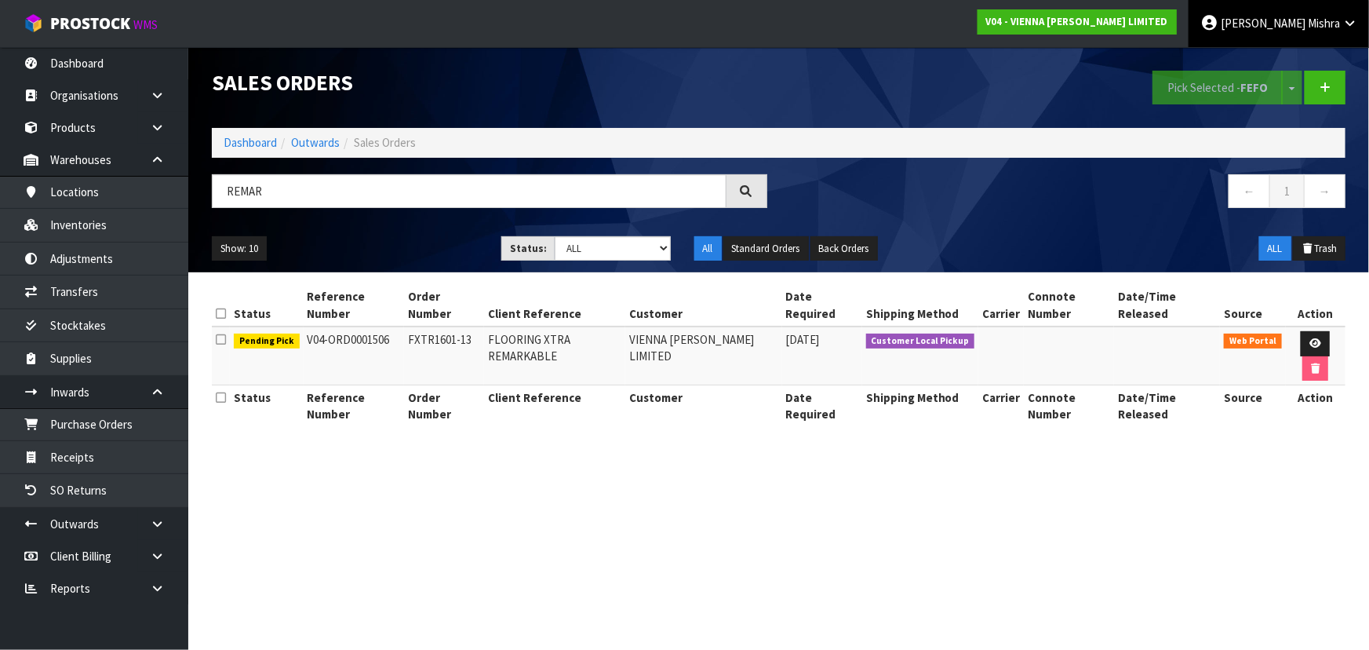
click at [1311, 21] on span "Mishra" at bounding box center [1324, 23] width 32 height 15
click at [1310, 56] on link "Logout" at bounding box center [1306, 62] width 124 height 21
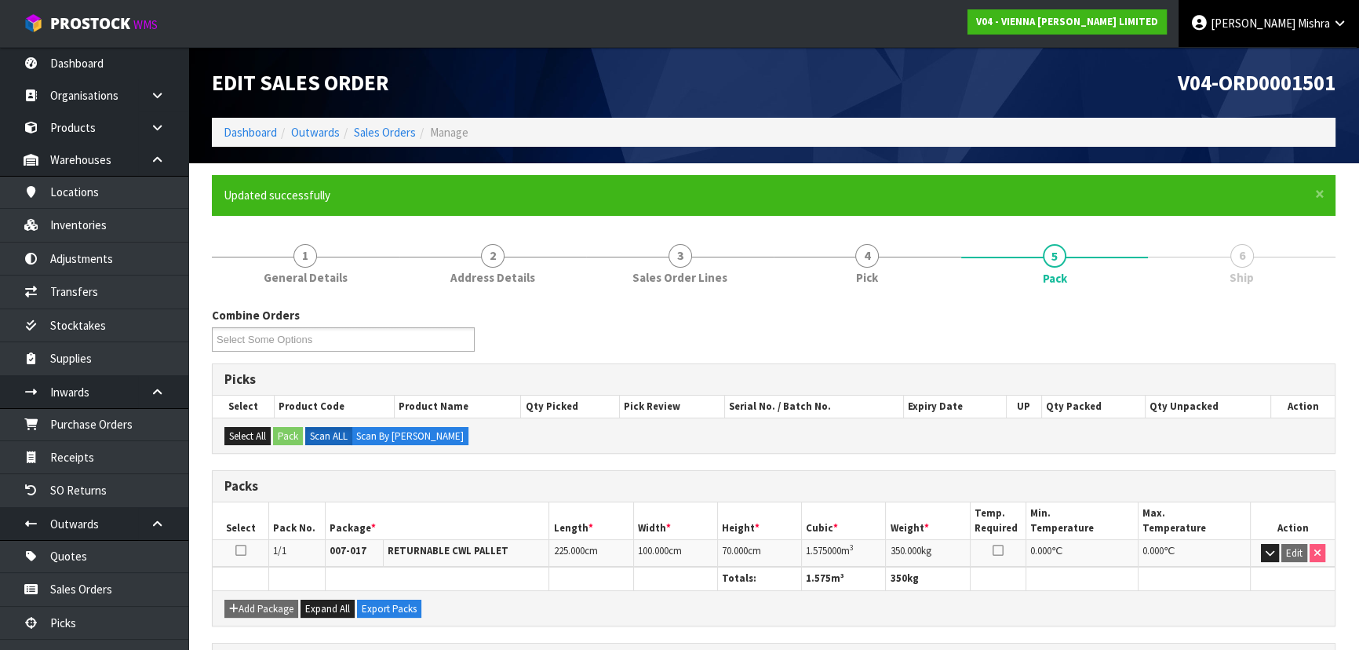
click at [1310, 30] on span "Mishra" at bounding box center [1314, 23] width 32 height 15
click at [1305, 59] on link "Logout" at bounding box center [1296, 62] width 124 height 21
